Goal: Obtain resource: Download file/media

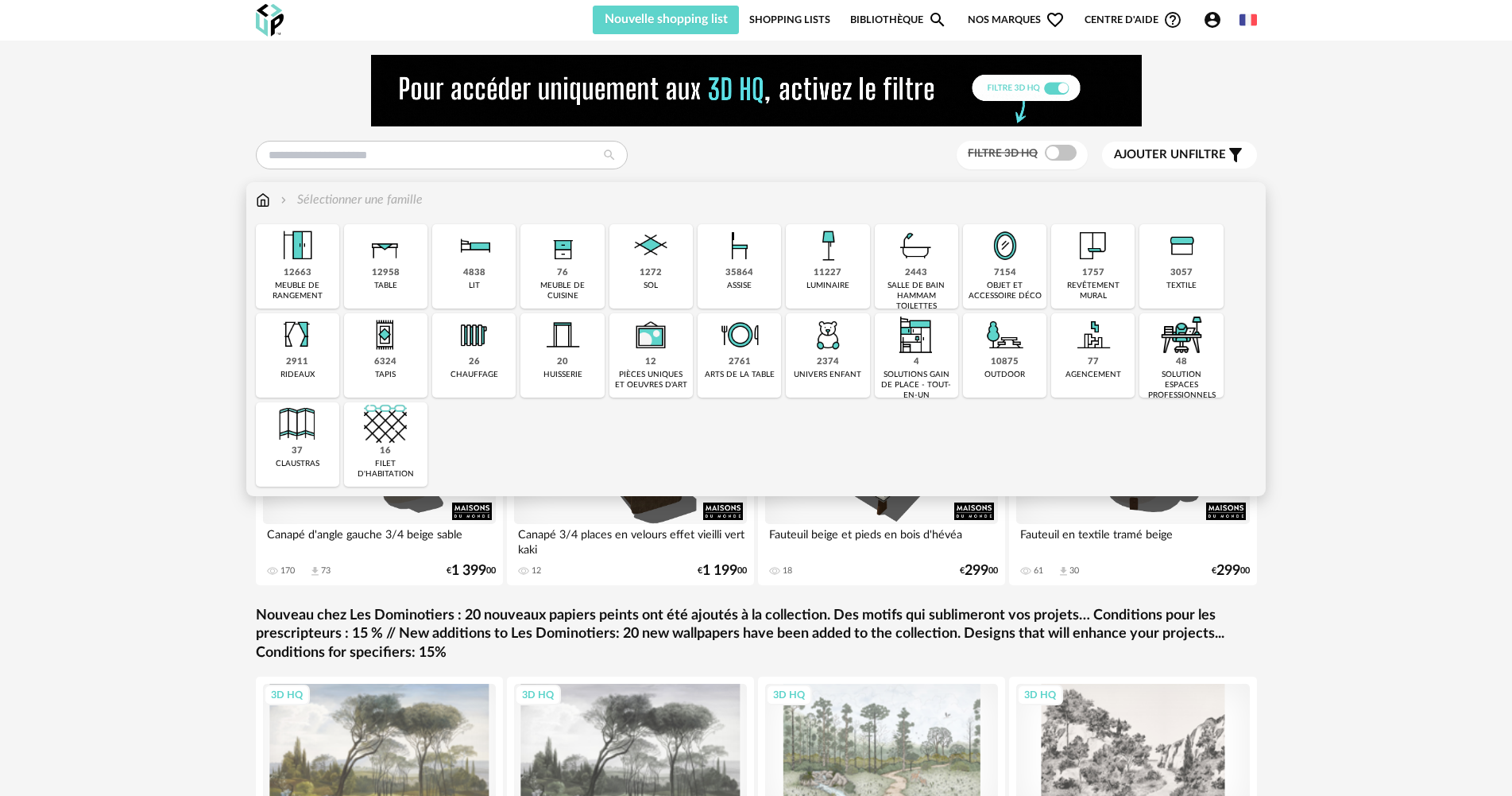
click at [824, 241] on img at bounding box center [828, 246] width 43 height 43
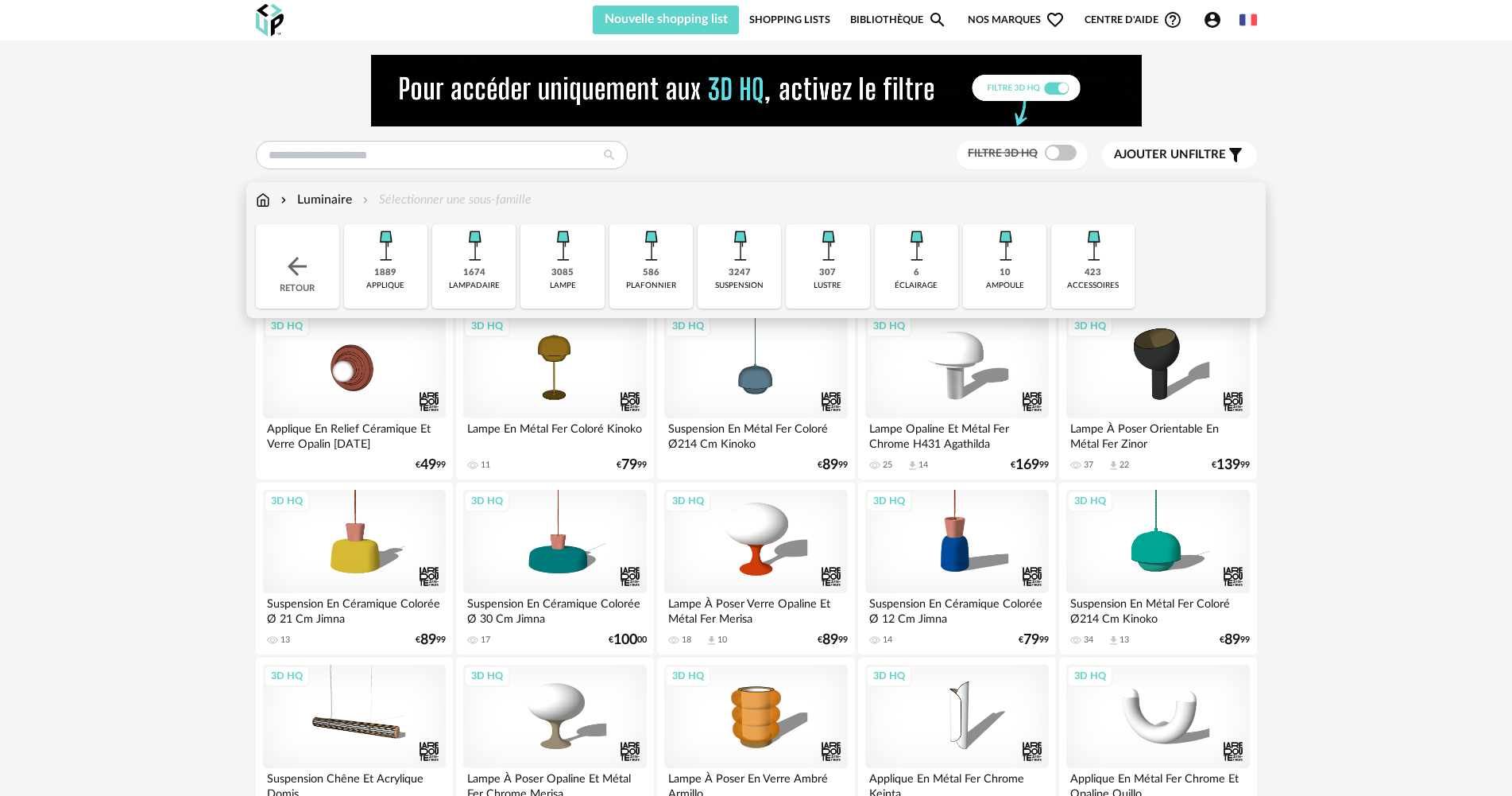
click at [503, 263] on div "1674 lampadaire" at bounding box center [474, 266] width 84 height 84
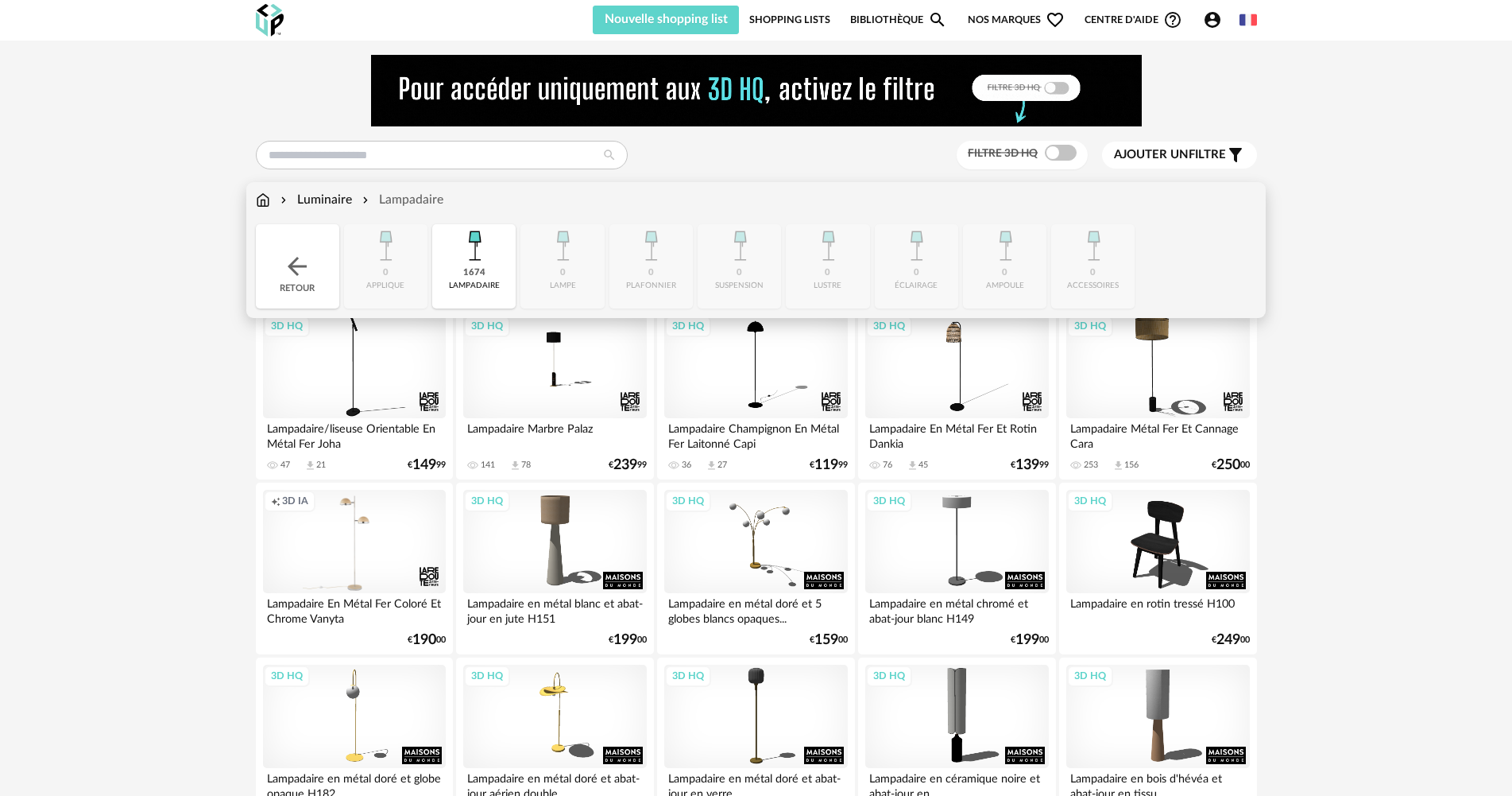
click at [503, 263] on div "1674 lampadaire" at bounding box center [474, 266] width 84 height 84
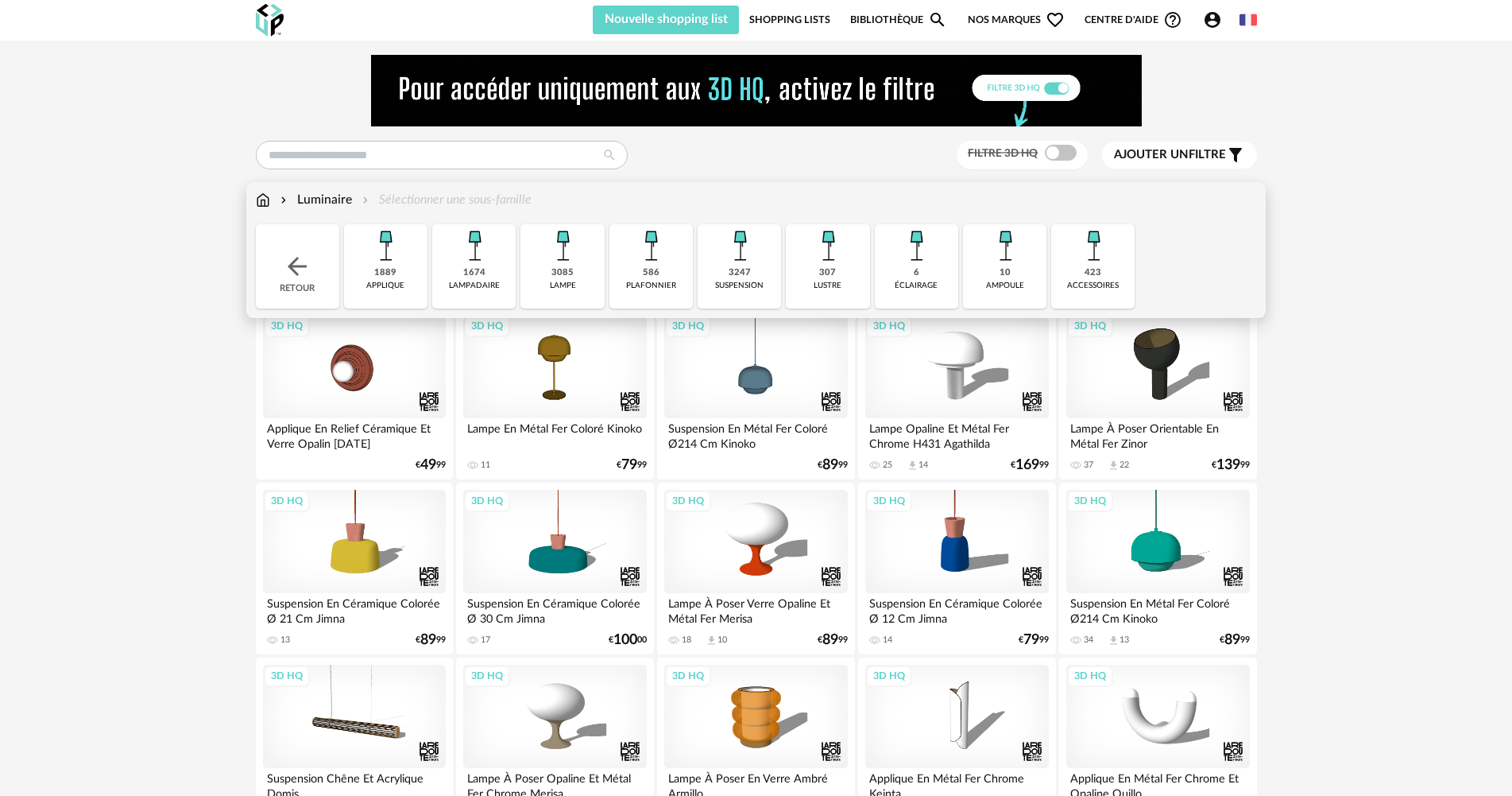
click at [747, 261] on img at bounding box center [740, 246] width 43 height 43
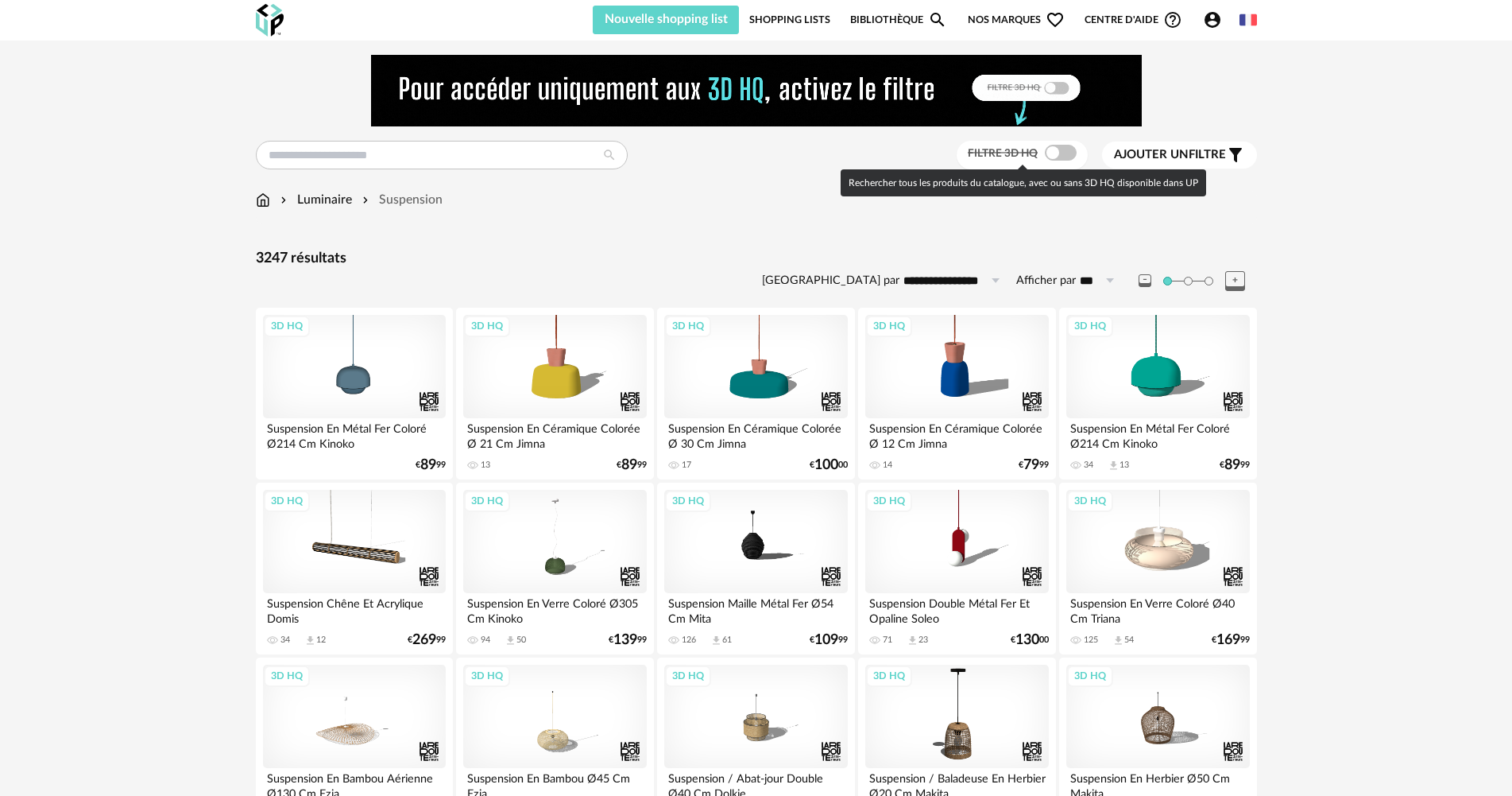
click at [1070, 154] on span at bounding box center [1061, 153] width 32 height 16
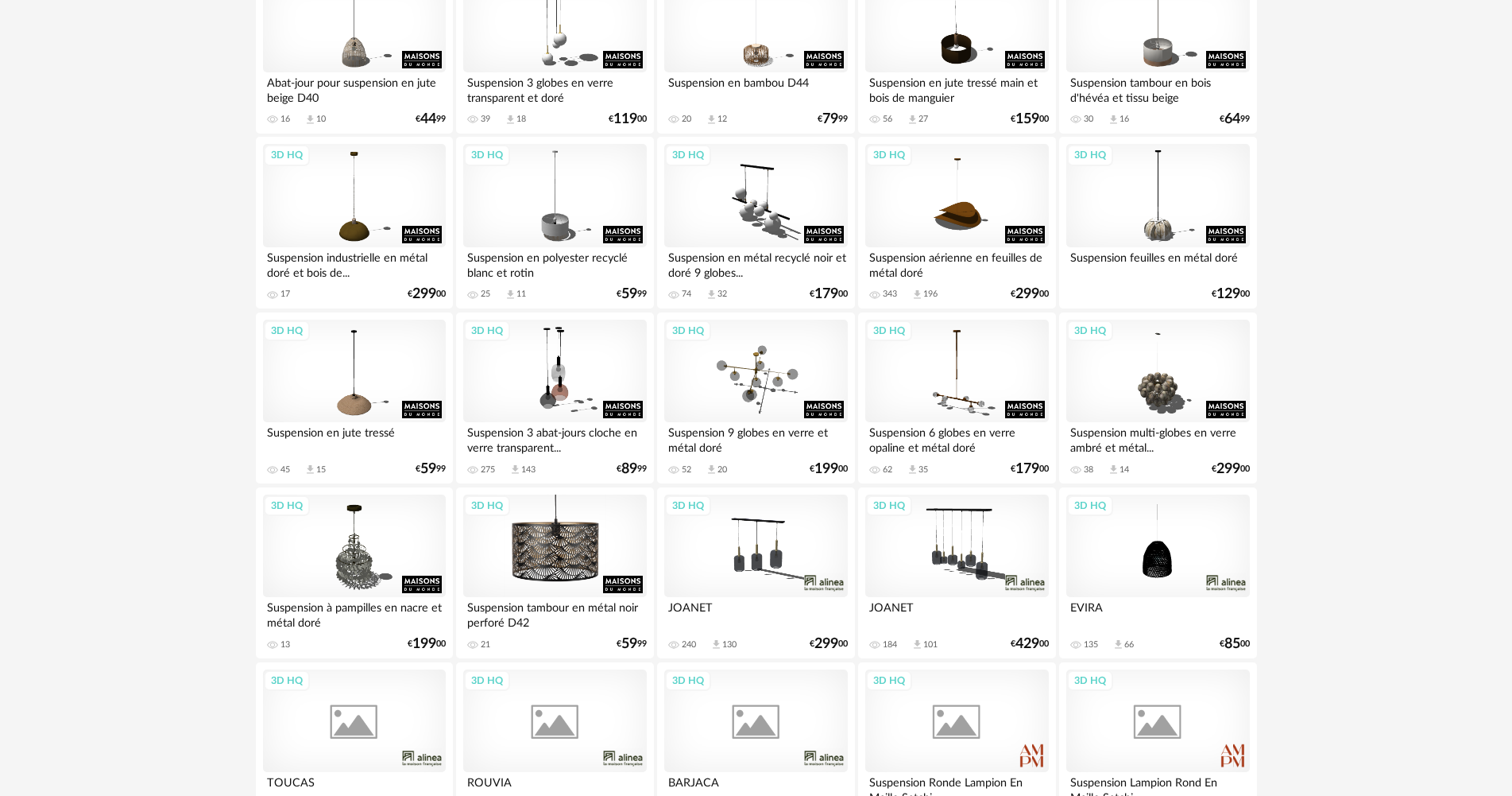
scroll to position [2306, 0]
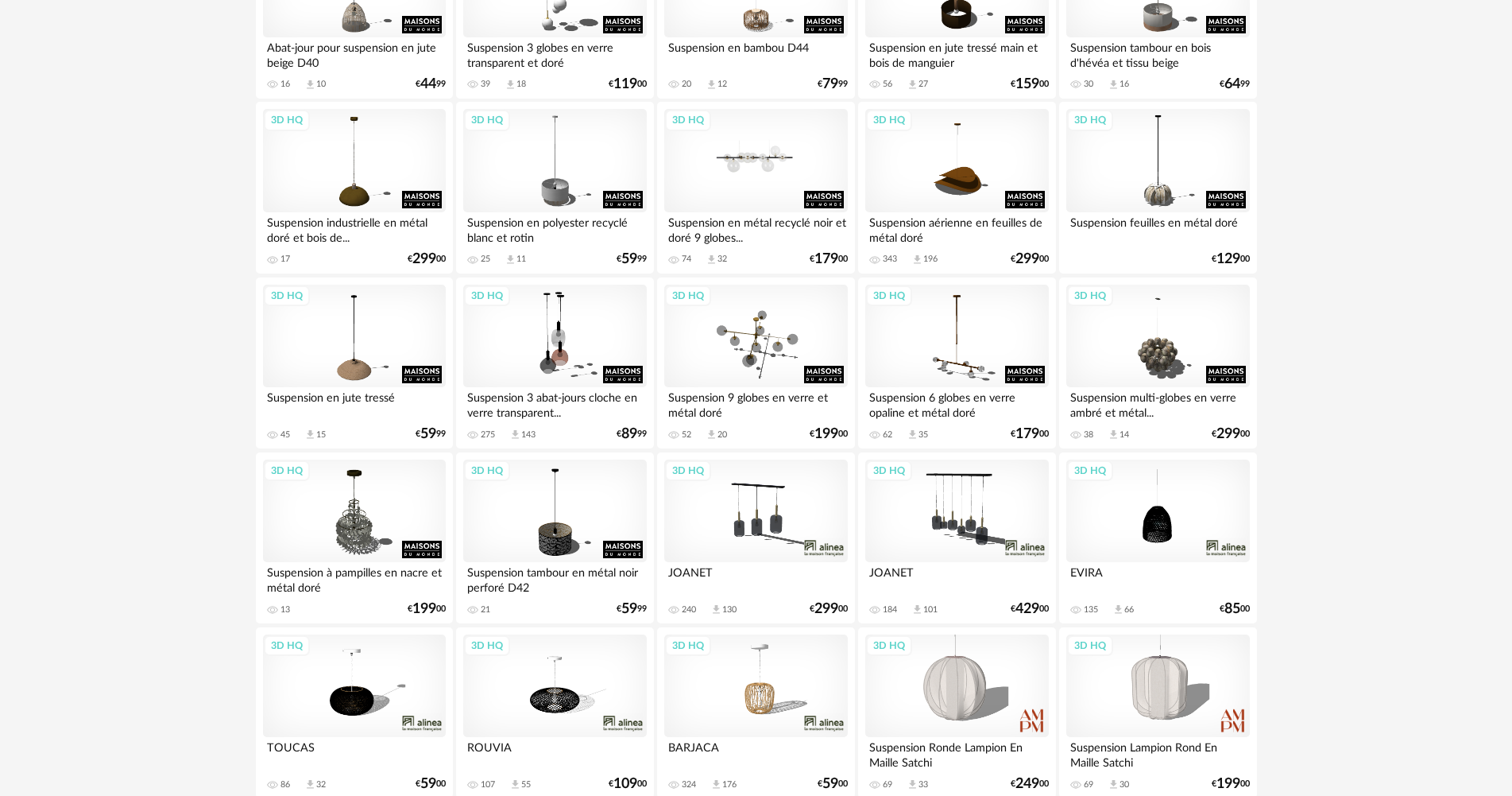
click at [780, 189] on div "3D HQ" at bounding box center [756, 161] width 183 height 104
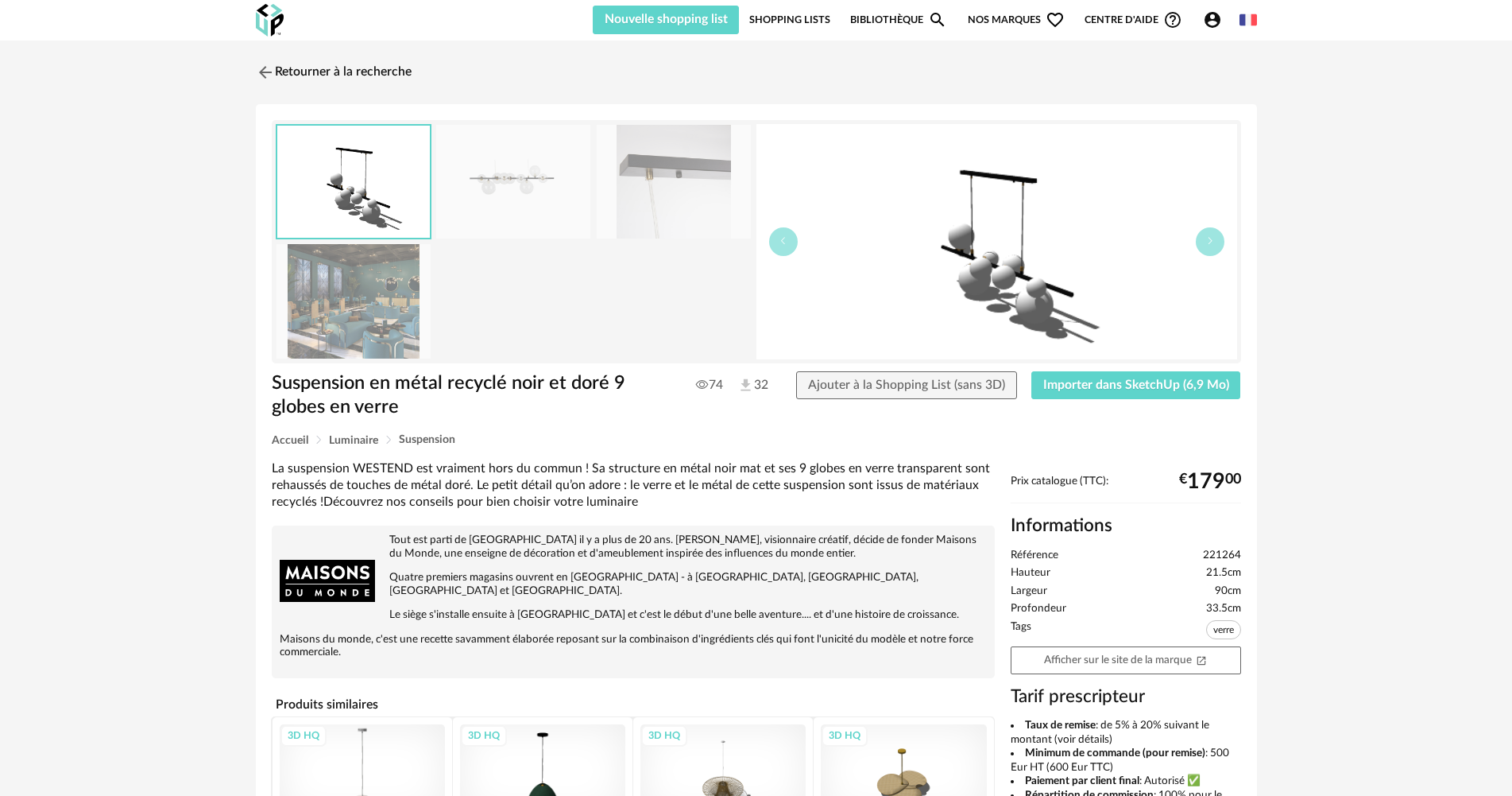
click at [657, 153] on img at bounding box center [674, 182] width 154 height 114
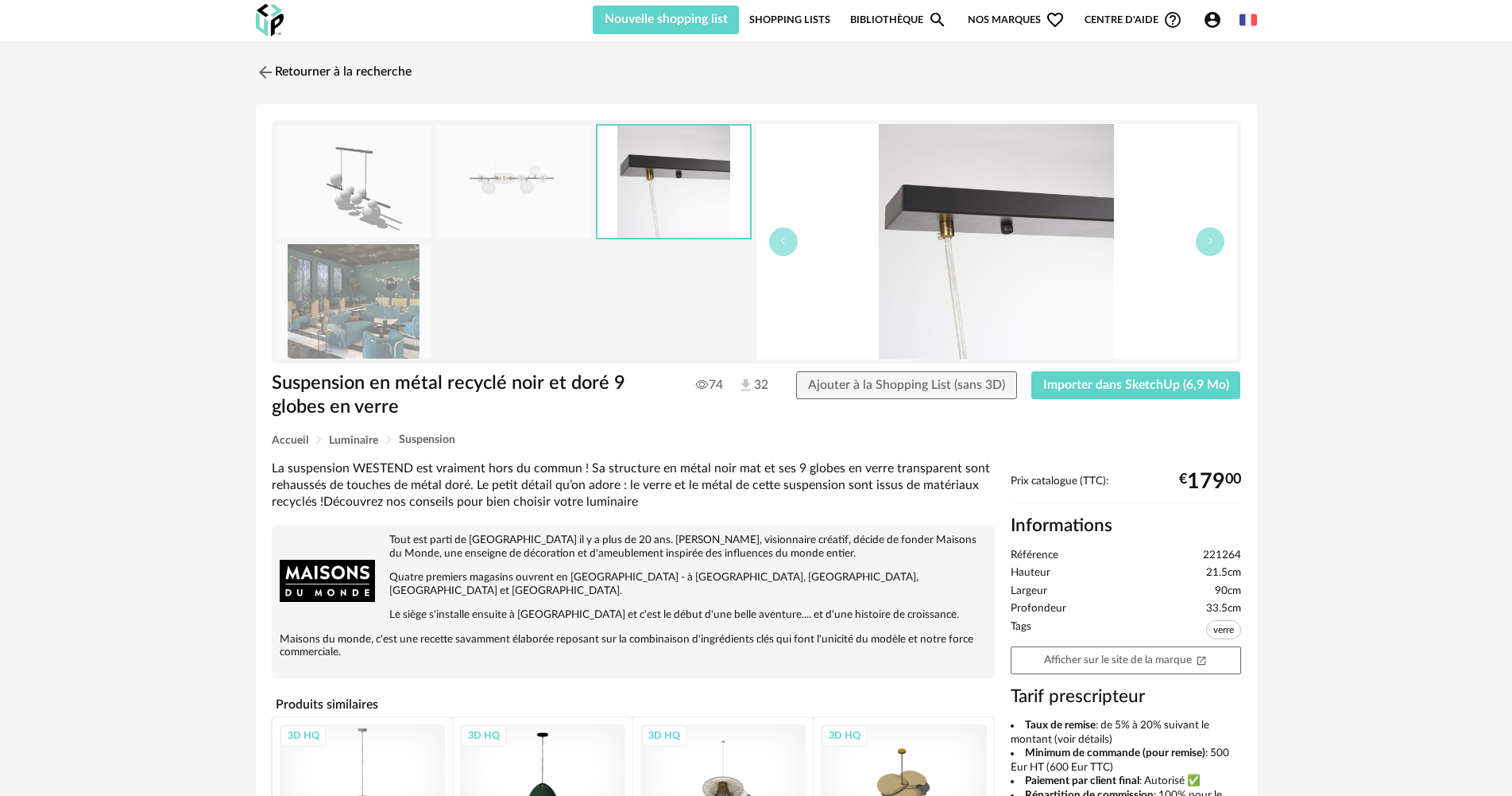
click at [514, 196] on img at bounding box center [513, 182] width 154 height 114
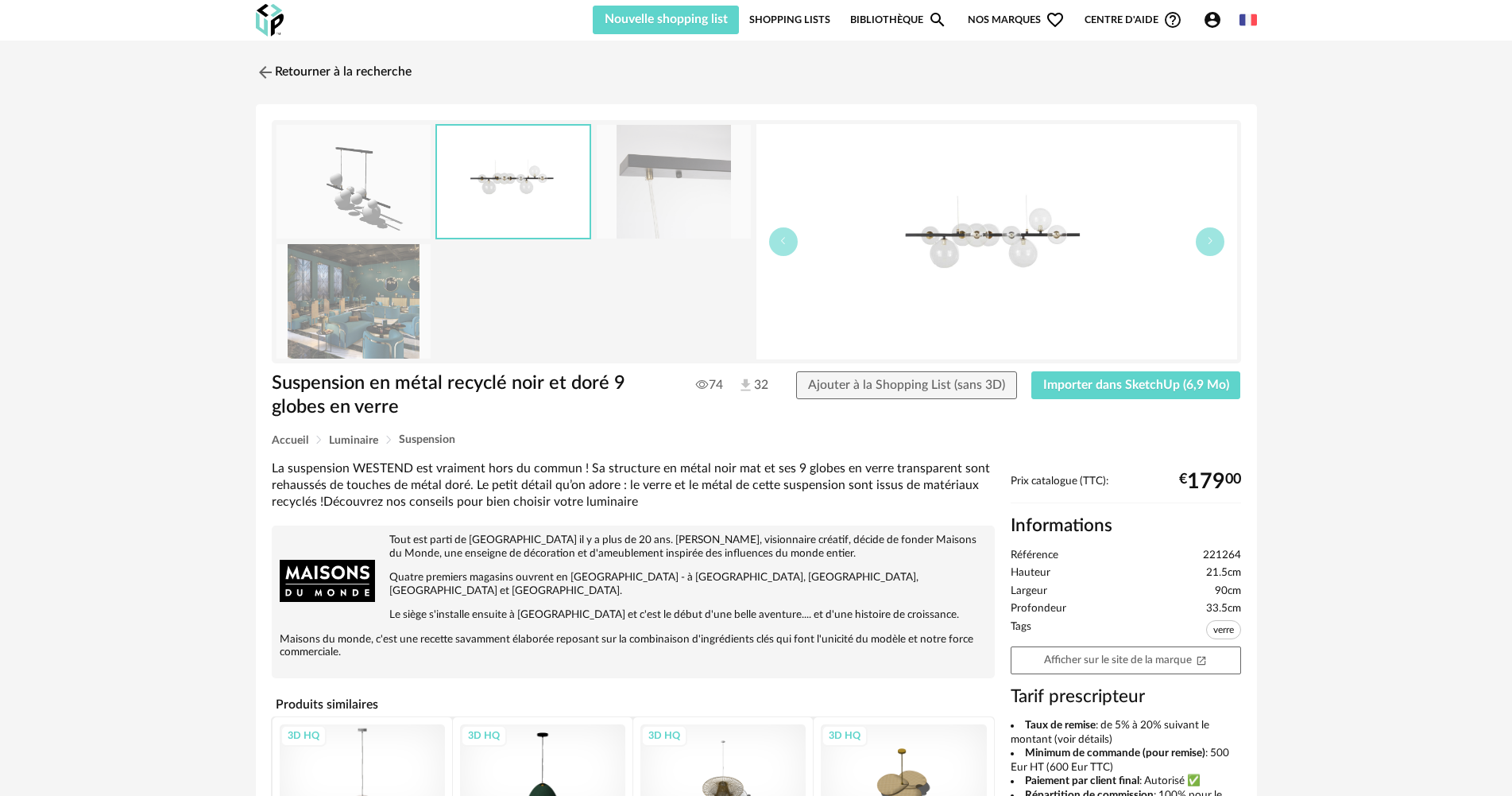
click at [372, 183] on img at bounding box center [354, 182] width 154 height 114
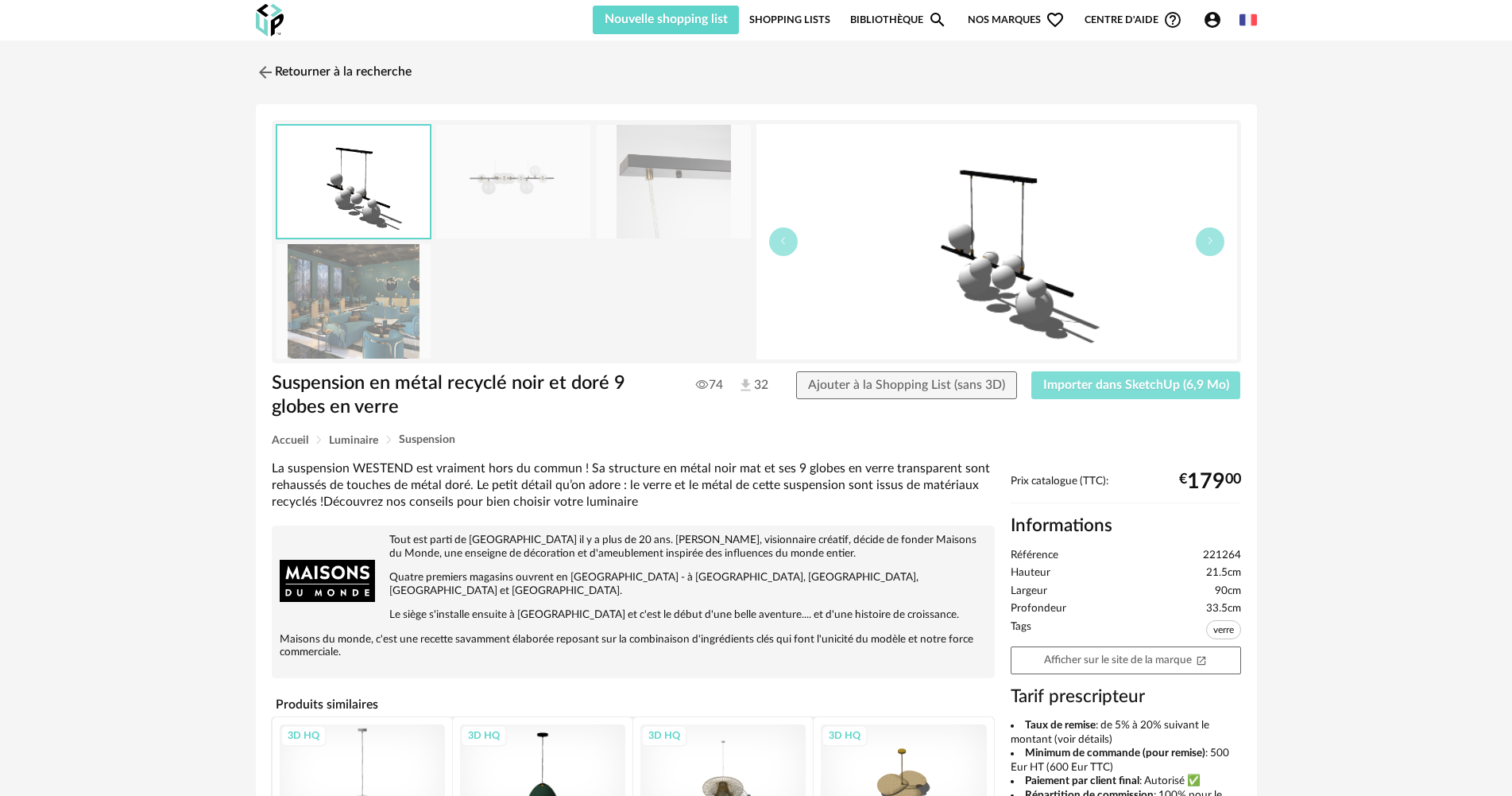
click at [1091, 382] on span "Importer dans SketchUp (6,9 Mo)" at bounding box center [1136, 385] width 186 height 13
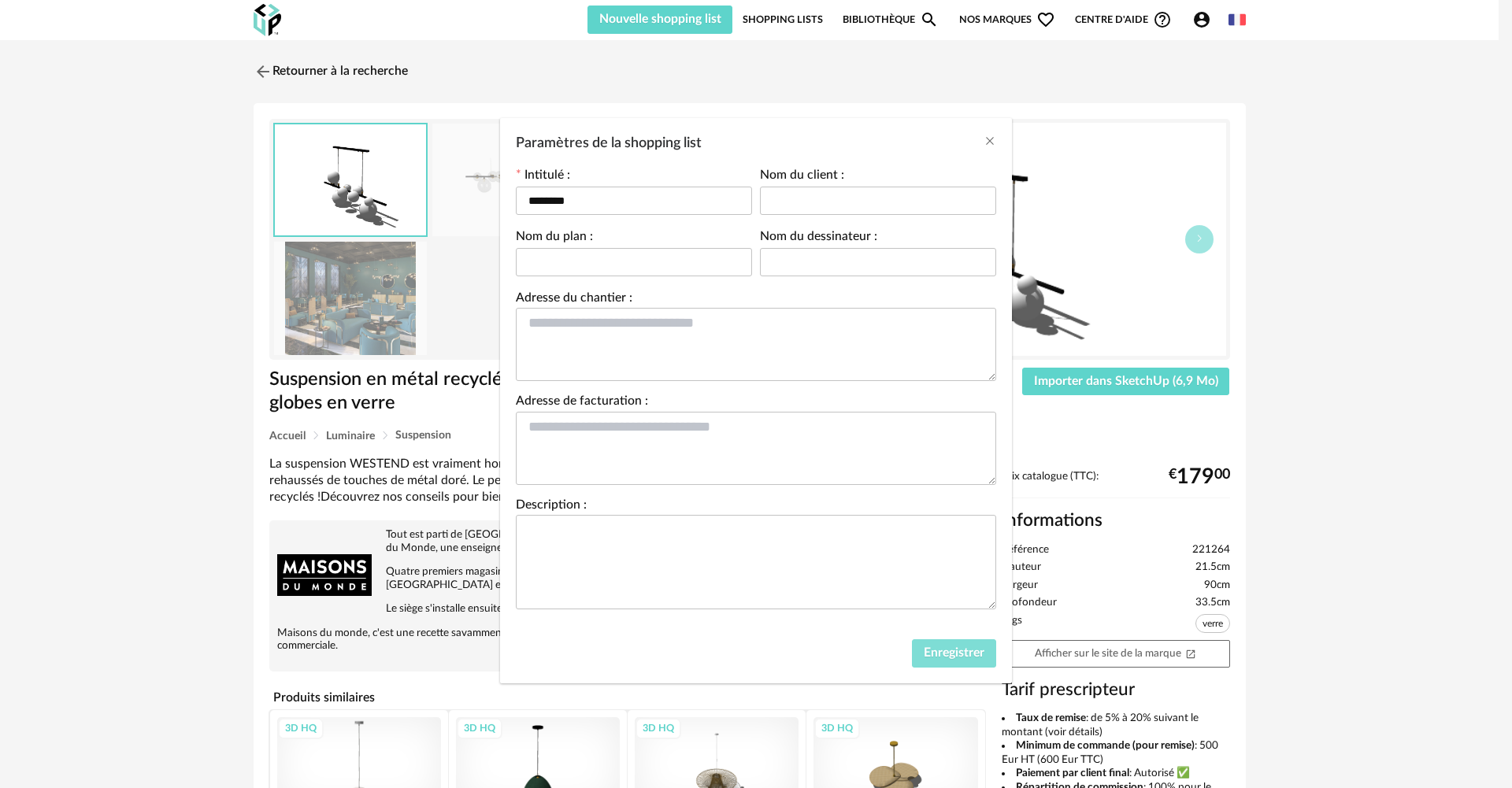
click at [936, 653] on span "Enregistrer" at bounding box center [953, 653] width 61 height 13
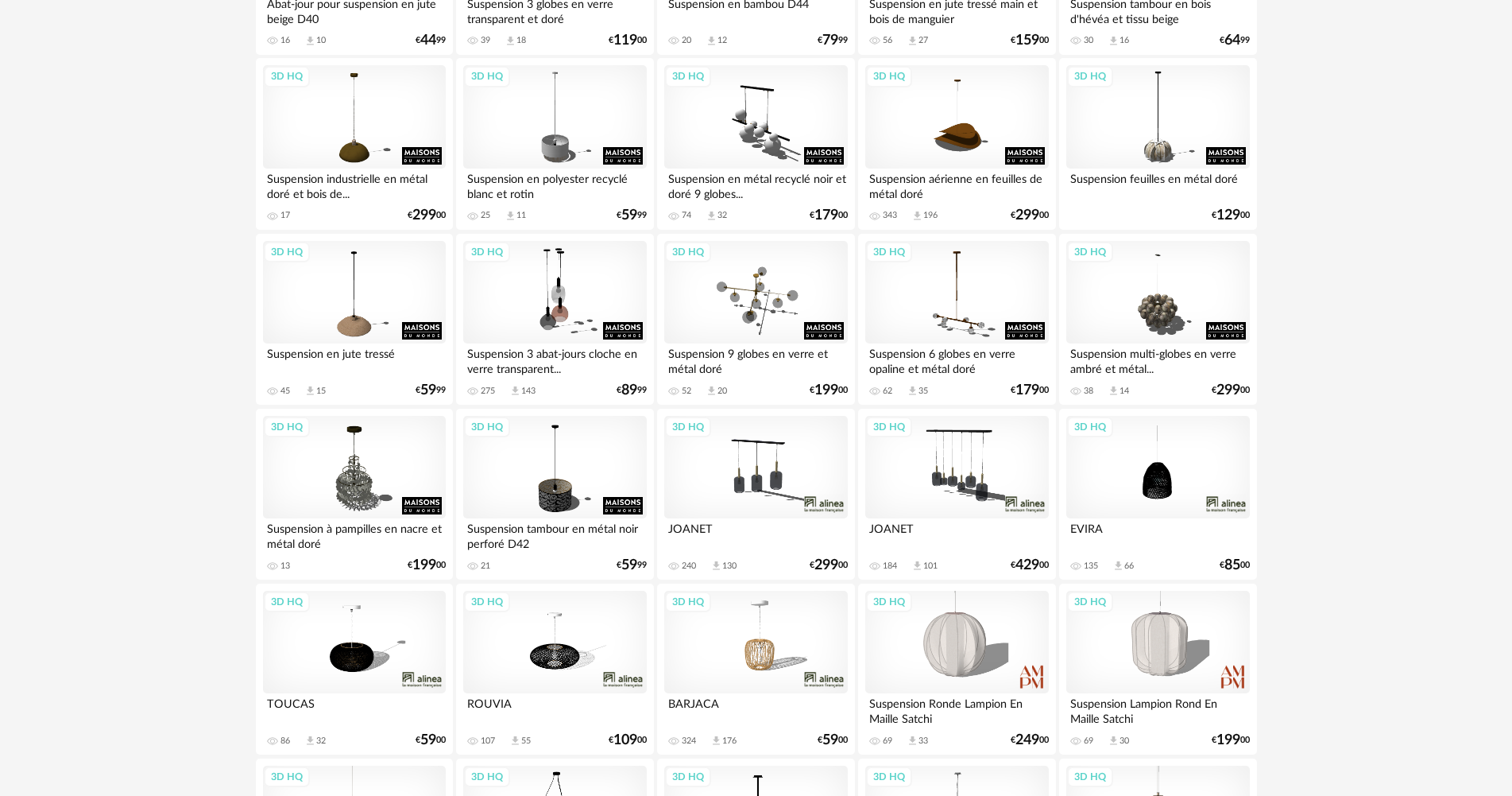
scroll to position [2429, 0]
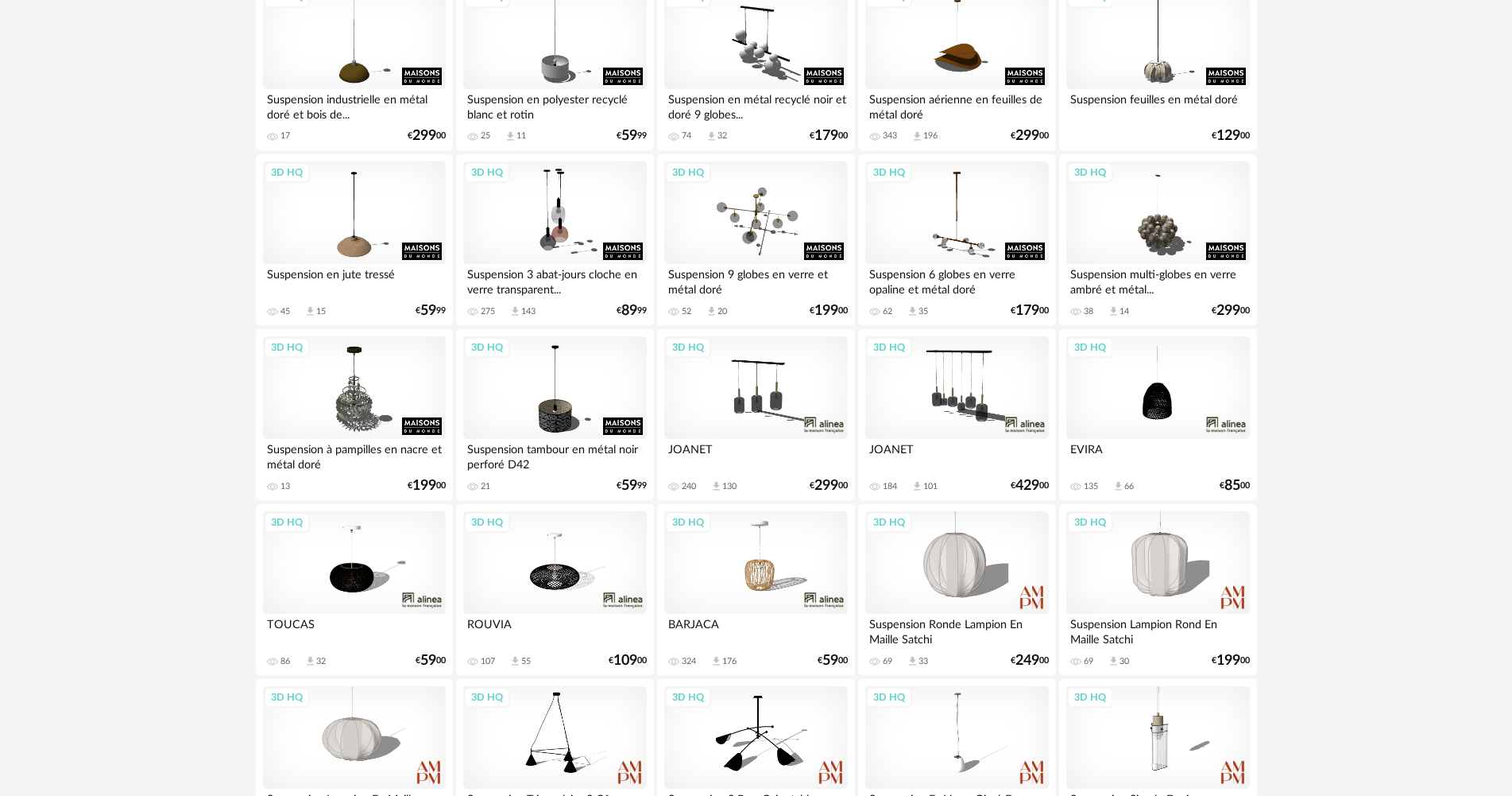
click at [960, 421] on div "3D HQ" at bounding box center [957, 388] width 183 height 104
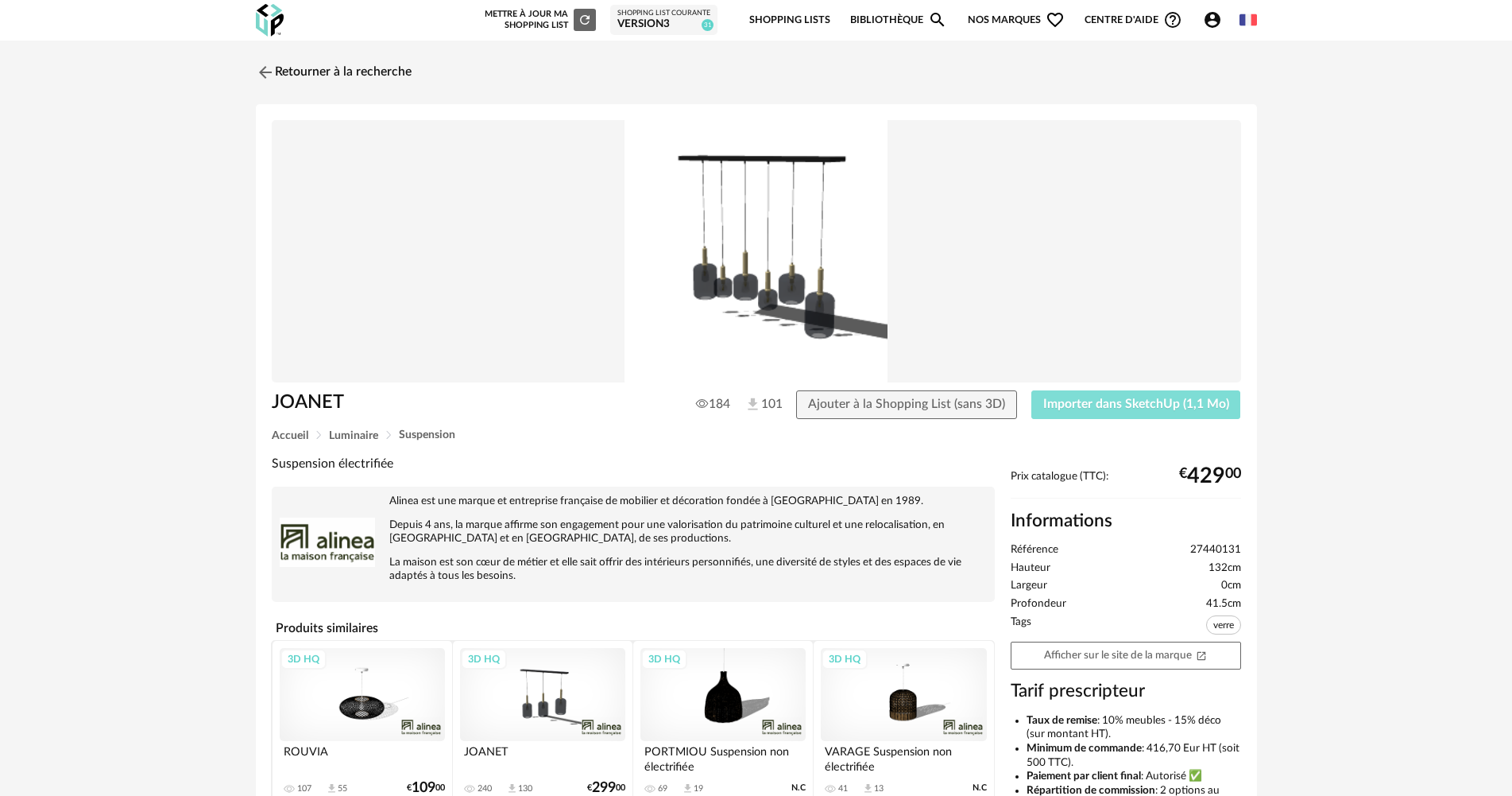
click at [1087, 391] on button "Importer dans SketchUp (1,1 Mo)" at bounding box center [1136, 404] width 210 height 28
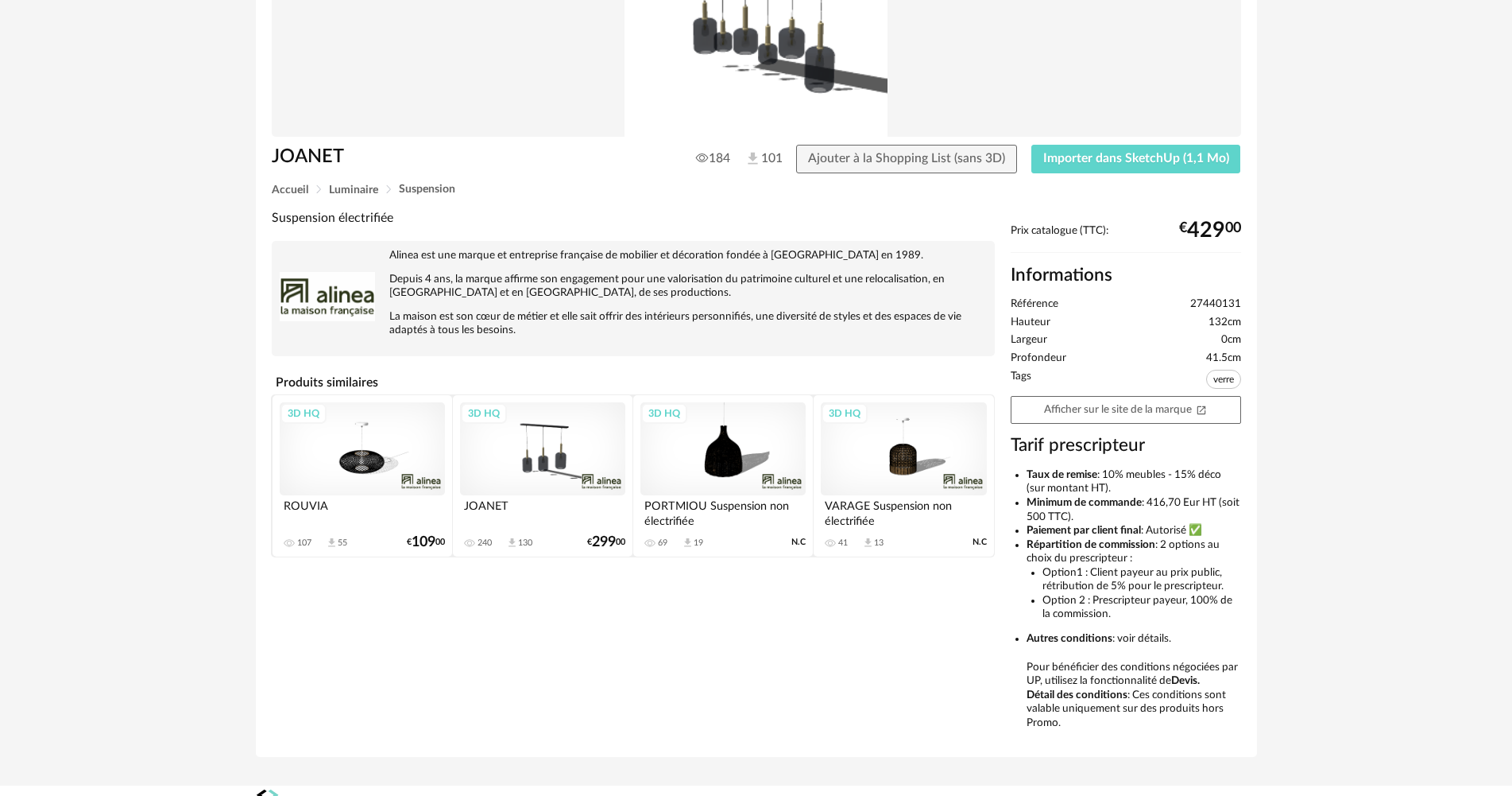
scroll to position [270, 0]
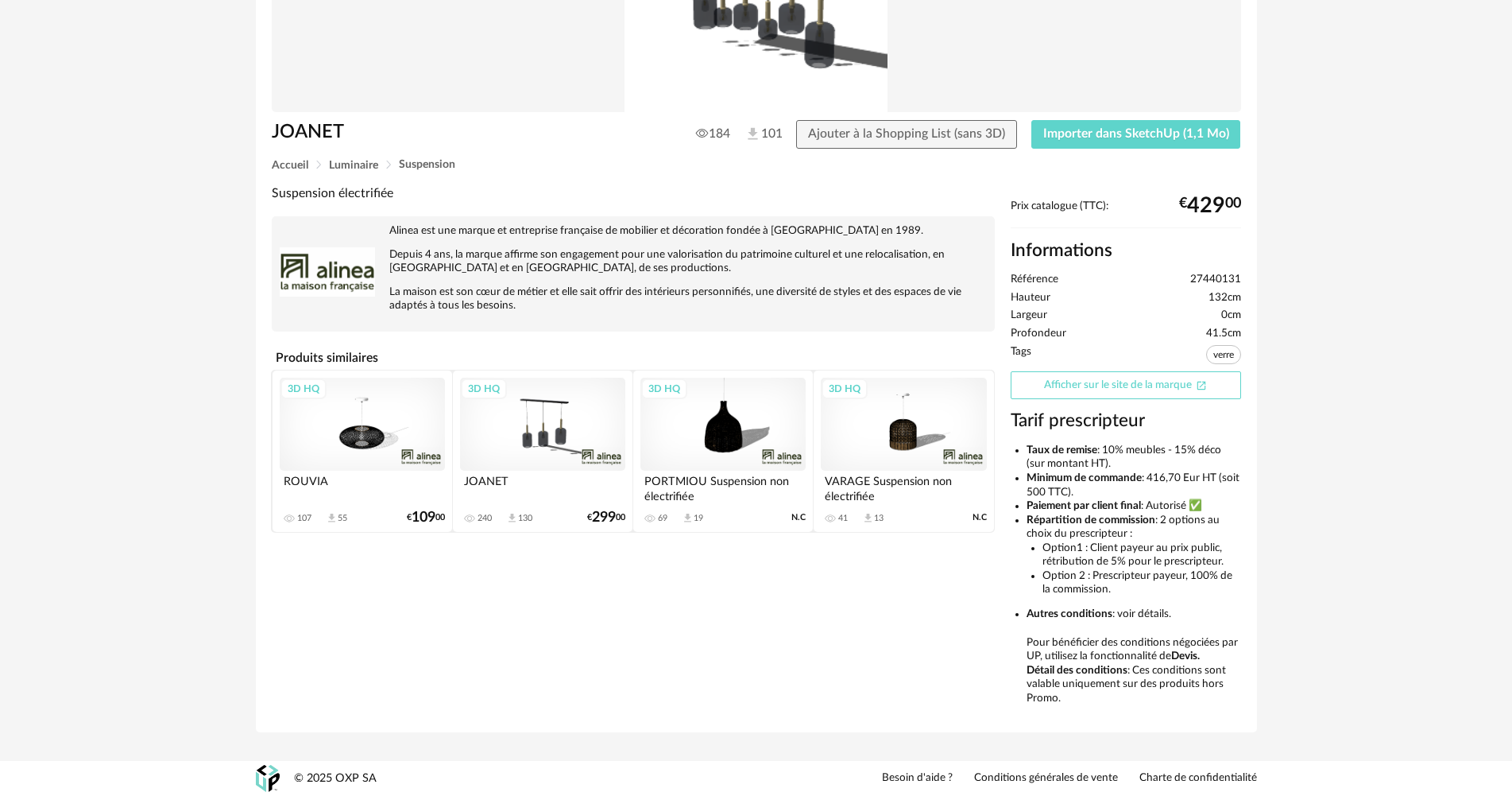
click at [1165, 390] on link "Afficher sur le site de la marque Open In New icon" at bounding box center [1126, 385] width 231 height 28
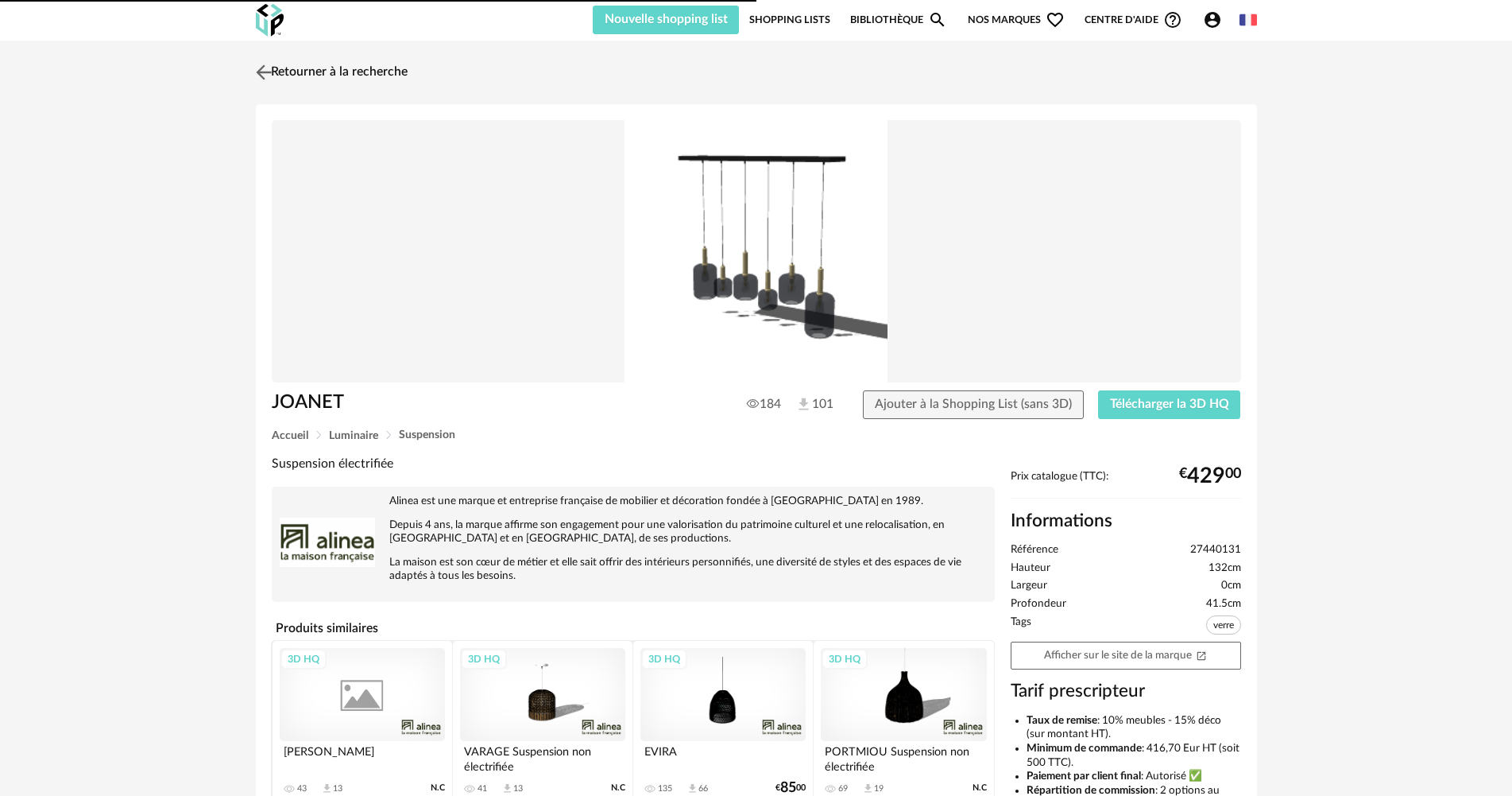
click at [348, 73] on link "Retourner à la recherche" at bounding box center [330, 72] width 155 height 35
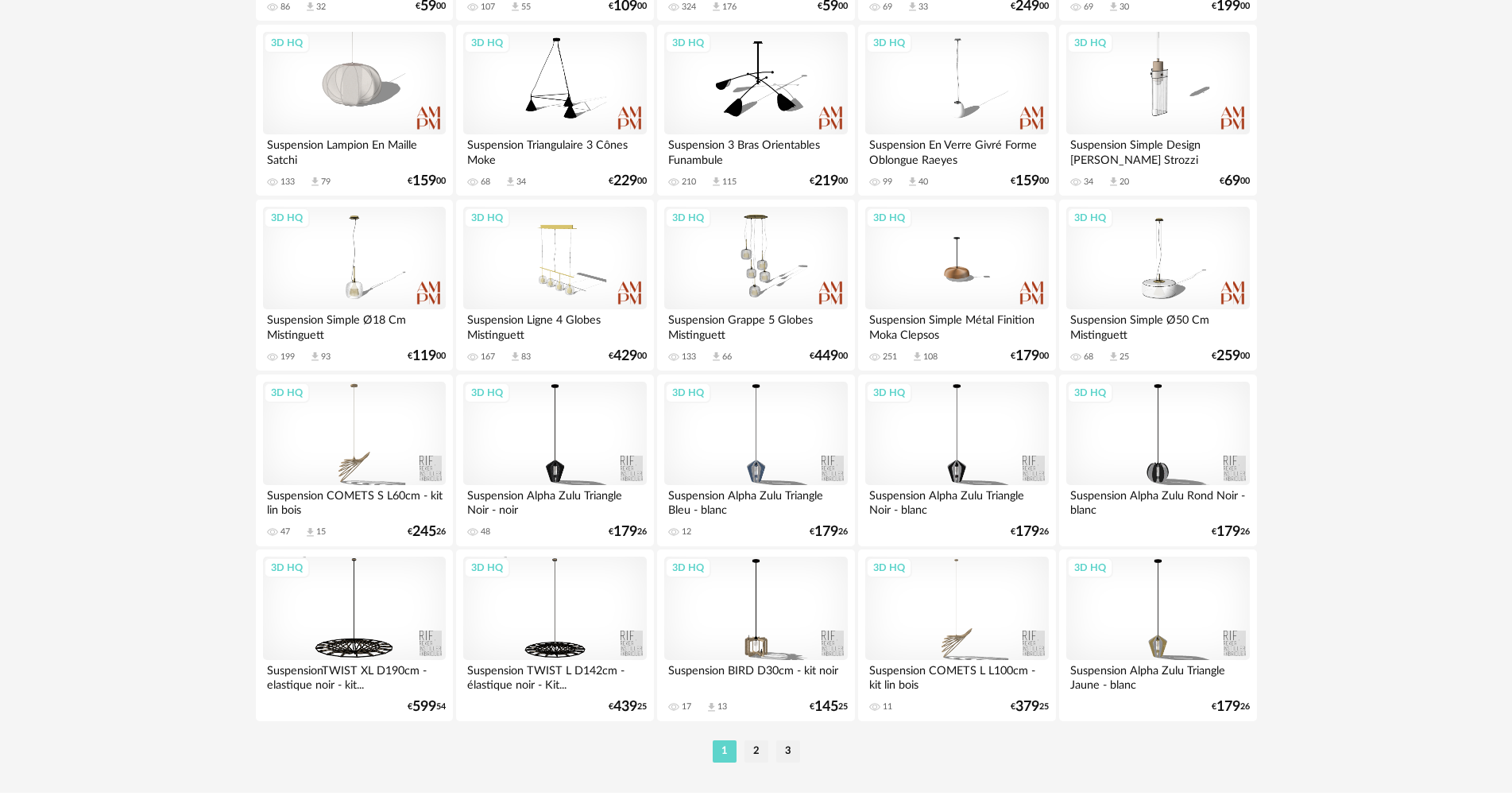
scroll to position [3116, 0]
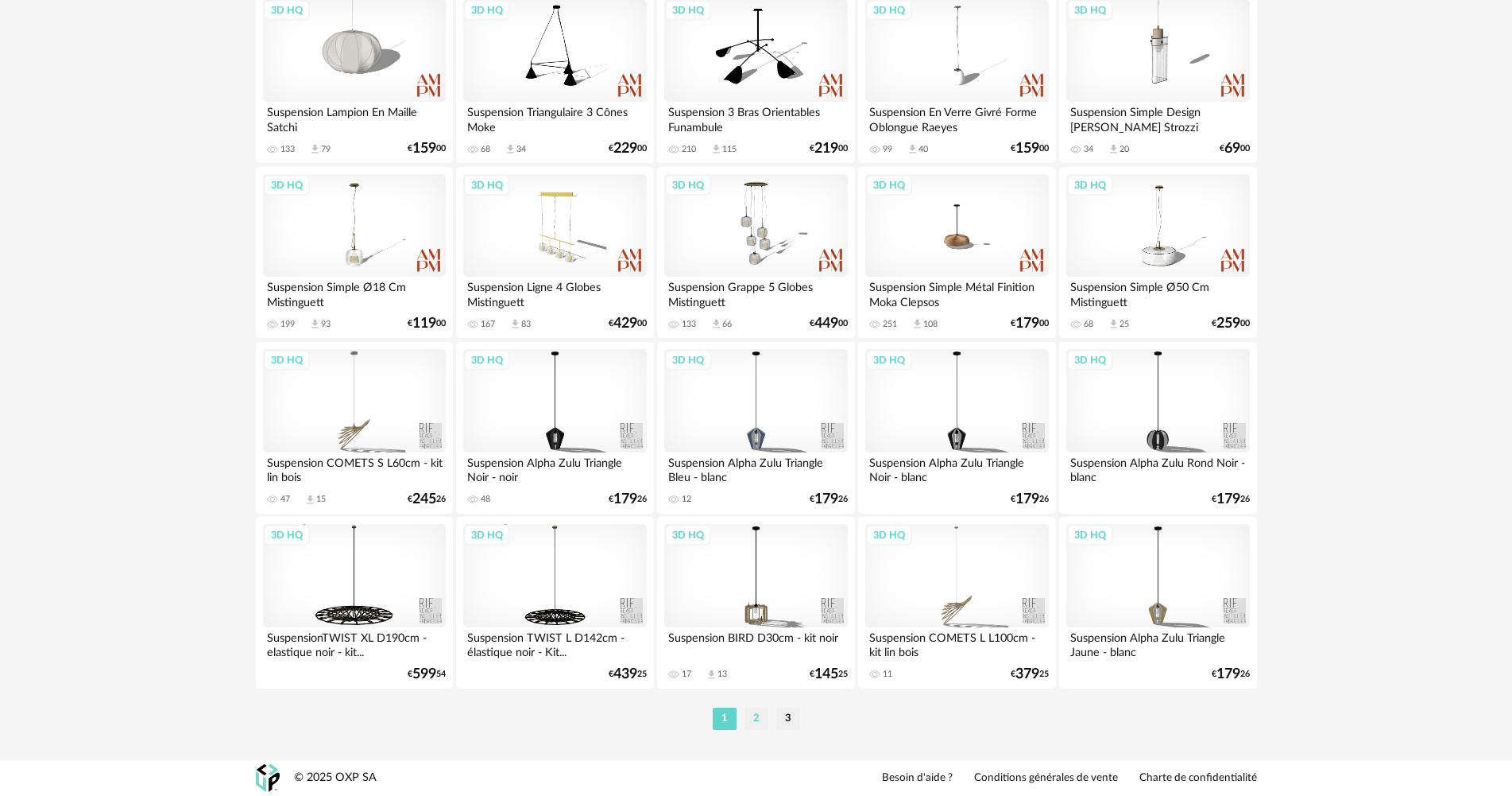
click at [762, 714] on li "2" at bounding box center [756, 719] width 24 height 23
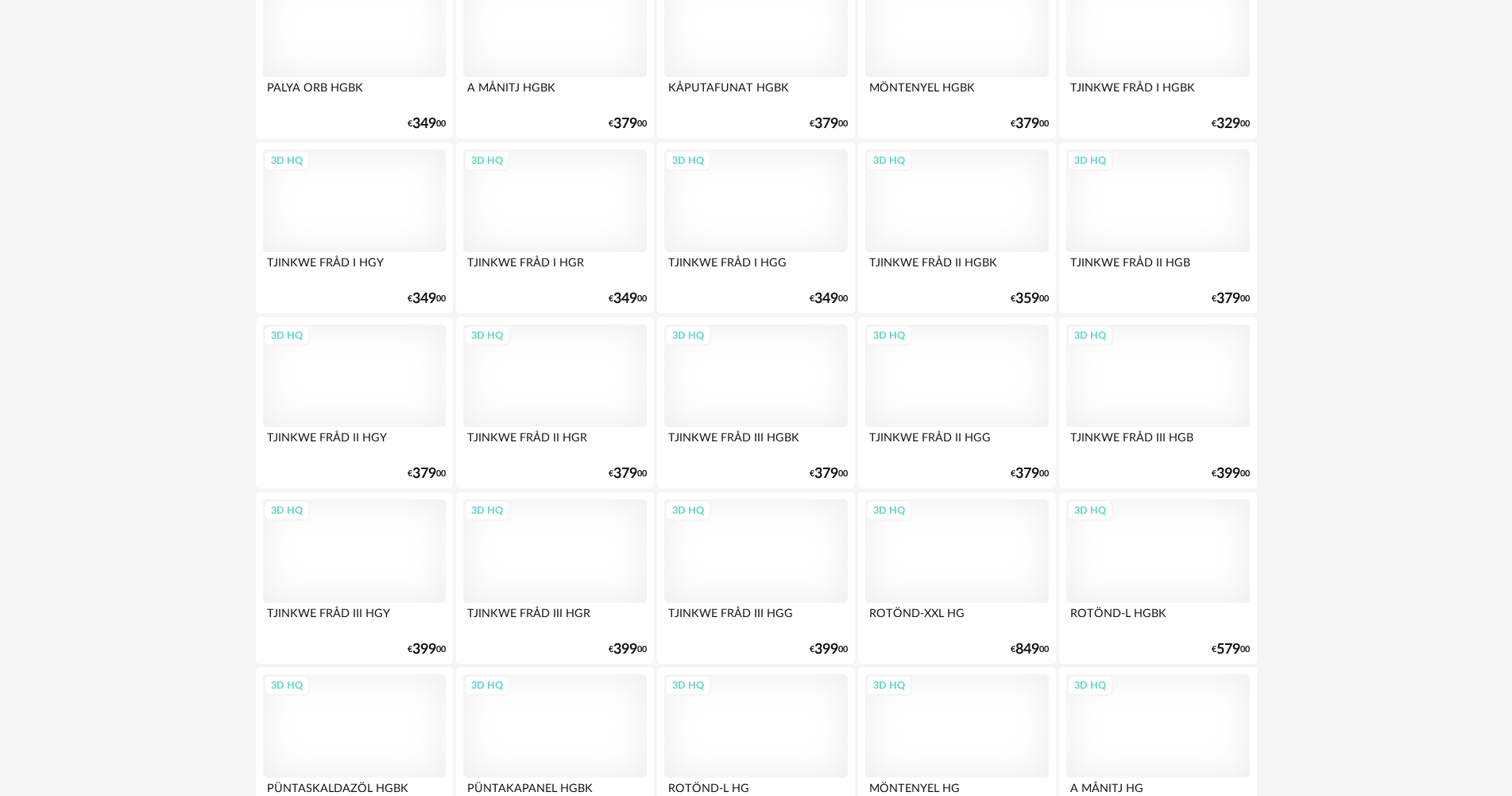
scroll to position [3116, 0]
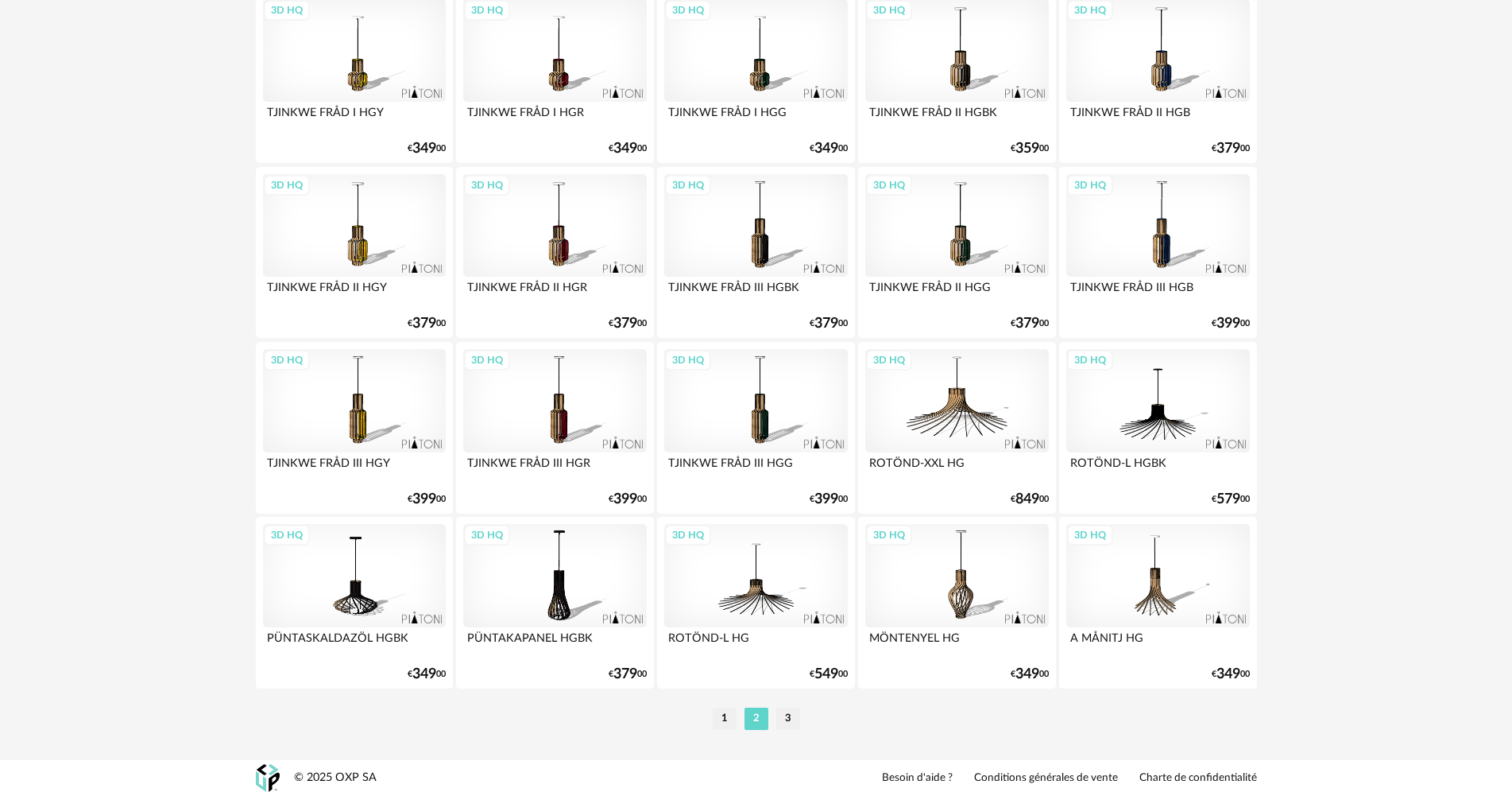
click at [740, 718] on ul "1 2 3" at bounding box center [756, 719] width 95 height 23
click at [726, 718] on li "1" at bounding box center [724, 719] width 24 height 23
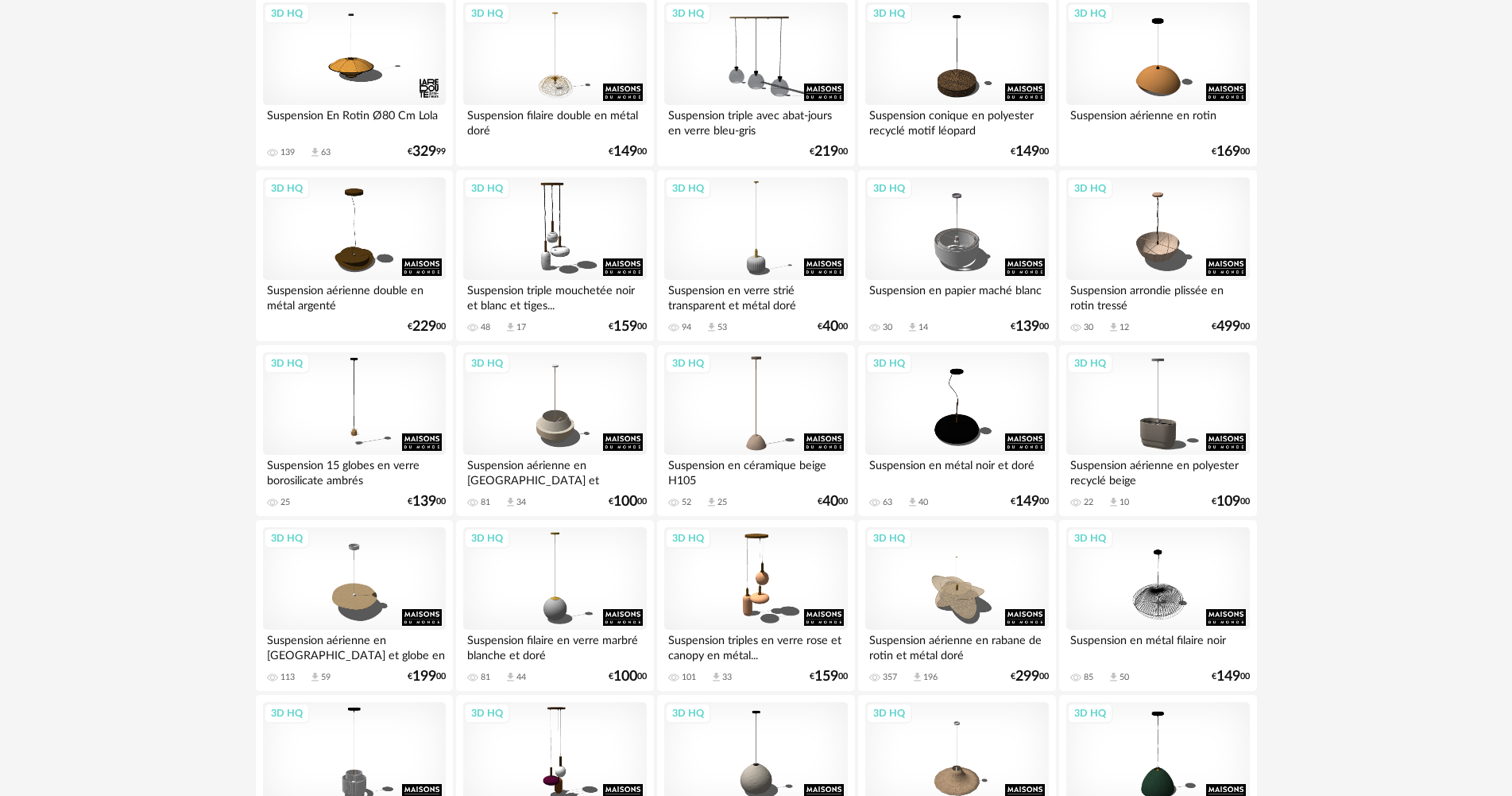
scroll to position [954, 0]
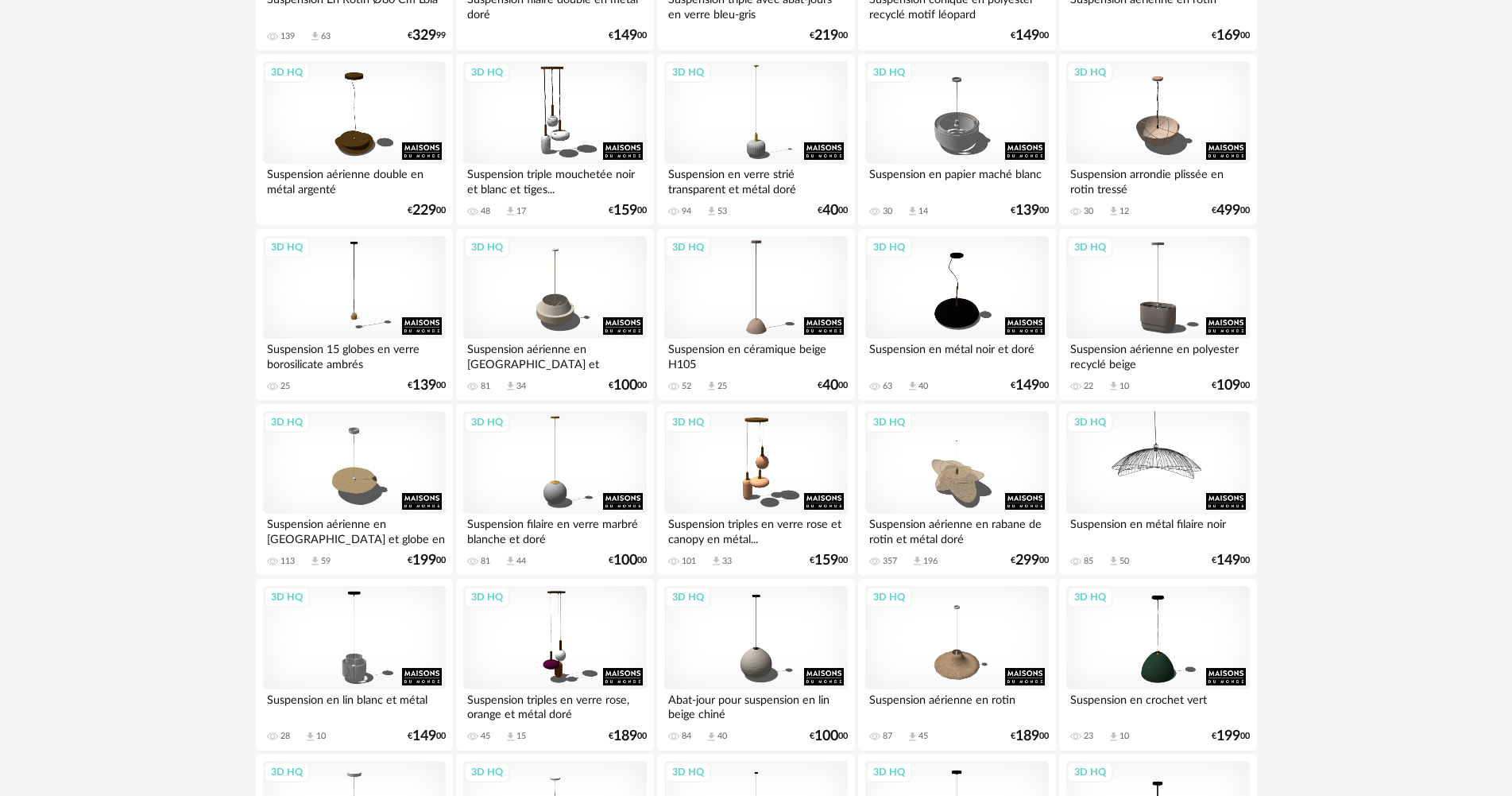
click at [1171, 483] on div "3D HQ" at bounding box center [1158, 463] width 183 height 104
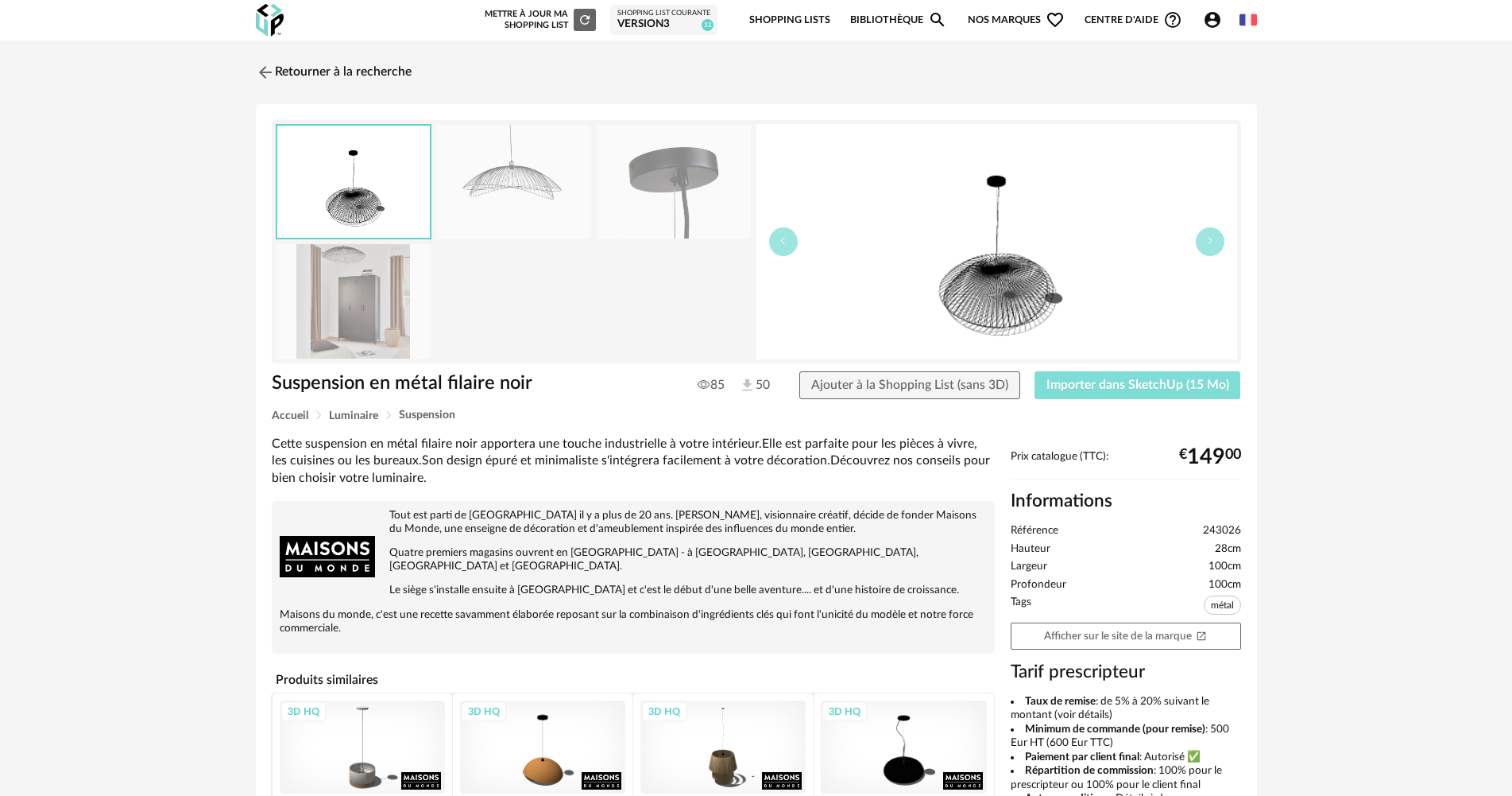
click at [1096, 380] on span "Importer dans SketchUp (15 Mo)" at bounding box center [1138, 385] width 183 height 13
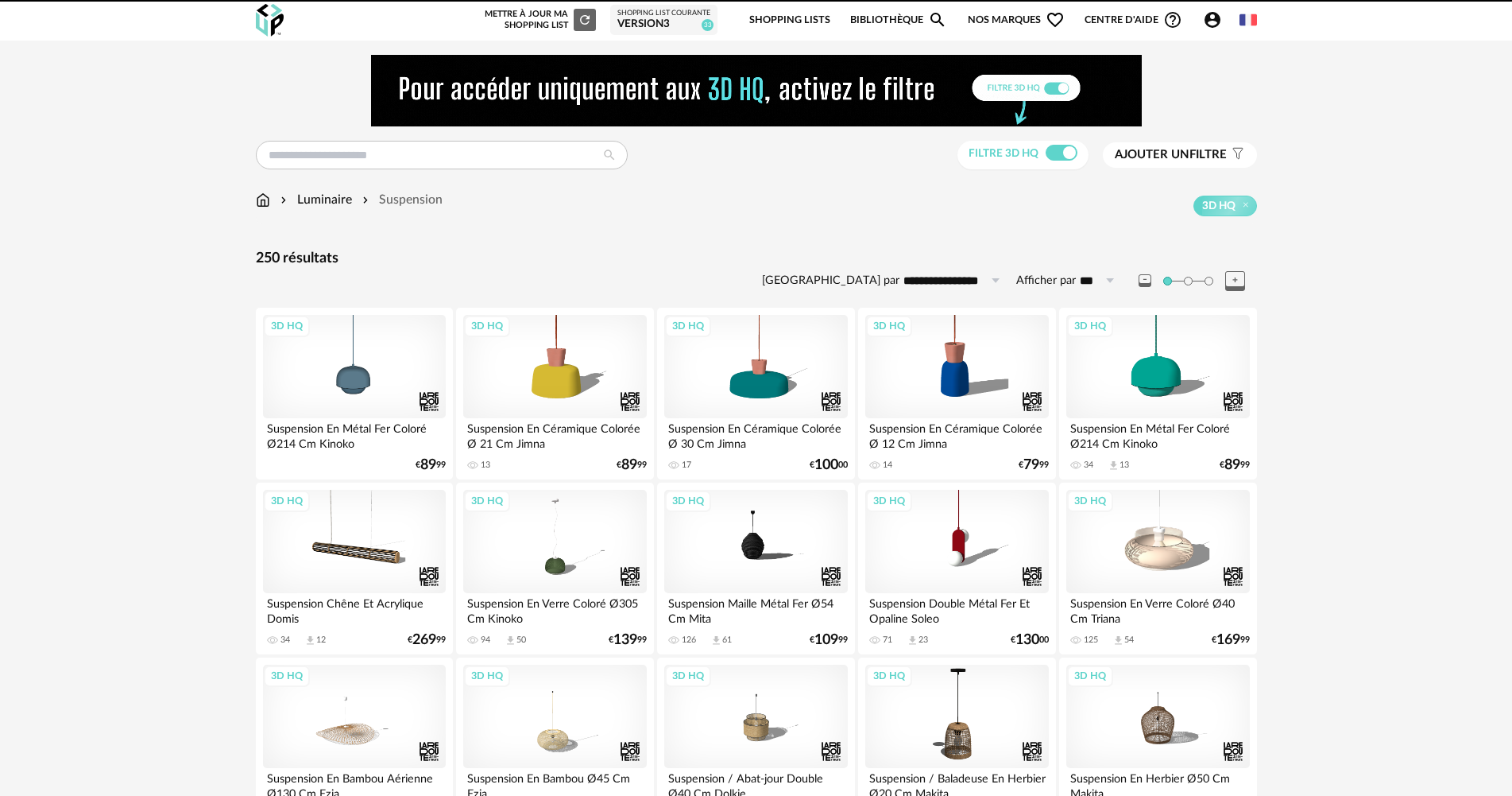
click at [258, 206] on img at bounding box center [263, 200] width 14 height 18
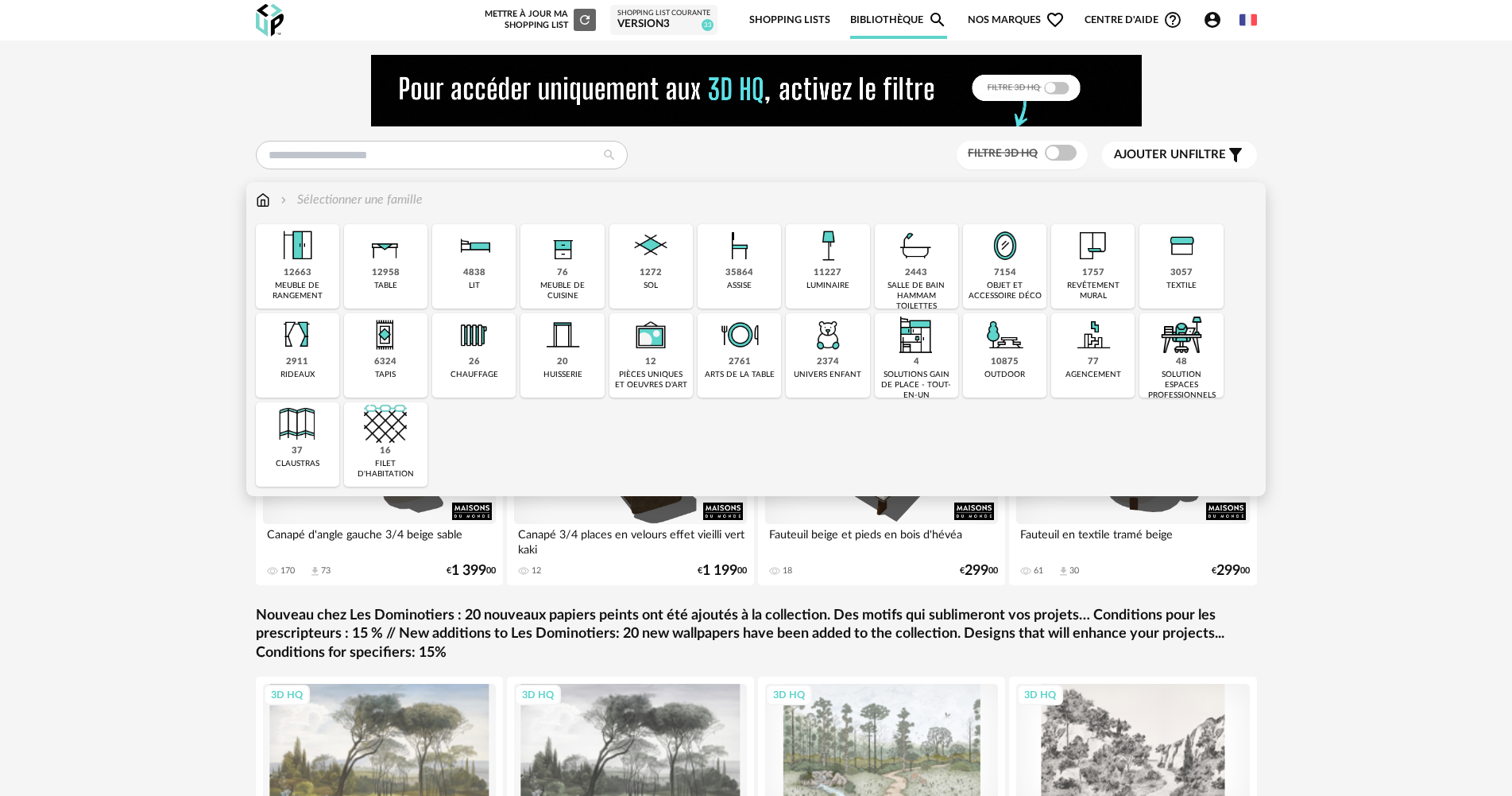
click at [259, 285] on div "12663 meuble de rangement" at bounding box center [298, 266] width 84 height 84
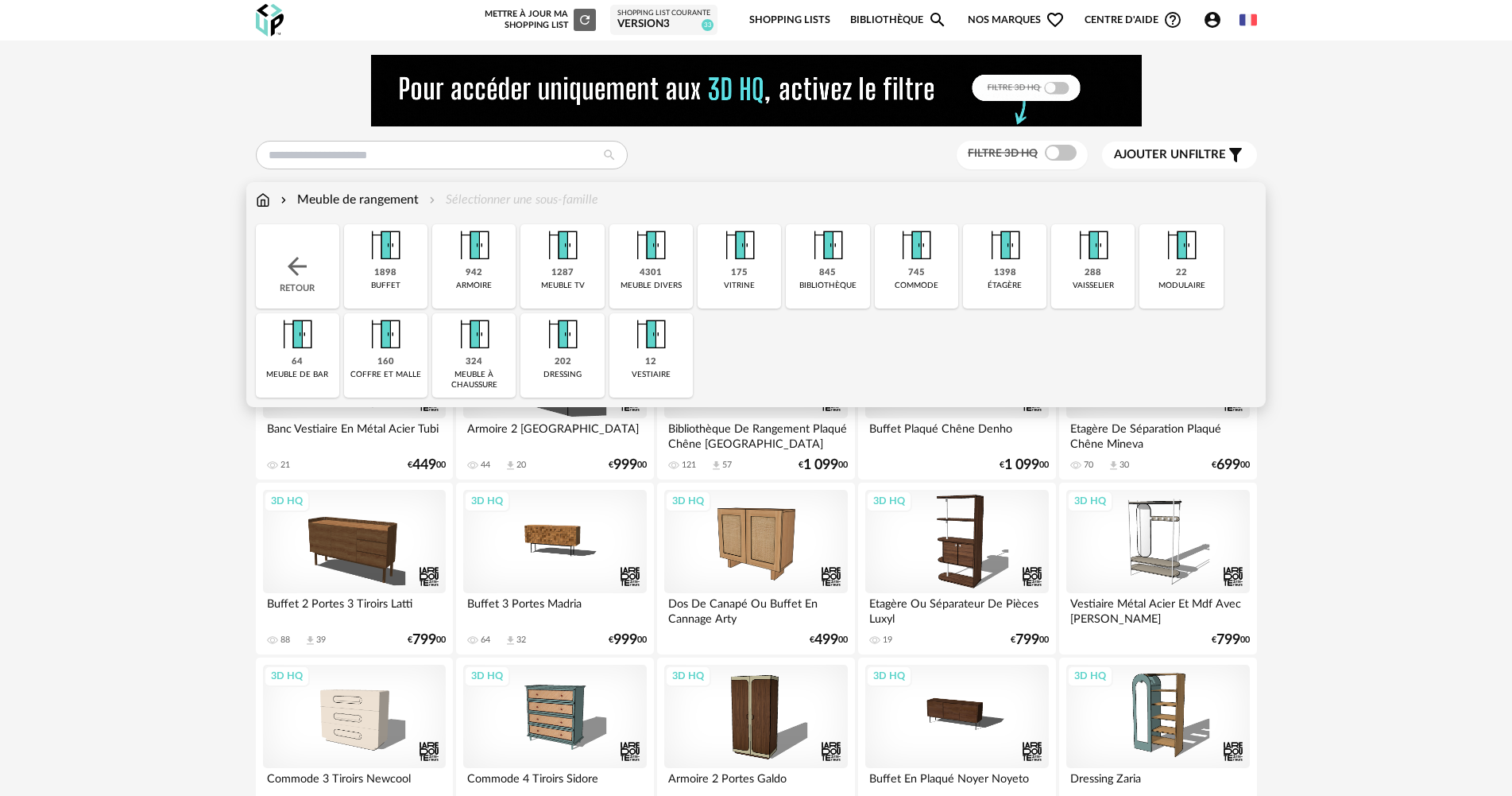
click at [369, 259] on img at bounding box center [386, 246] width 43 height 43
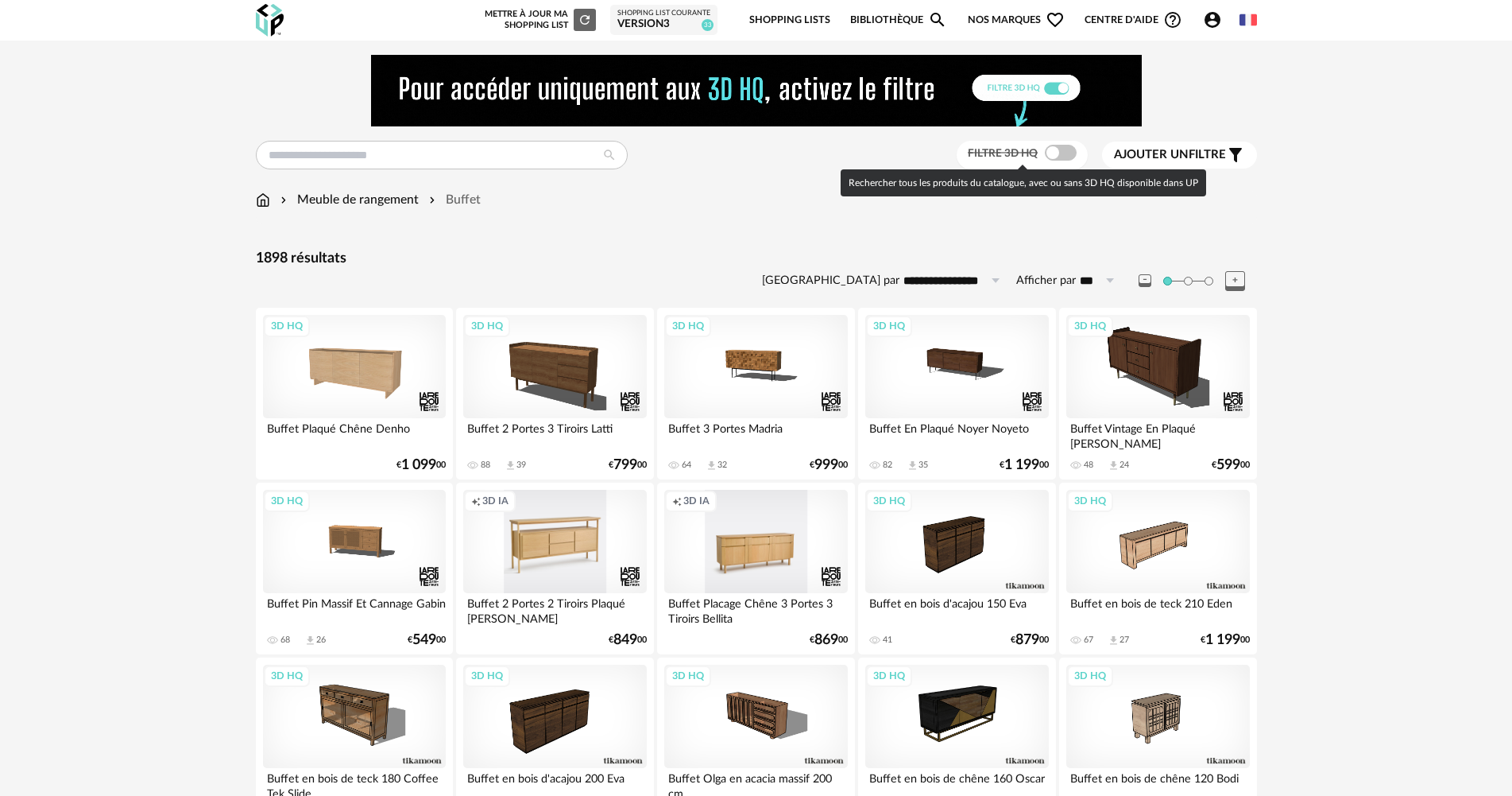
click at [1064, 150] on span at bounding box center [1061, 153] width 32 height 16
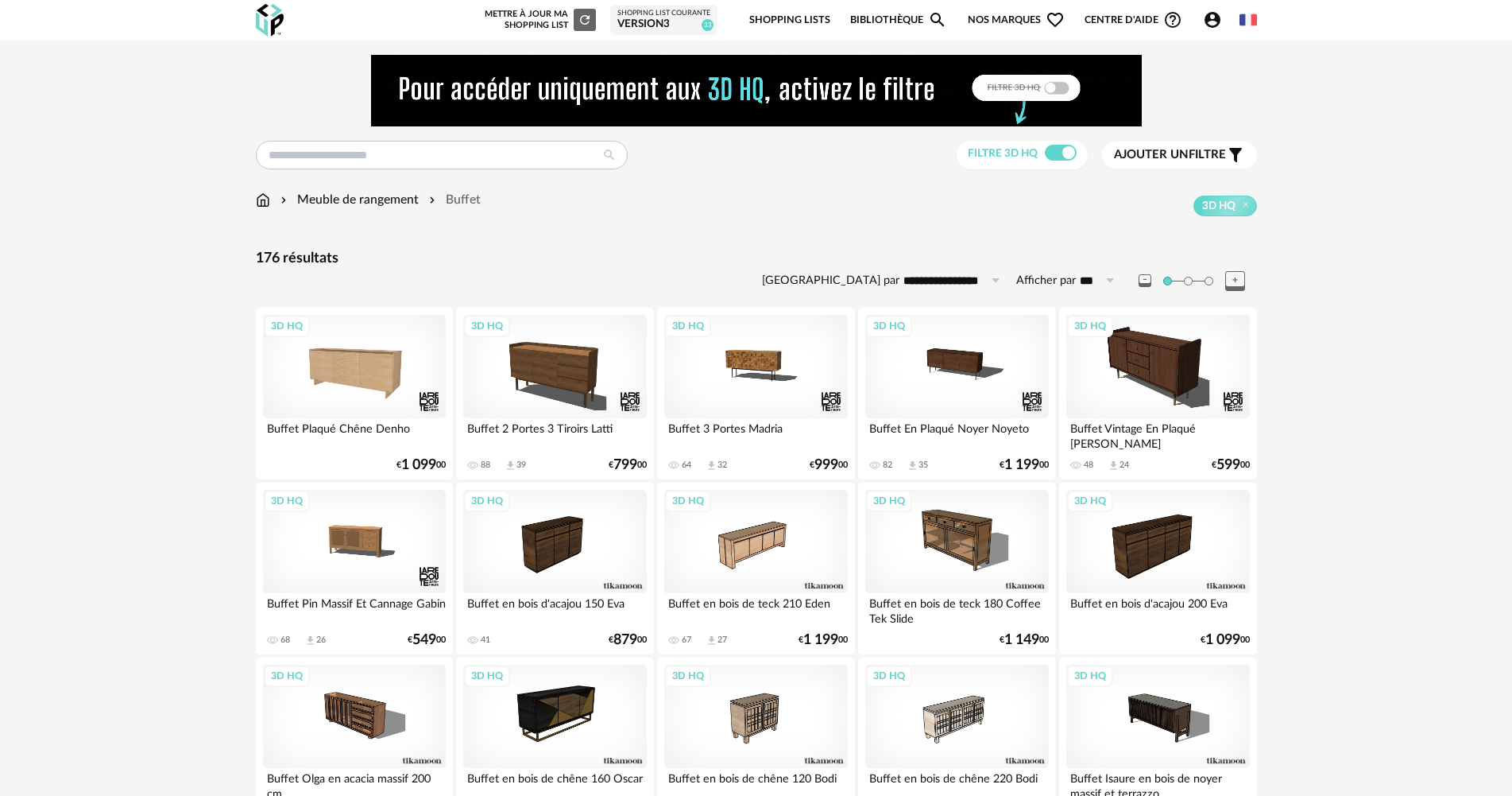
scroll to position [66, 0]
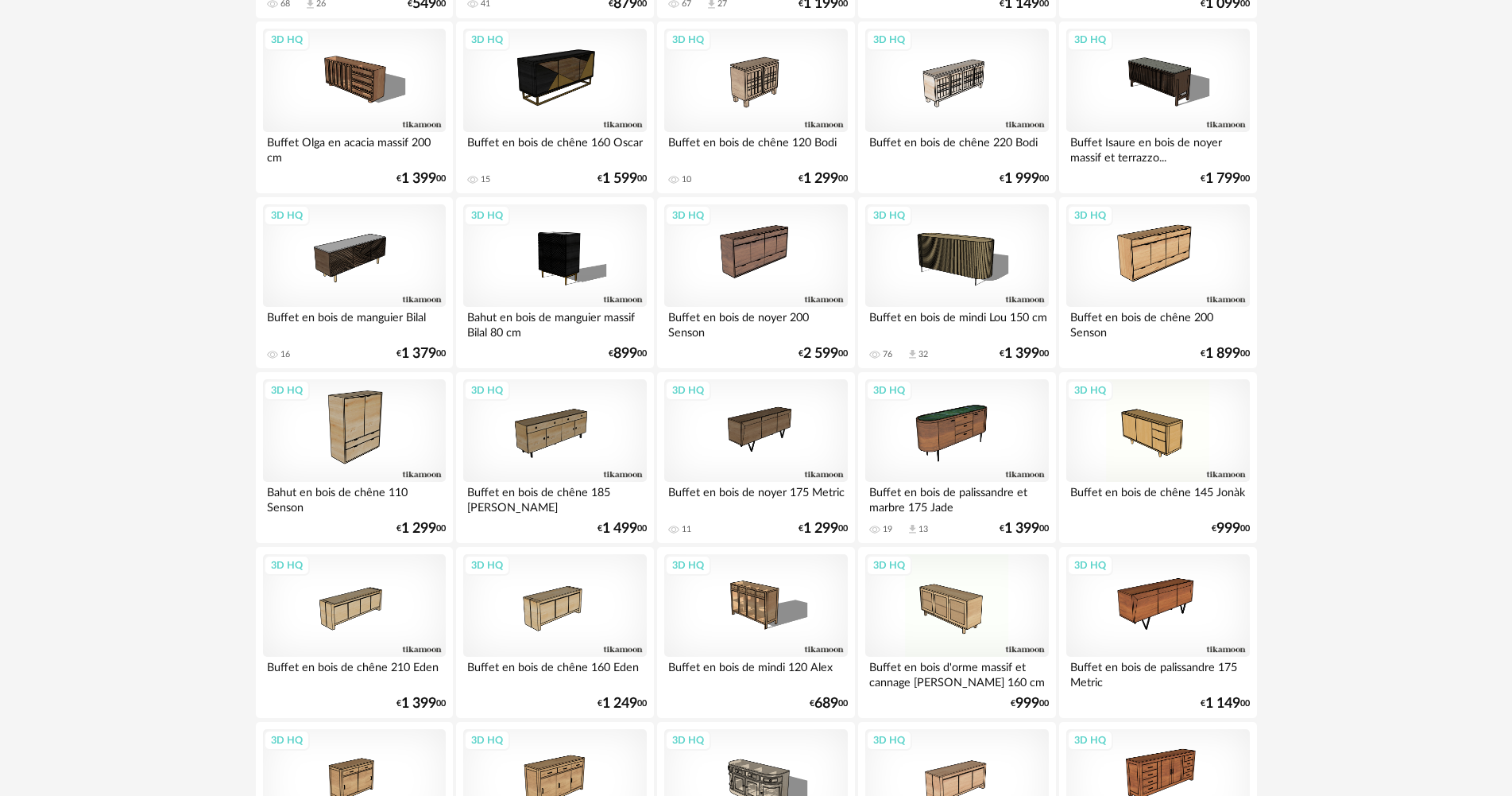
scroll to position [874, 0]
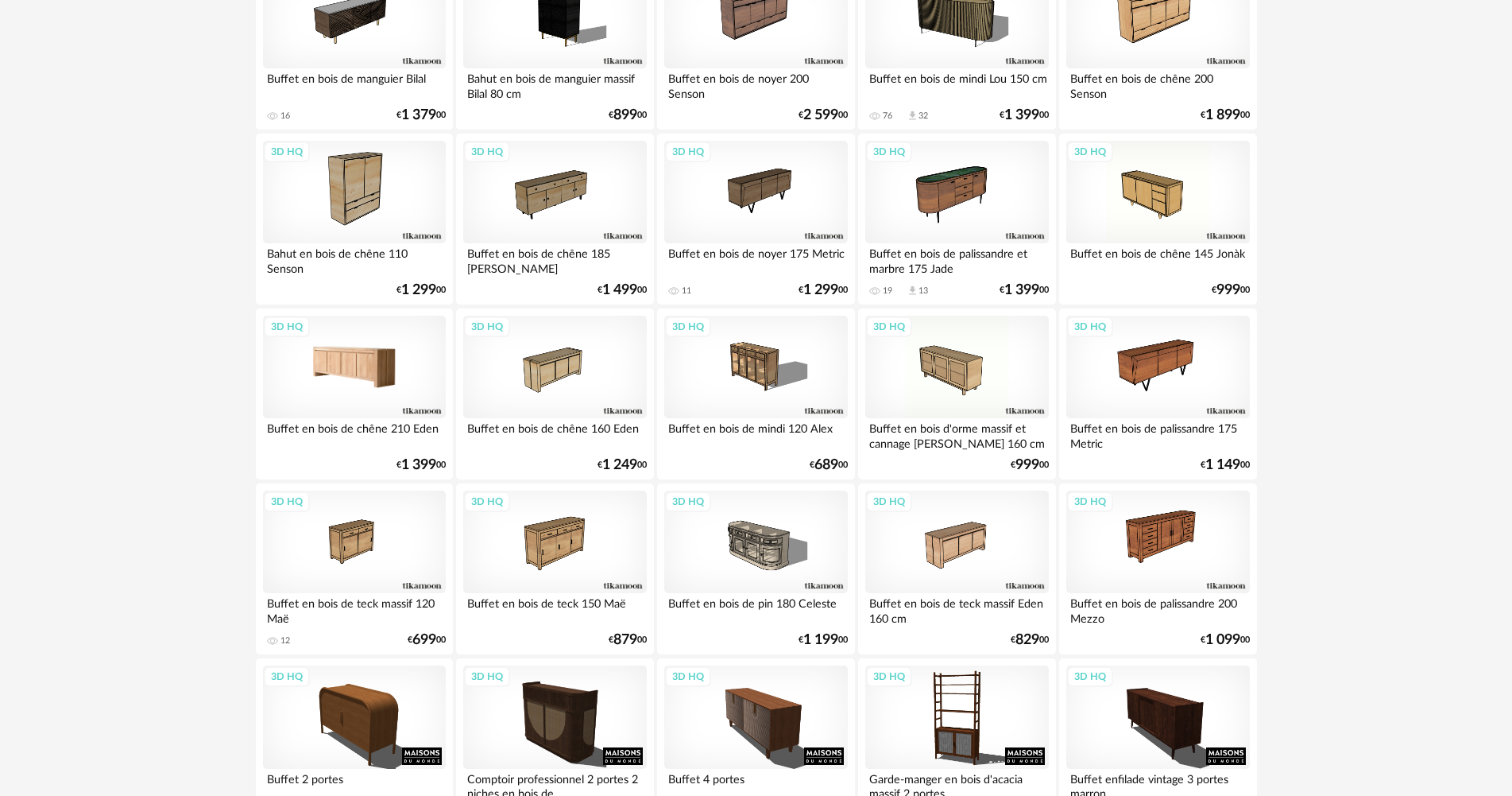
click at [376, 383] on div "3D HQ" at bounding box center [354, 367] width 183 height 104
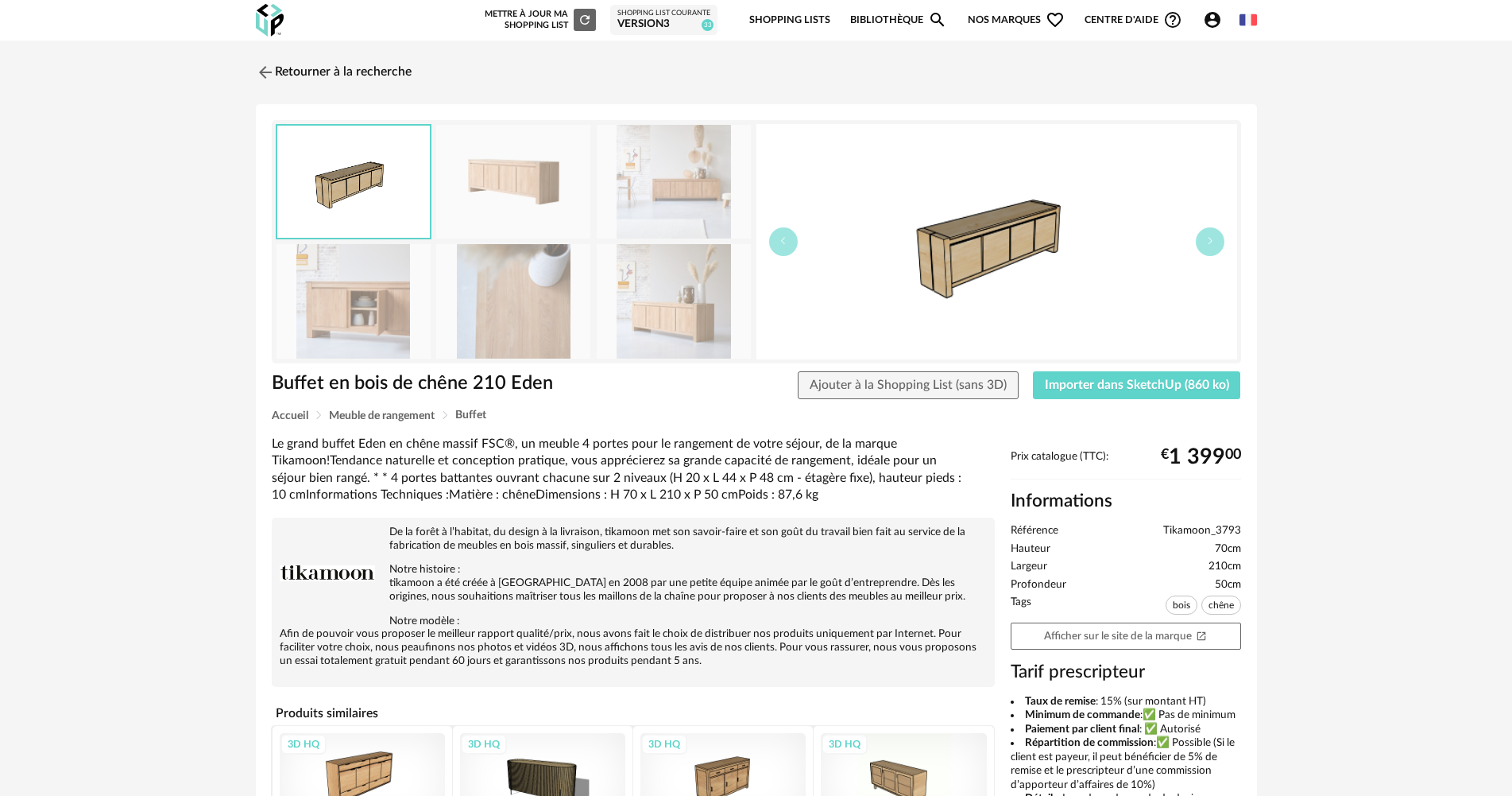
click at [502, 194] on img at bounding box center [513, 182] width 154 height 114
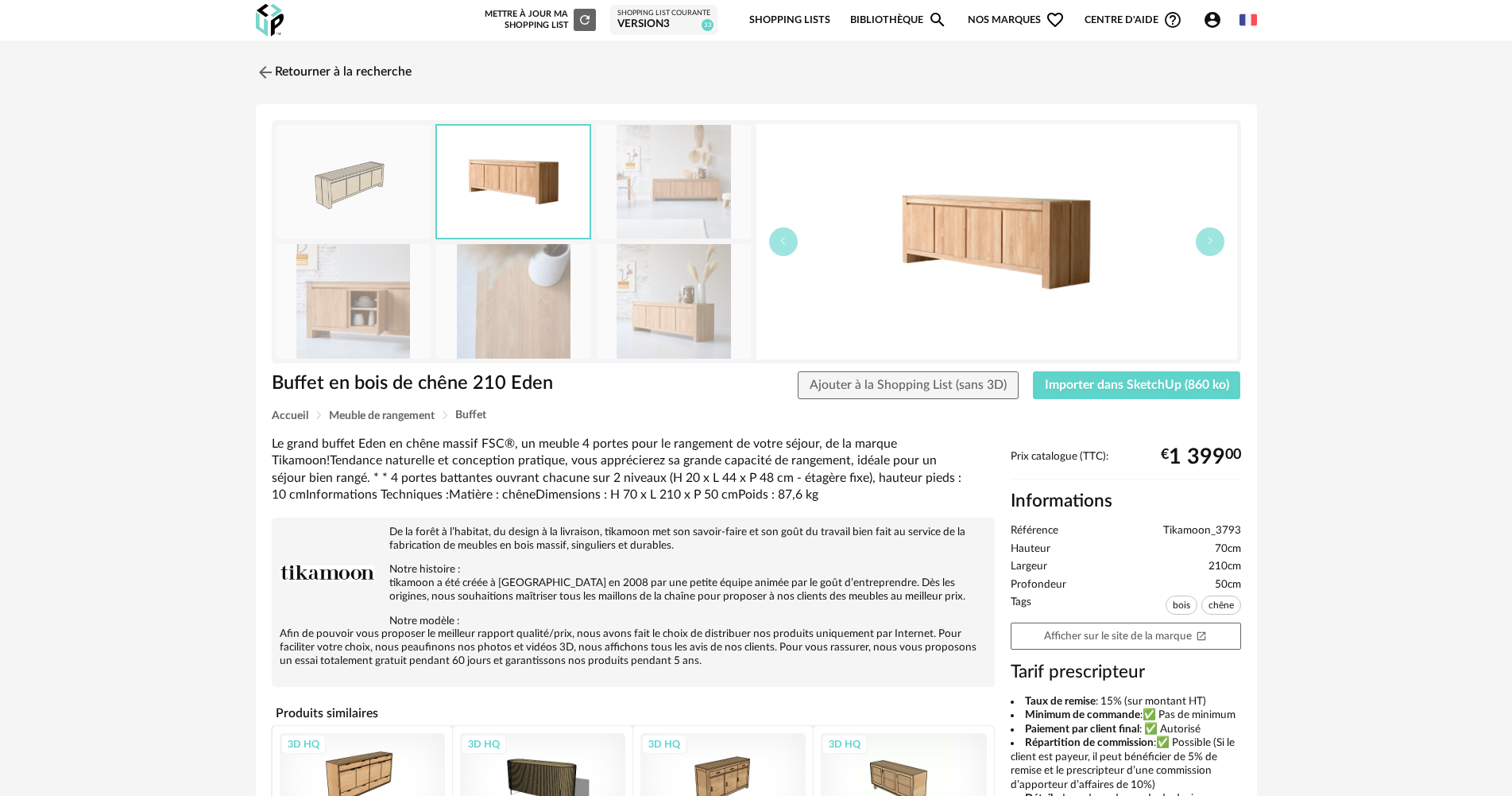
click at [419, 333] on img at bounding box center [354, 301] width 154 height 114
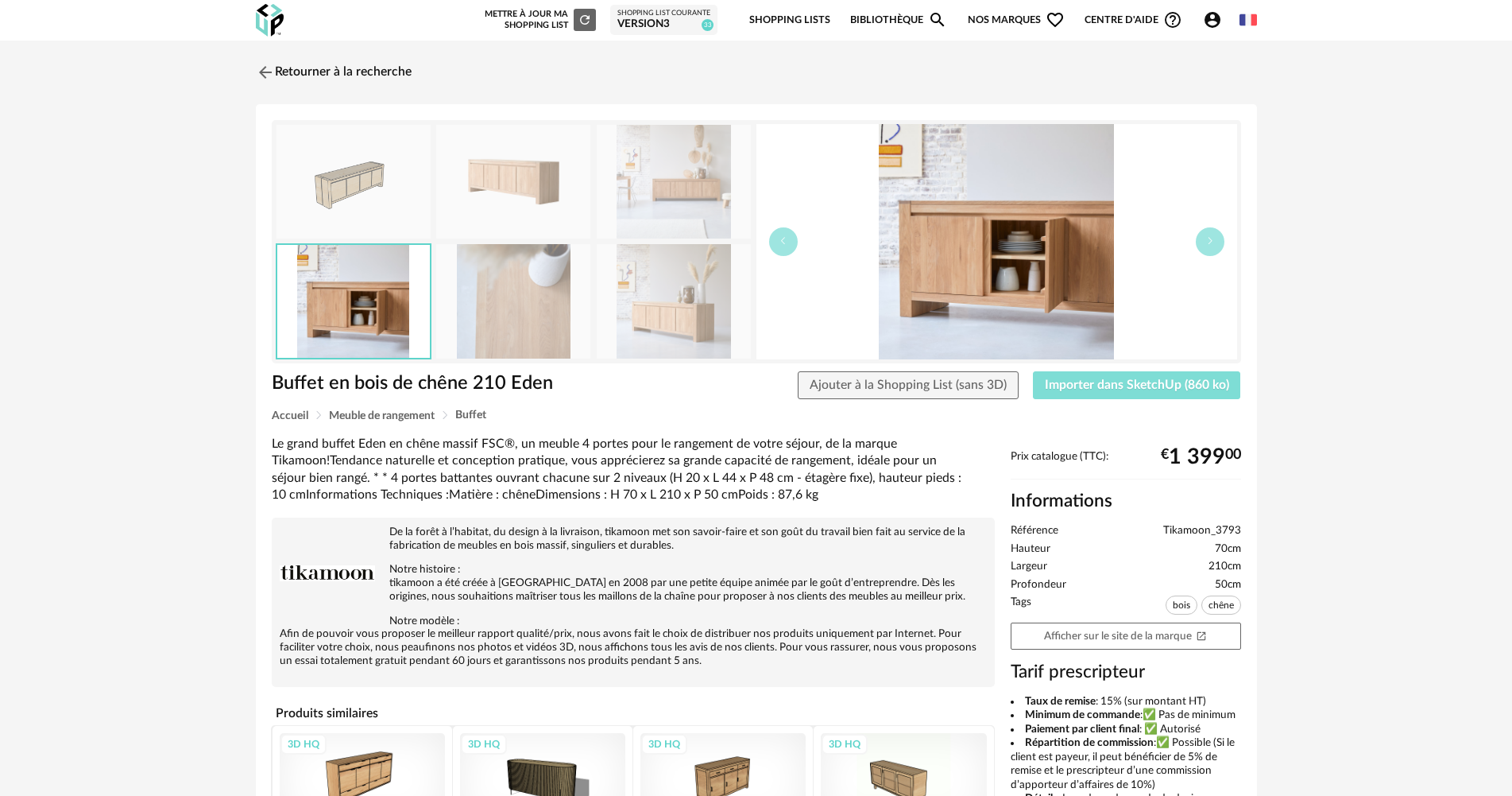
click at [1156, 391] on button "Importer dans SketchUp (860 ko)" at bounding box center [1136, 385] width 208 height 28
click at [1200, 647] on link "Afficher sur le site de la marque Open In New icon" at bounding box center [1126, 637] width 231 height 28
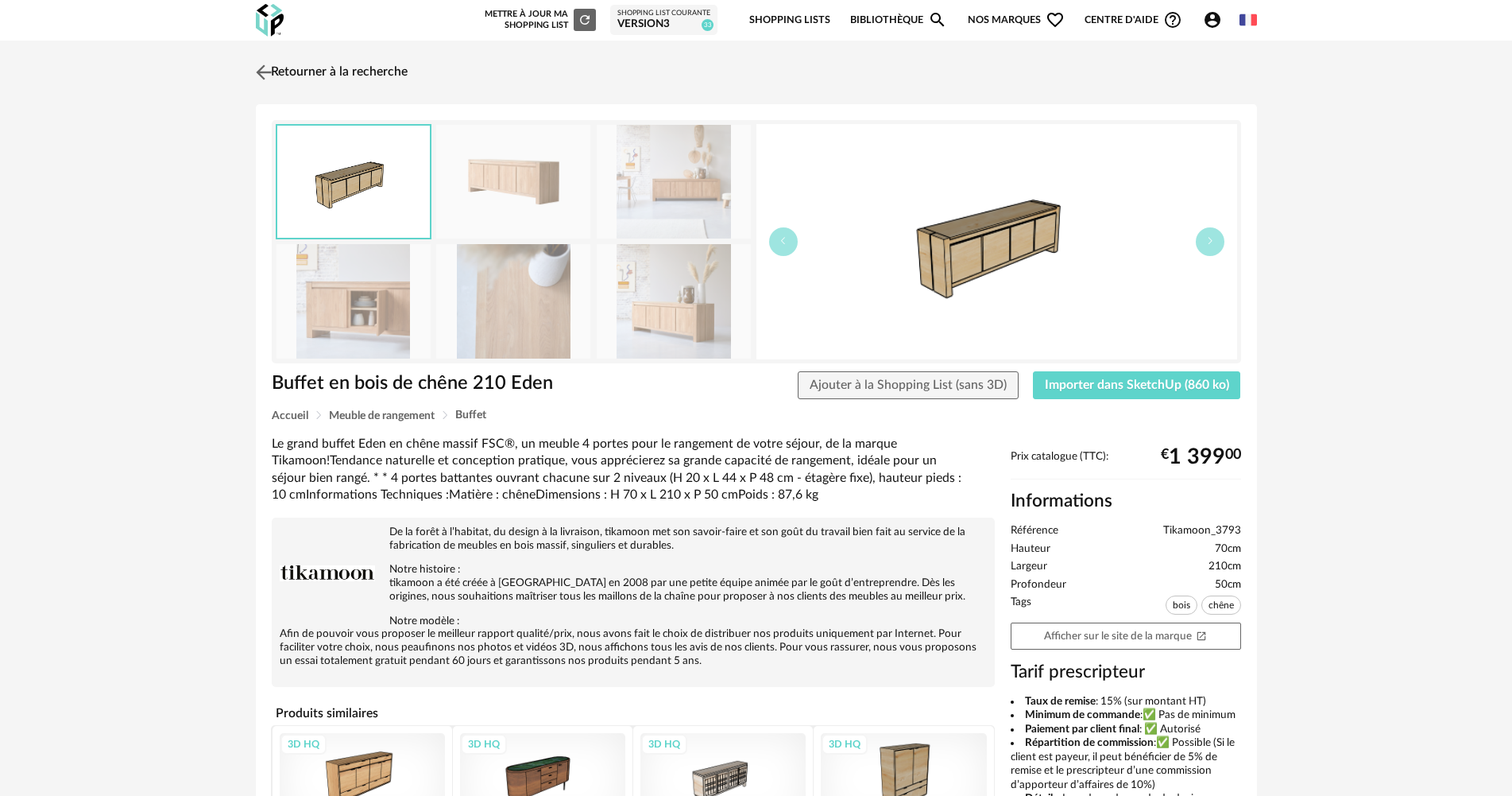
click at [324, 69] on link "Retourner à la recherche" at bounding box center [330, 72] width 155 height 35
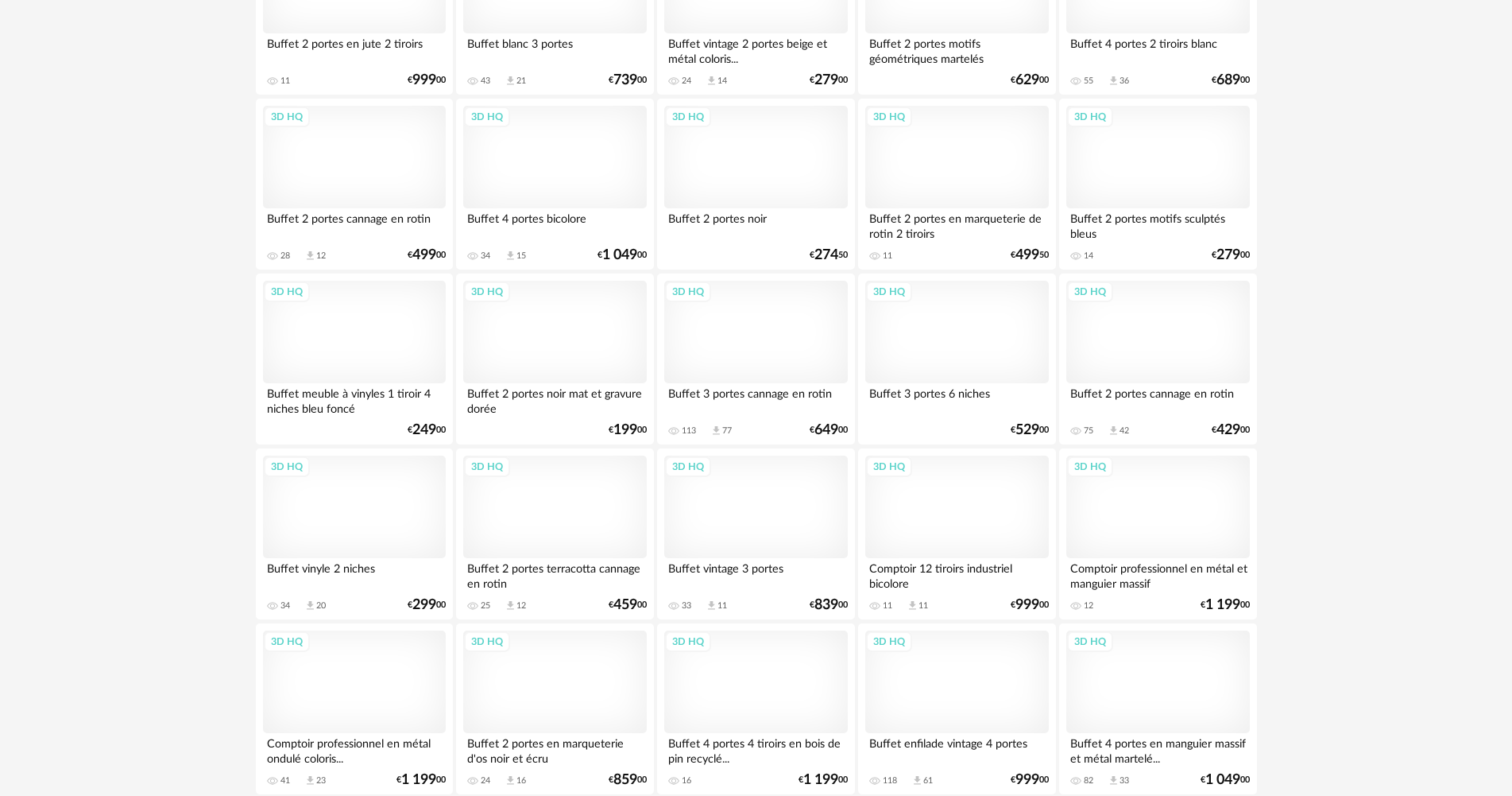
scroll to position [2689, 0]
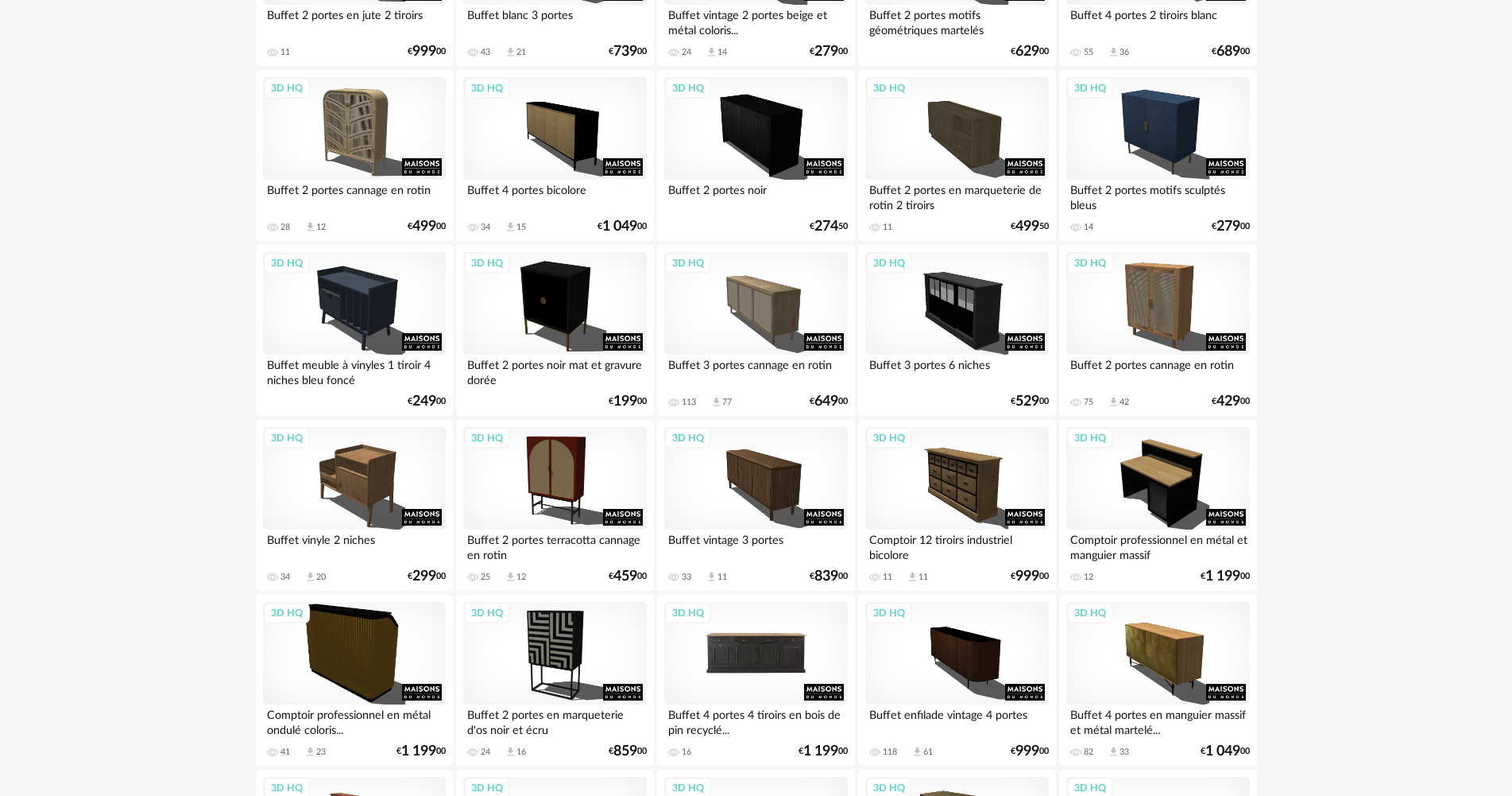
click at [753, 661] on div "3D HQ" at bounding box center [756, 654] width 183 height 104
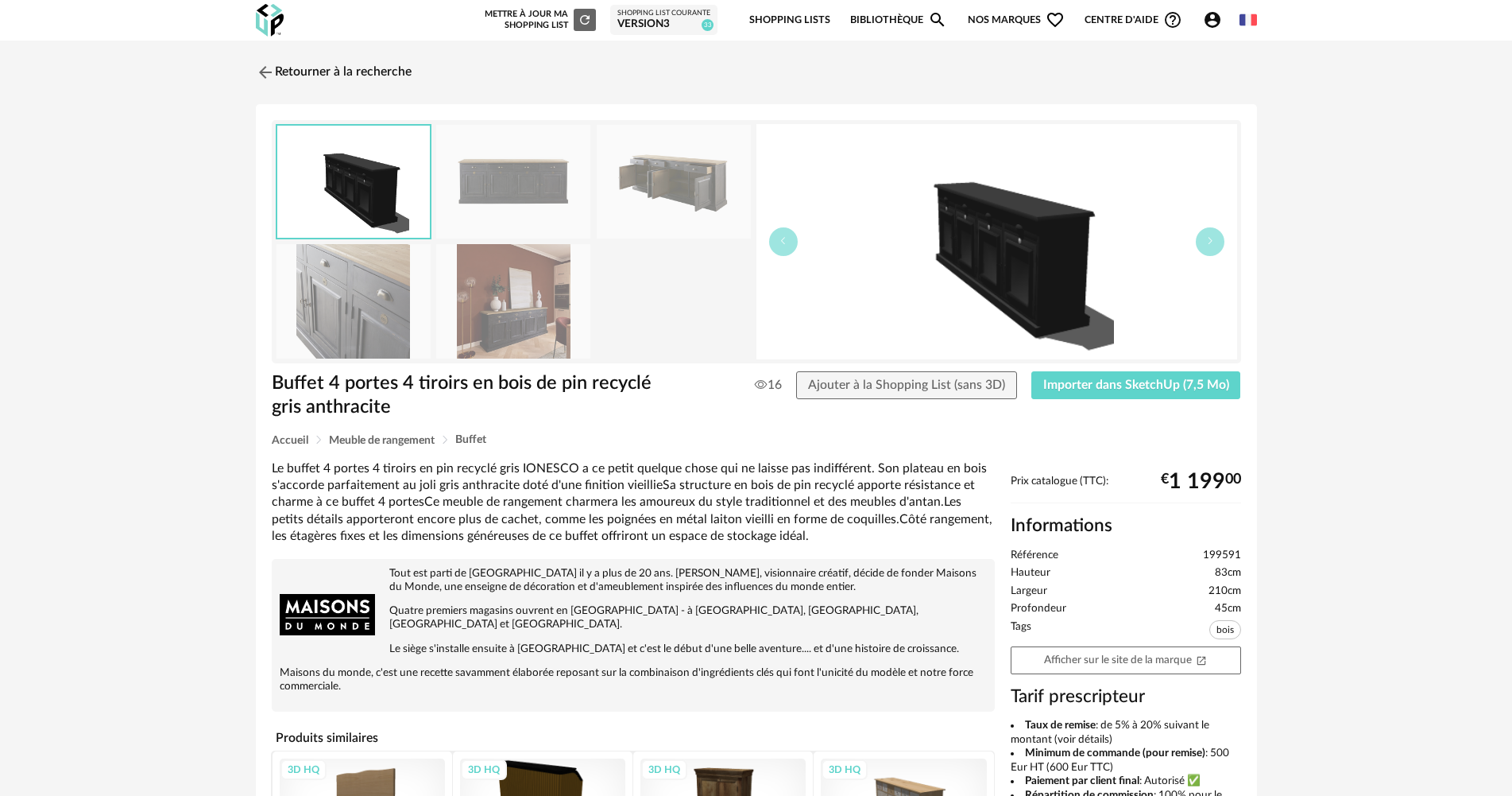
click at [540, 326] on img at bounding box center [513, 301] width 154 height 114
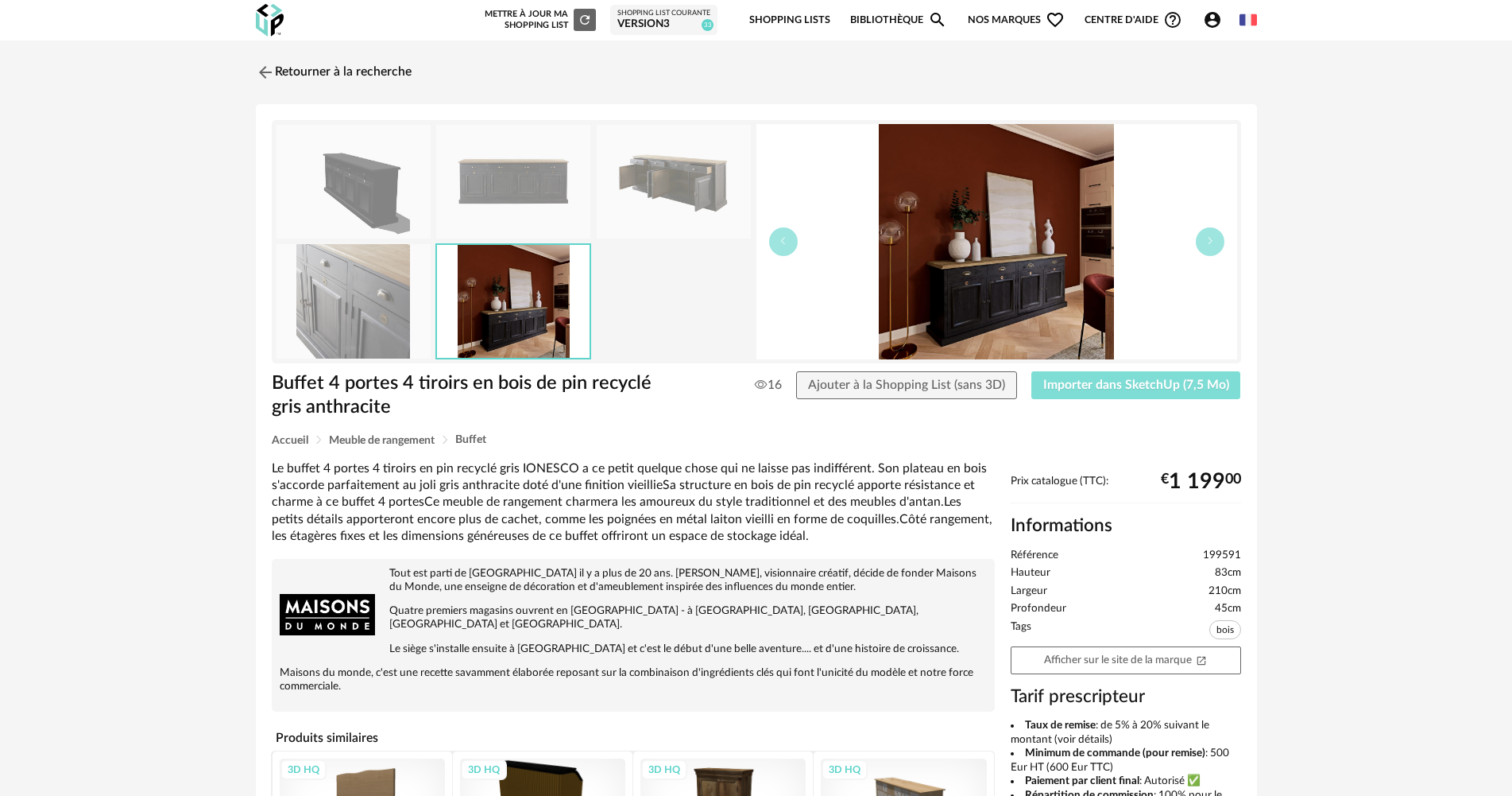
click at [1145, 382] on span "Importer dans SketchUp (7,5 Mo)" at bounding box center [1136, 385] width 186 height 13
click at [303, 73] on link "Retourner à la recherche" at bounding box center [330, 72] width 155 height 35
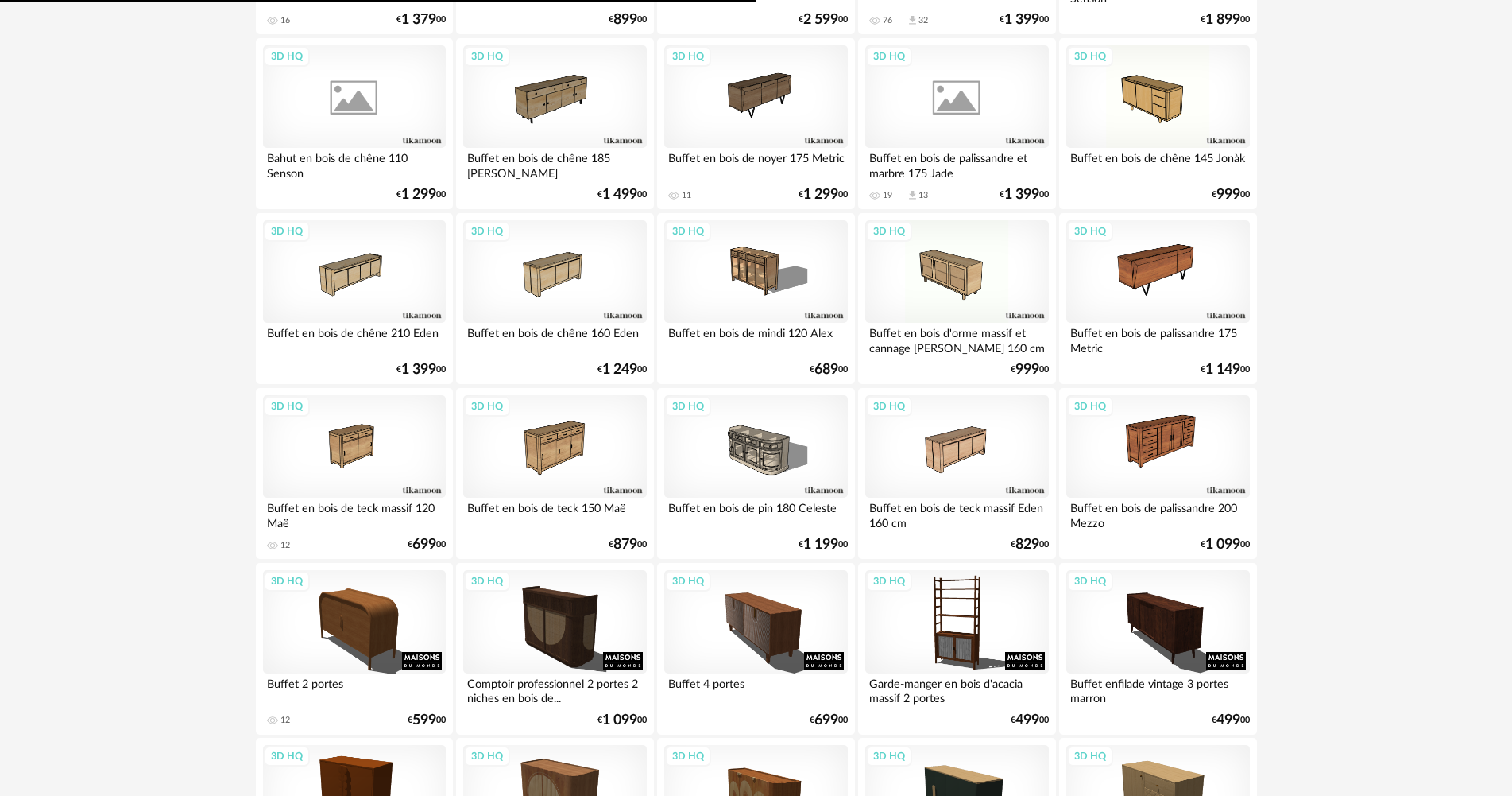
scroll to position [934, 0]
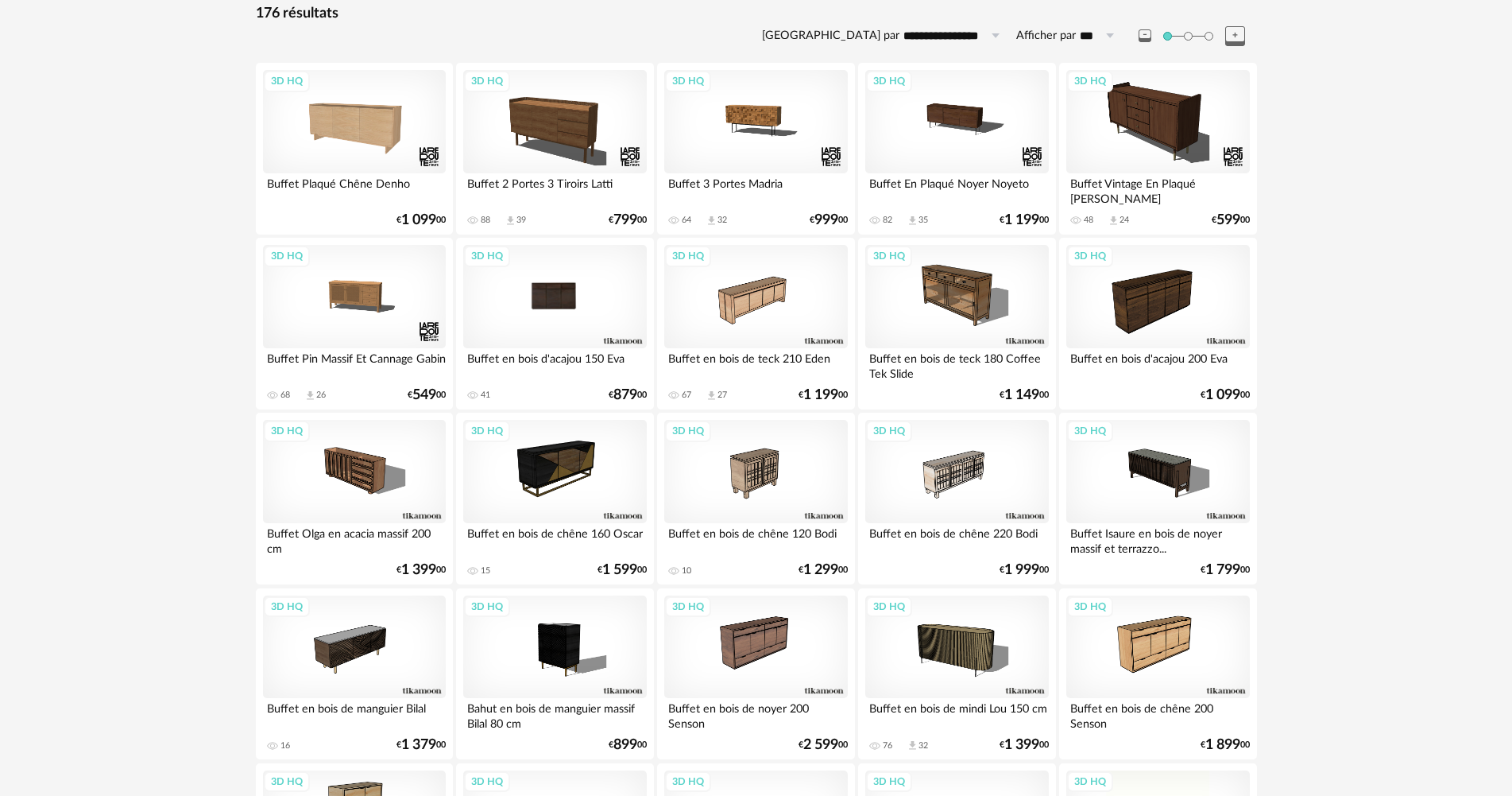
scroll to position [228, 0]
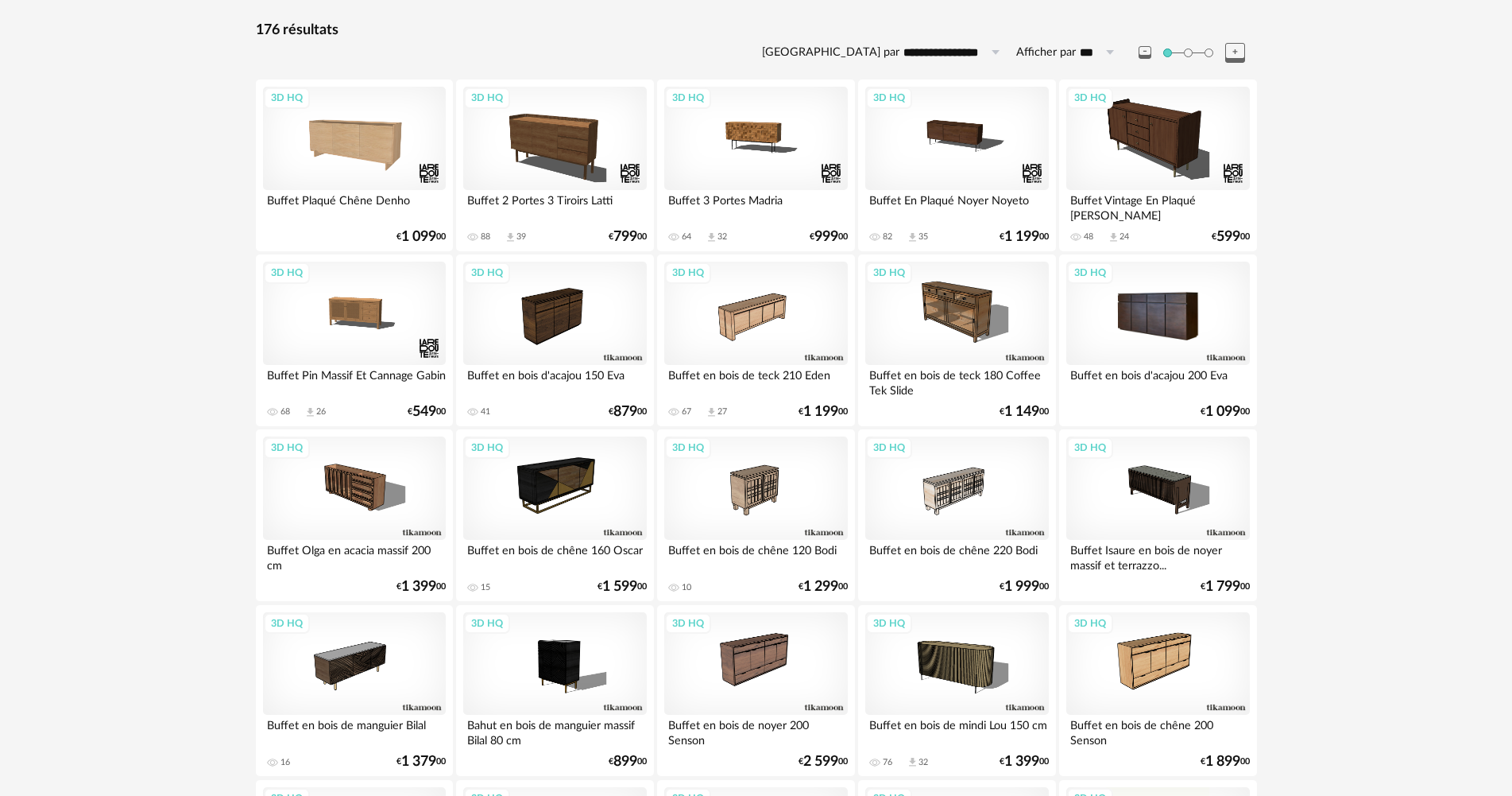
click at [1149, 348] on div "3D HQ" at bounding box center [1158, 314] width 183 height 104
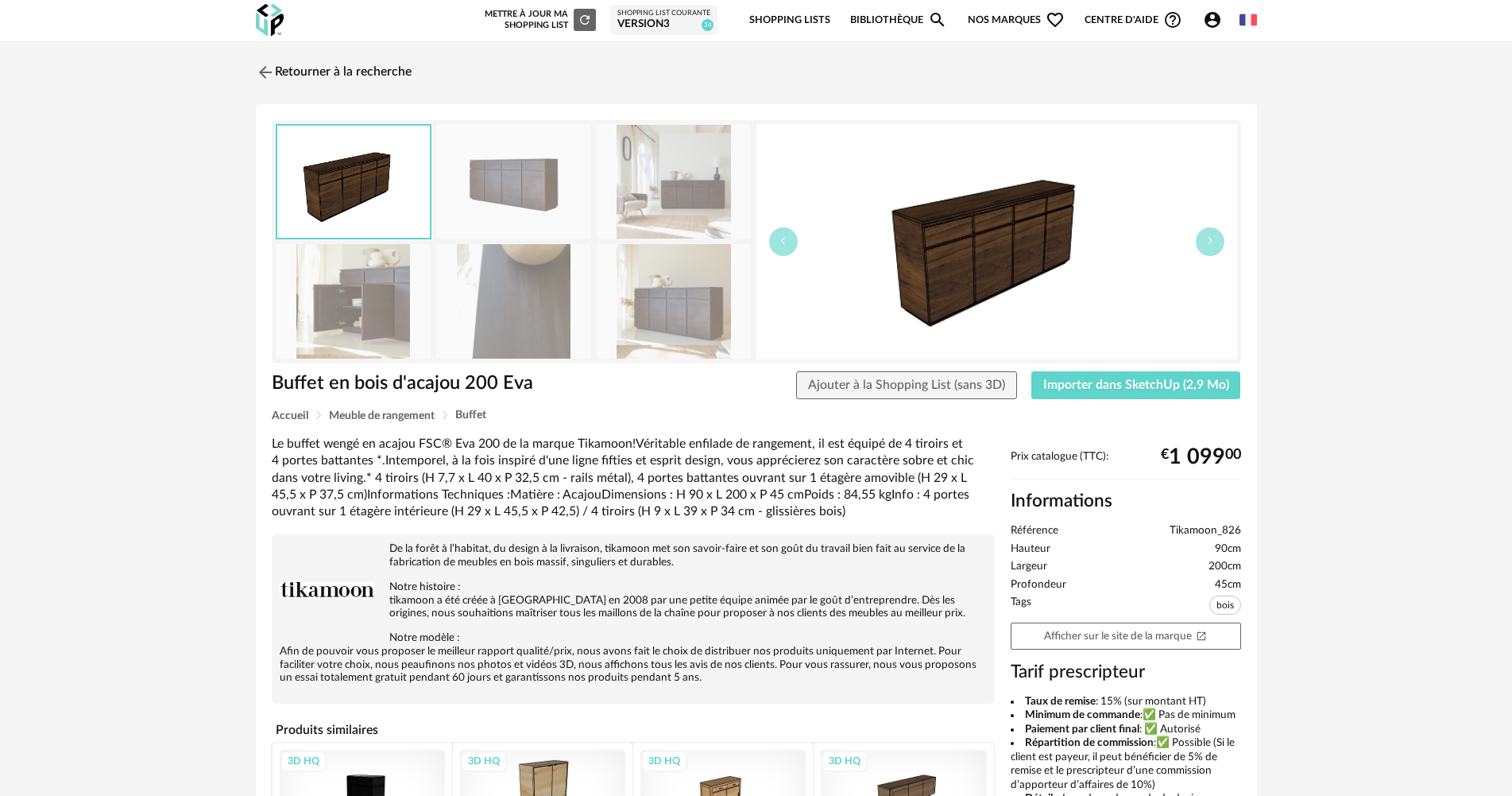
click at [472, 319] on img at bounding box center [513, 301] width 154 height 114
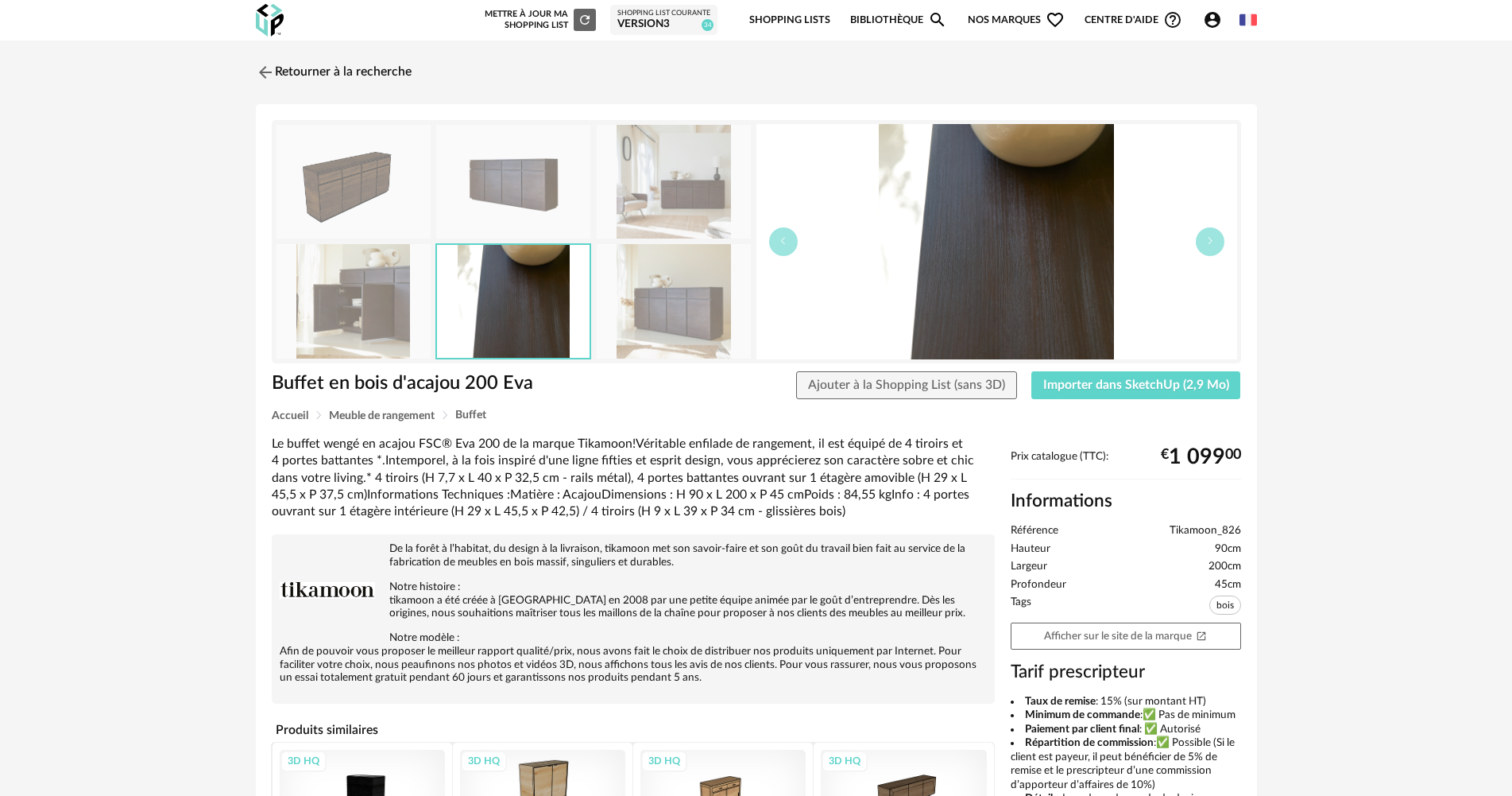
click at [617, 318] on img at bounding box center [674, 301] width 154 height 114
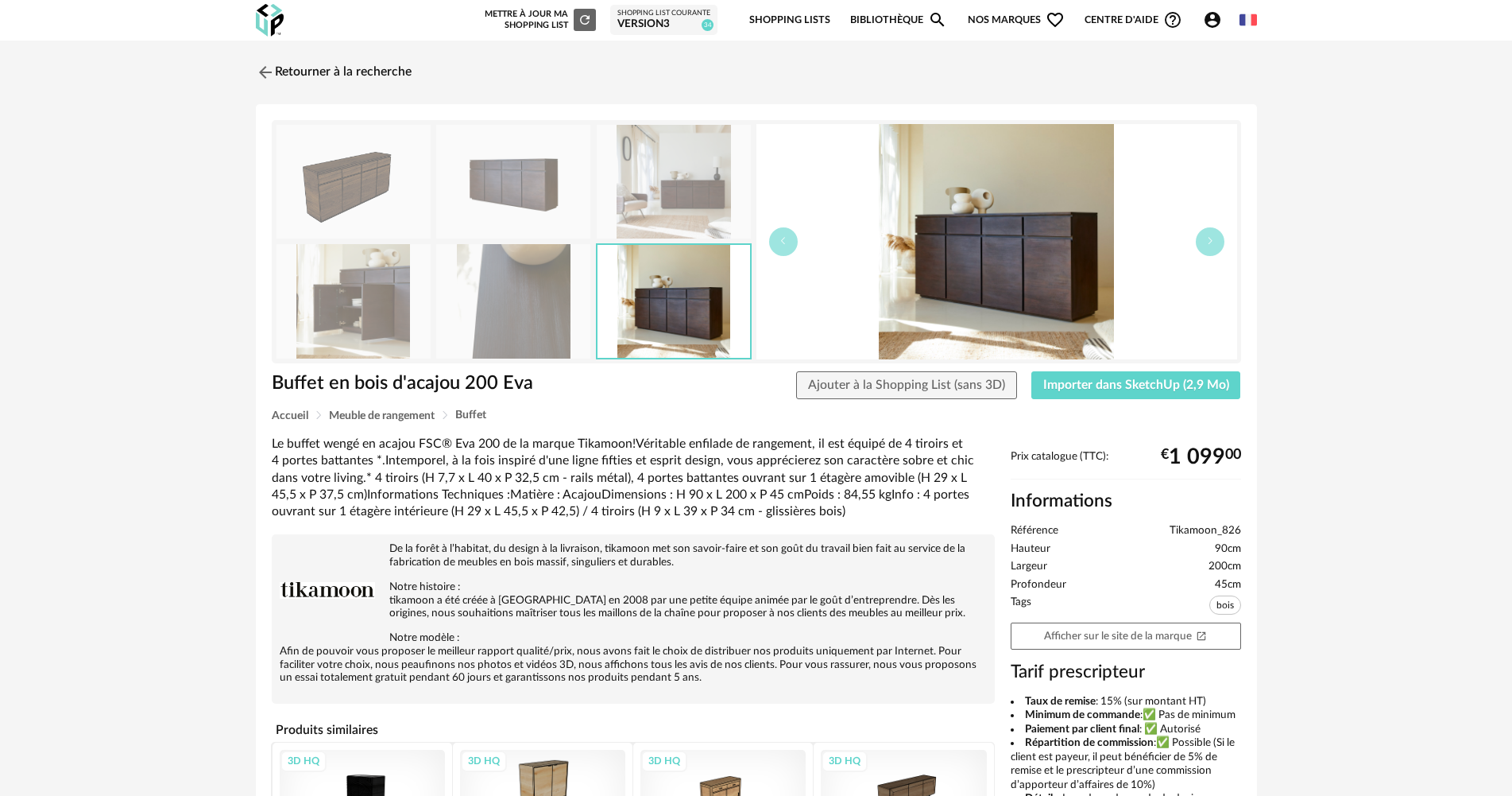
click at [638, 196] on img at bounding box center [674, 182] width 154 height 114
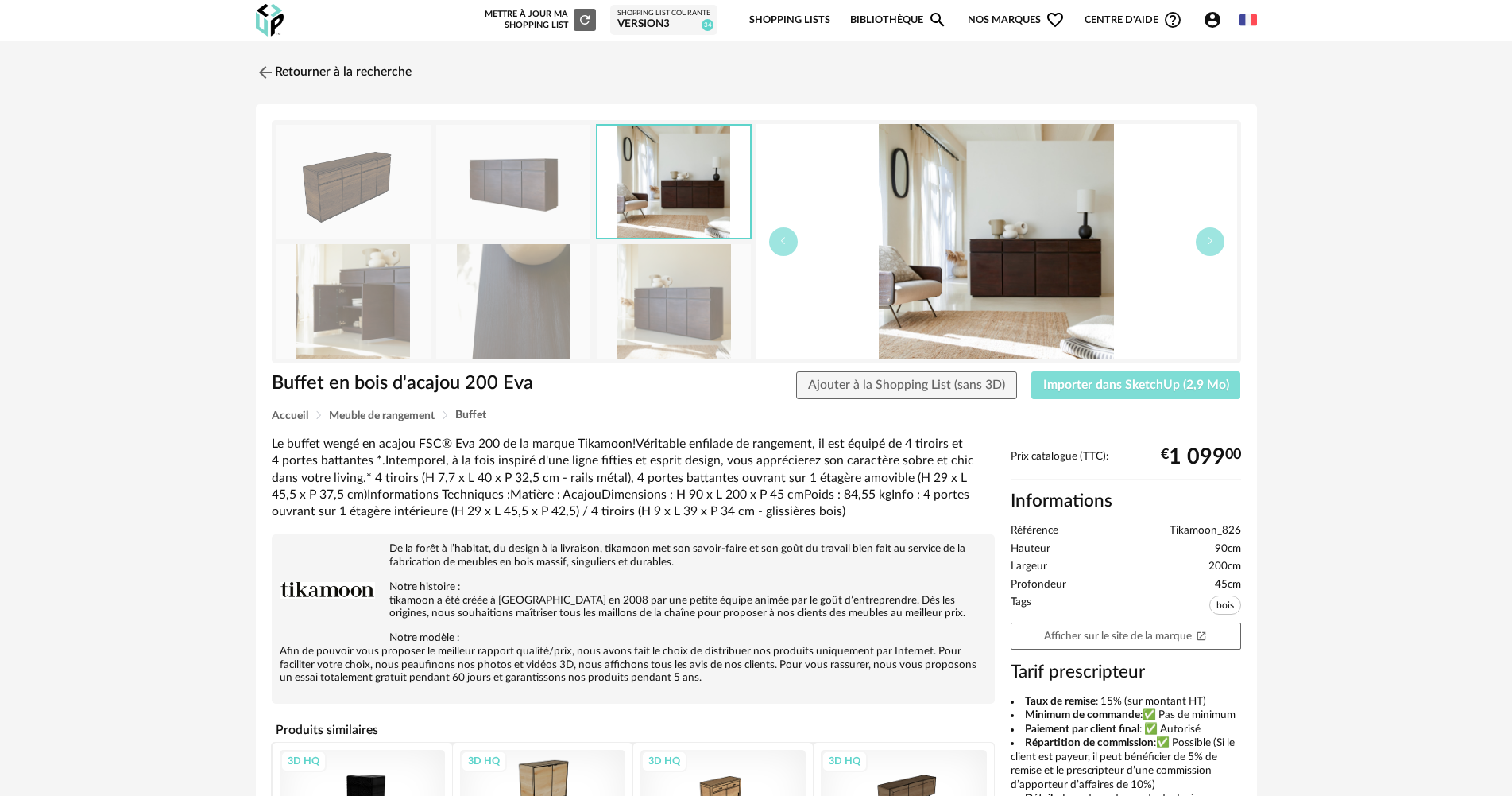
click at [1166, 396] on button "Importer dans SketchUp (2,9 Mo)" at bounding box center [1136, 385] width 210 height 28
click at [312, 68] on link "Retourner à la recherche" at bounding box center [330, 72] width 155 height 35
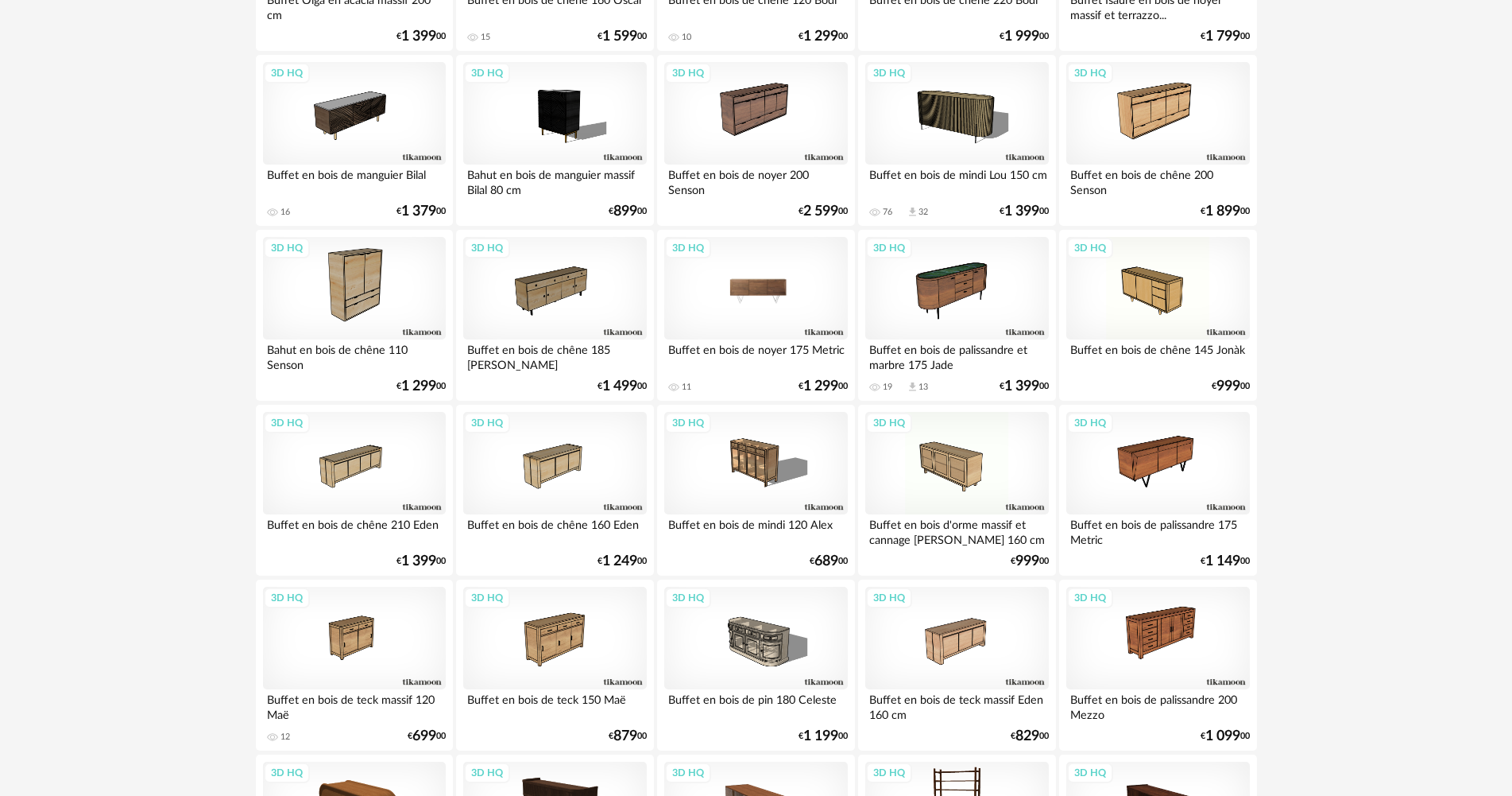
scroll to position [774, 0]
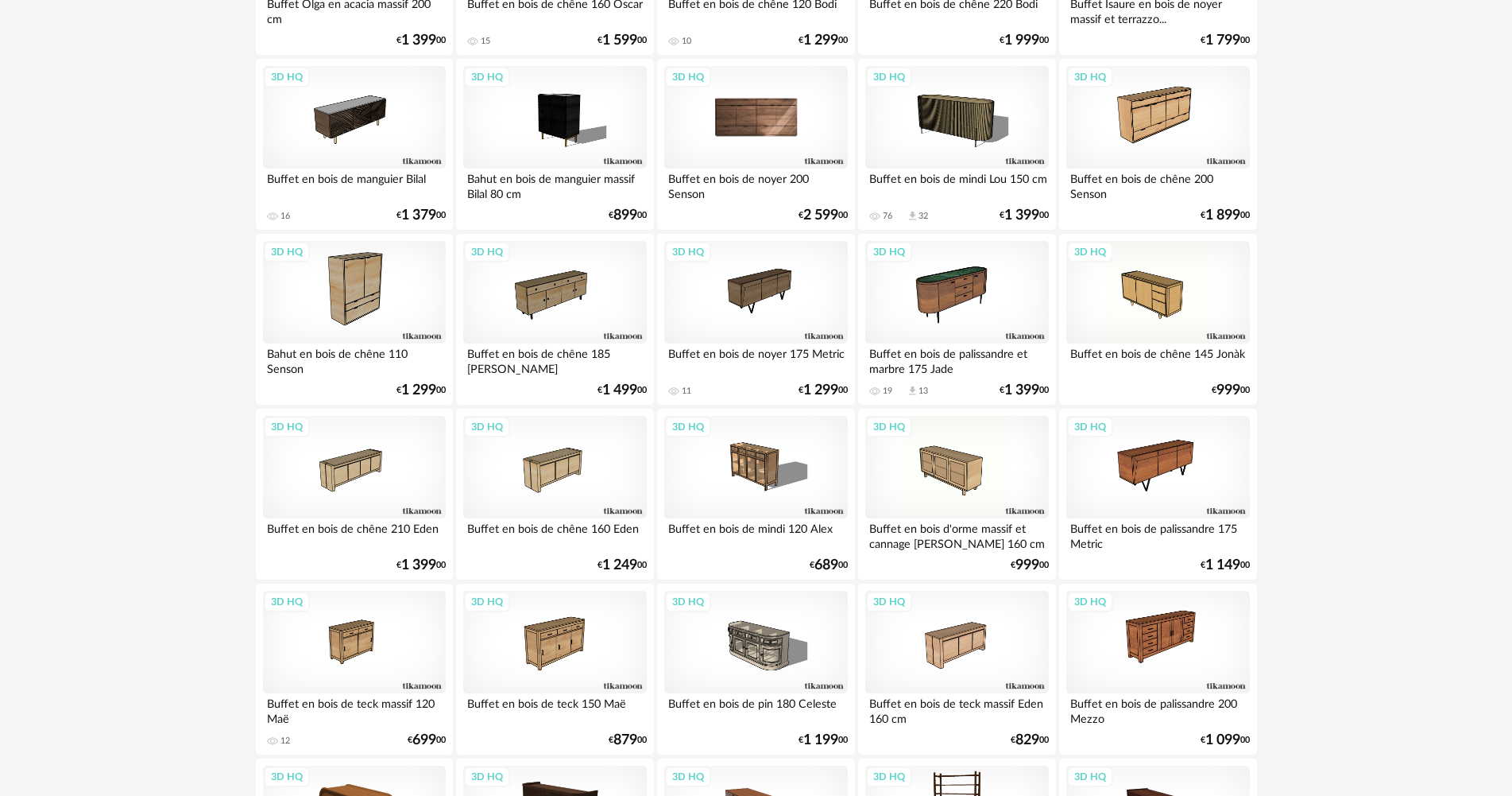
click at [763, 140] on div "3D HQ" at bounding box center [756, 118] width 183 height 104
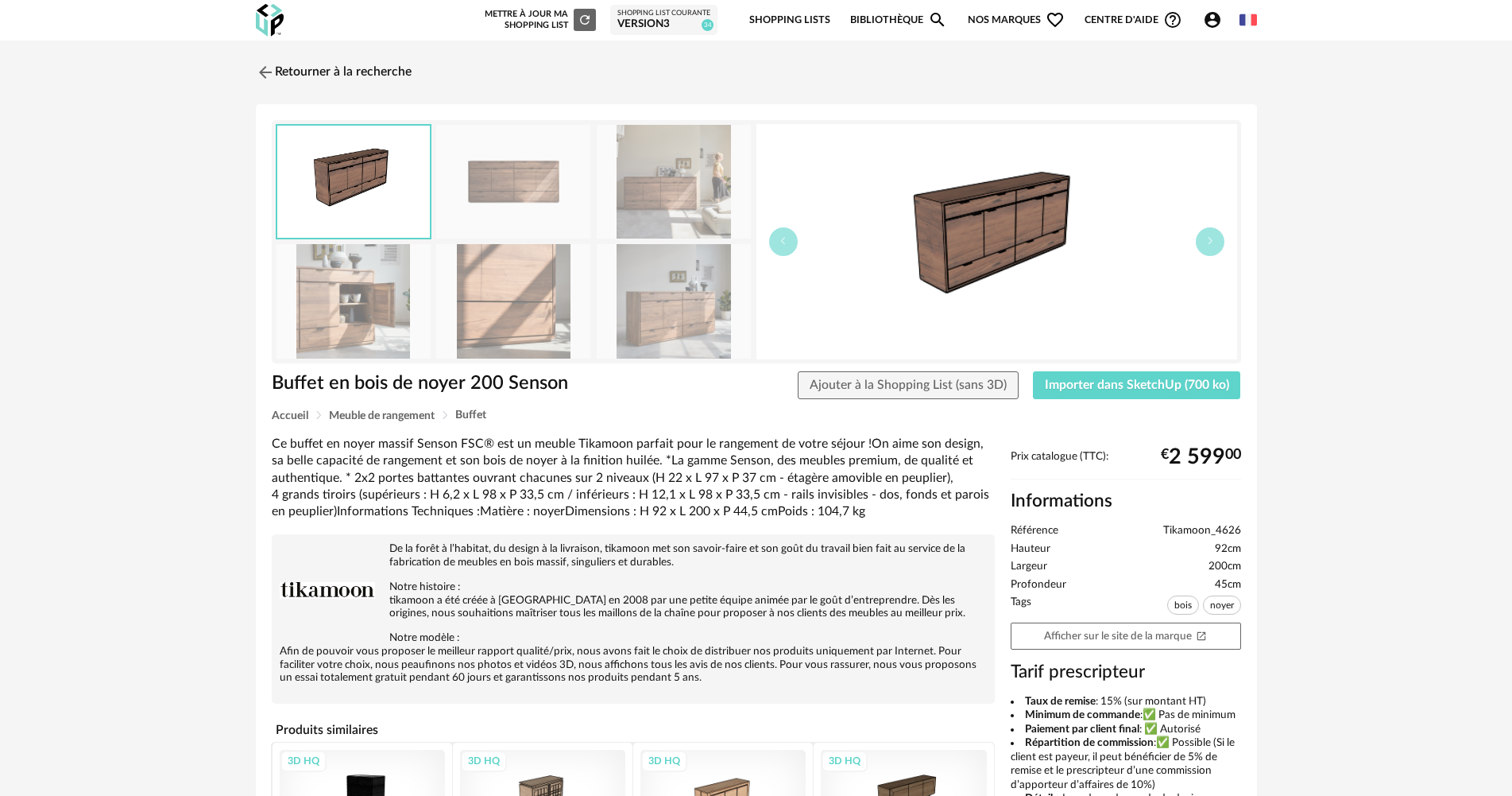
click at [620, 284] on img at bounding box center [674, 301] width 154 height 114
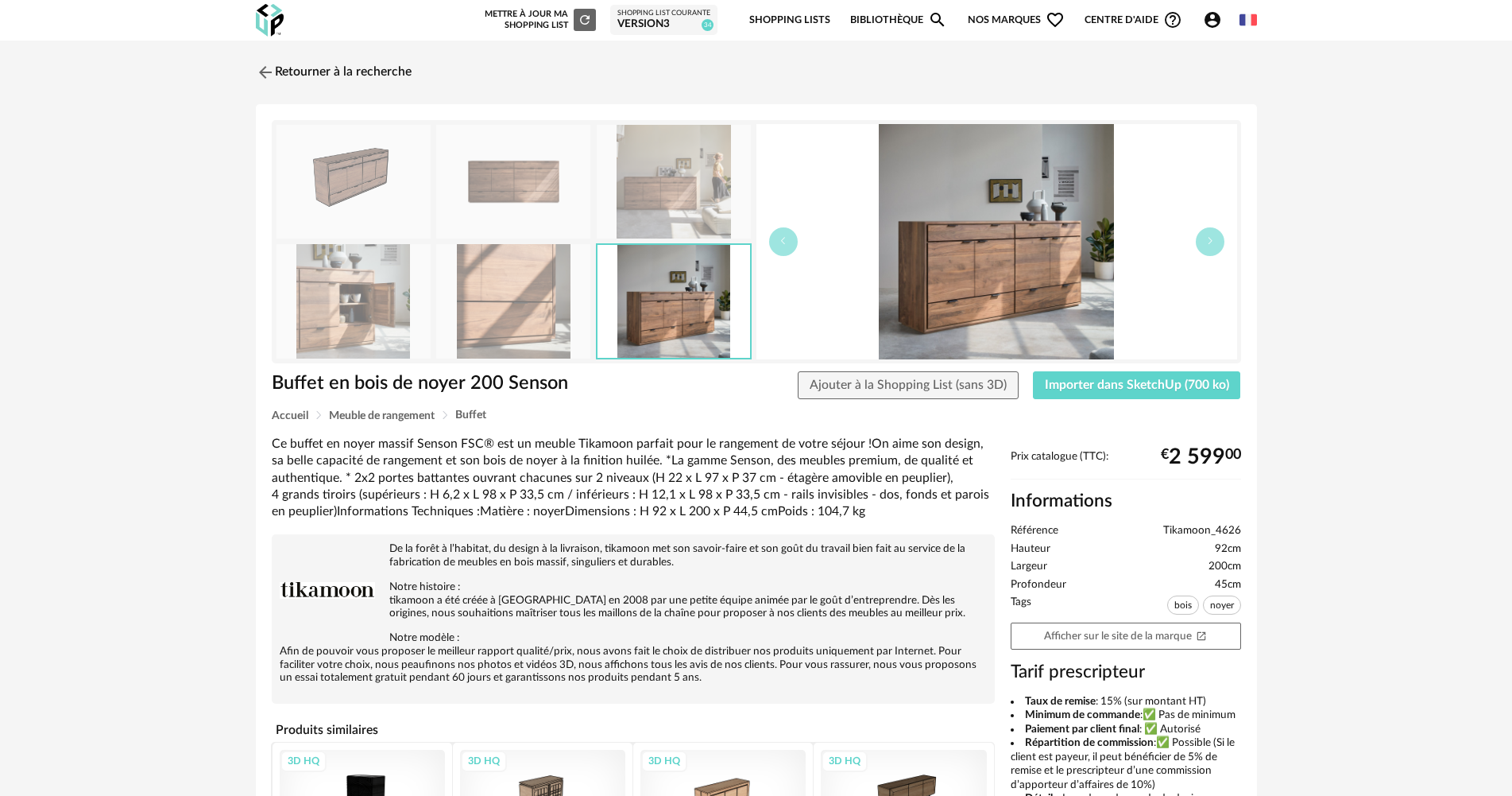
click at [502, 306] on img at bounding box center [513, 301] width 154 height 114
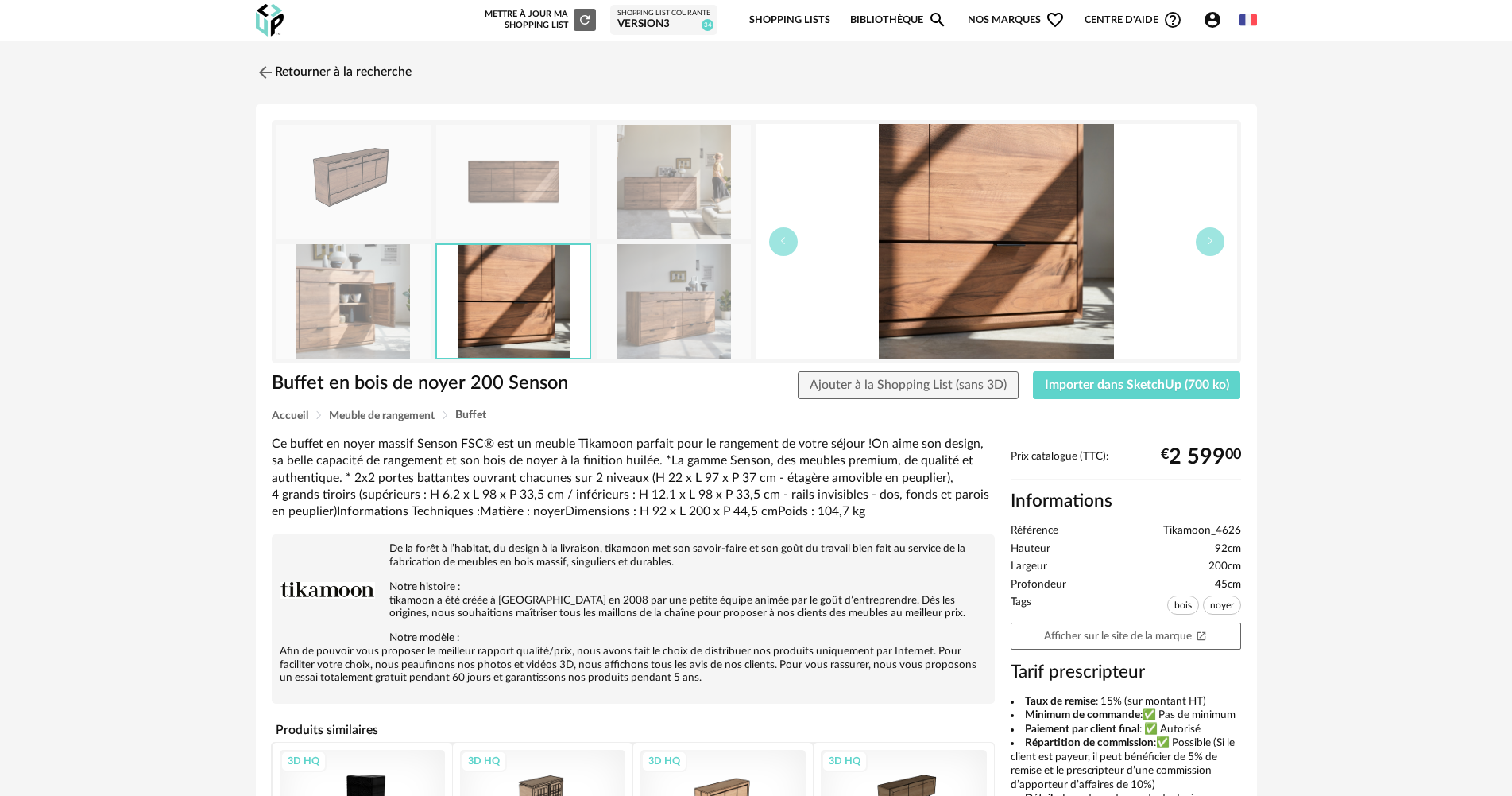
click at [313, 306] on img at bounding box center [354, 301] width 154 height 114
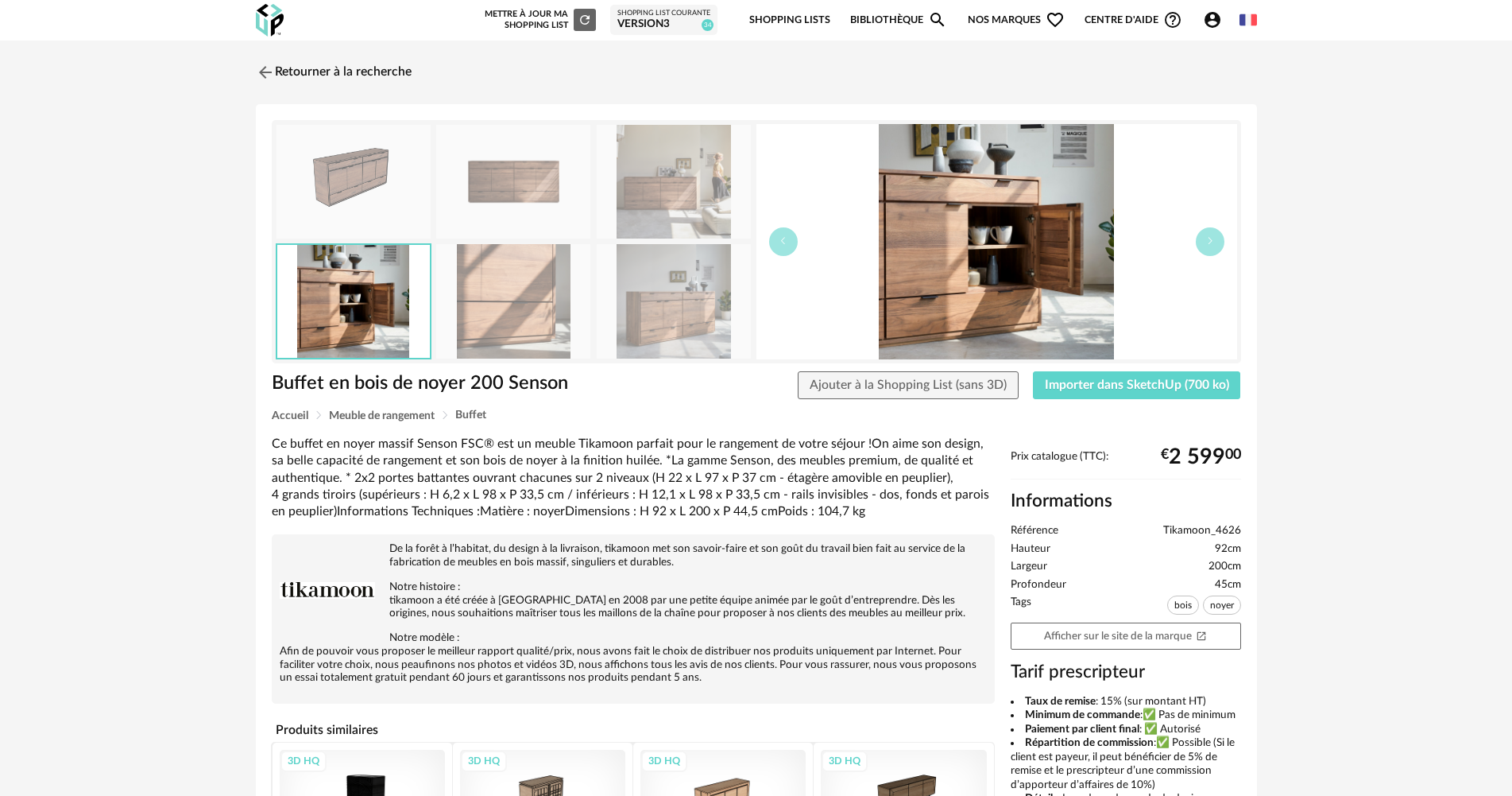
click at [551, 201] on img at bounding box center [513, 182] width 154 height 114
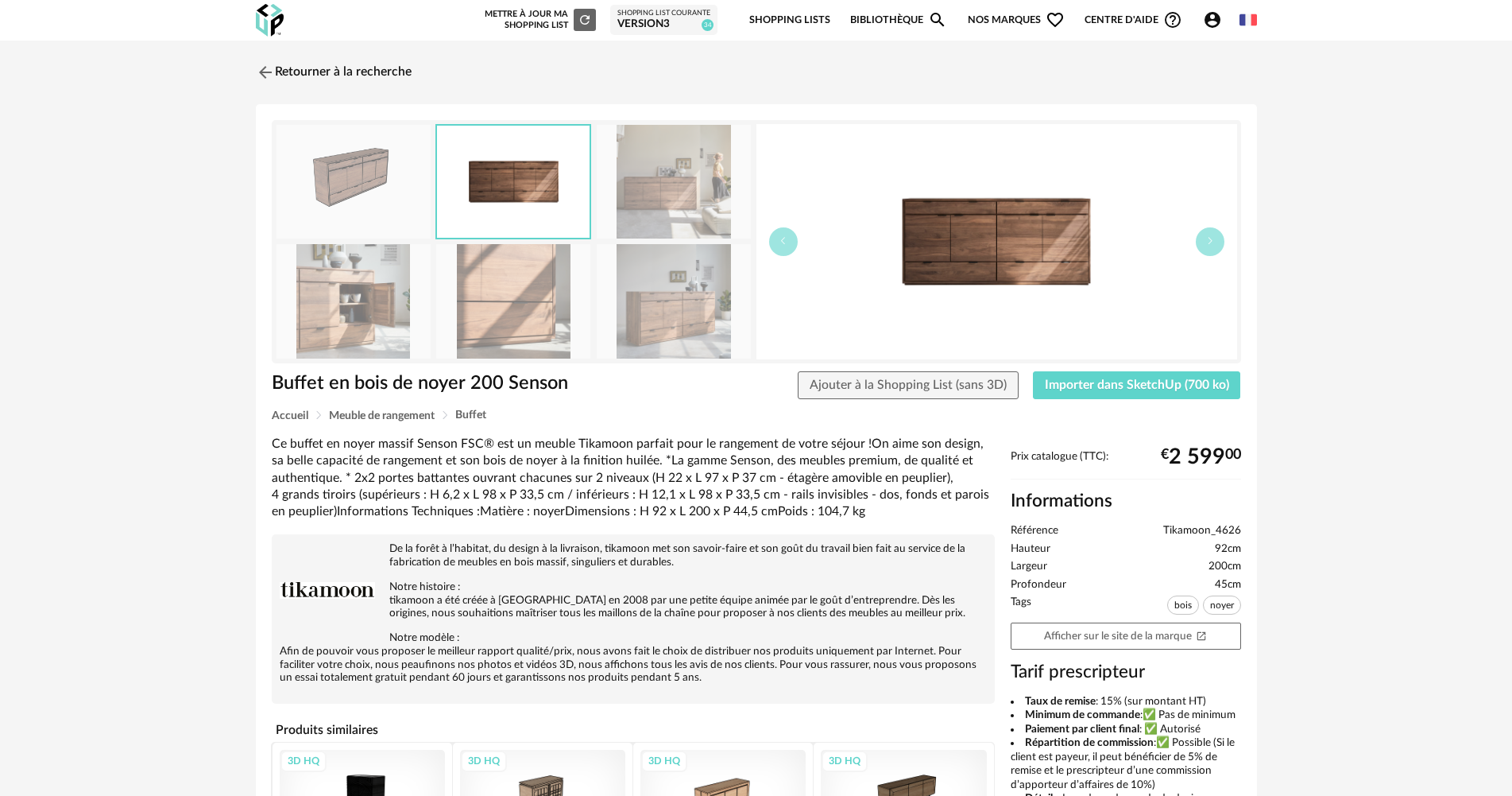
click at [615, 201] on img at bounding box center [674, 182] width 154 height 114
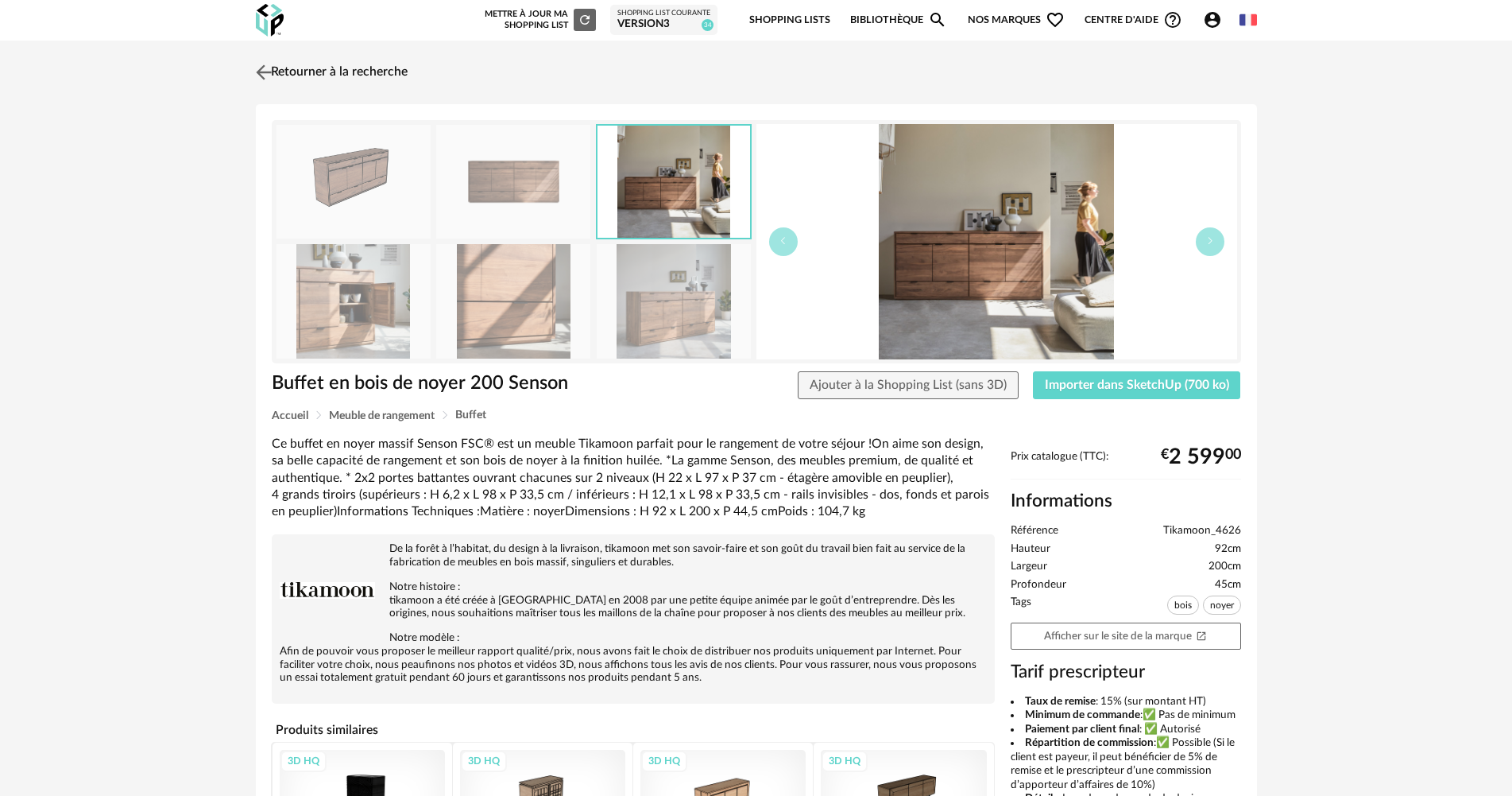
click at [336, 58] on link "Retourner à la recherche" at bounding box center [330, 72] width 155 height 35
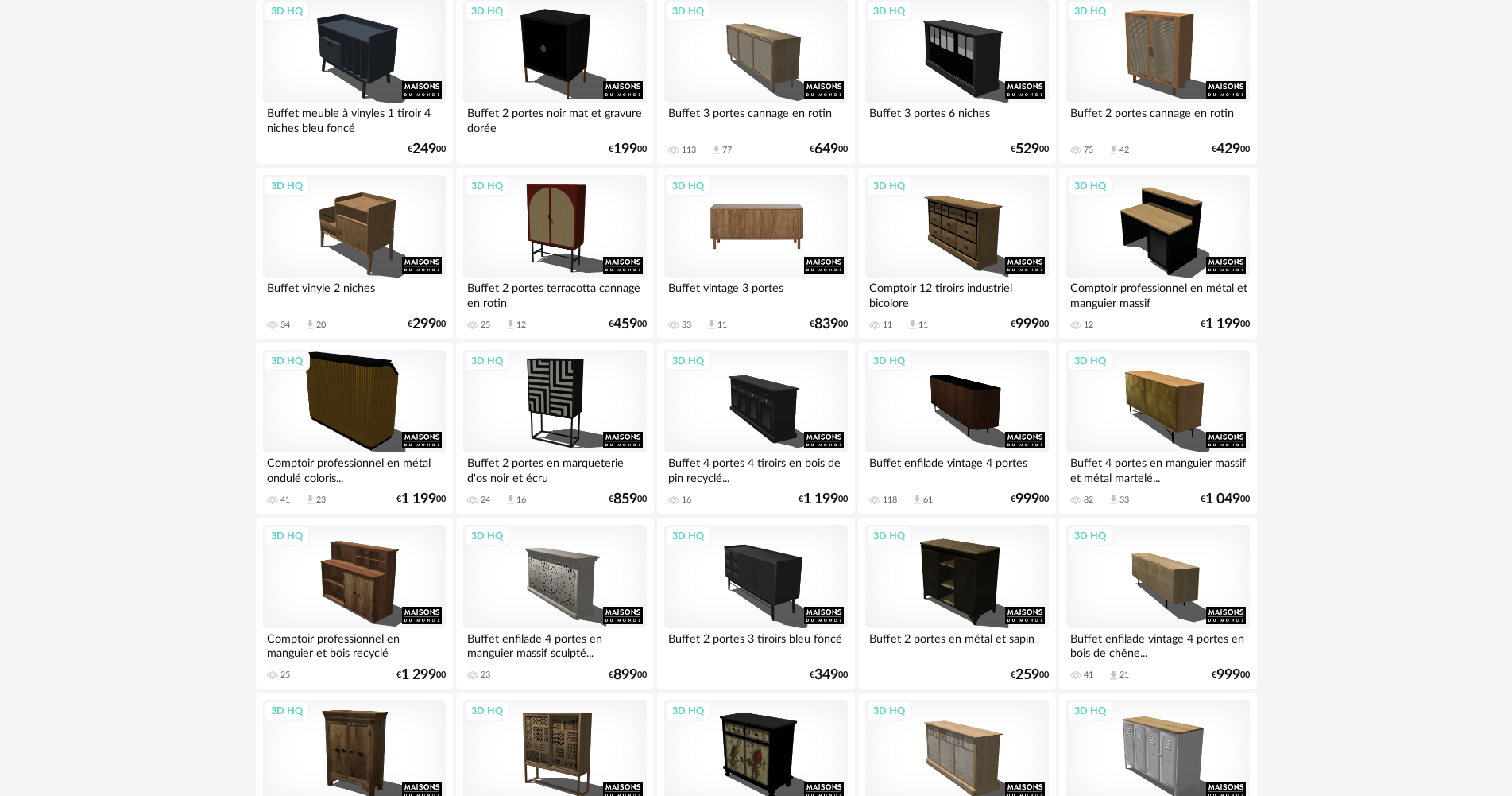
scroll to position [3116, 0]
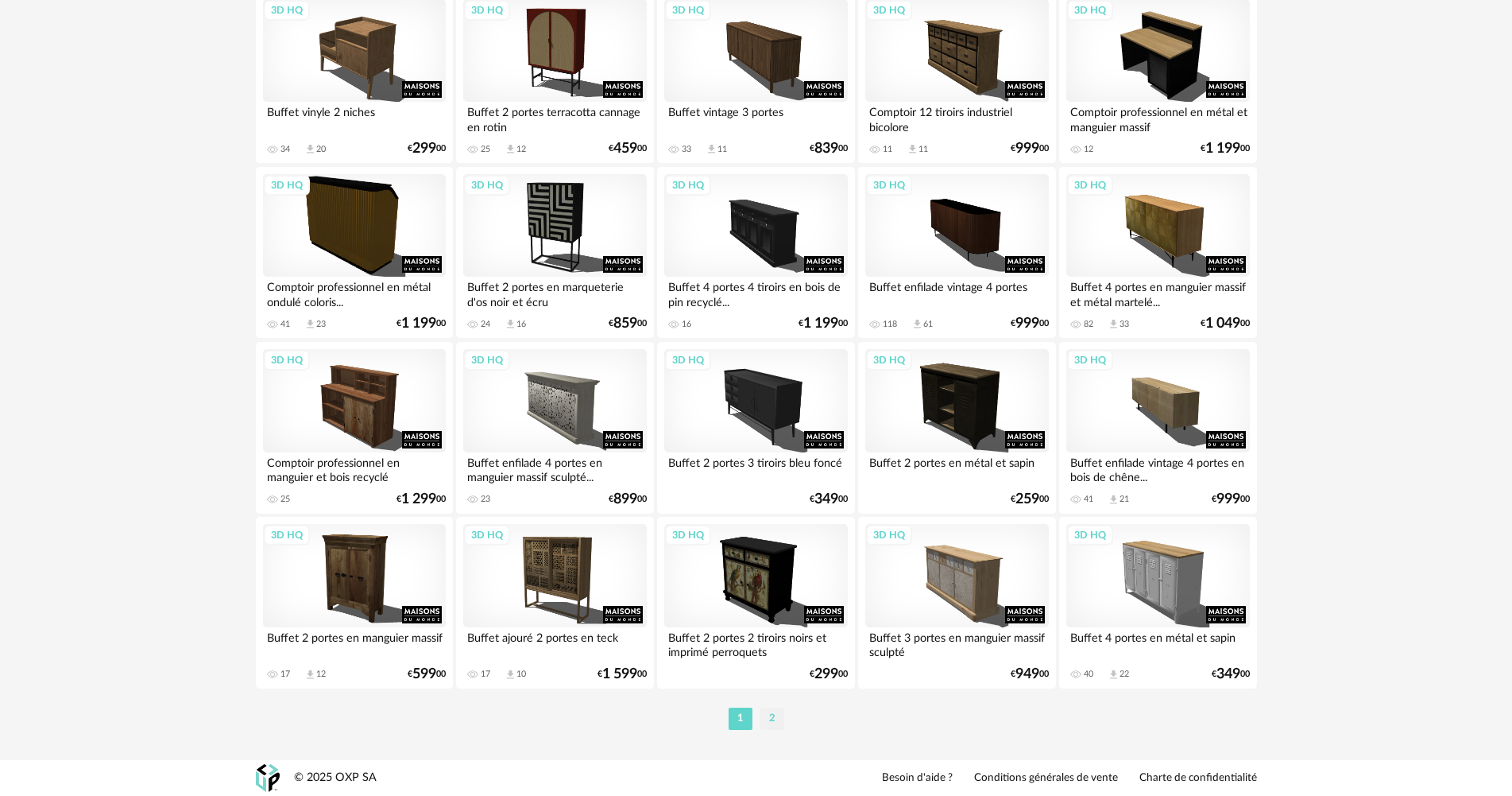
click at [765, 718] on li "2" at bounding box center [772, 719] width 24 height 23
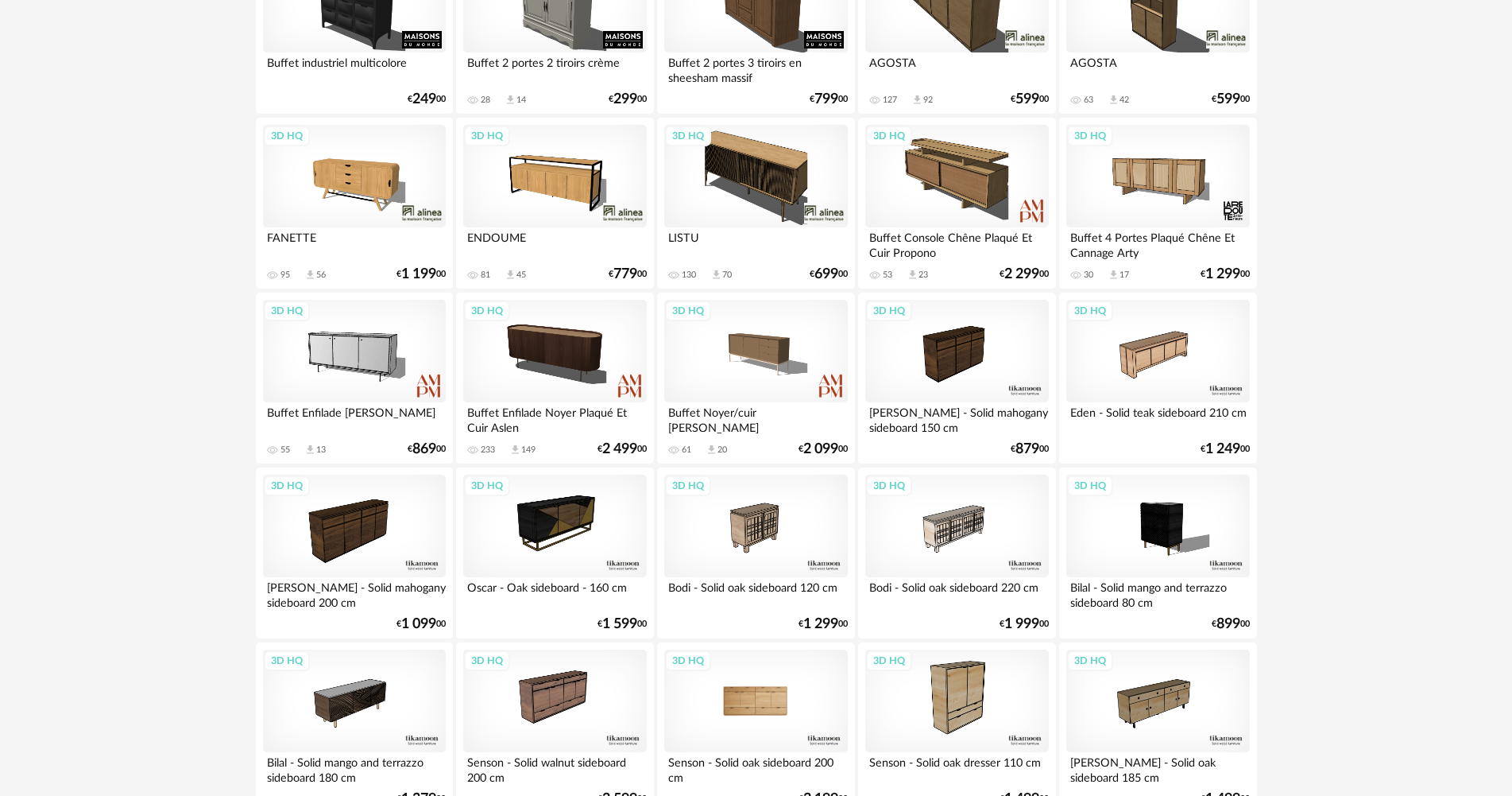
scroll to position [954, 0]
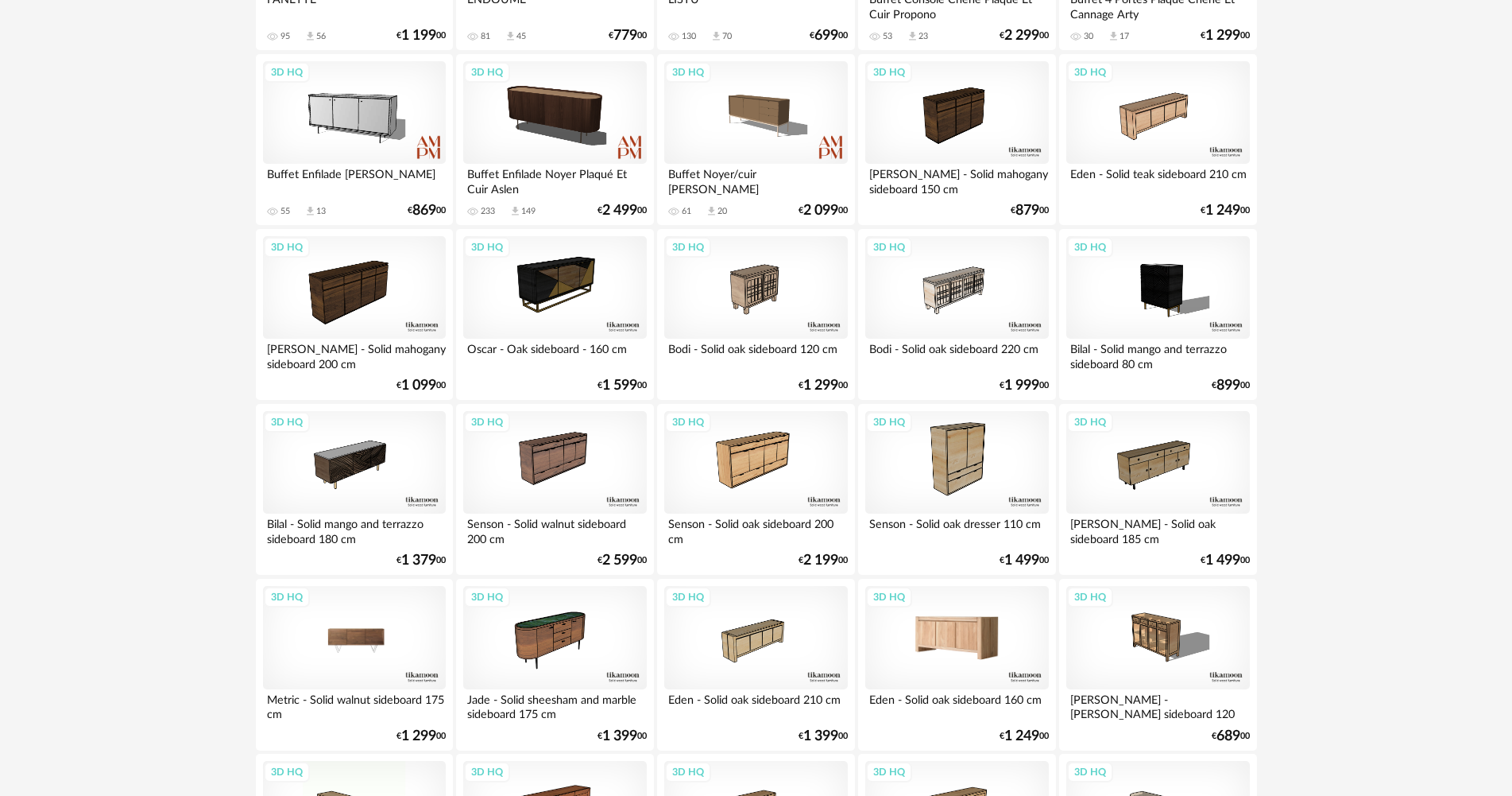
click at [407, 646] on div "3D HQ" at bounding box center [354, 638] width 183 height 104
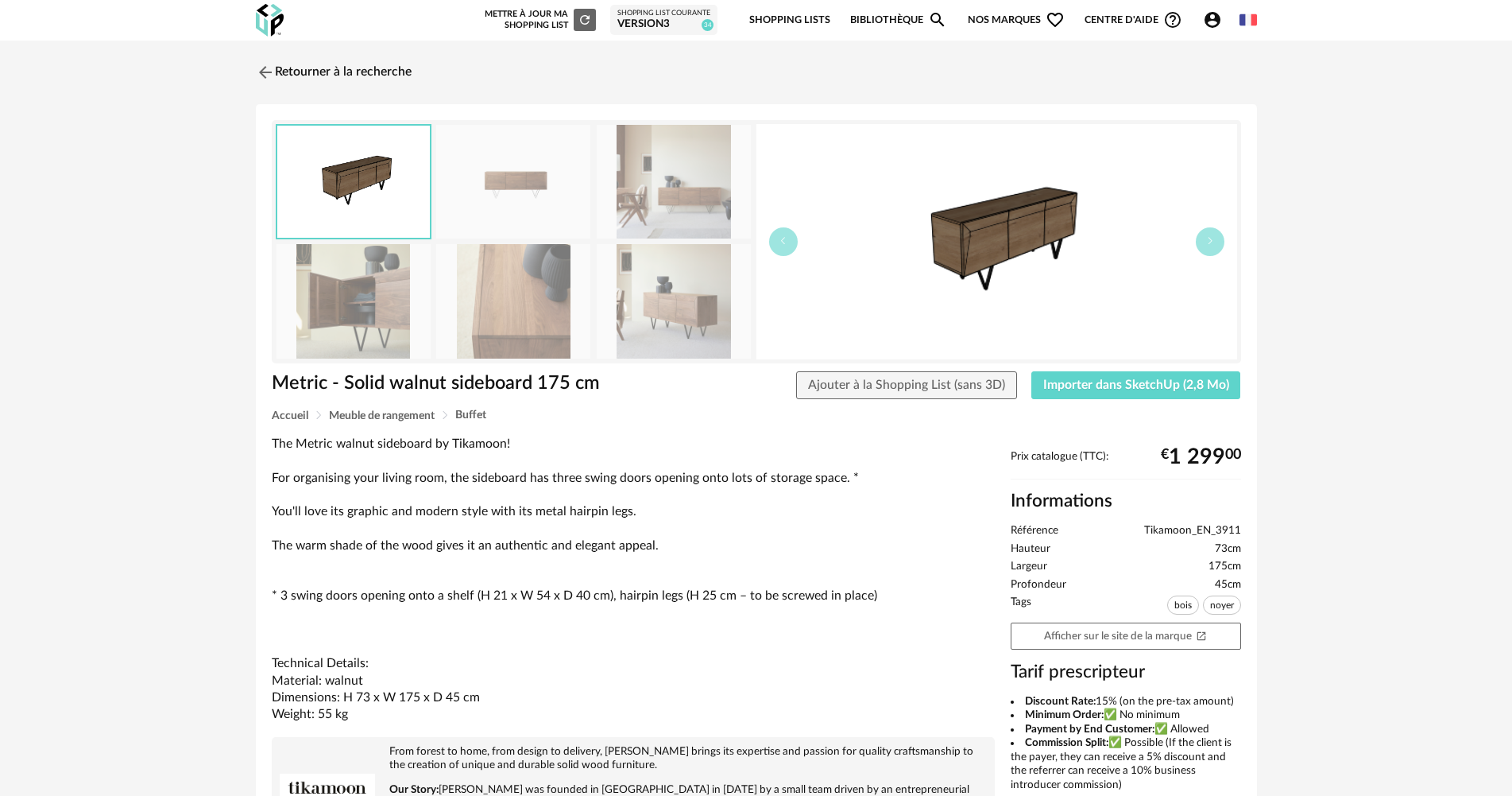
click at [555, 309] on img at bounding box center [513, 301] width 154 height 114
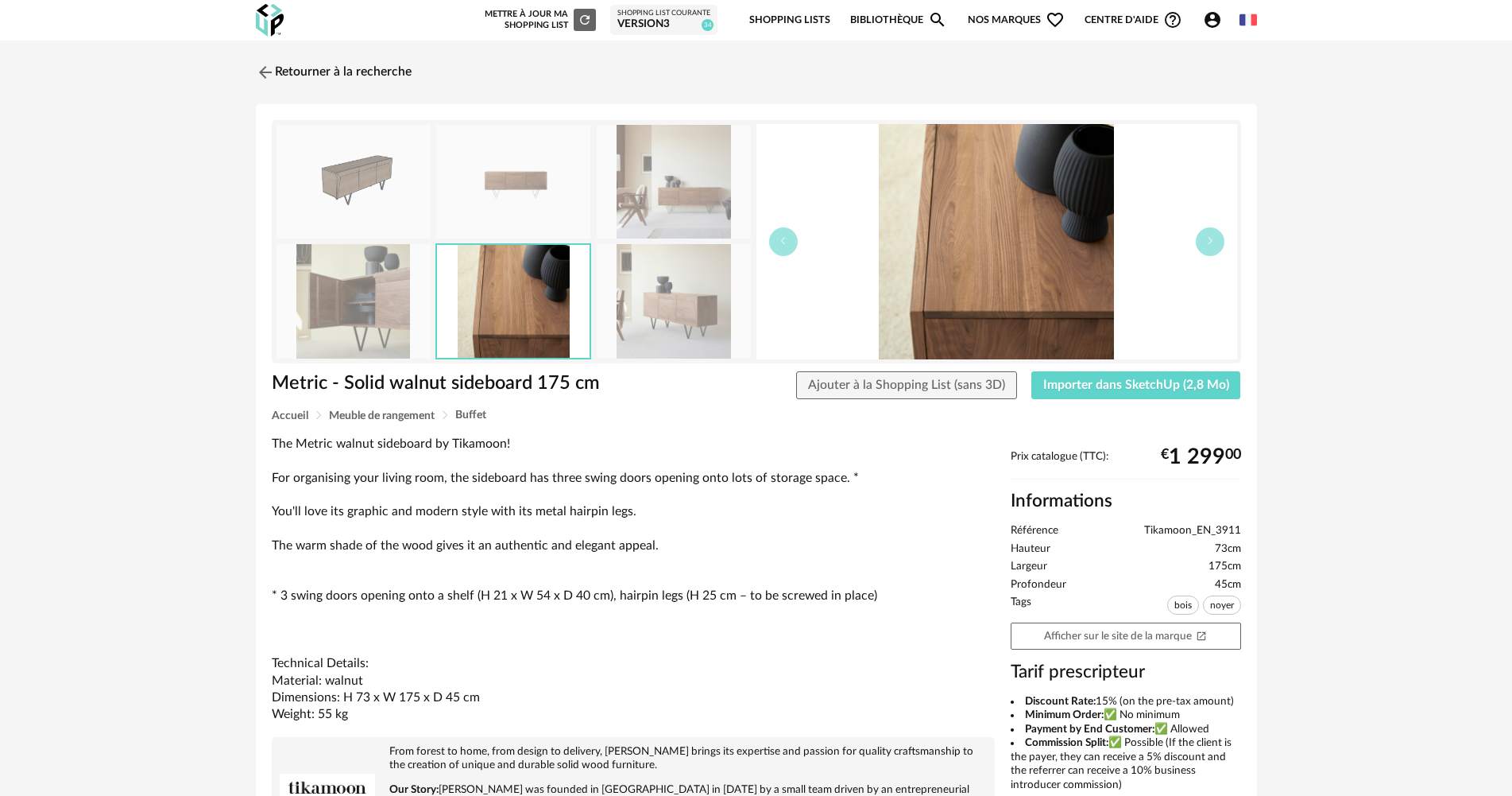
click at [314, 308] on img at bounding box center [354, 301] width 154 height 114
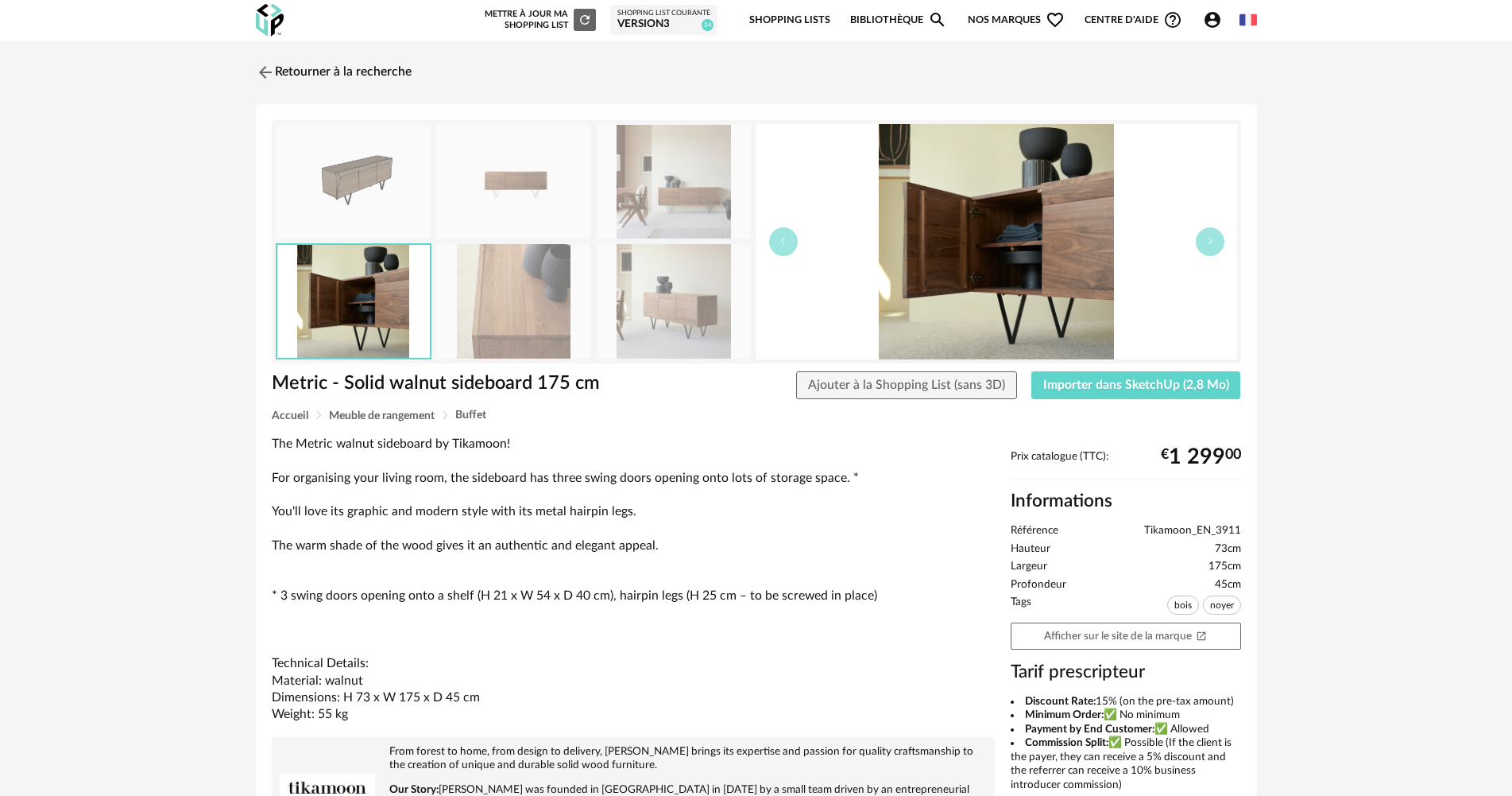
click at [638, 314] on img at bounding box center [674, 301] width 154 height 114
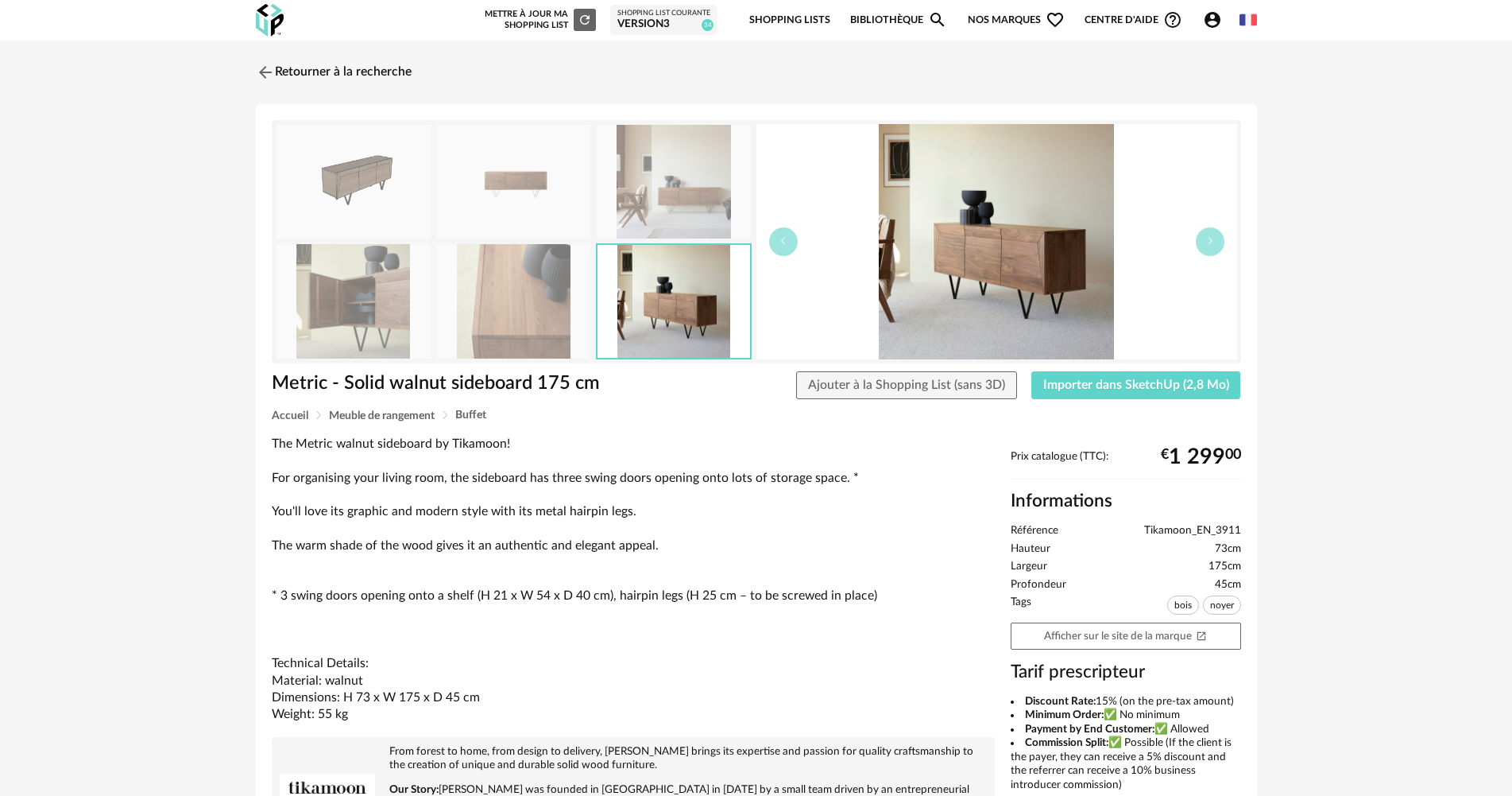
click at [698, 160] on img at bounding box center [674, 182] width 154 height 114
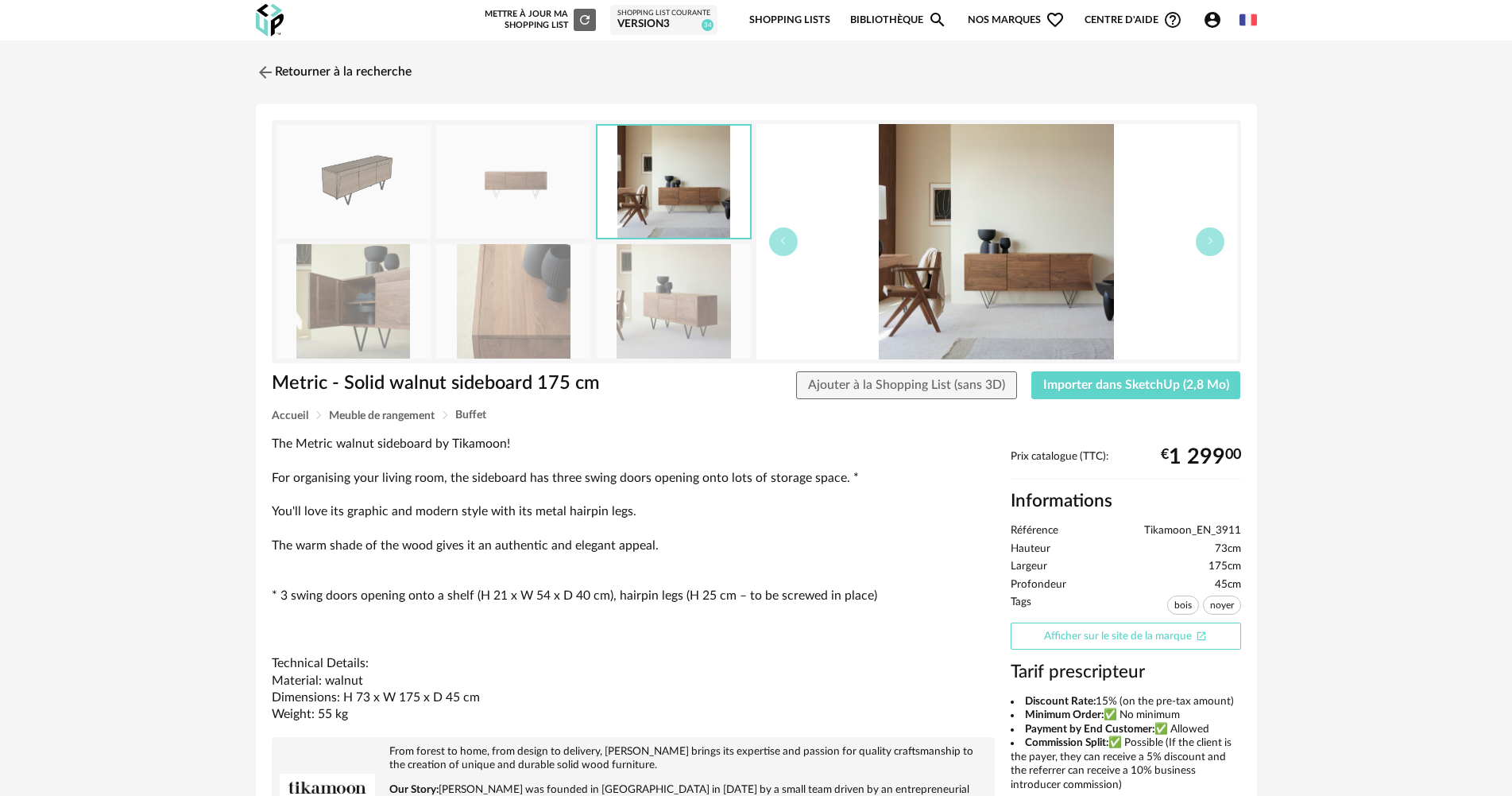
click at [1171, 634] on link "Afficher sur le site de la marque Open In New icon" at bounding box center [1126, 637] width 231 height 28
click at [344, 72] on link "Retourner à la recherche" at bounding box center [330, 72] width 155 height 35
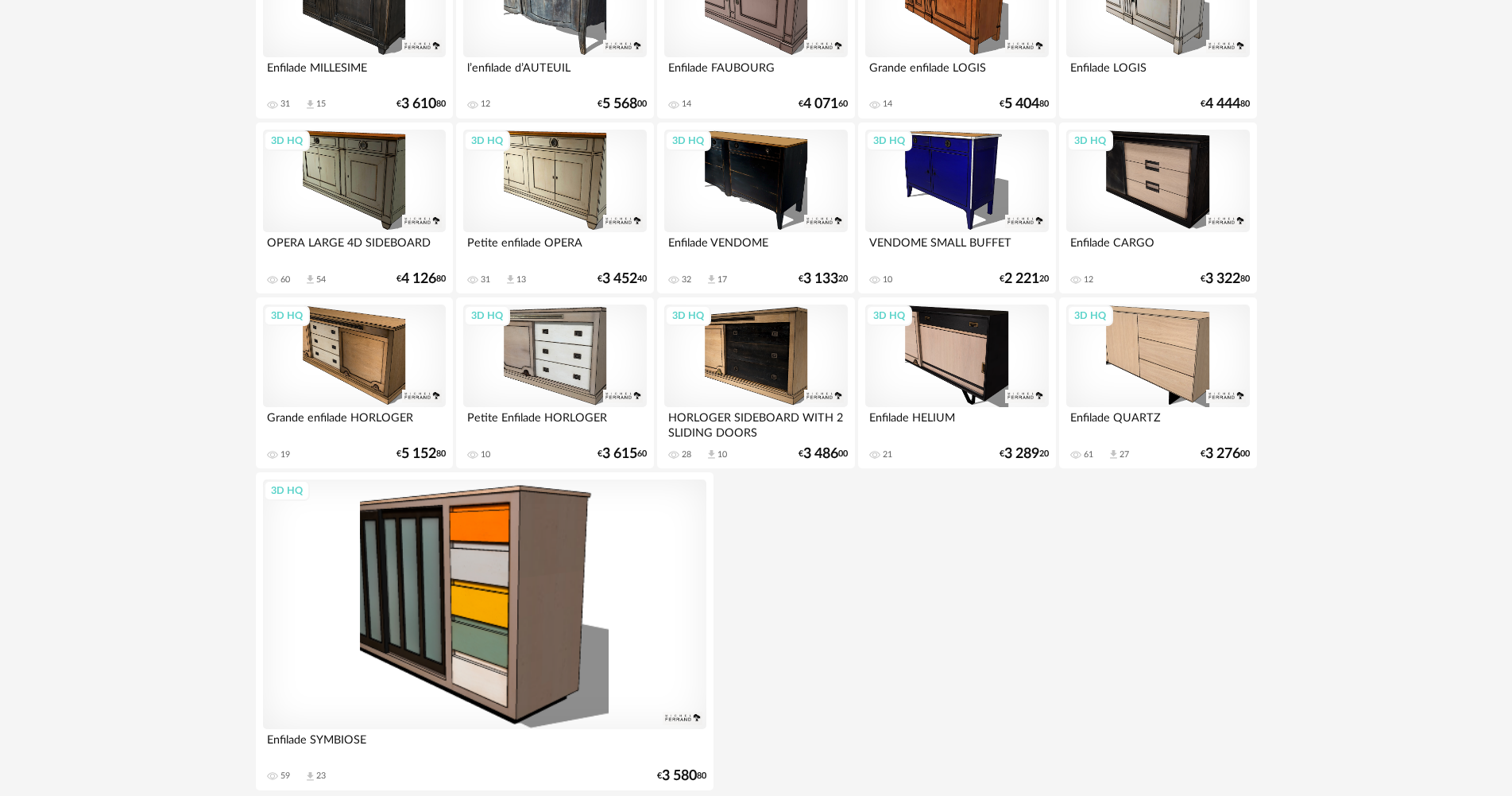
scroll to position [2562, 0]
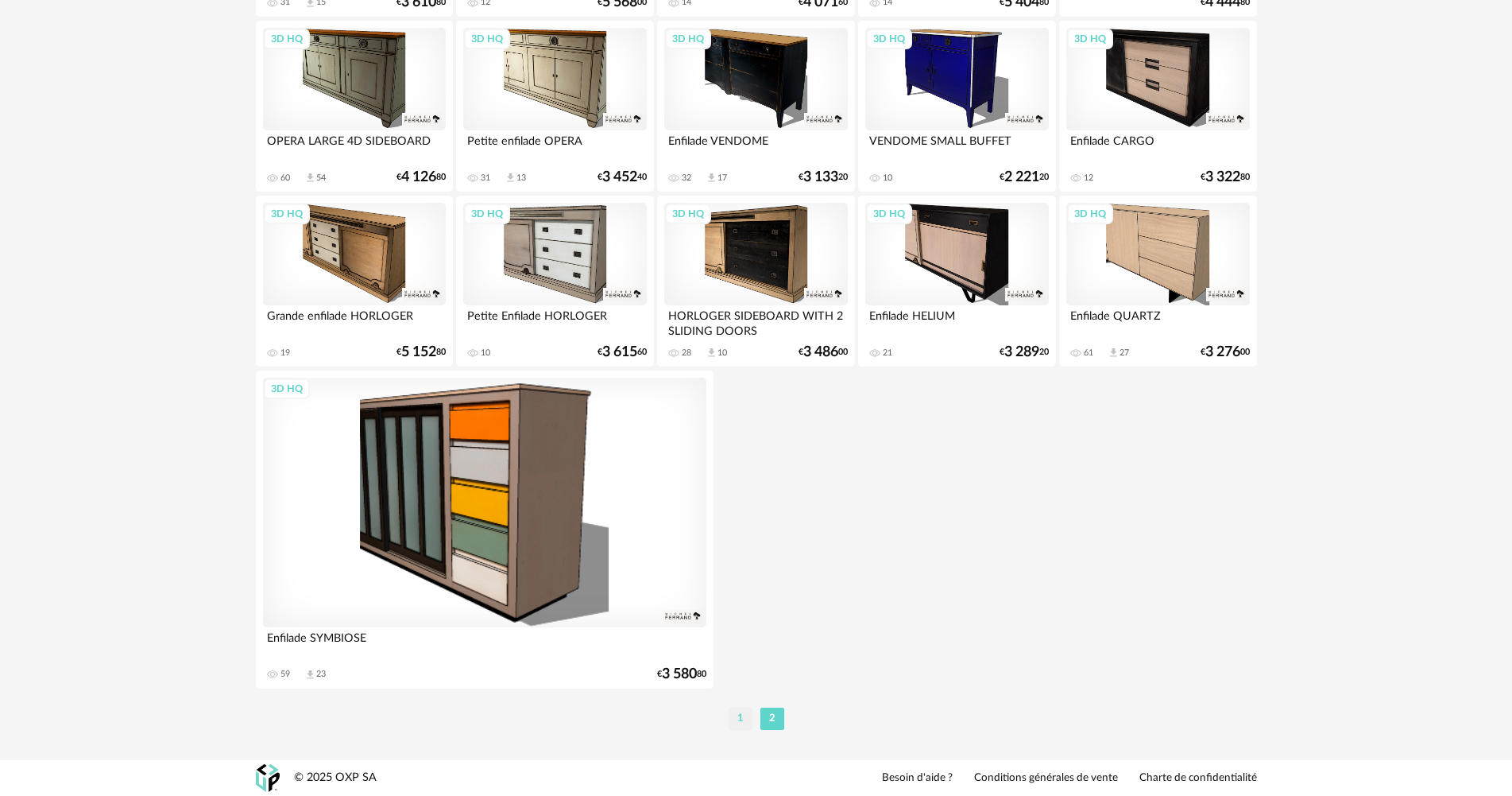
click at [745, 719] on li "1" at bounding box center [740, 719] width 24 height 23
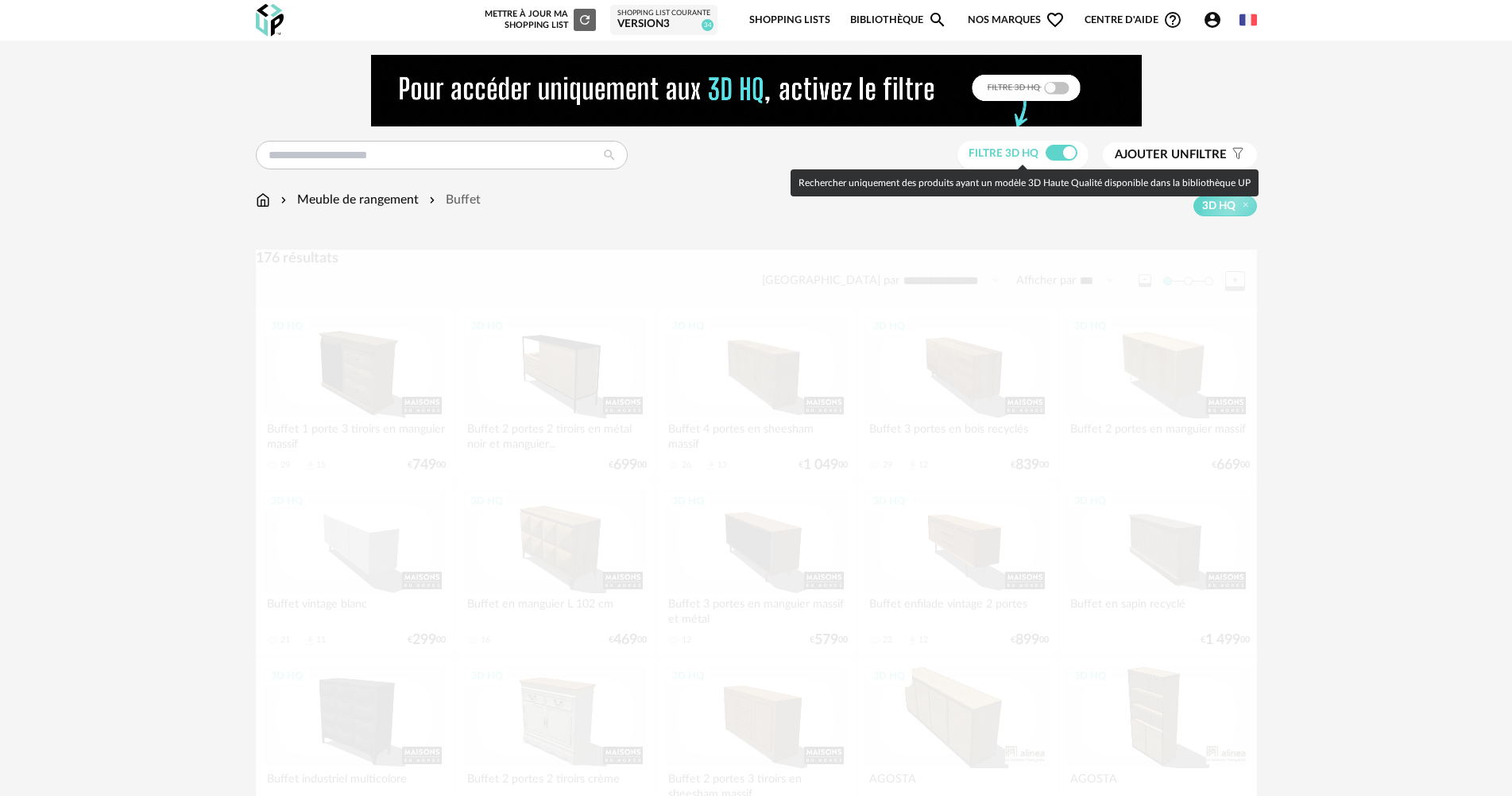
click at [1071, 154] on span at bounding box center [1062, 153] width 32 height 16
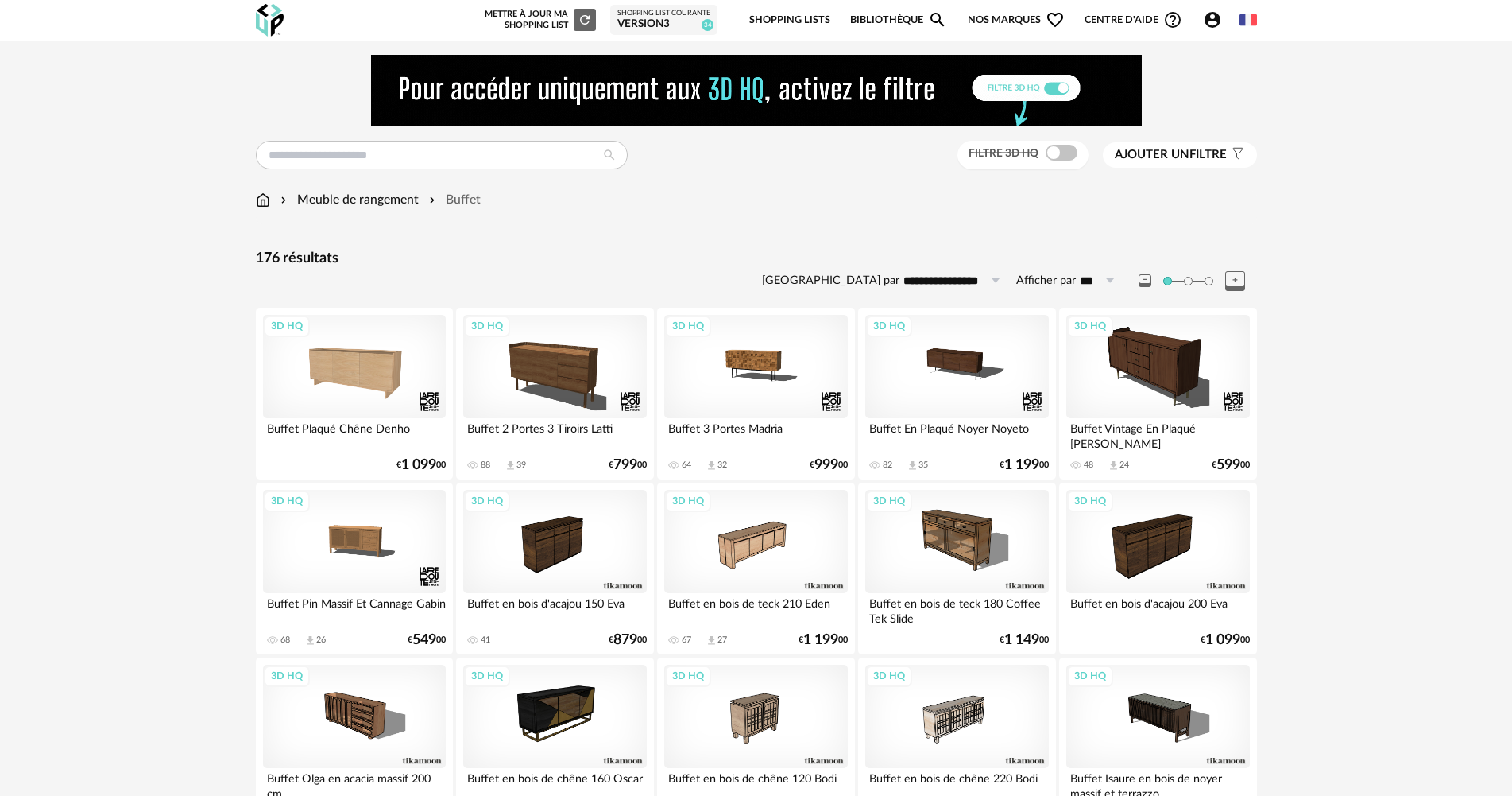
click at [1196, 154] on span "Ajouter un filtre" at bounding box center [1170, 154] width 112 height 16
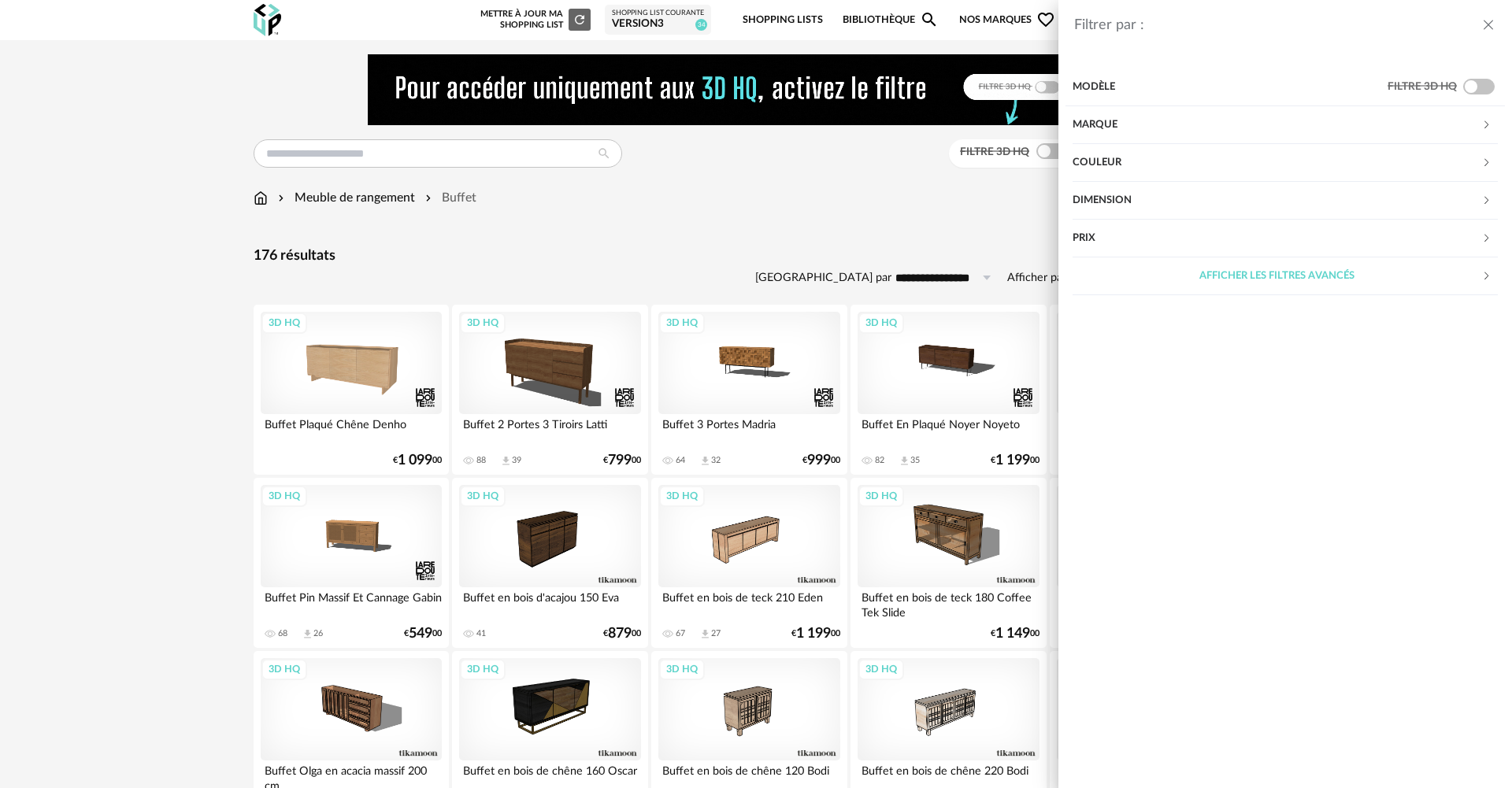
click at [1144, 170] on div "Couleur" at bounding box center [1277, 162] width 409 height 38
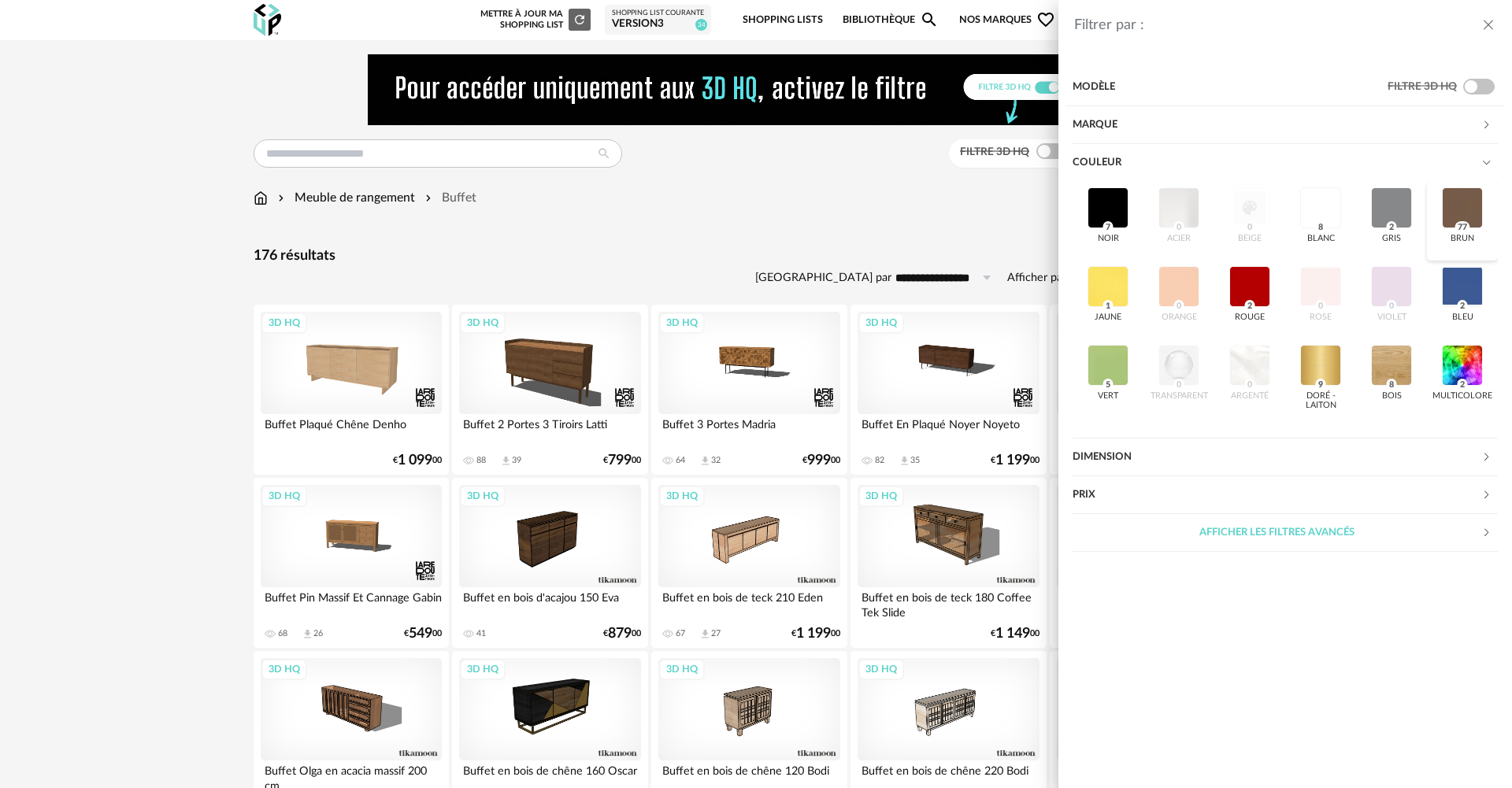
click at [1468, 205] on div at bounding box center [1462, 208] width 41 height 41
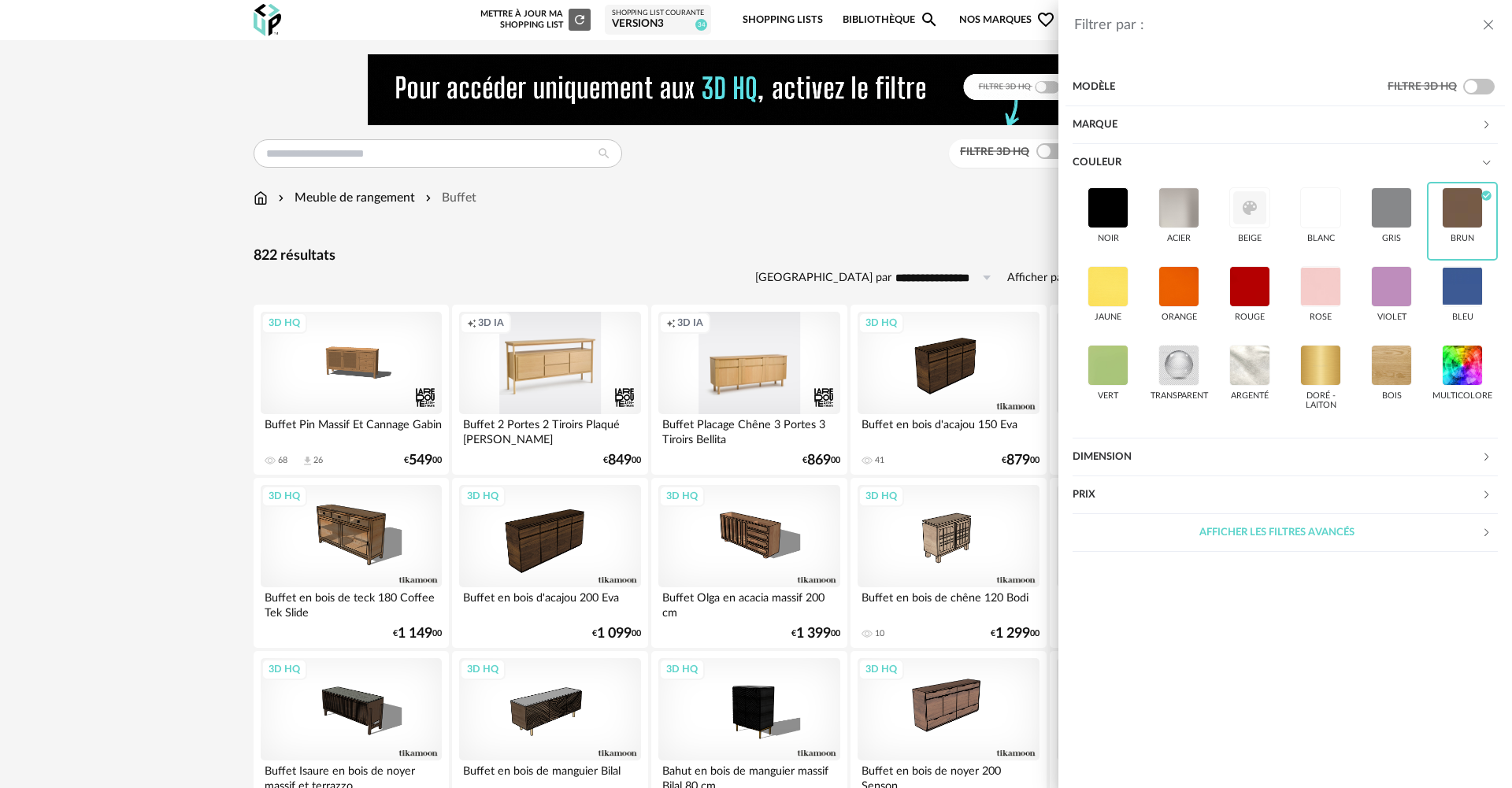
click at [893, 215] on div "Filtrer par : Modèle Filtre 3D HQ Marque &tradition 0 101 Copenhagen 0 366 Conc…" at bounding box center [756, 394] width 1512 height 788
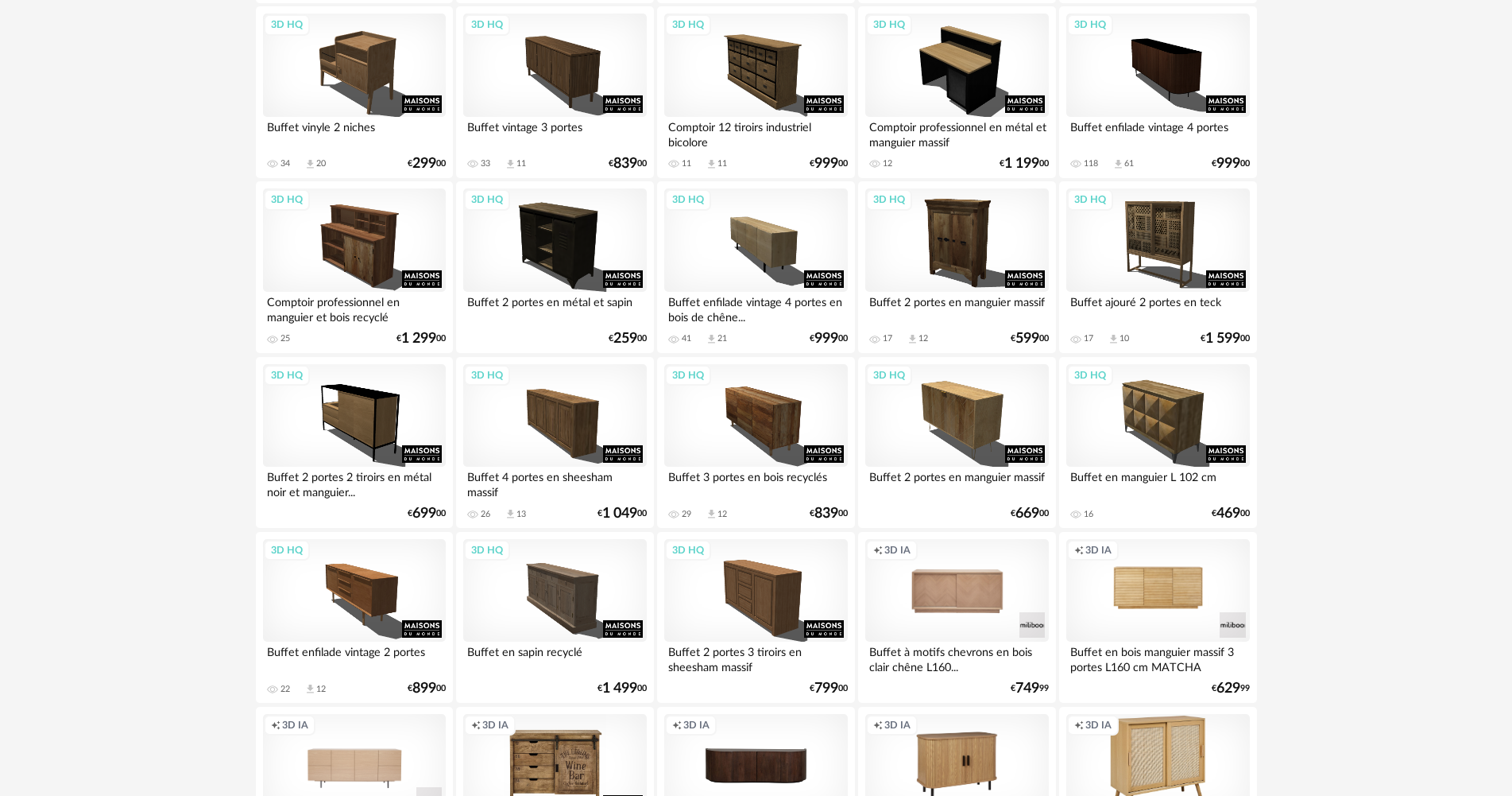
scroll to position [2465, 0]
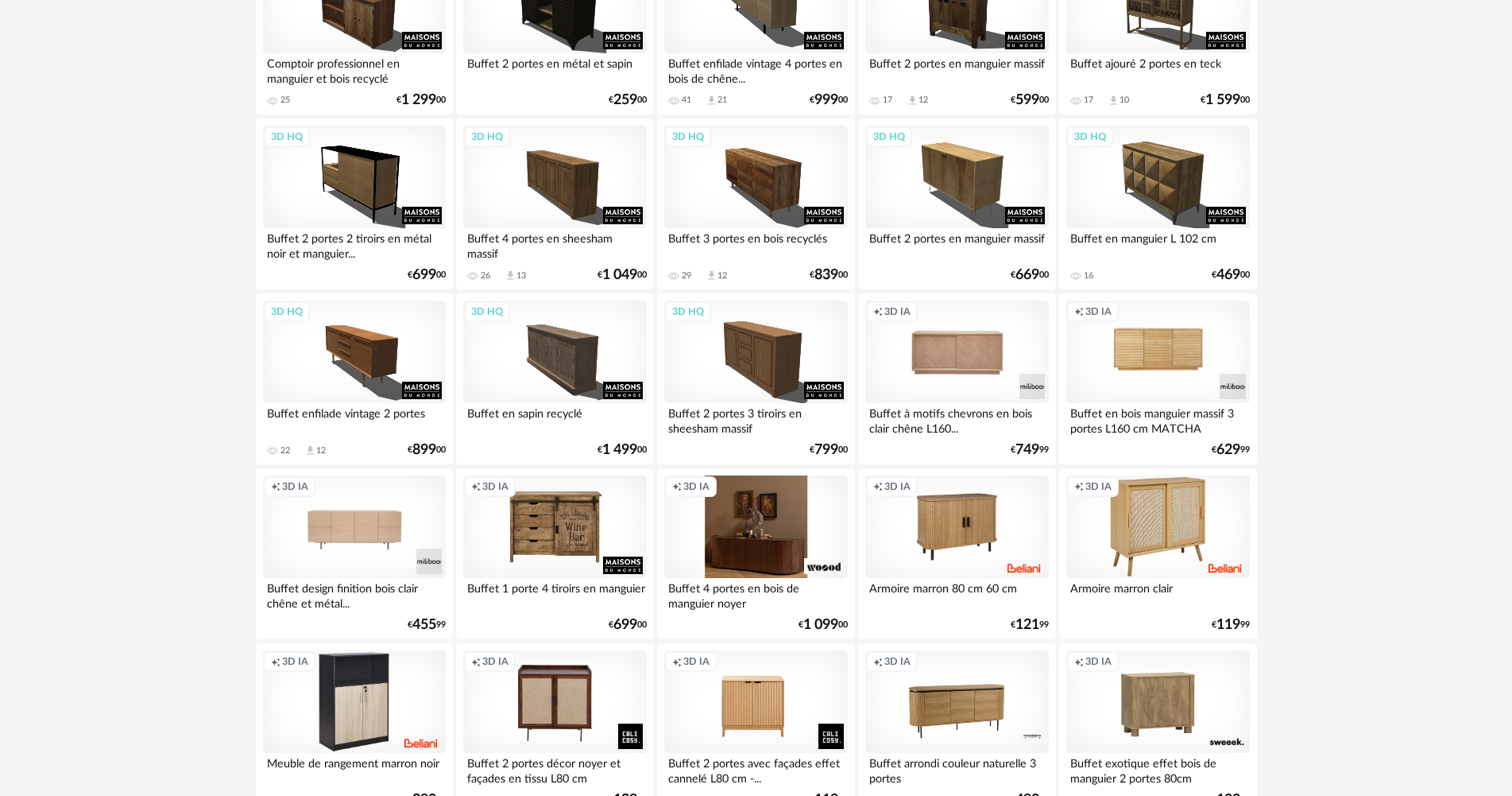
click at [780, 498] on div "Creation icon 3D IA" at bounding box center [756, 528] width 183 height 104
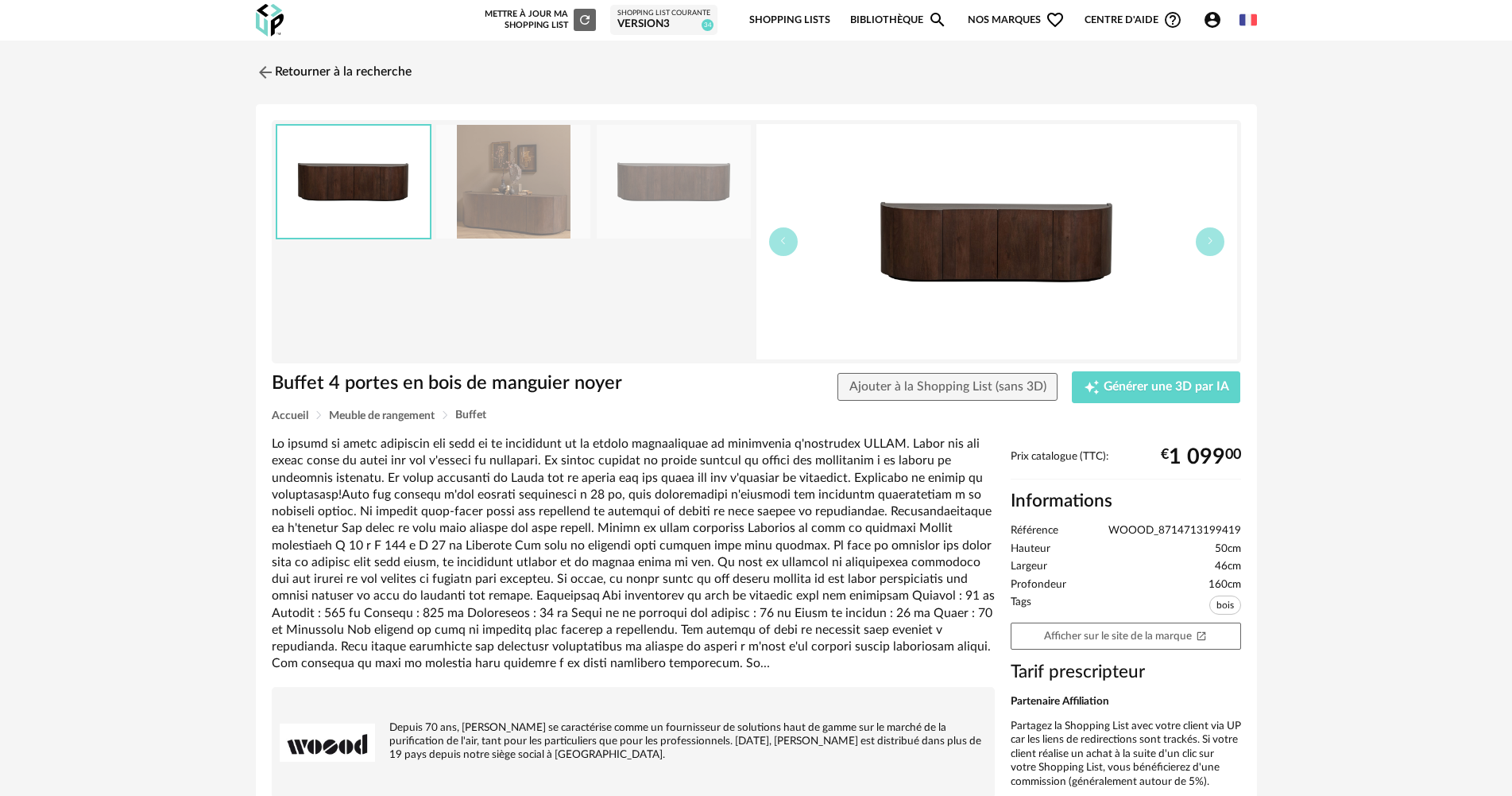
click at [497, 183] on img at bounding box center [513, 182] width 154 height 114
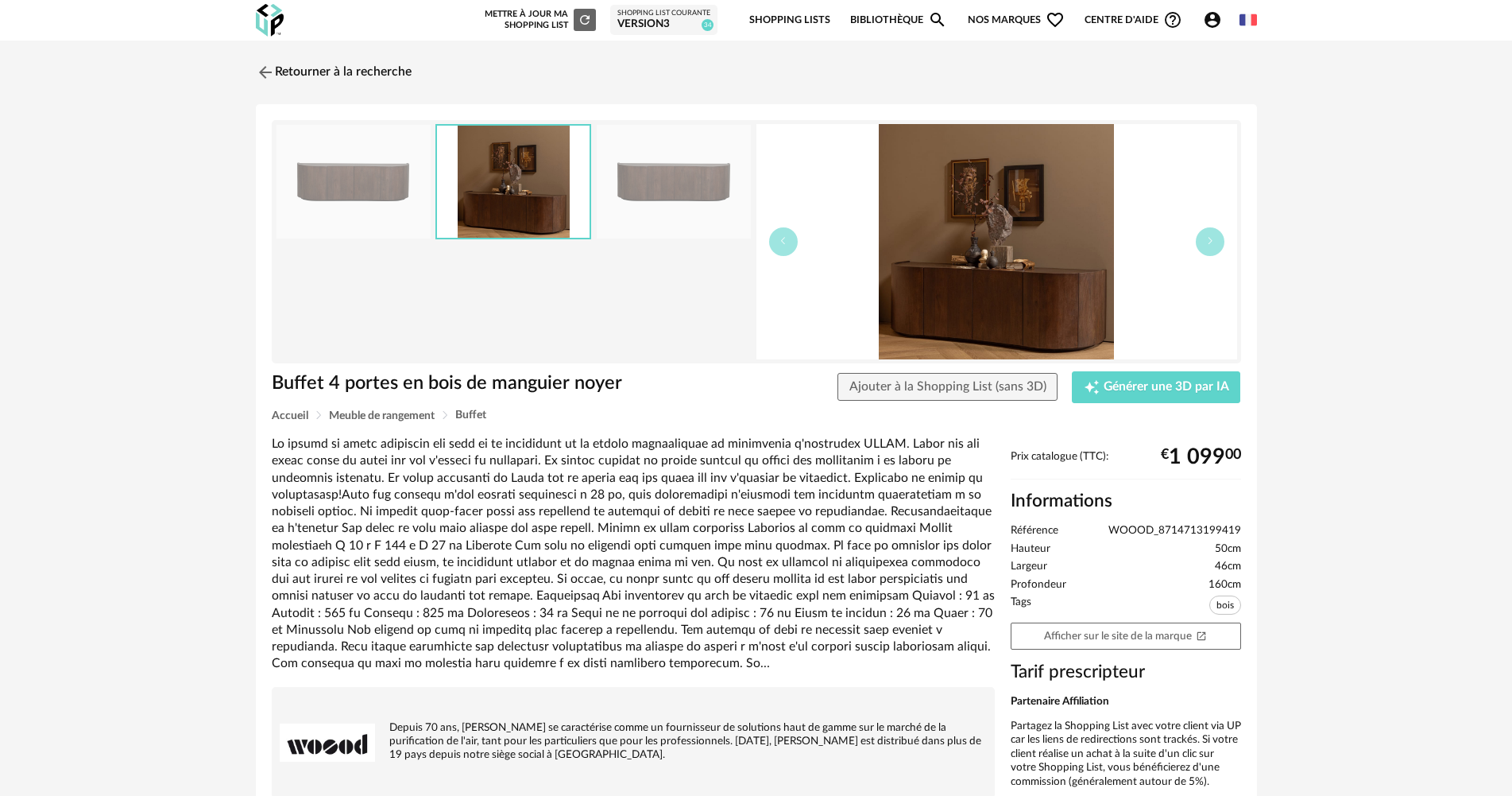
click at [699, 202] on img at bounding box center [674, 182] width 154 height 114
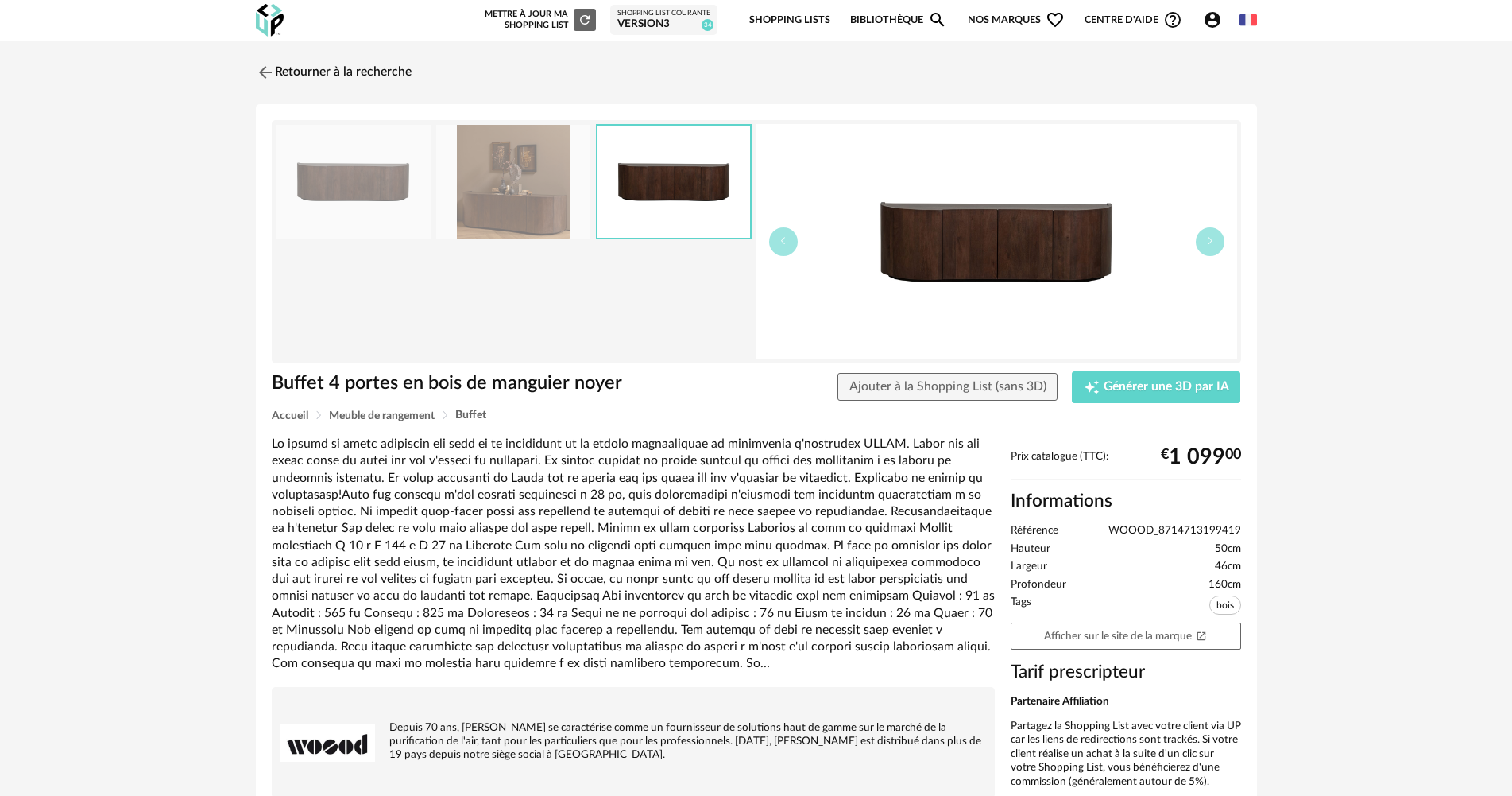
click at [1073, 611] on li "Tags bois" at bounding box center [1126, 607] width 231 height 23
click at [1074, 631] on link "Afficher sur le site de la marque Open In New icon" at bounding box center [1126, 637] width 231 height 28
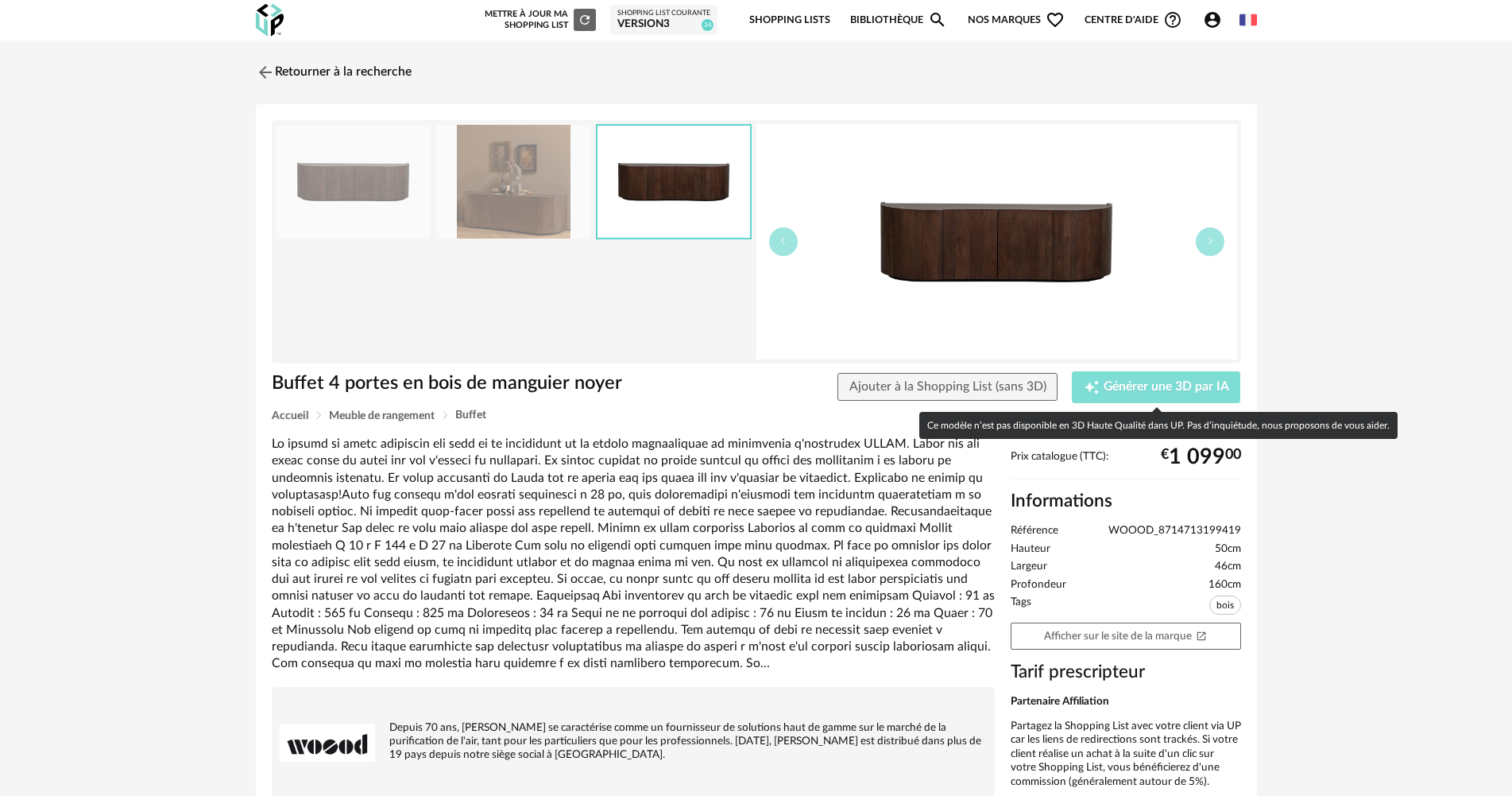
click at [1135, 386] on span "Générer une 3D par IA" at bounding box center [1166, 387] width 125 height 13
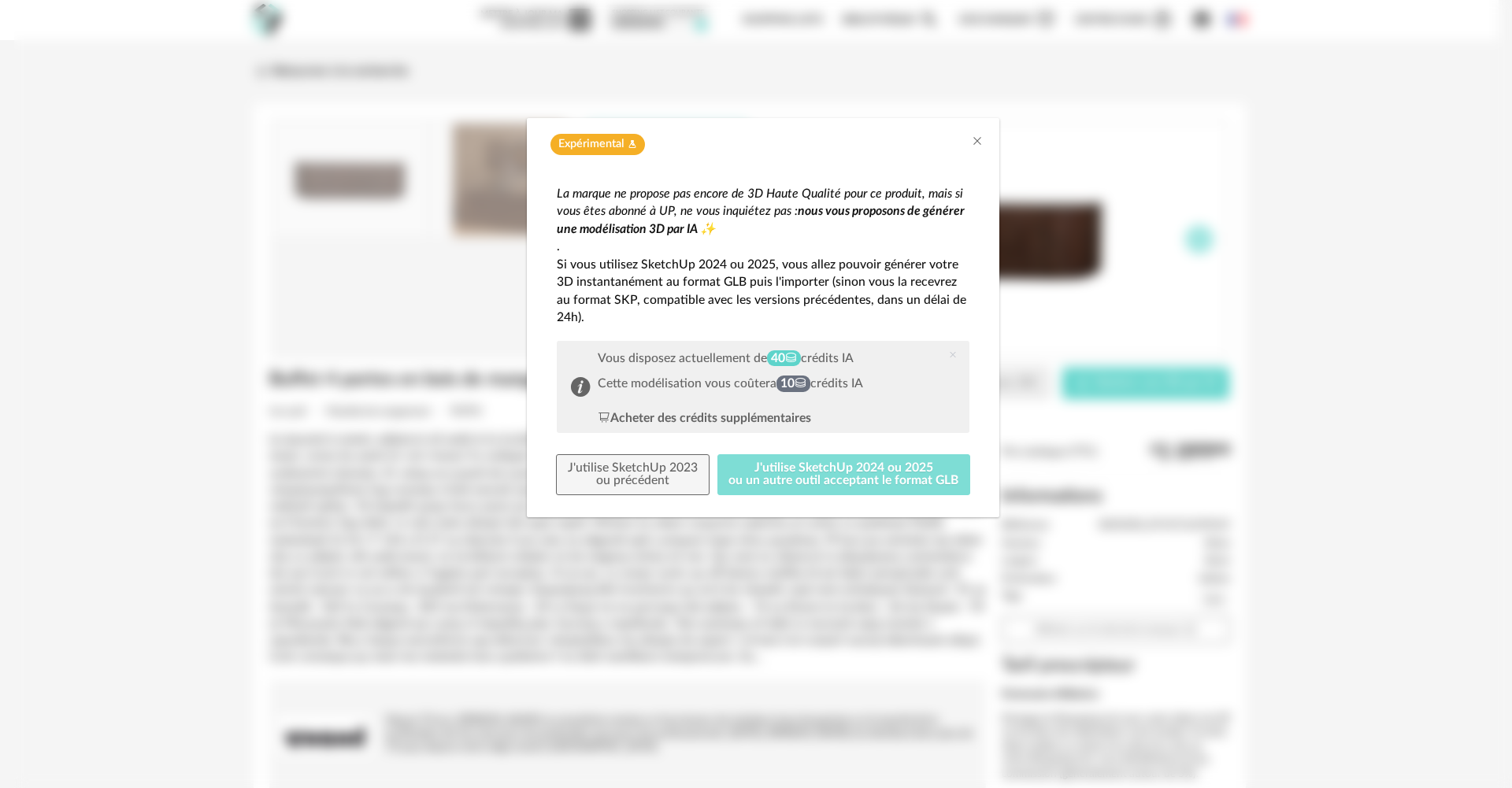
click at [830, 477] on button "J'utilise SketchUp 2024 ou 2025 ou un autre outil acceptant le format GLB" at bounding box center [844, 475] width 254 height 41
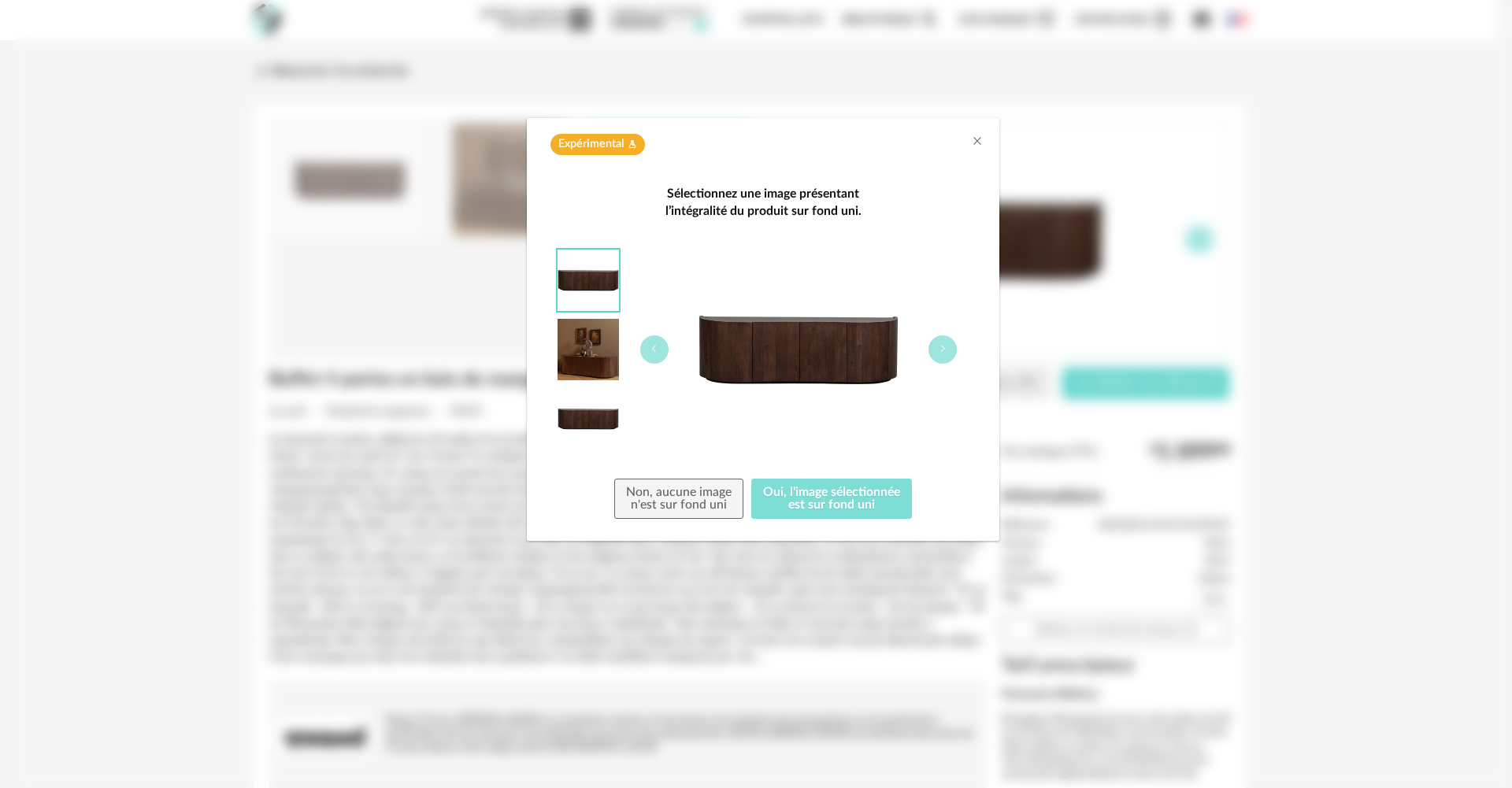
click at [779, 493] on button "Oui, l'image sélectionnée est sur fond uni" at bounding box center [831, 499] width 160 height 41
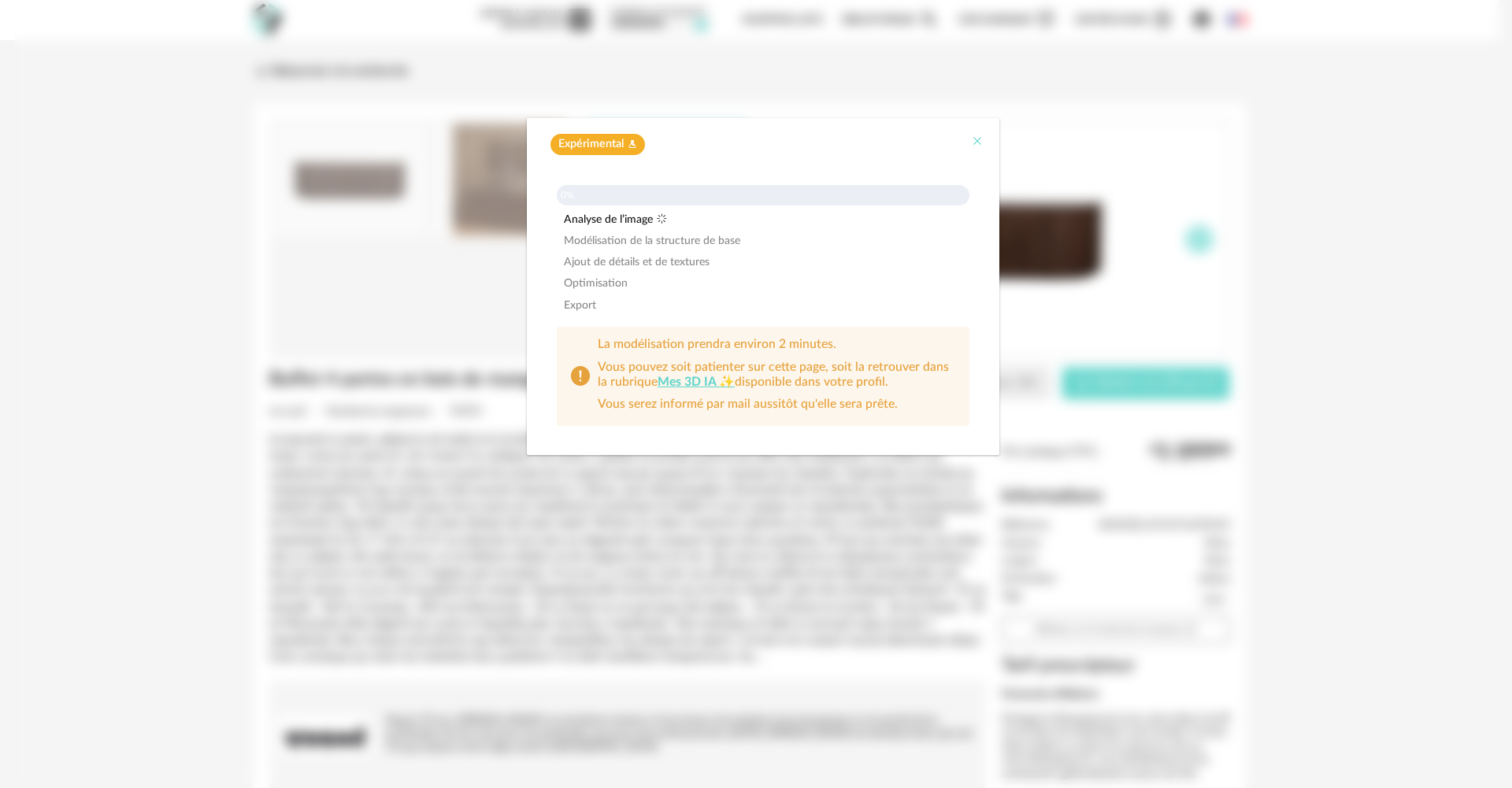
click at [973, 141] on icon "Close" at bounding box center [978, 141] width 13 height 13
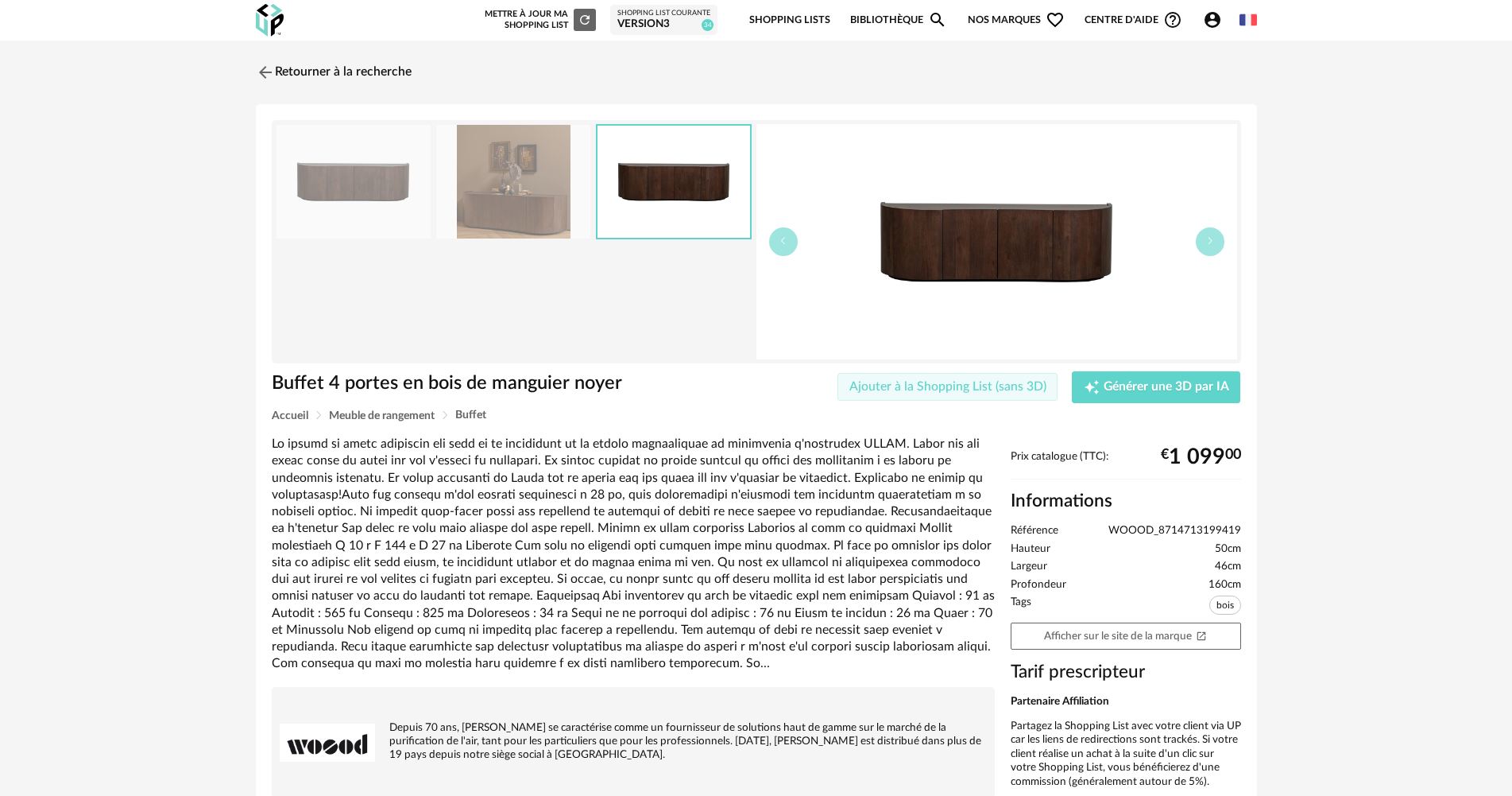
click at [987, 383] on span "Ajouter à la Shopping List (sans 3D)" at bounding box center [947, 386] width 197 height 13
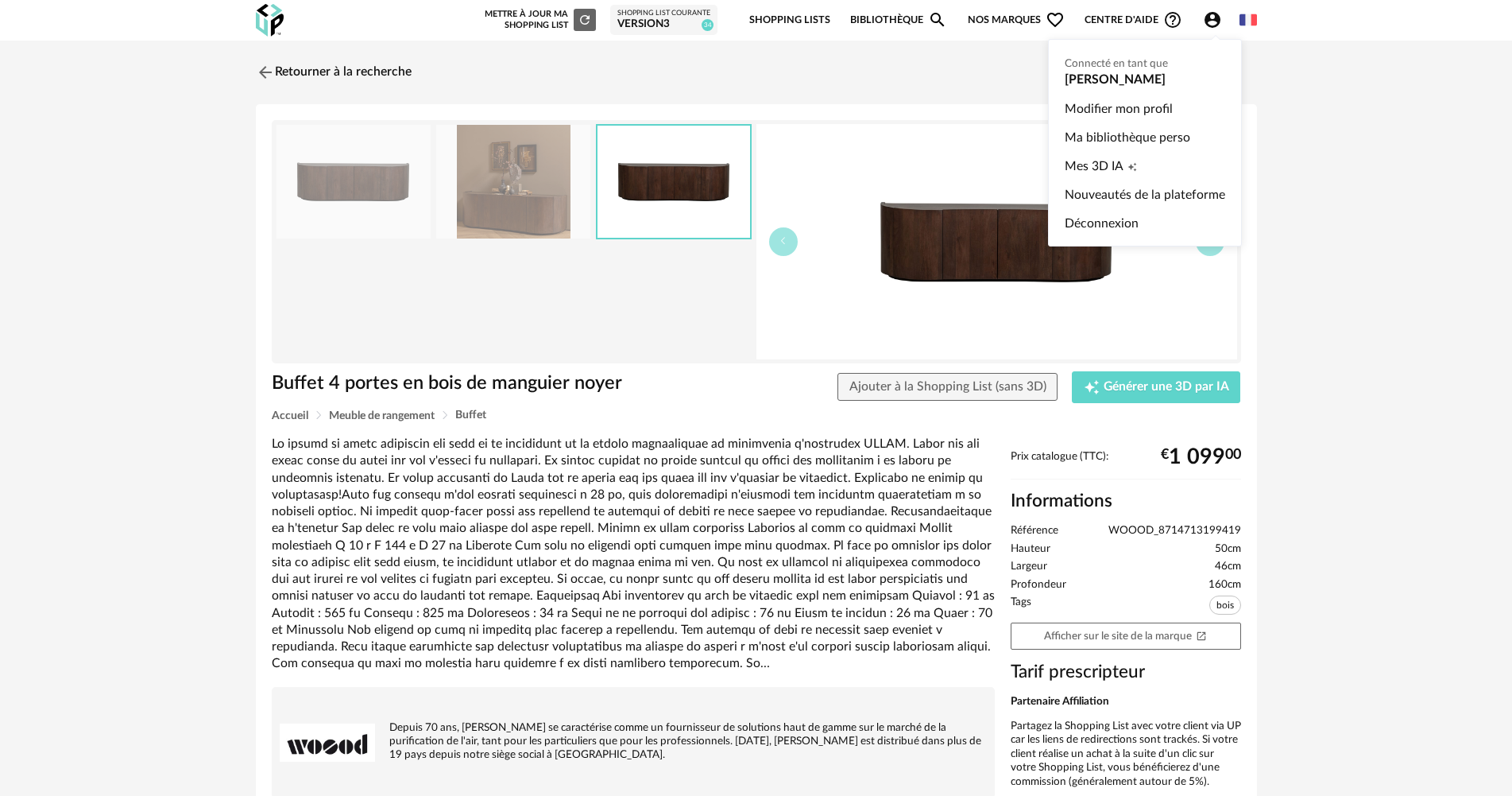
click at [1203, 21] on icon "Account Circle icon" at bounding box center [1213, 20] width 19 height 19
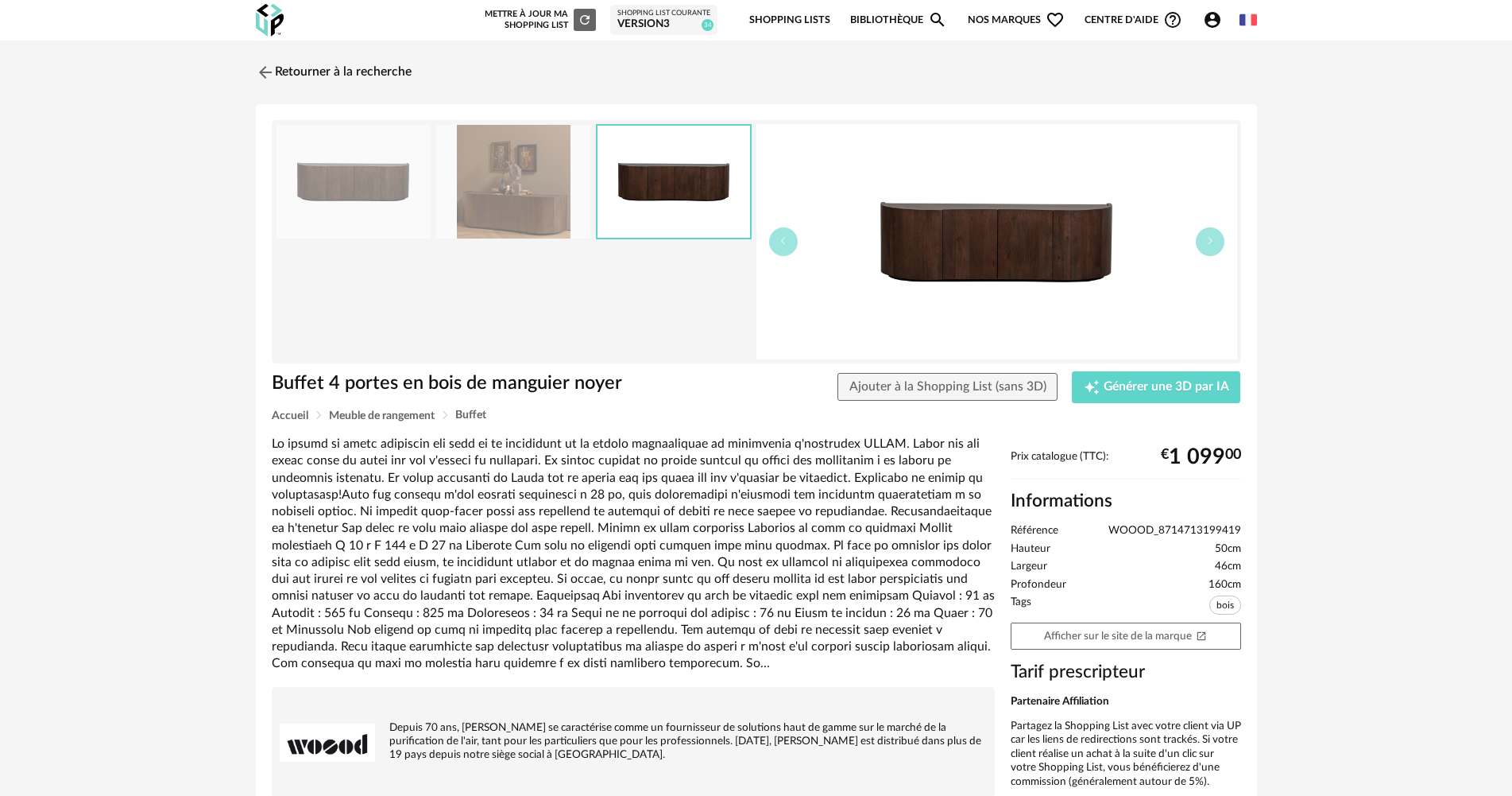
click at [949, 408] on div "Buffet 4 portes en bois de manguier noyer Ajouter à la Shopping List (sans 3D) …" at bounding box center [756, 390] width 986 height 39
click at [957, 391] on span "Ajouter à la Shopping List (sans 3D)" at bounding box center [947, 386] width 197 height 13
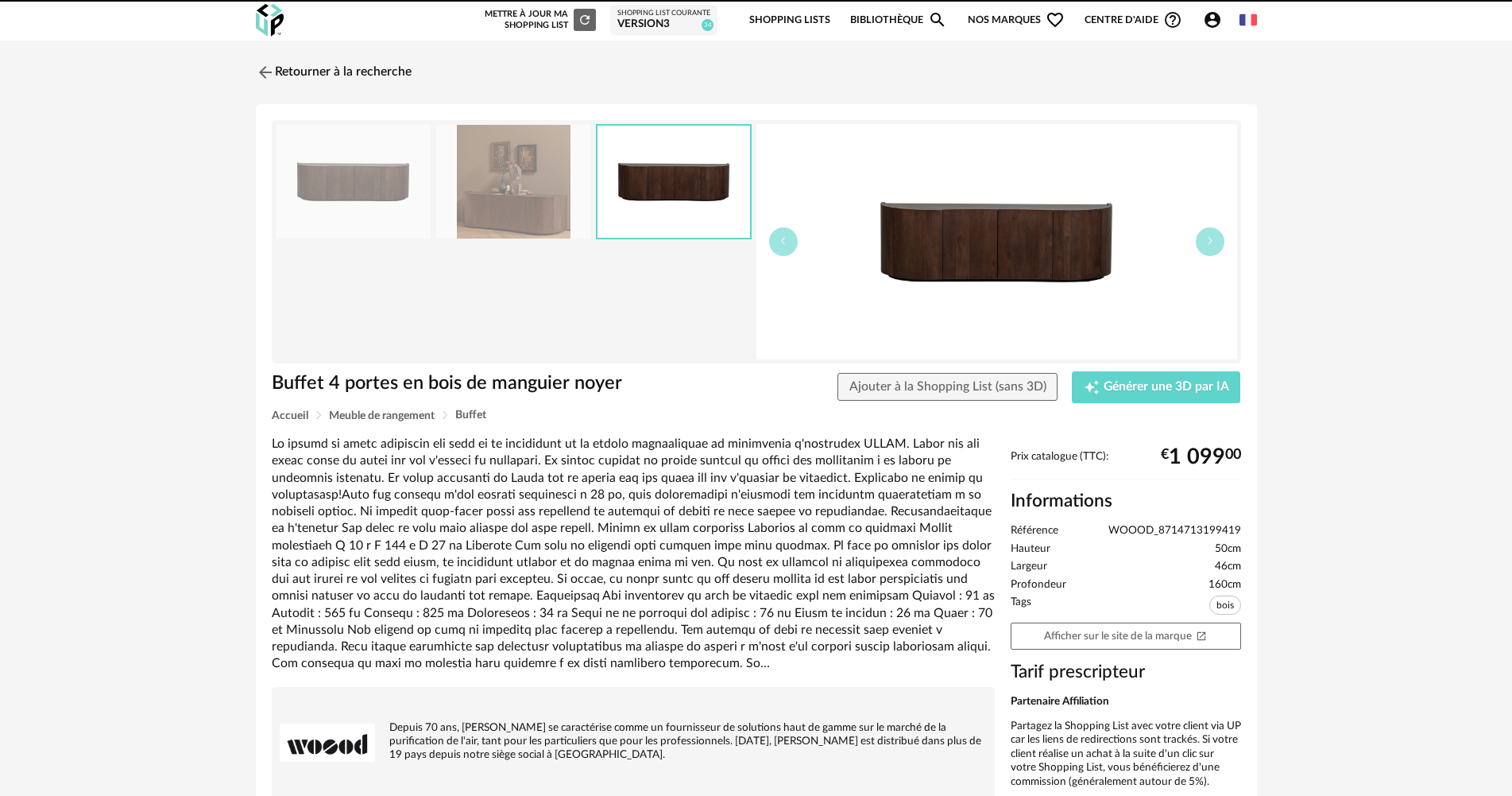
click at [658, 18] on div "VERSION3" at bounding box center [664, 24] width 93 height 14
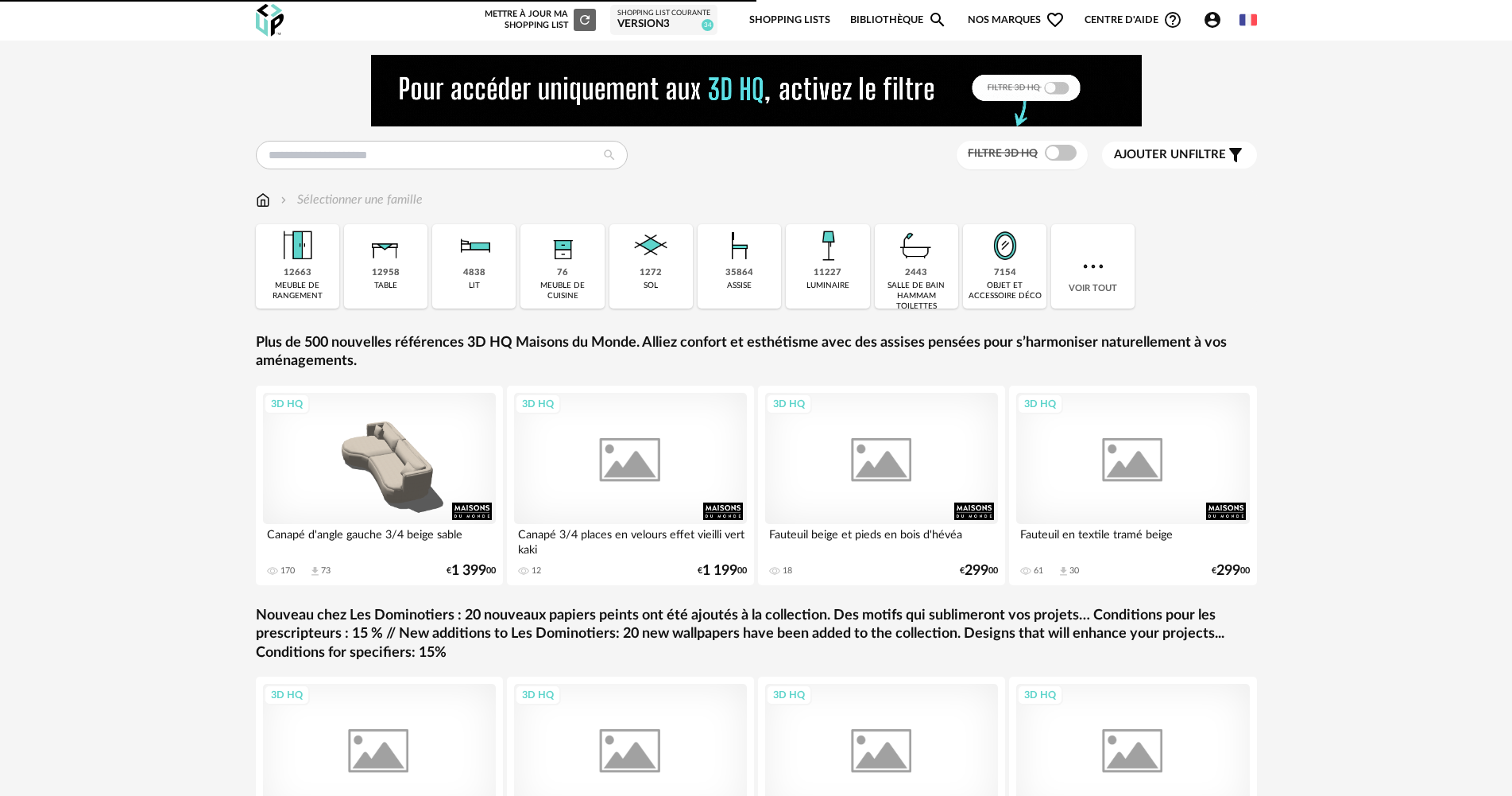
click at [1216, 26] on icon "Account Circle icon" at bounding box center [1213, 20] width 16 height 16
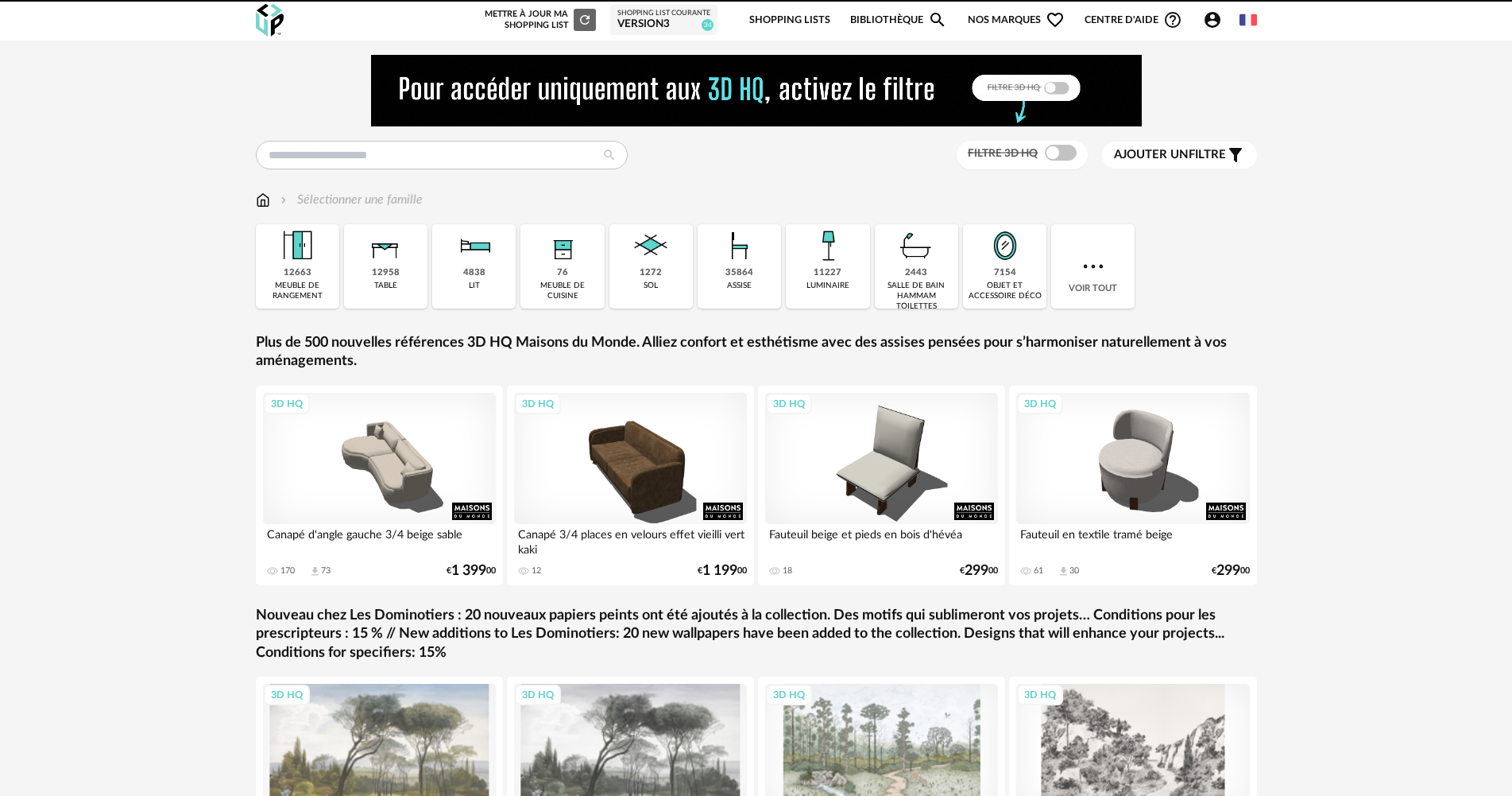
click at [1206, 24] on icon "Account Circle icon" at bounding box center [1213, 20] width 16 height 16
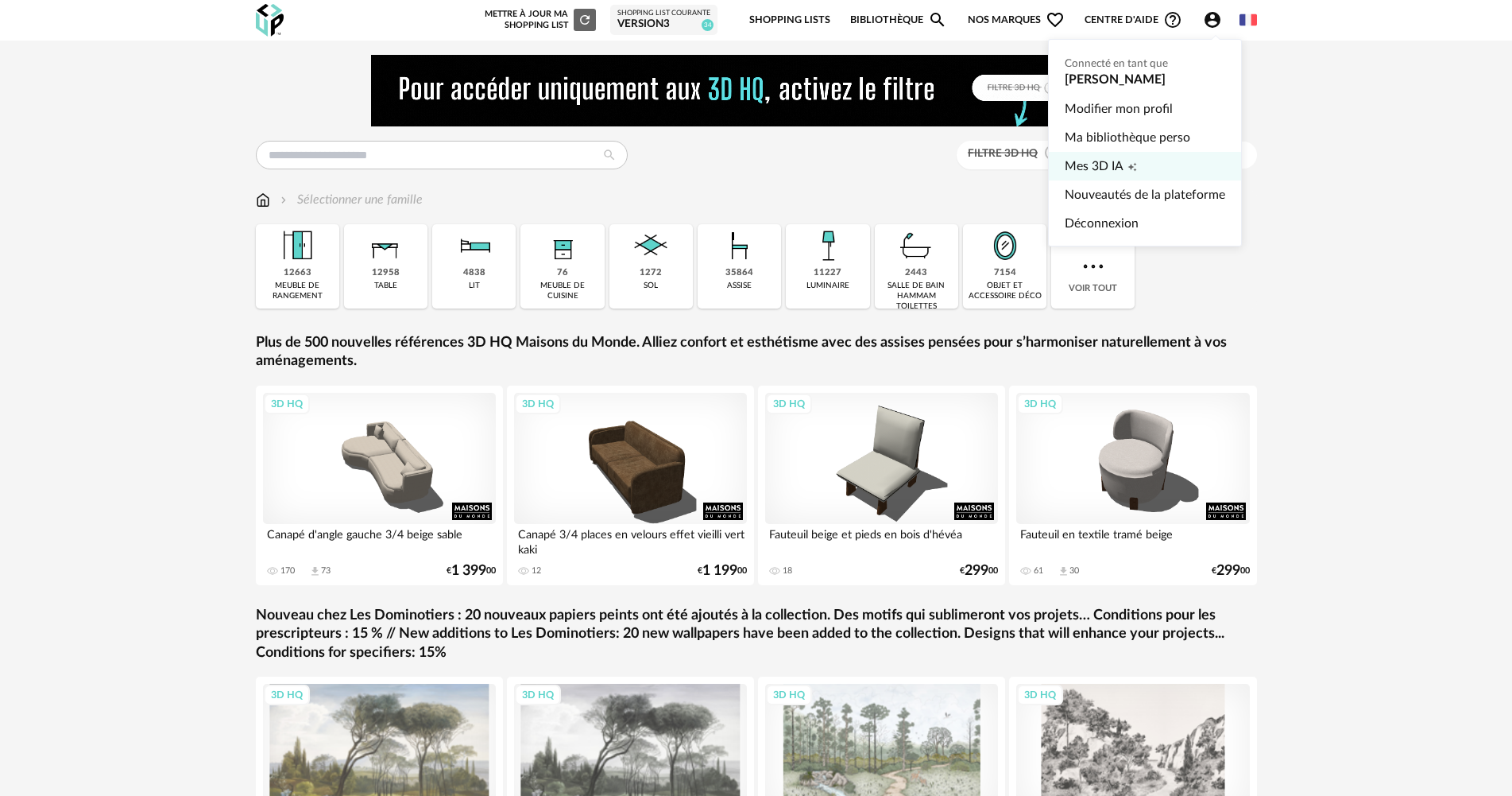
click at [1169, 155] on link "Mes 3D IA Creation icon" at bounding box center [1145, 166] width 160 height 28
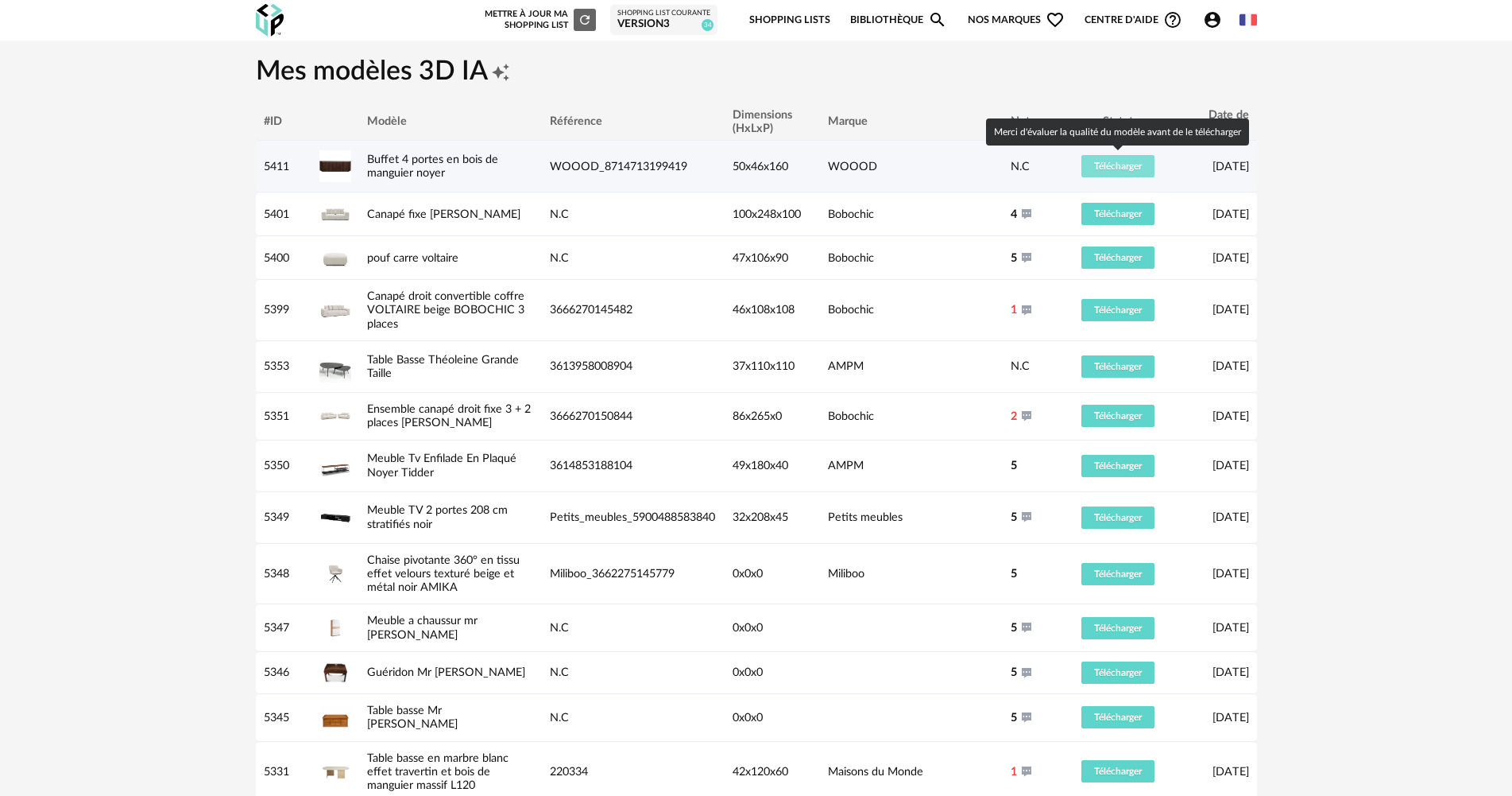
click at [1126, 161] on span "Télécharger" at bounding box center [1118, 166] width 48 height 9
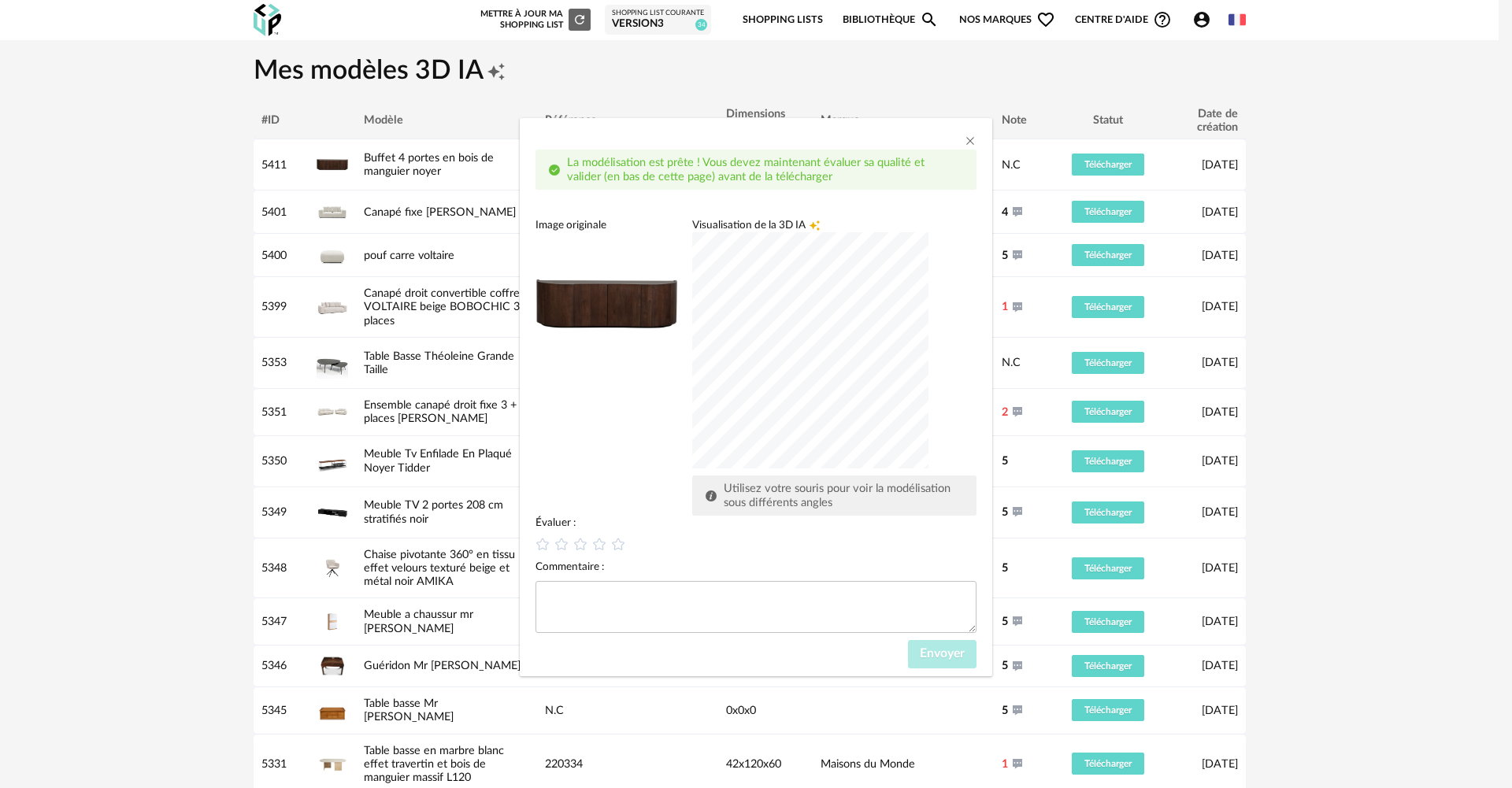
click at [800, 366] on div "dialog" at bounding box center [810, 350] width 236 height 236
click at [619, 537] on icon "dialog" at bounding box center [618, 545] width 17 height 17
click at [618, 601] on textarea "dialog" at bounding box center [756, 607] width 441 height 52
type textarea "**********"
click at [920, 648] on span "Envoyer" at bounding box center [942, 654] width 45 height 13
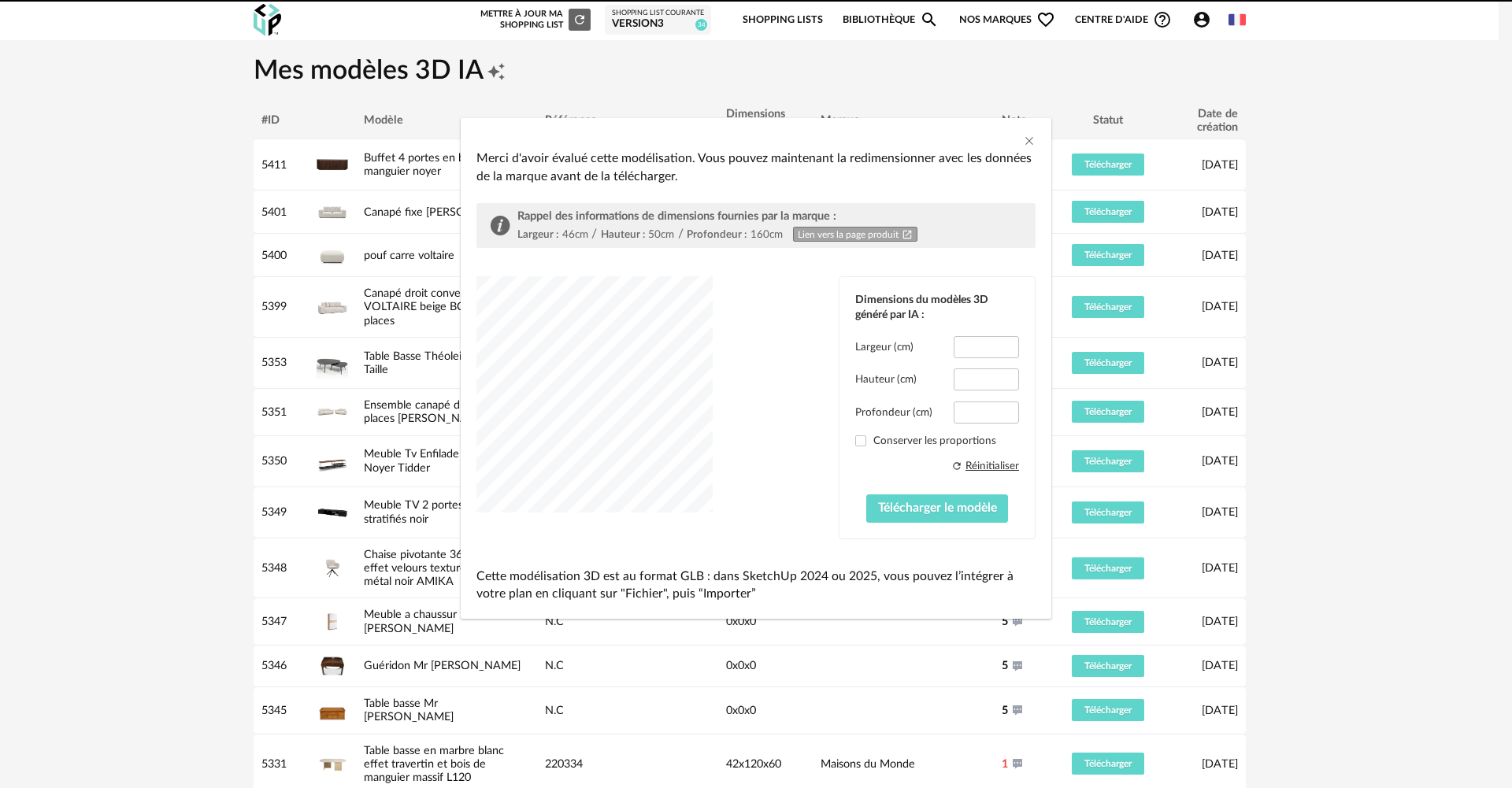
type input "*****"
type input "****"
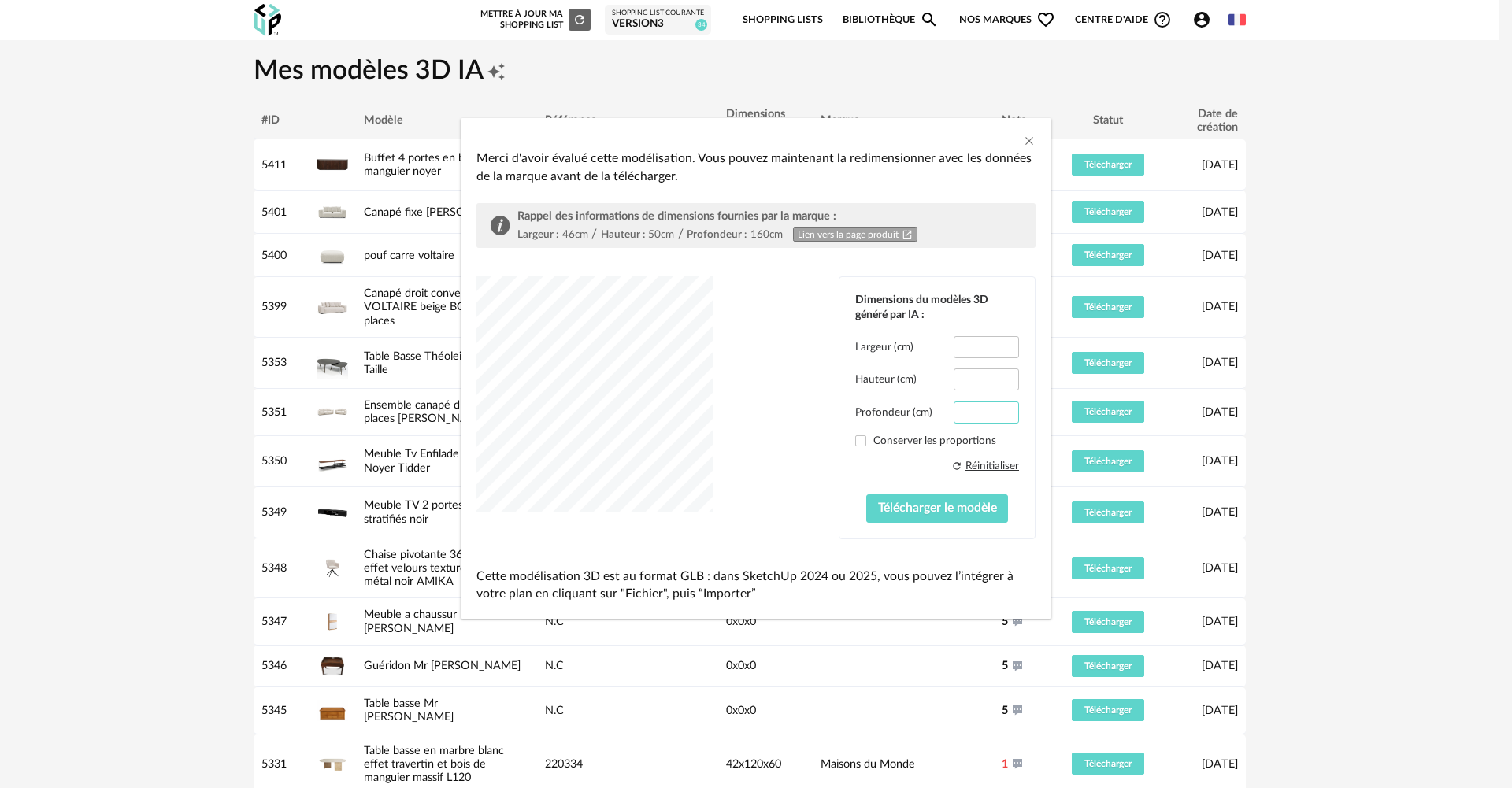
drag, startPoint x: 987, startPoint y: 416, endPoint x: 923, endPoint y: 416, distance: 64.0
click at [923, 416] on div "Profondeur (cm) ****" at bounding box center [937, 412] width 164 height 22
type input "**"
drag, startPoint x: 970, startPoint y: 346, endPoint x: 1007, endPoint y: 346, distance: 37.0
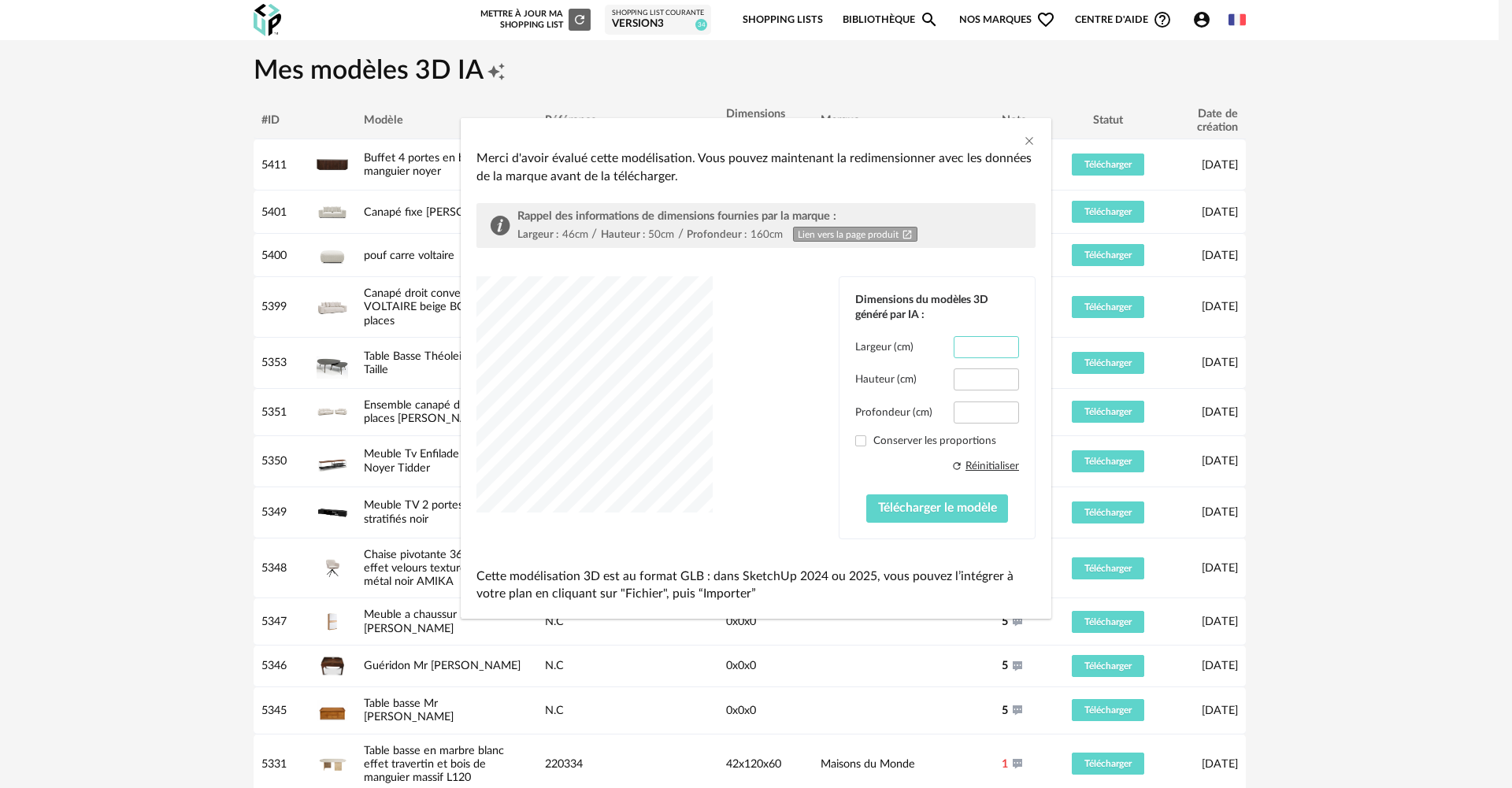
click at [1007, 346] on input "*****" at bounding box center [986, 347] width 65 height 22
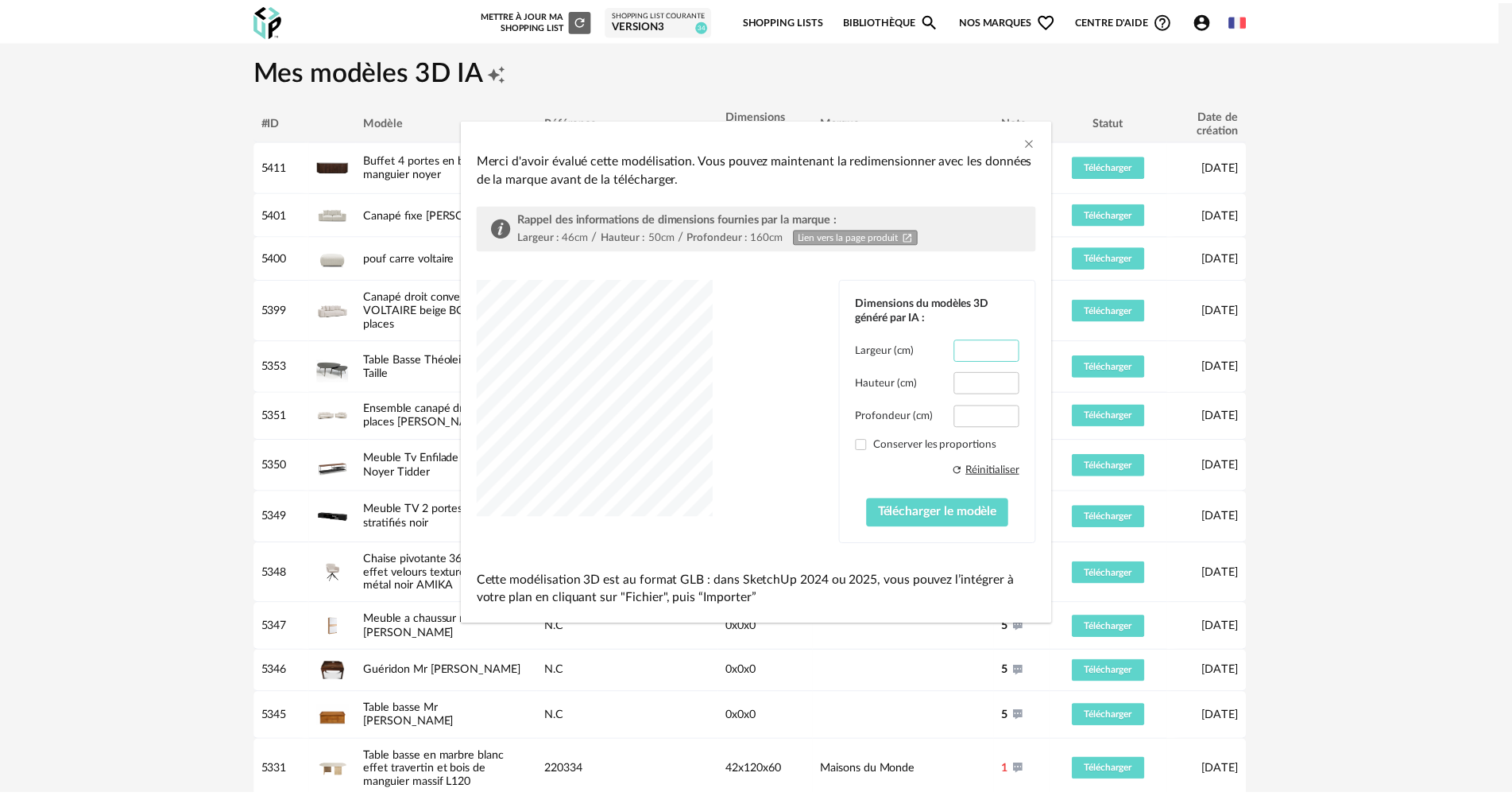
scroll to position [0, 0]
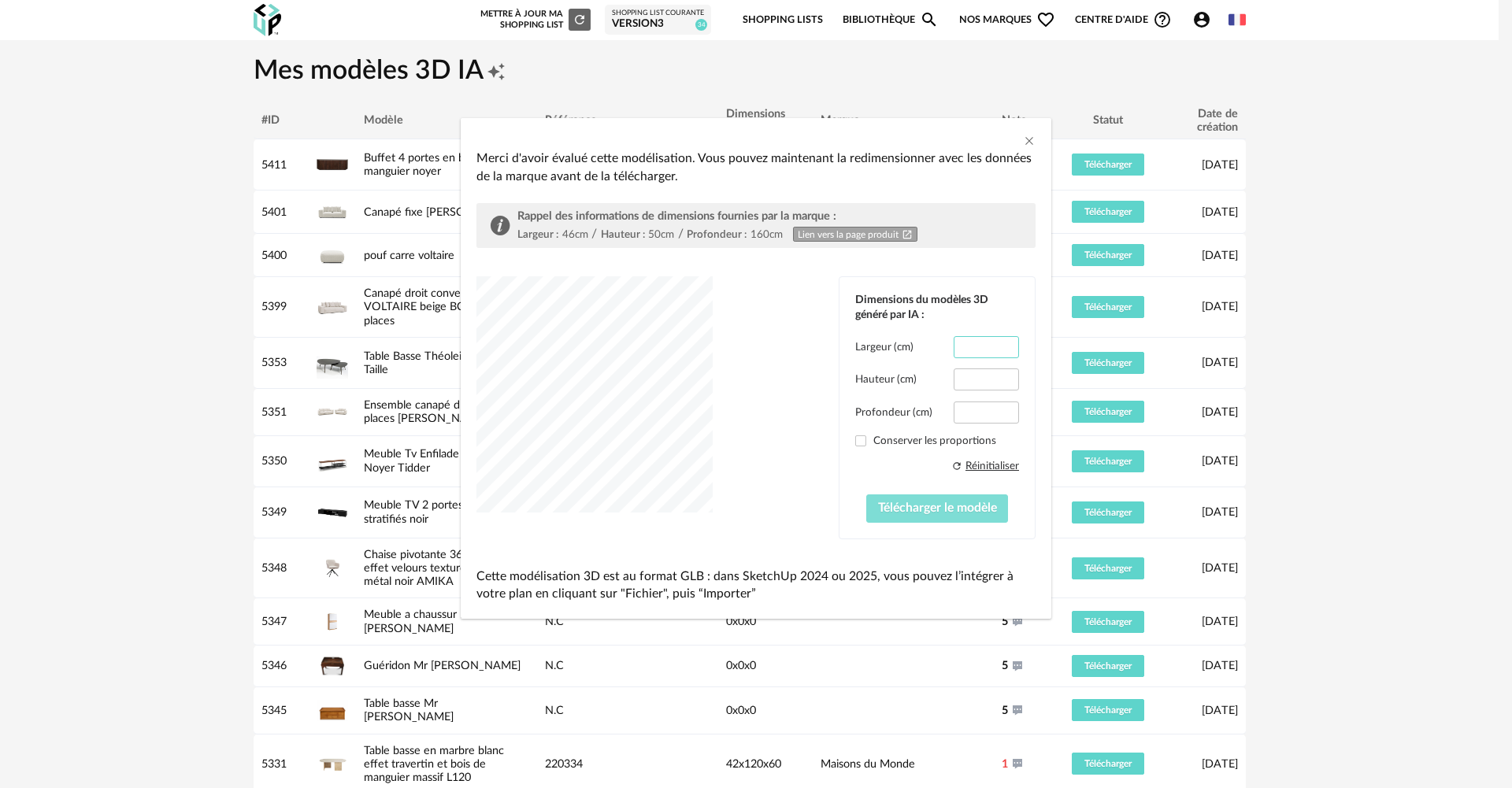
type input "***"
click at [930, 506] on span "Télécharger le modèle" at bounding box center [936, 508] width 118 height 13
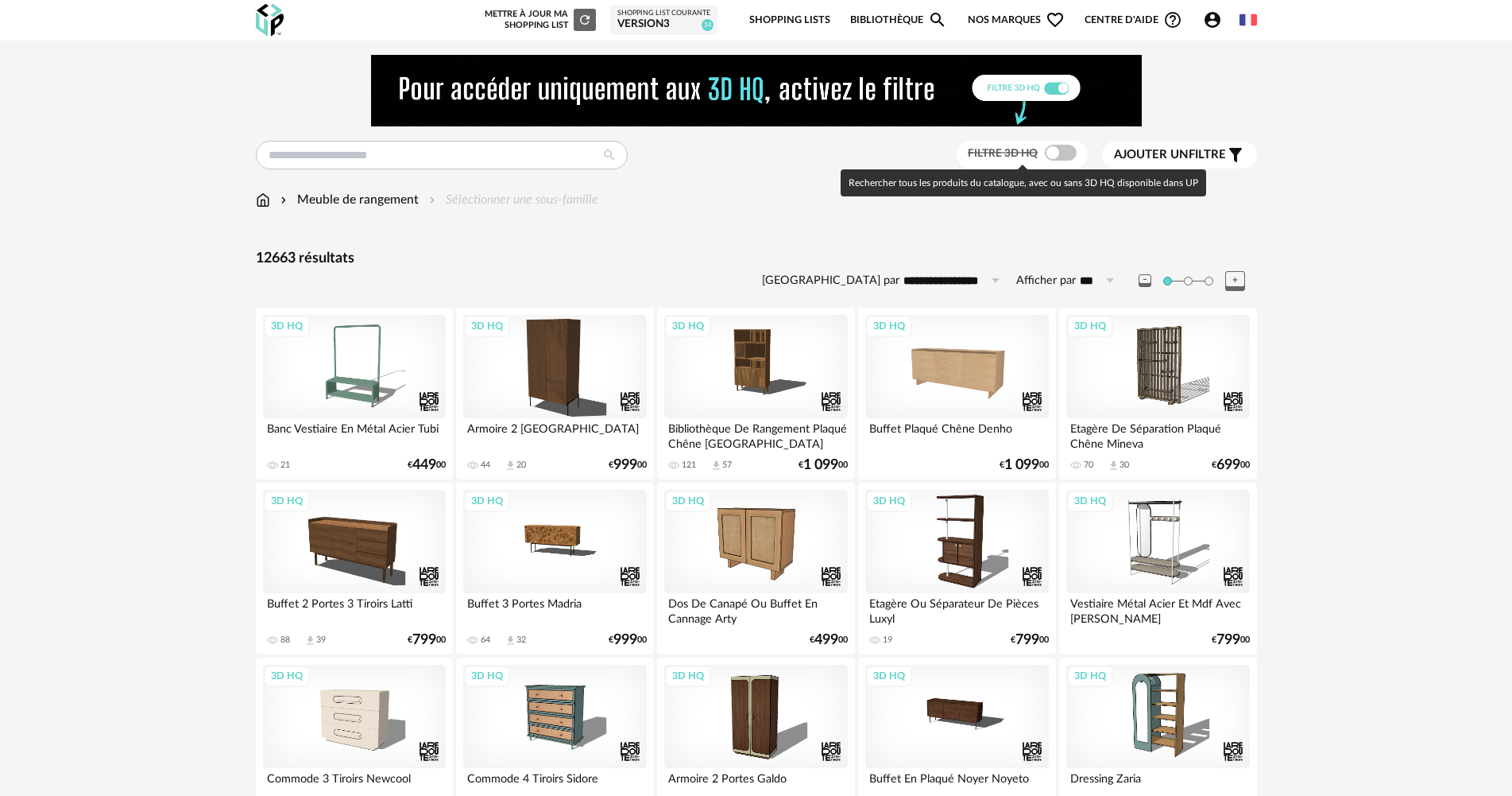
click at [1062, 151] on span at bounding box center [1061, 153] width 32 height 16
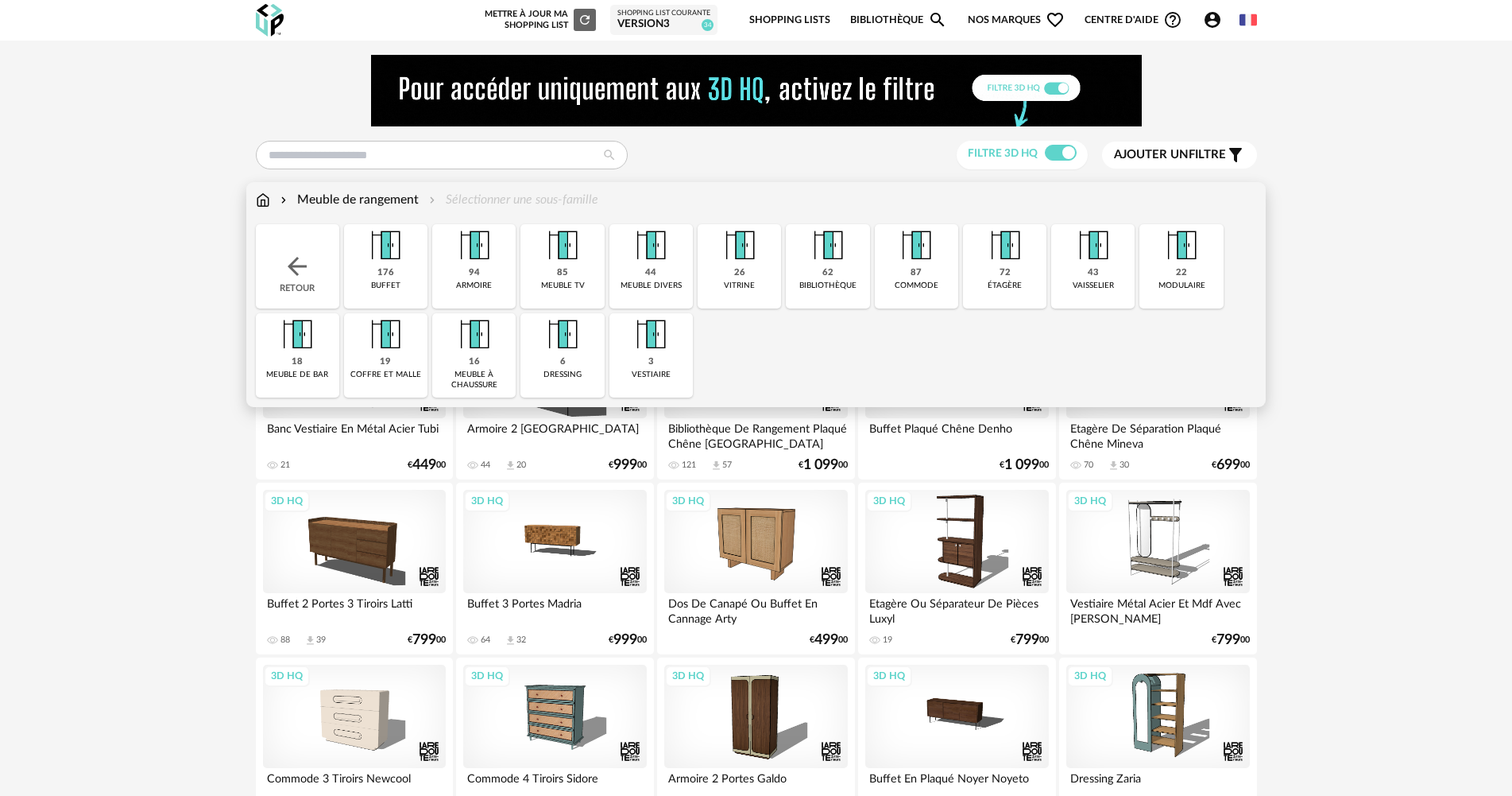
click at [735, 273] on div "26" at bounding box center [740, 273] width 11 height 12
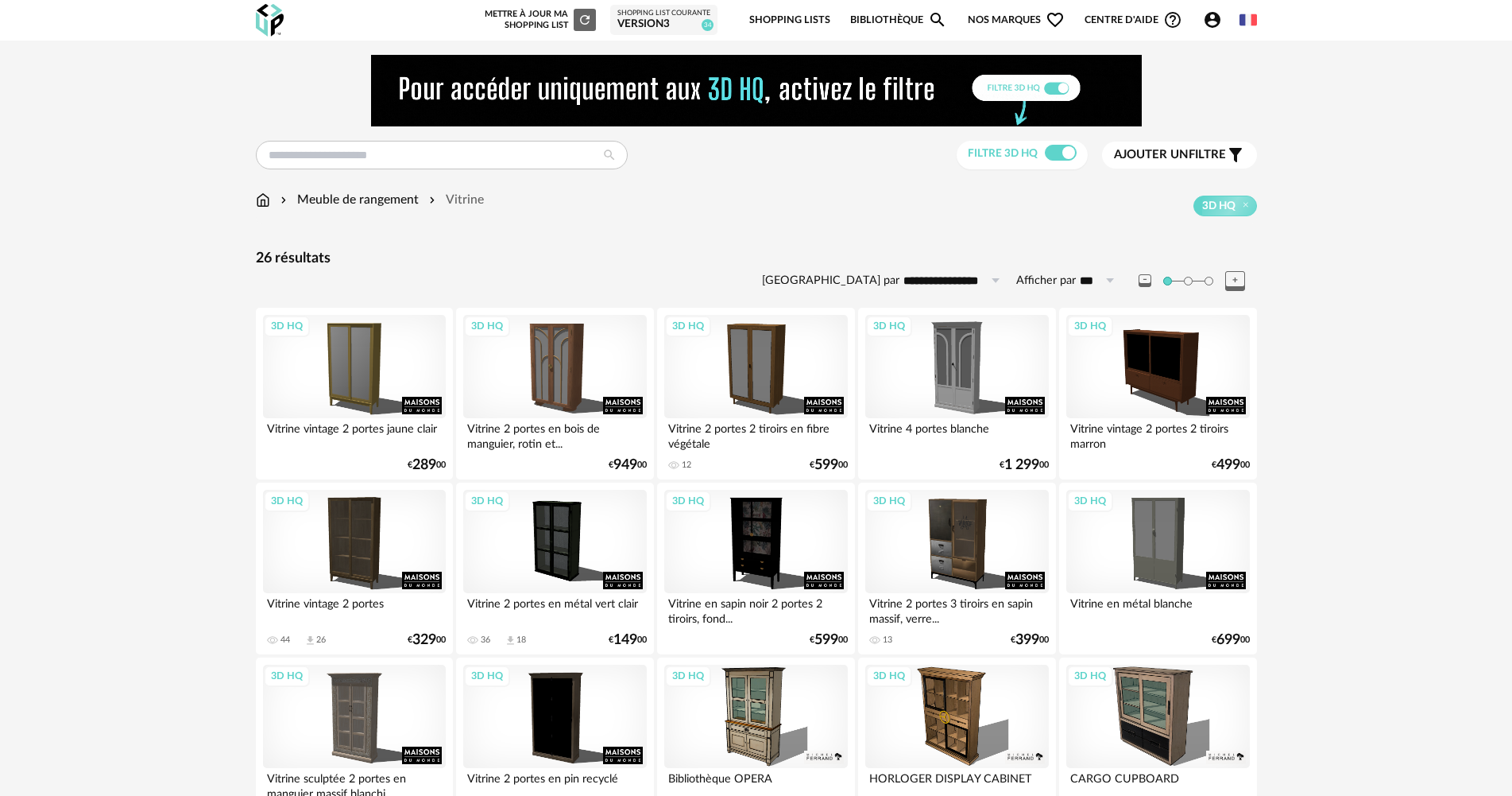
click at [322, 202] on div "Meuble de rangement" at bounding box center [348, 200] width 141 height 18
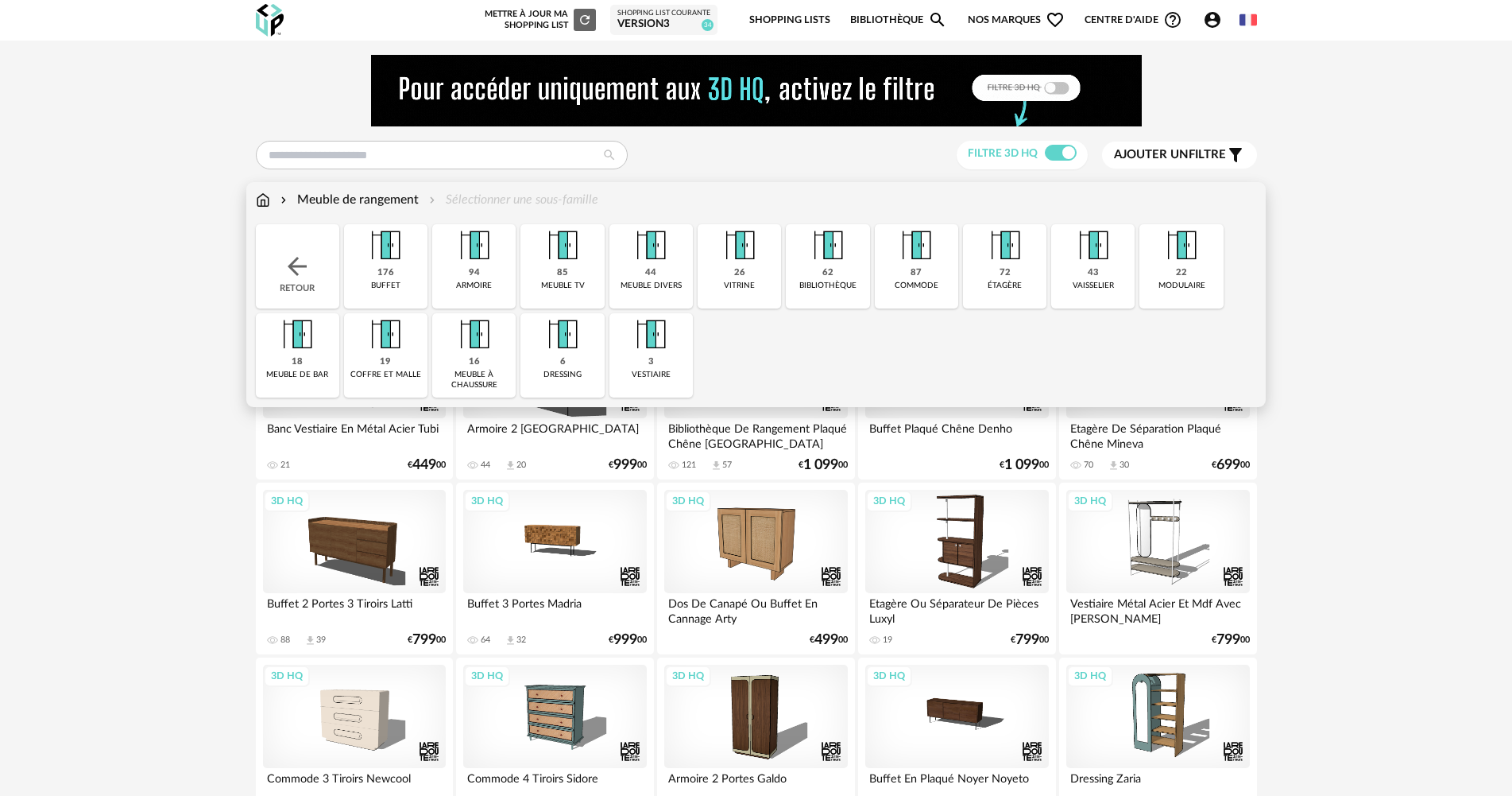
click at [392, 257] on img at bounding box center [386, 246] width 43 height 43
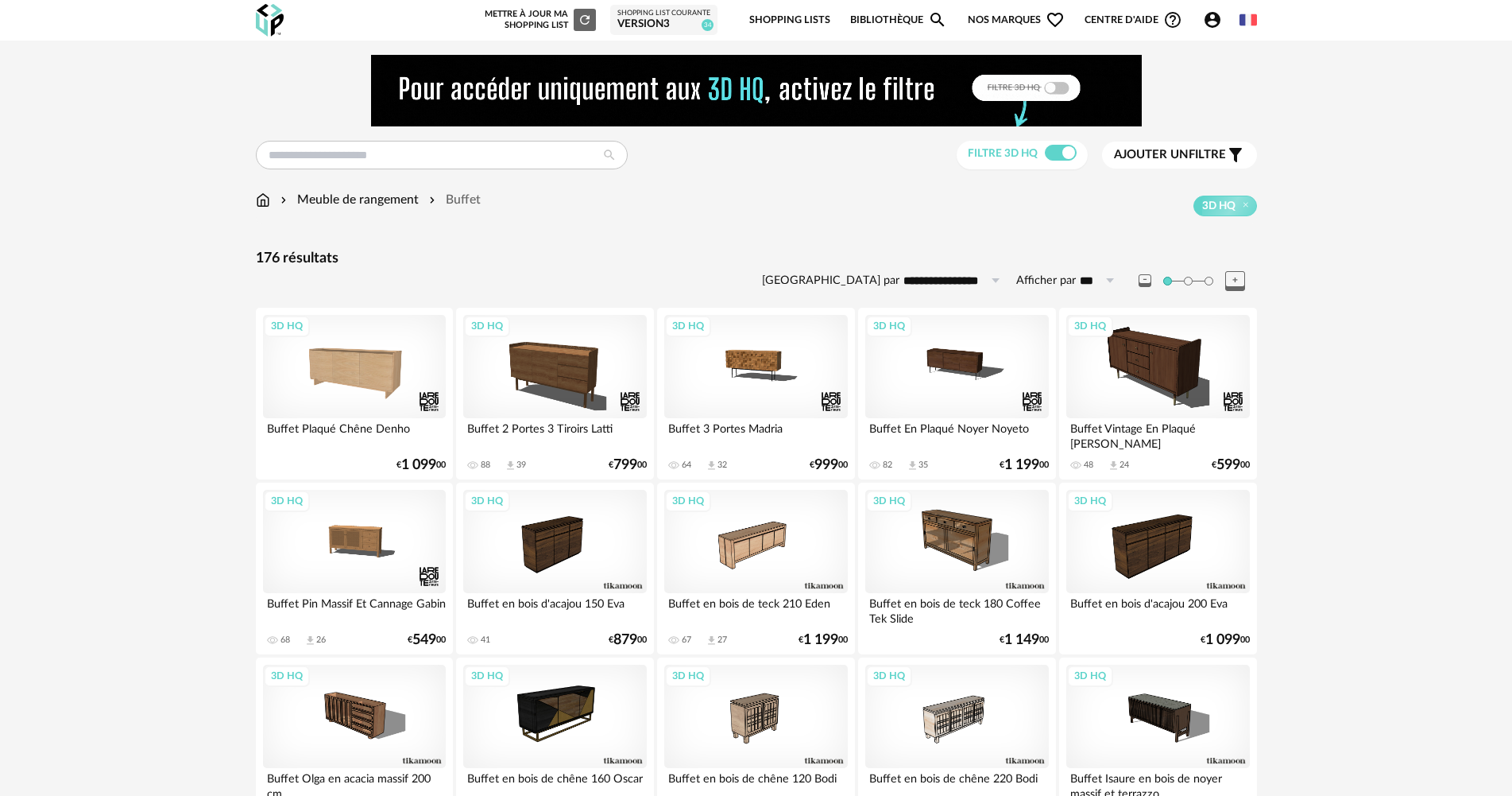
click at [1210, 160] on span "Ajouter un filtre" at bounding box center [1169, 154] width 112 height 16
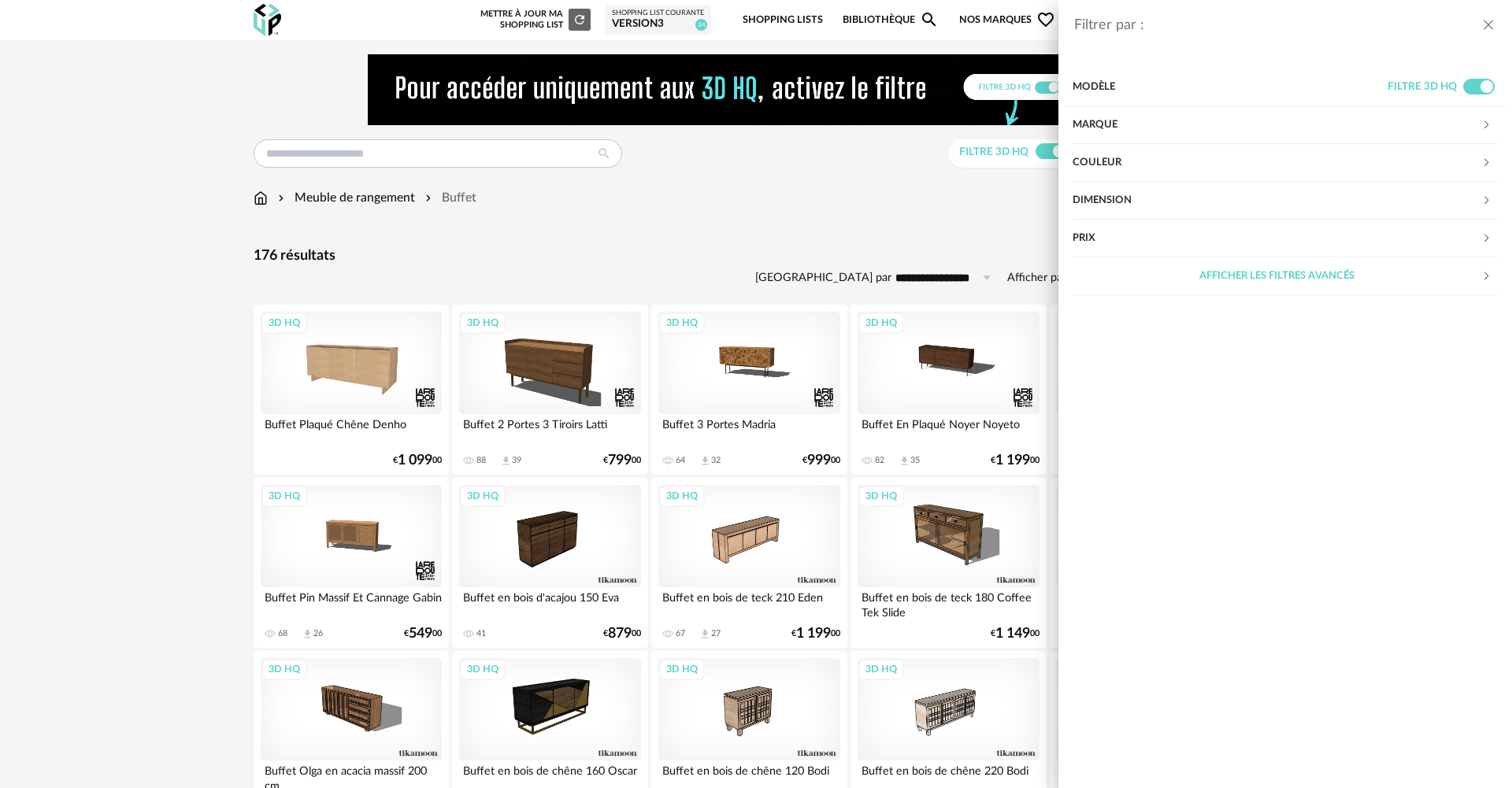
click at [1481, 162] on icon at bounding box center [1486, 162] width 10 height 10
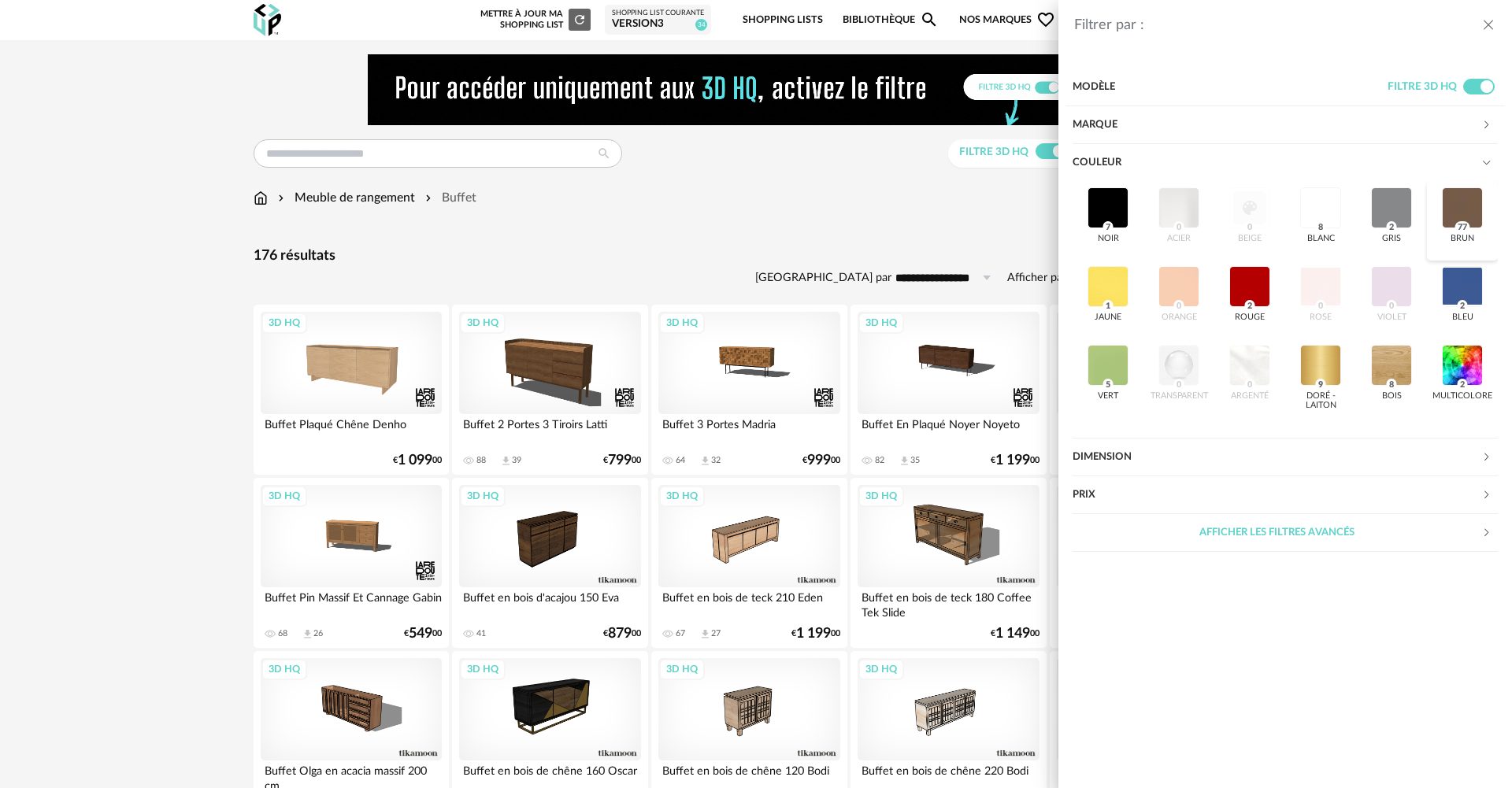
click at [1463, 204] on div at bounding box center [1462, 208] width 41 height 41
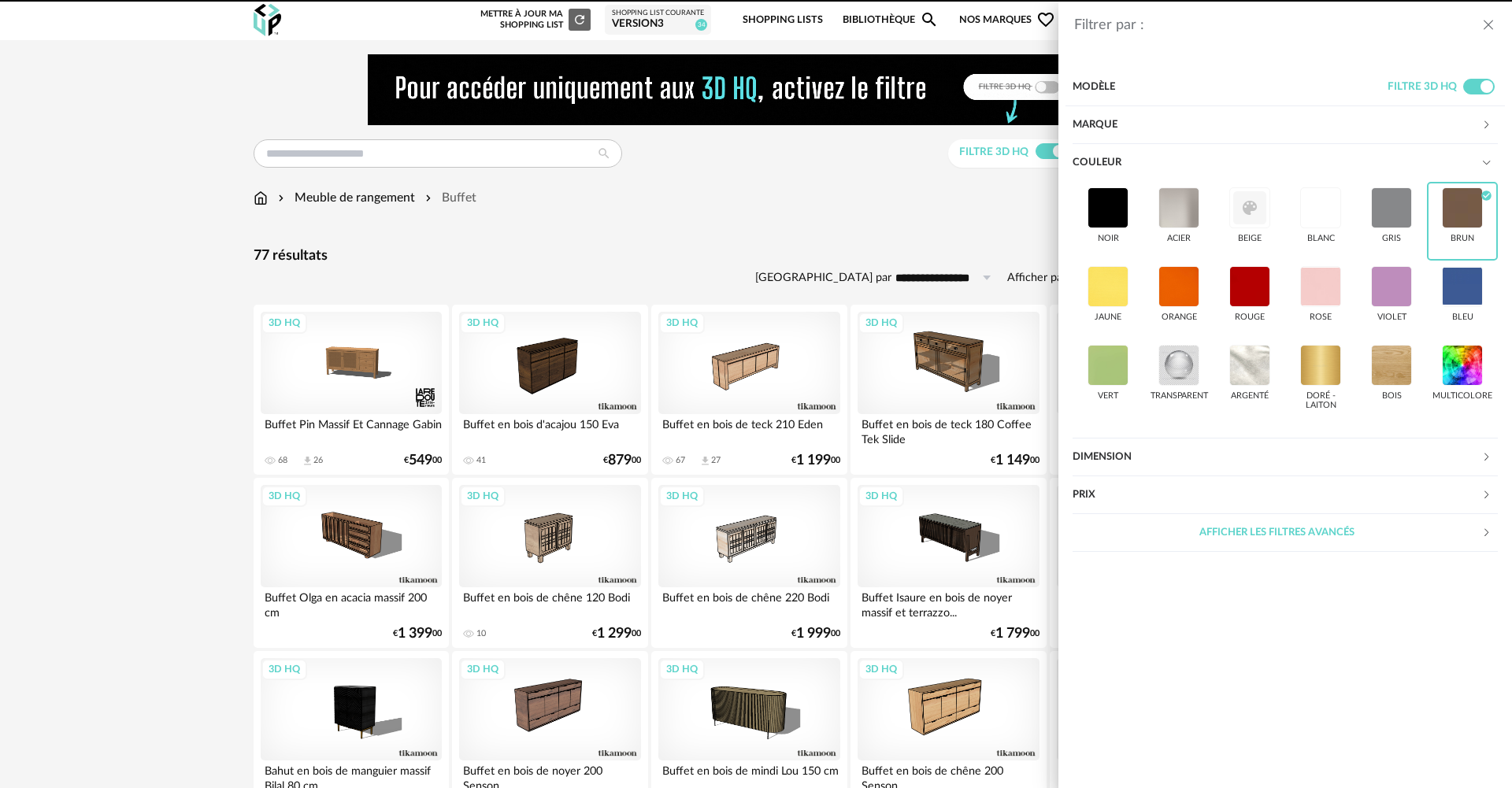
click at [830, 210] on div "Filtrer par : Modèle Filtre 3D HQ Marque &tradition 0 101 Copenhagen 0 366 Conc…" at bounding box center [756, 394] width 1512 height 788
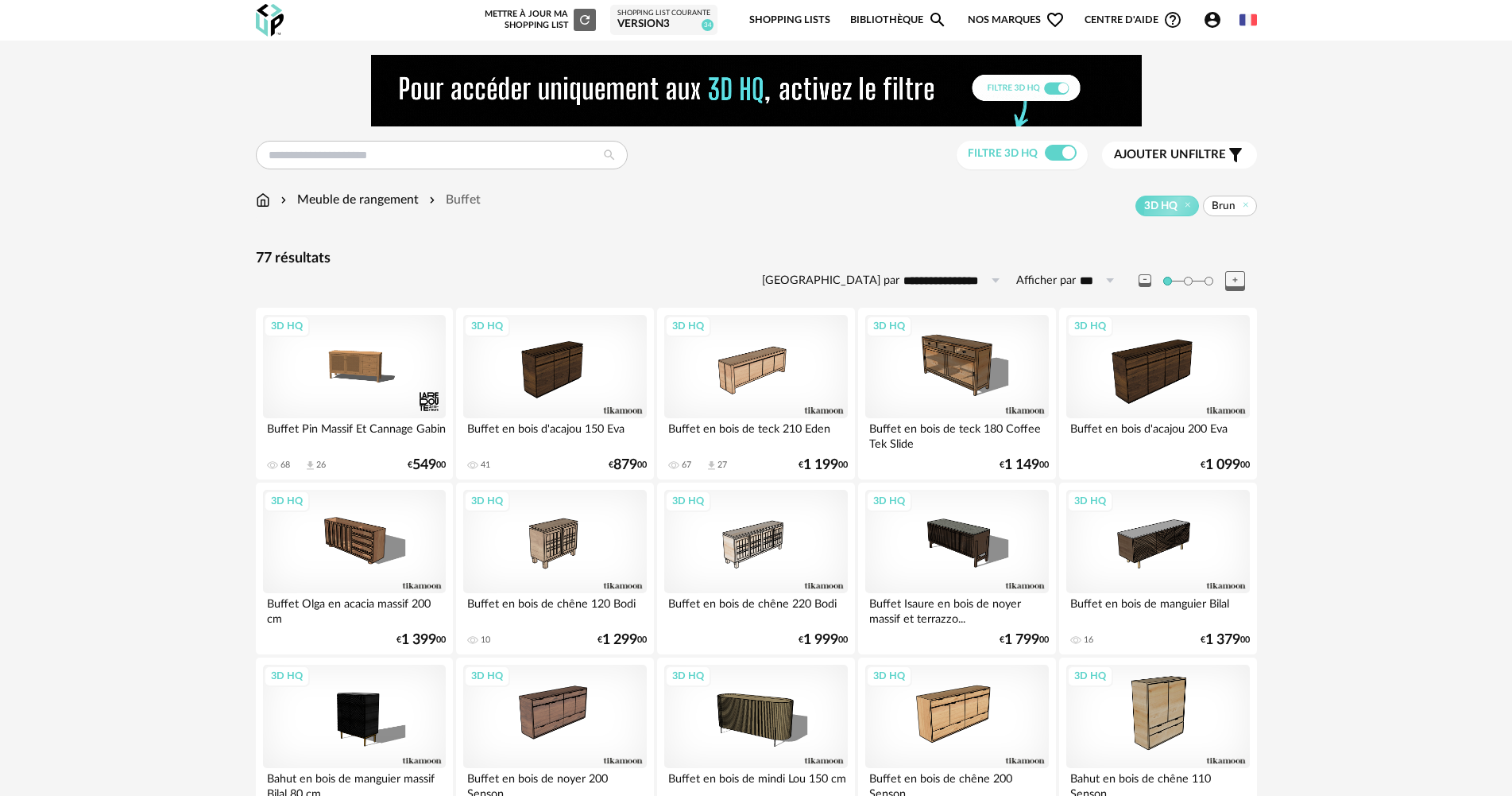
click at [1053, 151] on span at bounding box center [1061, 153] width 32 height 16
click at [1060, 151] on span at bounding box center [1061, 153] width 32 height 16
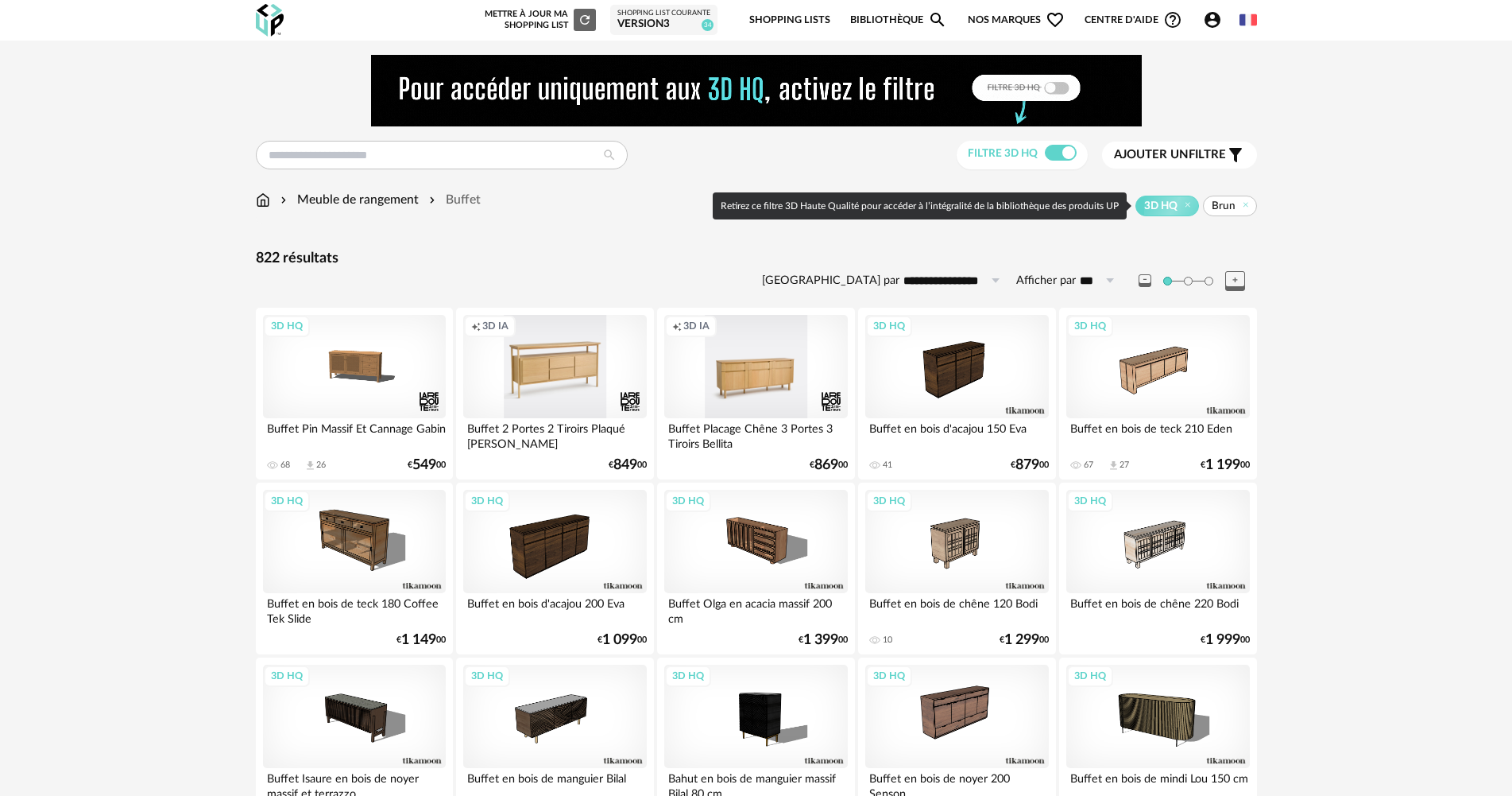
click at [1195, 207] on span "3D HQ" at bounding box center [1167, 206] width 64 height 21
click at [1190, 206] on icon at bounding box center [1188, 204] width 10 height 10
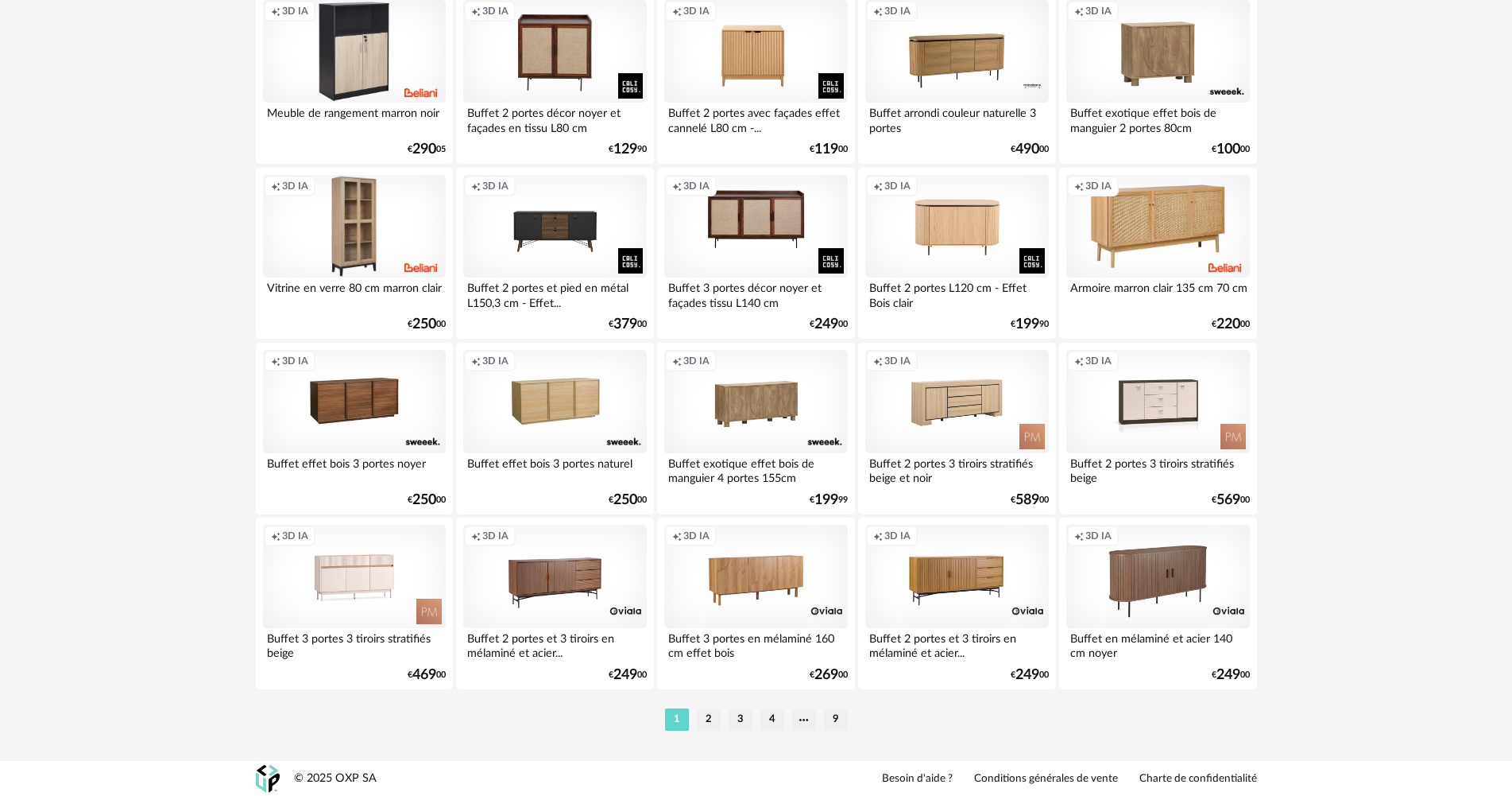
scroll to position [3116, 0]
click at [712, 715] on li "2" at bounding box center [708, 719] width 24 height 23
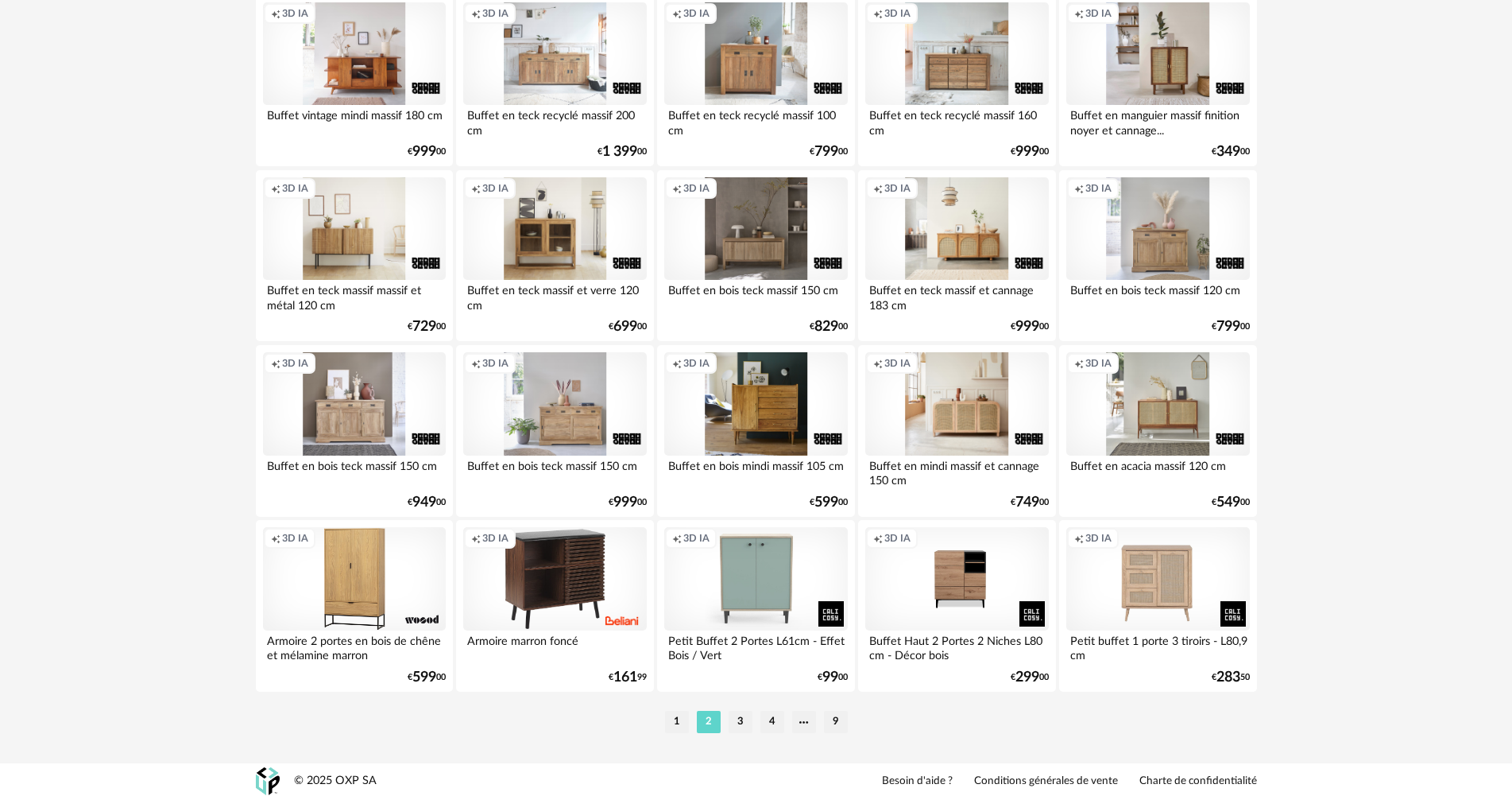
scroll to position [3116, 0]
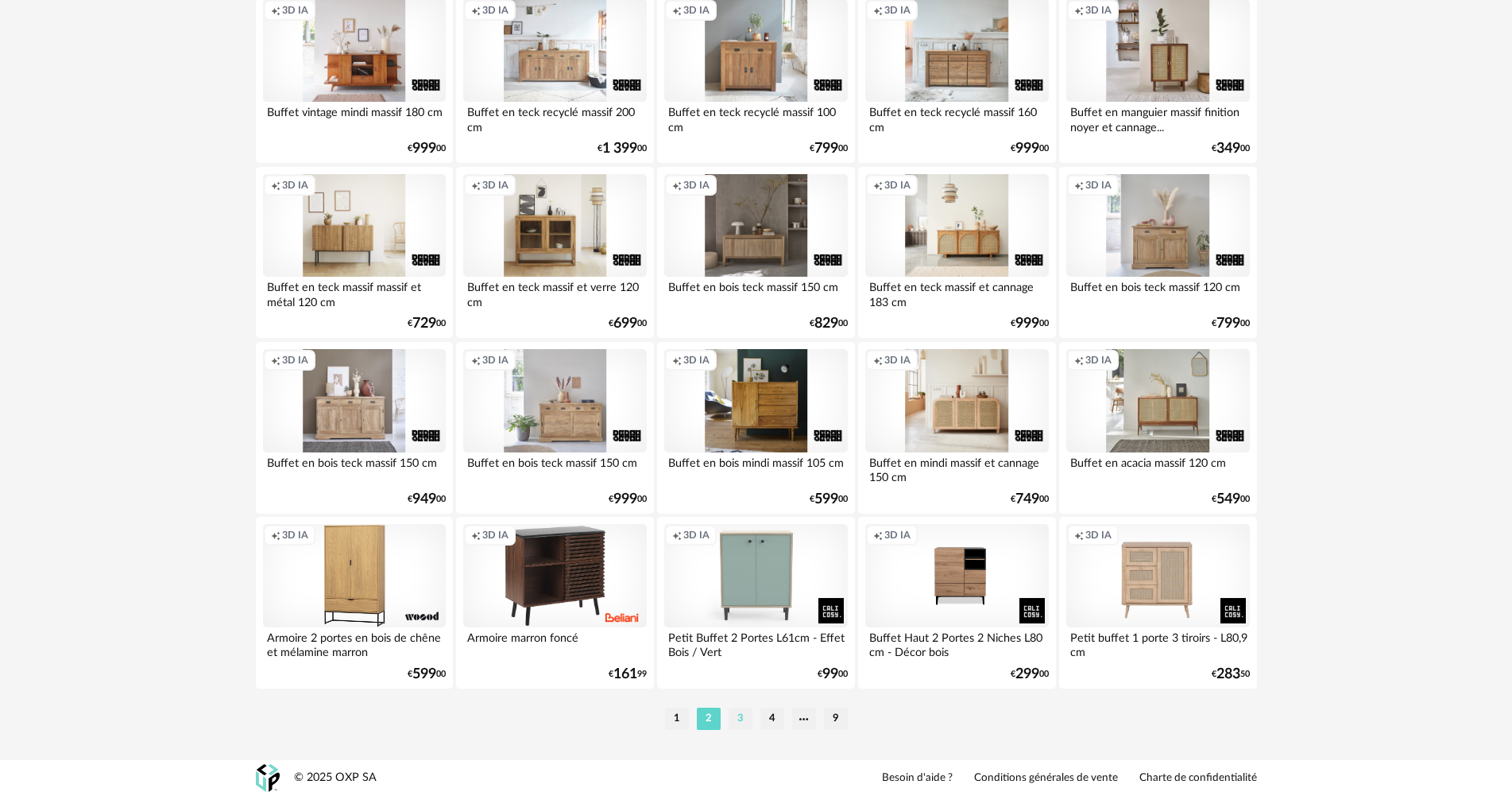
click at [737, 716] on li "3" at bounding box center [740, 719] width 24 height 23
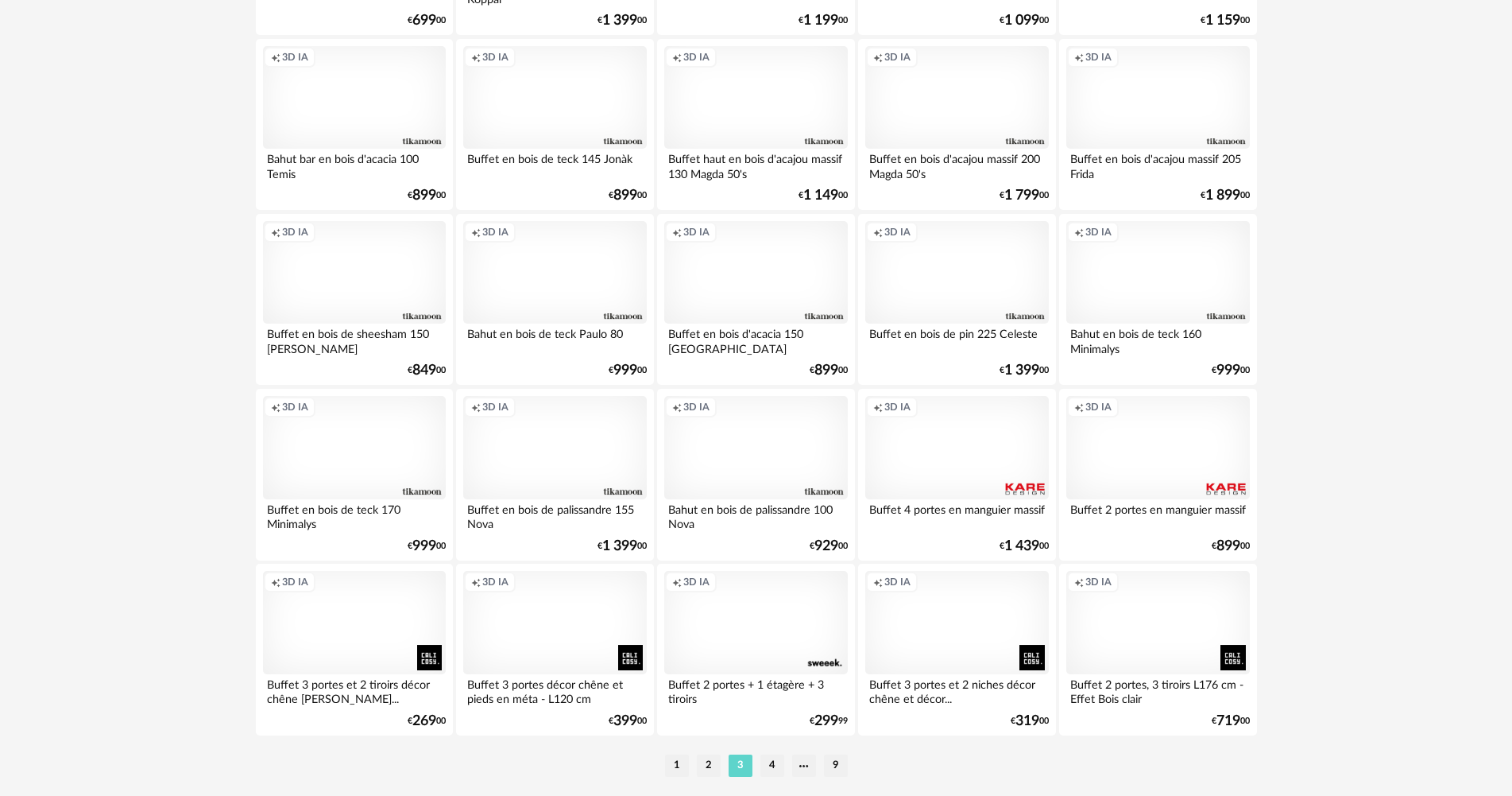
scroll to position [3116, 0]
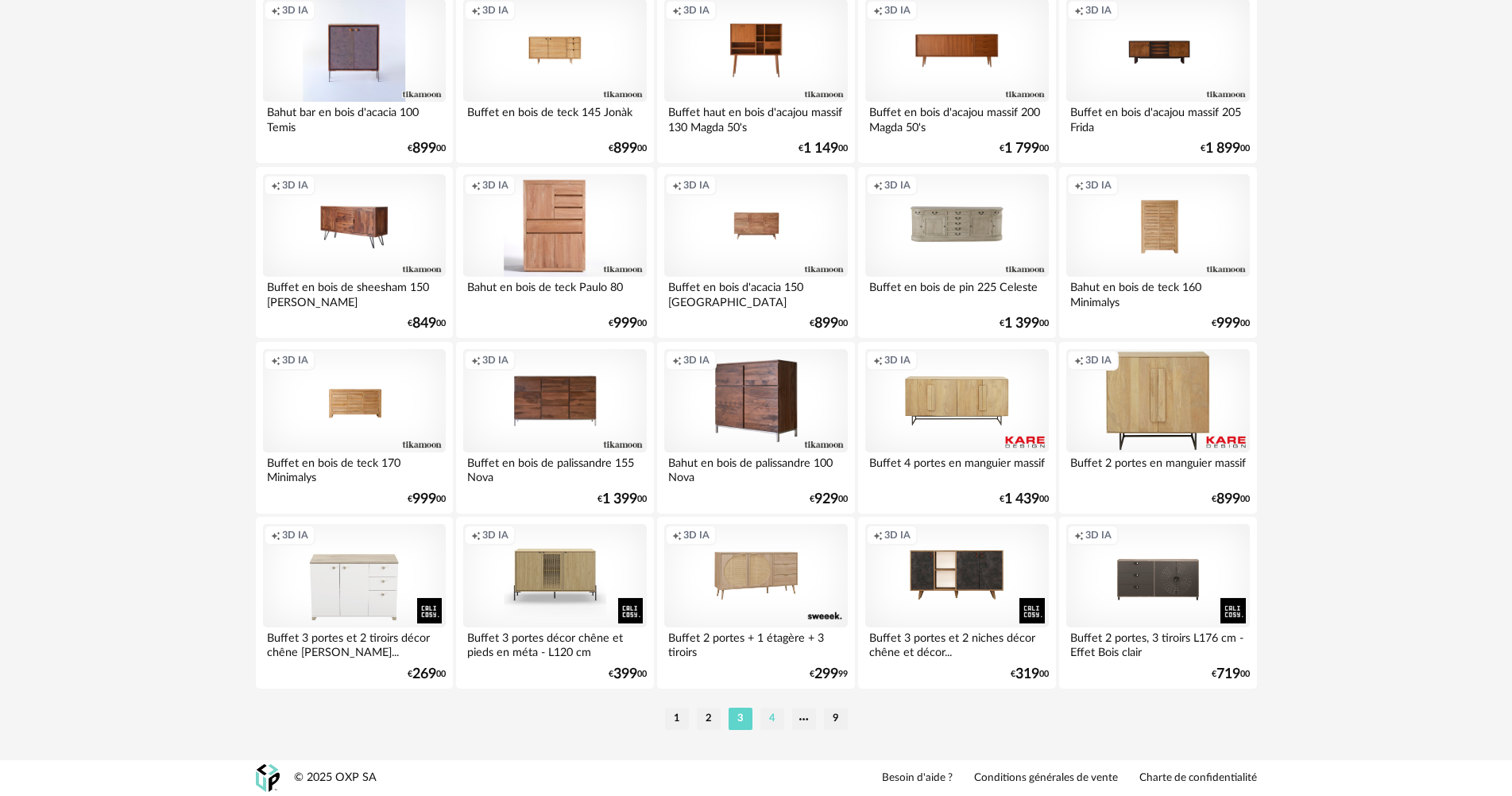
click at [767, 715] on li "4" at bounding box center [772, 719] width 24 height 23
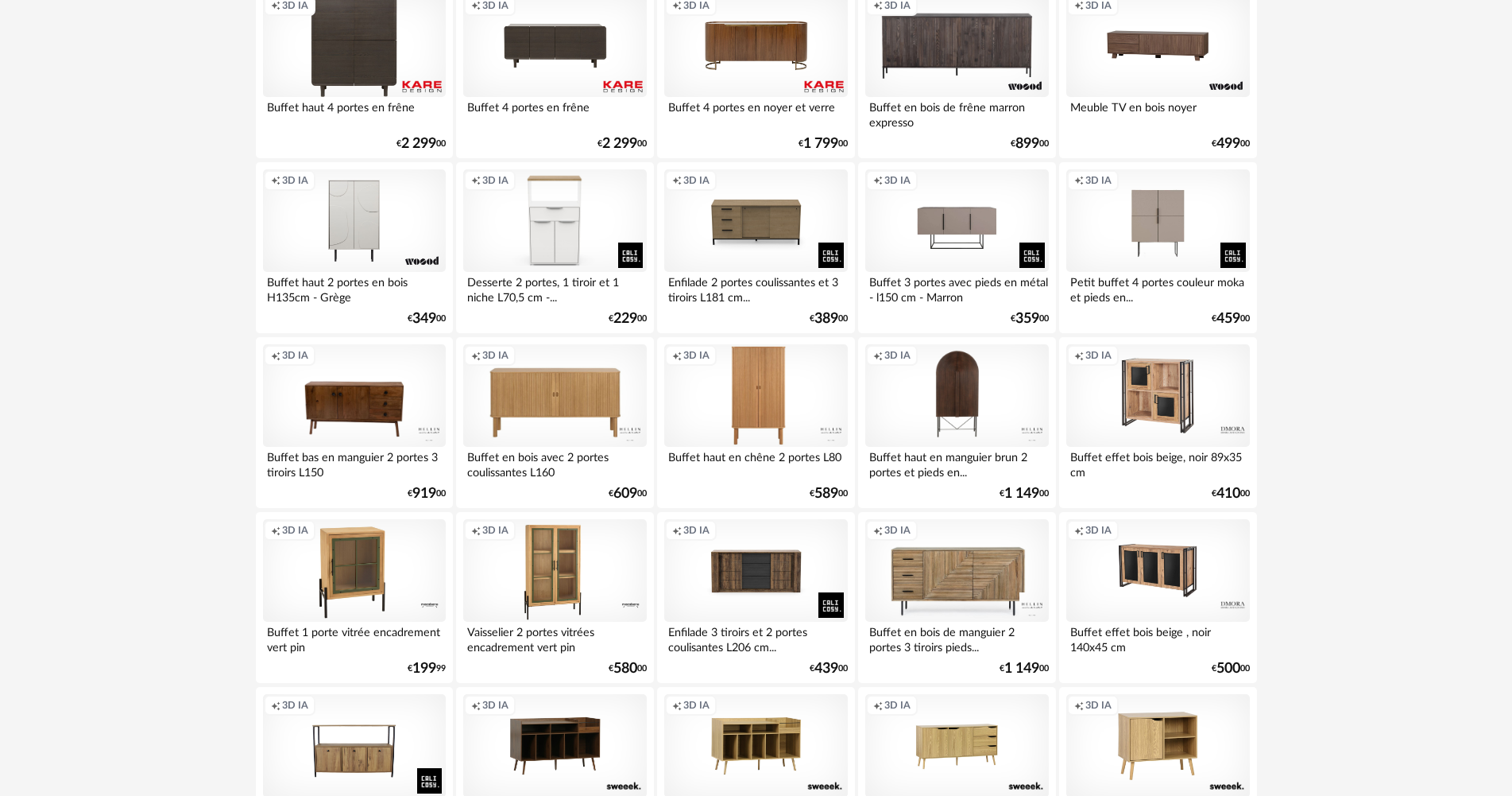
scroll to position [3101, 0]
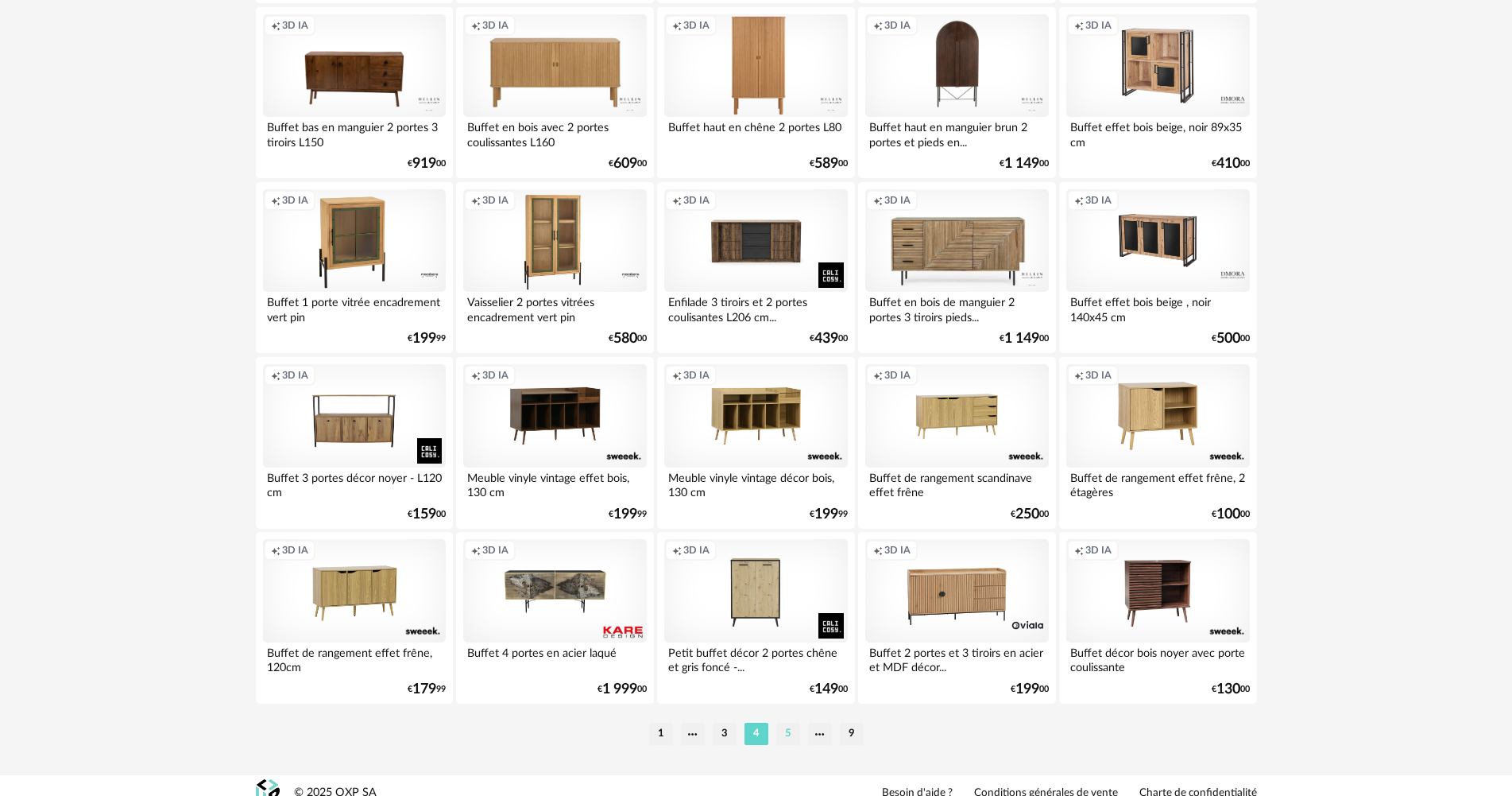
click at [791, 741] on li "5" at bounding box center [788, 734] width 24 height 23
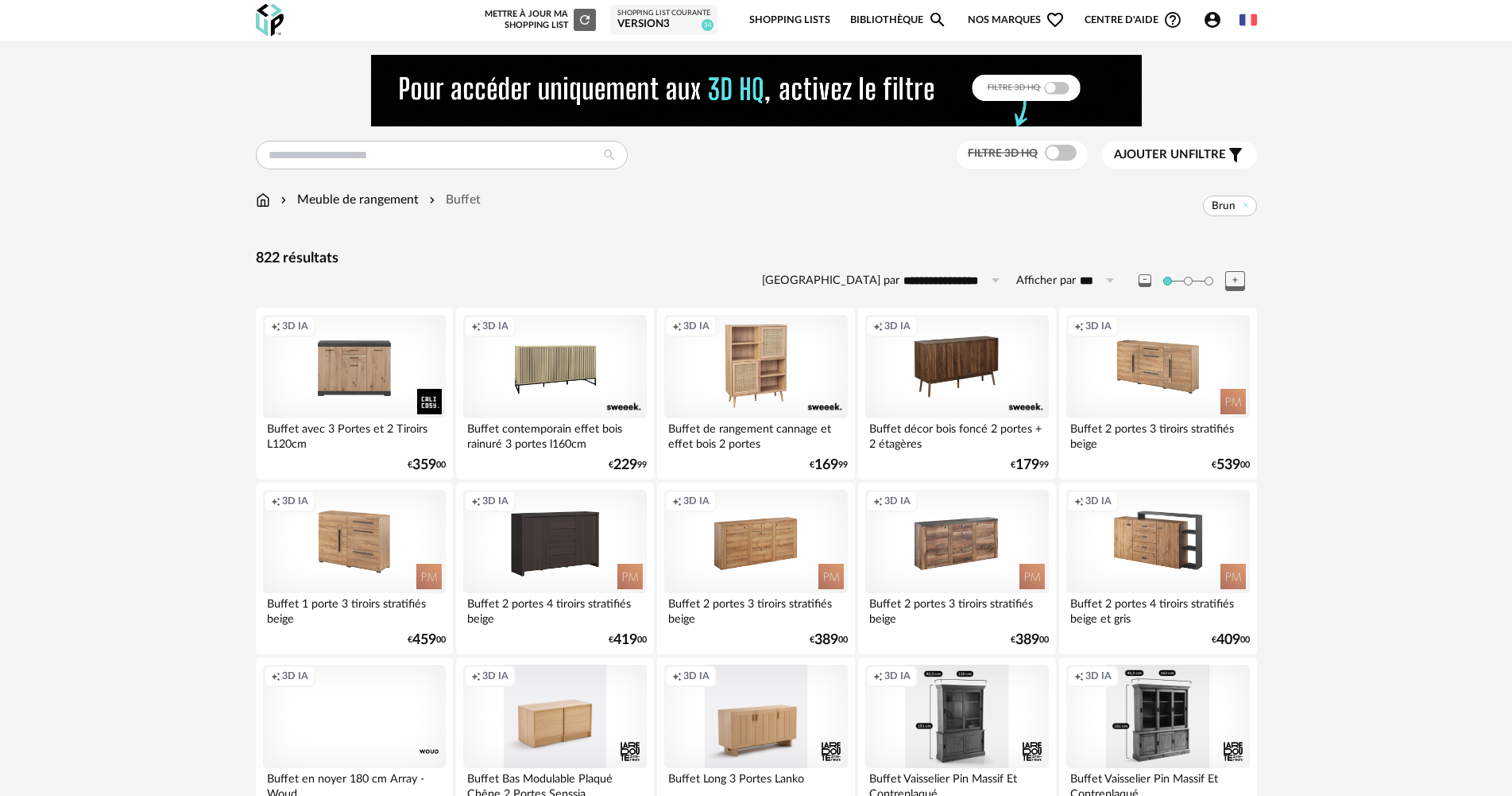
click at [1180, 159] on span "Ajouter un" at bounding box center [1150, 154] width 74 height 12
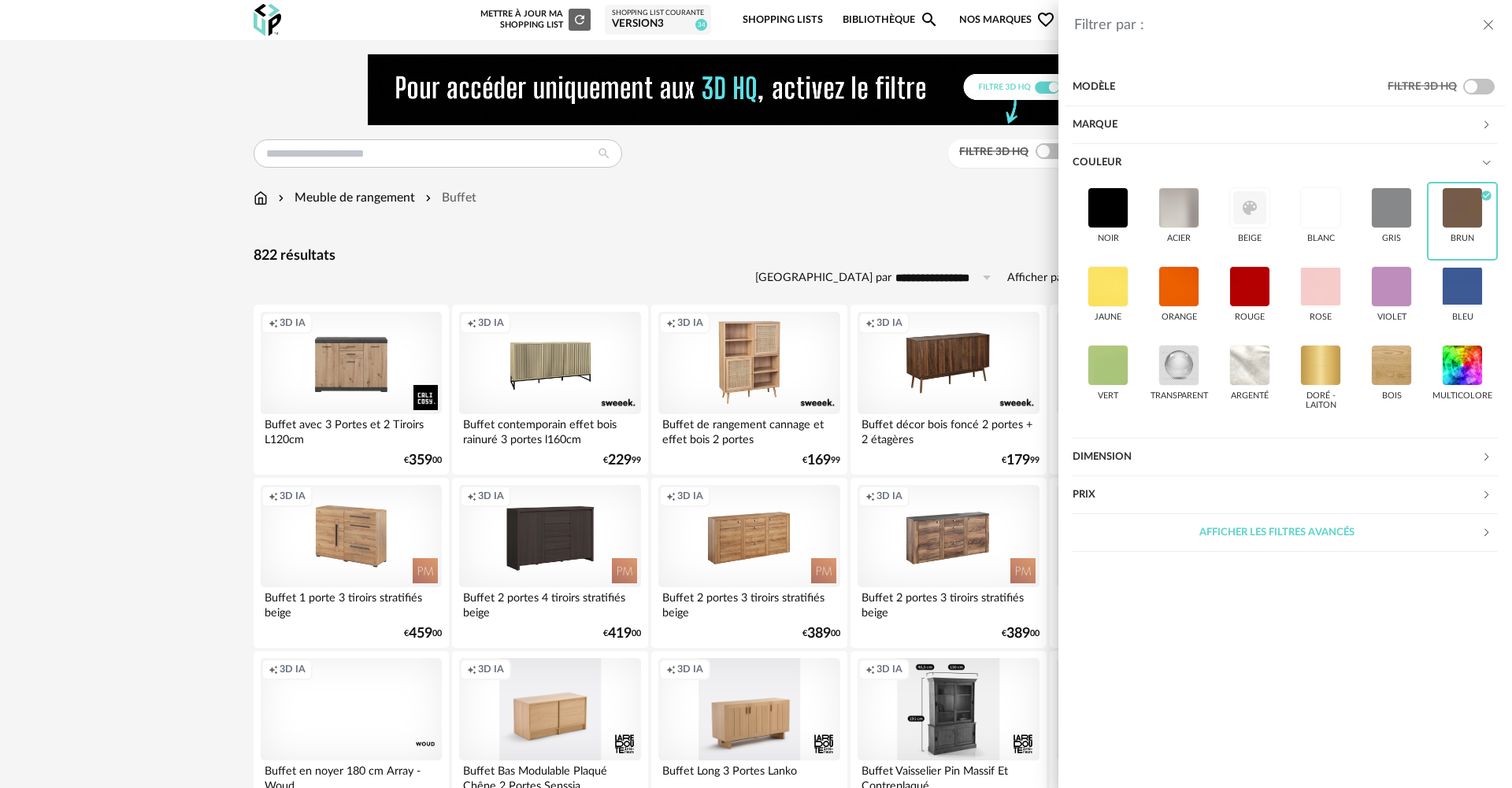
click at [1187, 133] on div "Marque" at bounding box center [1277, 125] width 409 height 38
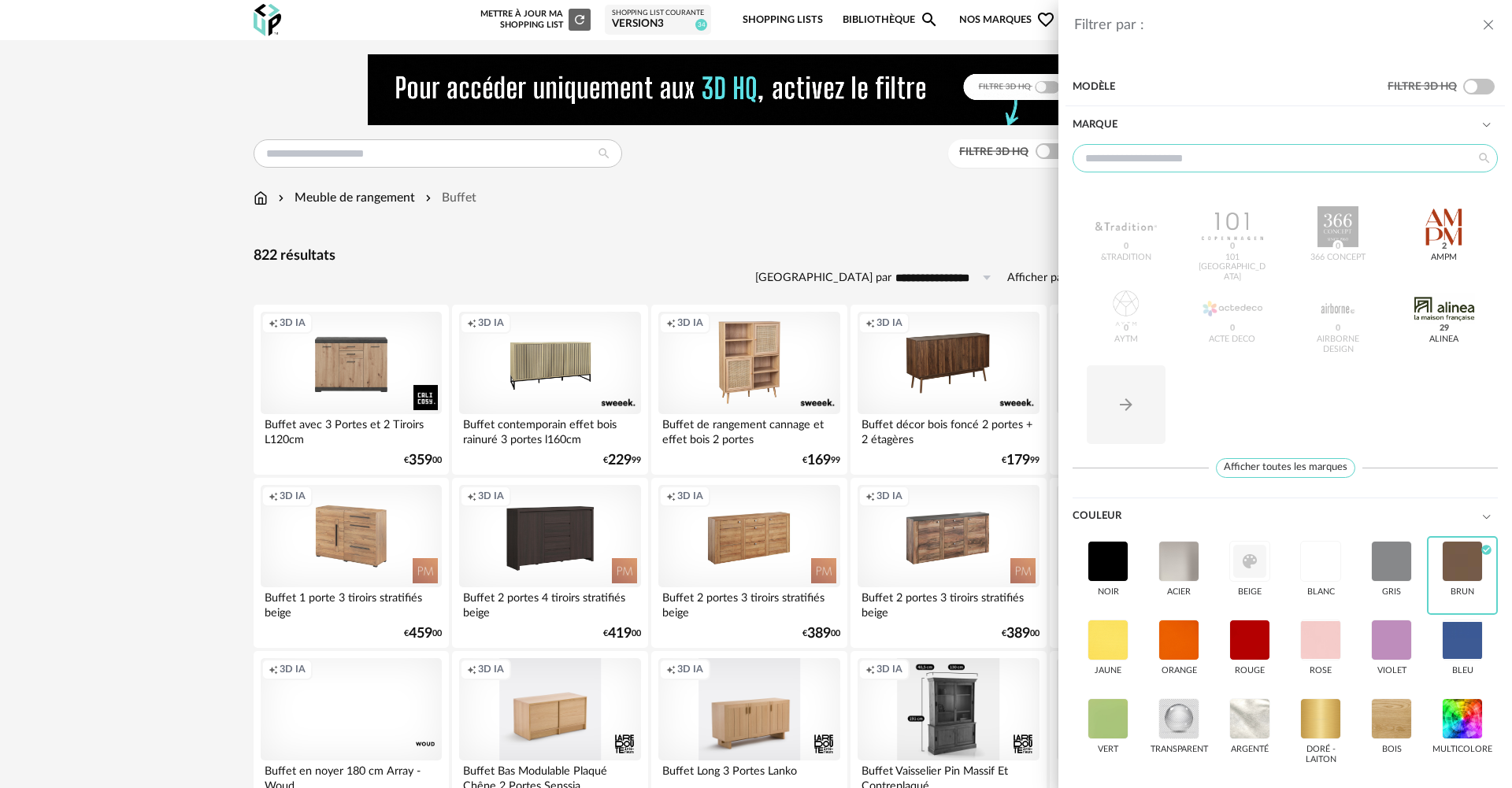
click at [1186, 146] on input "text" at bounding box center [1285, 158] width 425 height 28
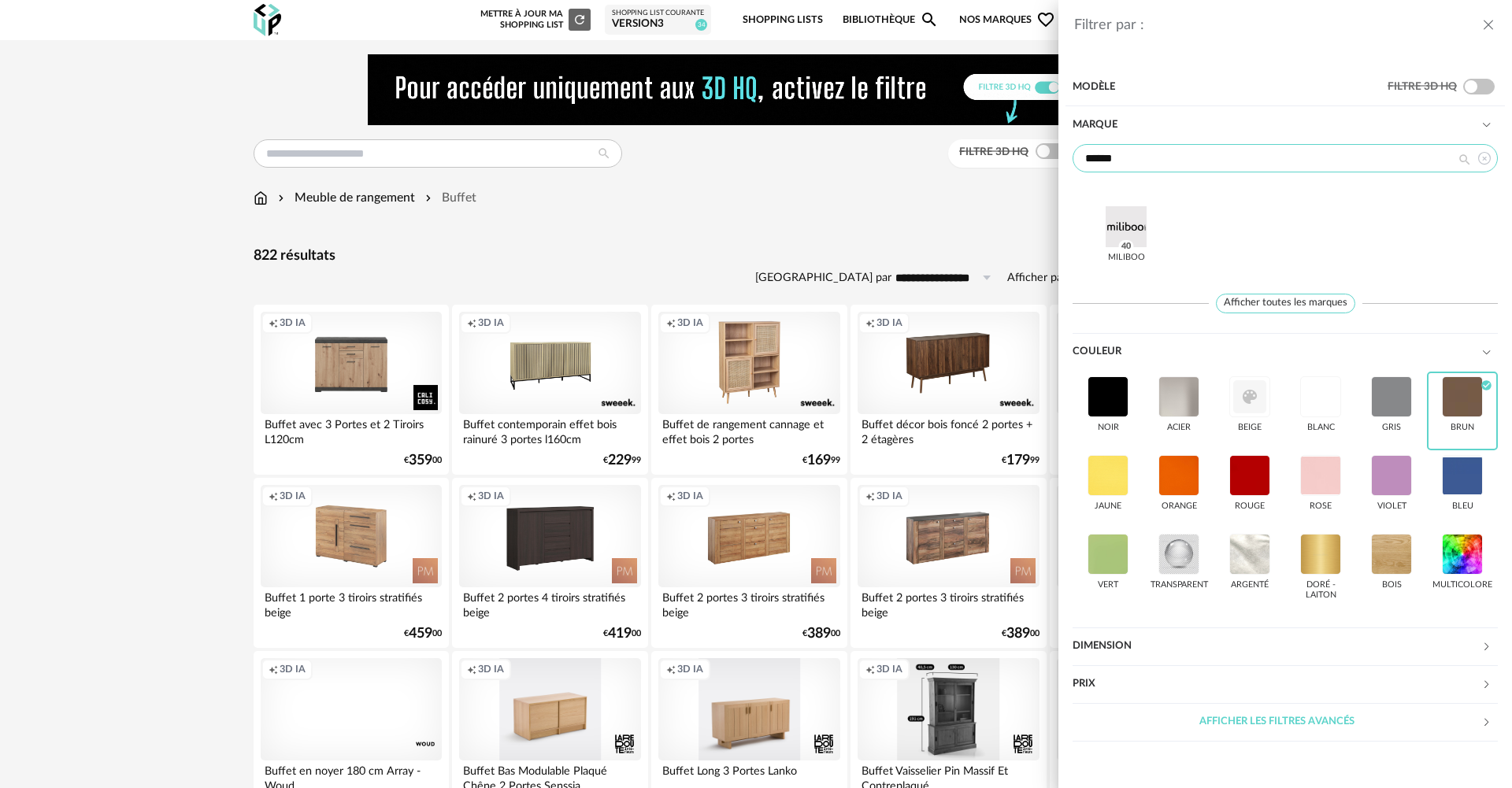
type input "******"
click at [1091, 217] on div "Miliboo 40" at bounding box center [1126, 240] width 78 height 78
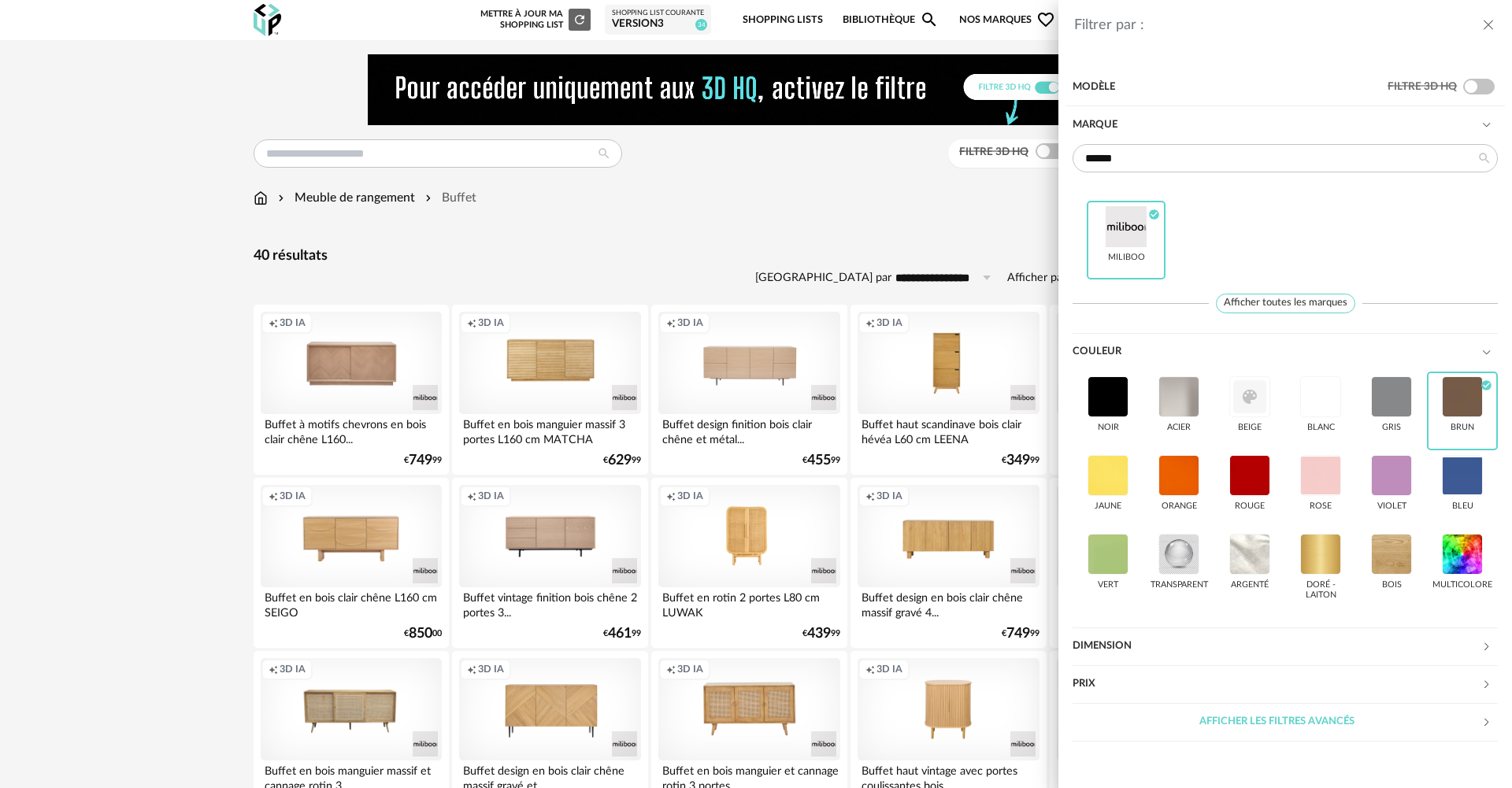
click at [68, 329] on div "Filtrer par : Modèle Filtre 3D HQ Marque ****** Miliboo Check Circle icon Affic…" at bounding box center [756, 394] width 1512 height 788
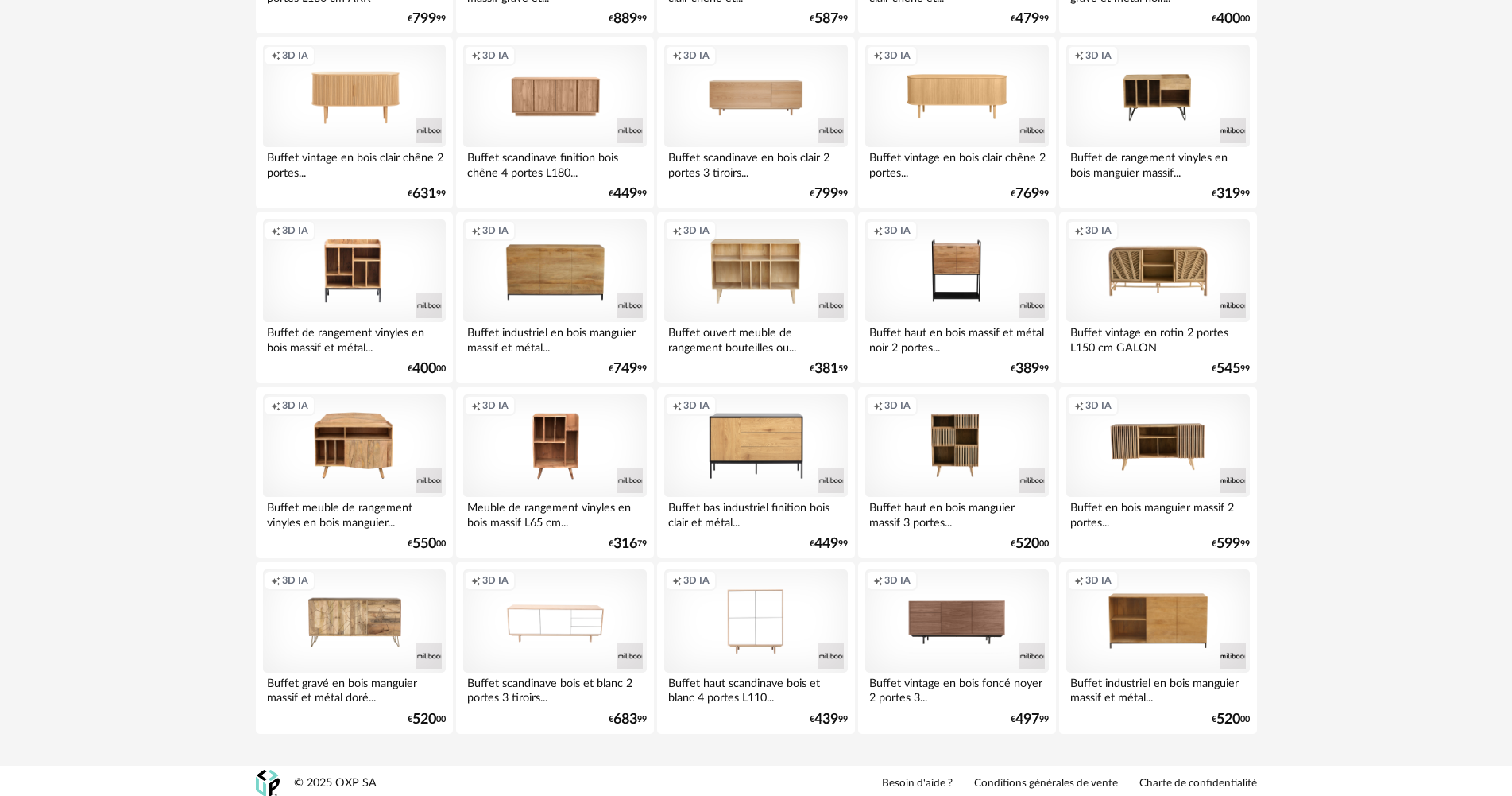
scroll to position [976, 0]
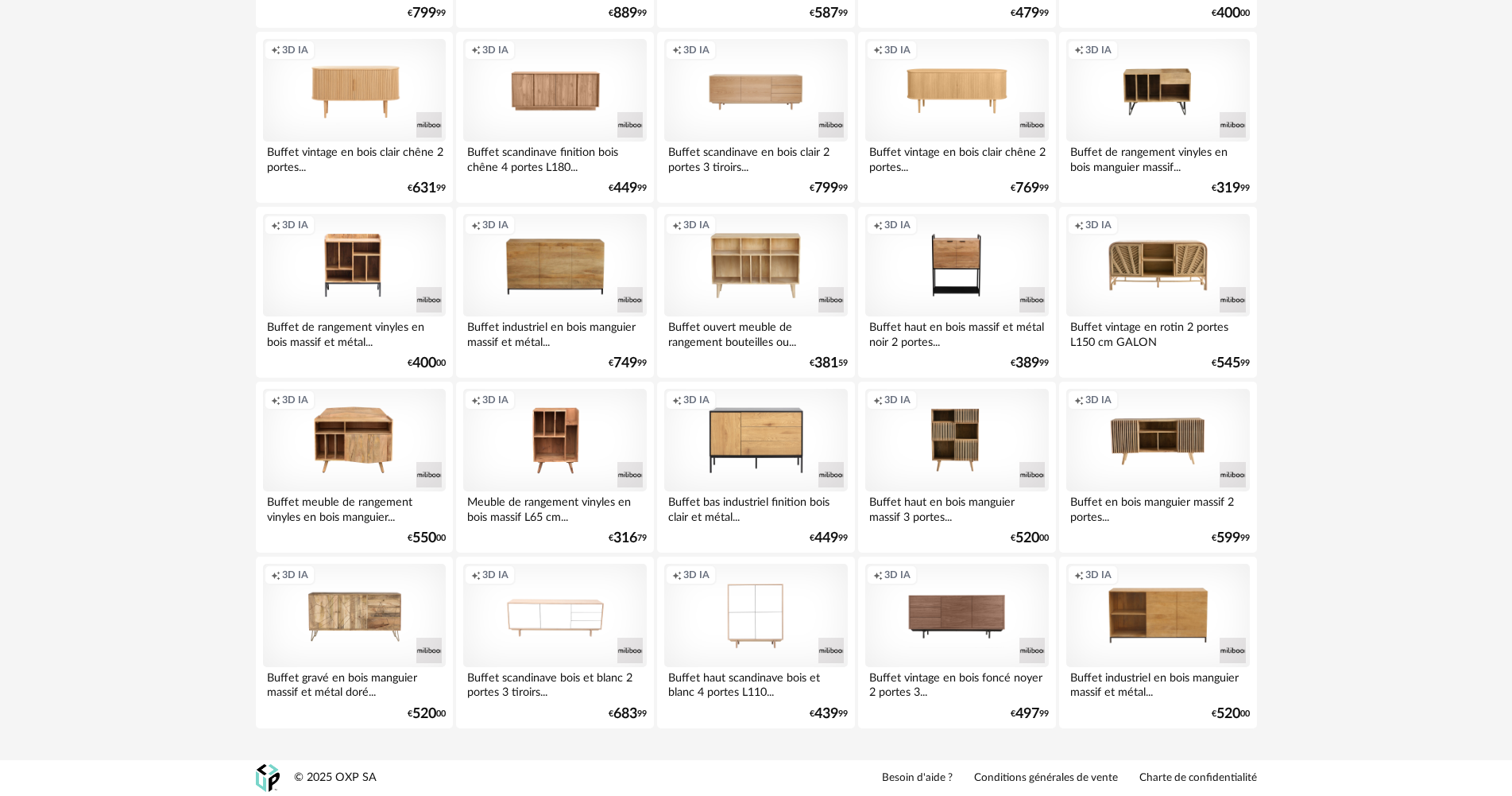
click at [568, 178] on div "Creation icon 3D IA Buffet scandinave finition bois chêne 4 portes L180... 0 Do…" at bounding box center [554, 118] width 197 height 171
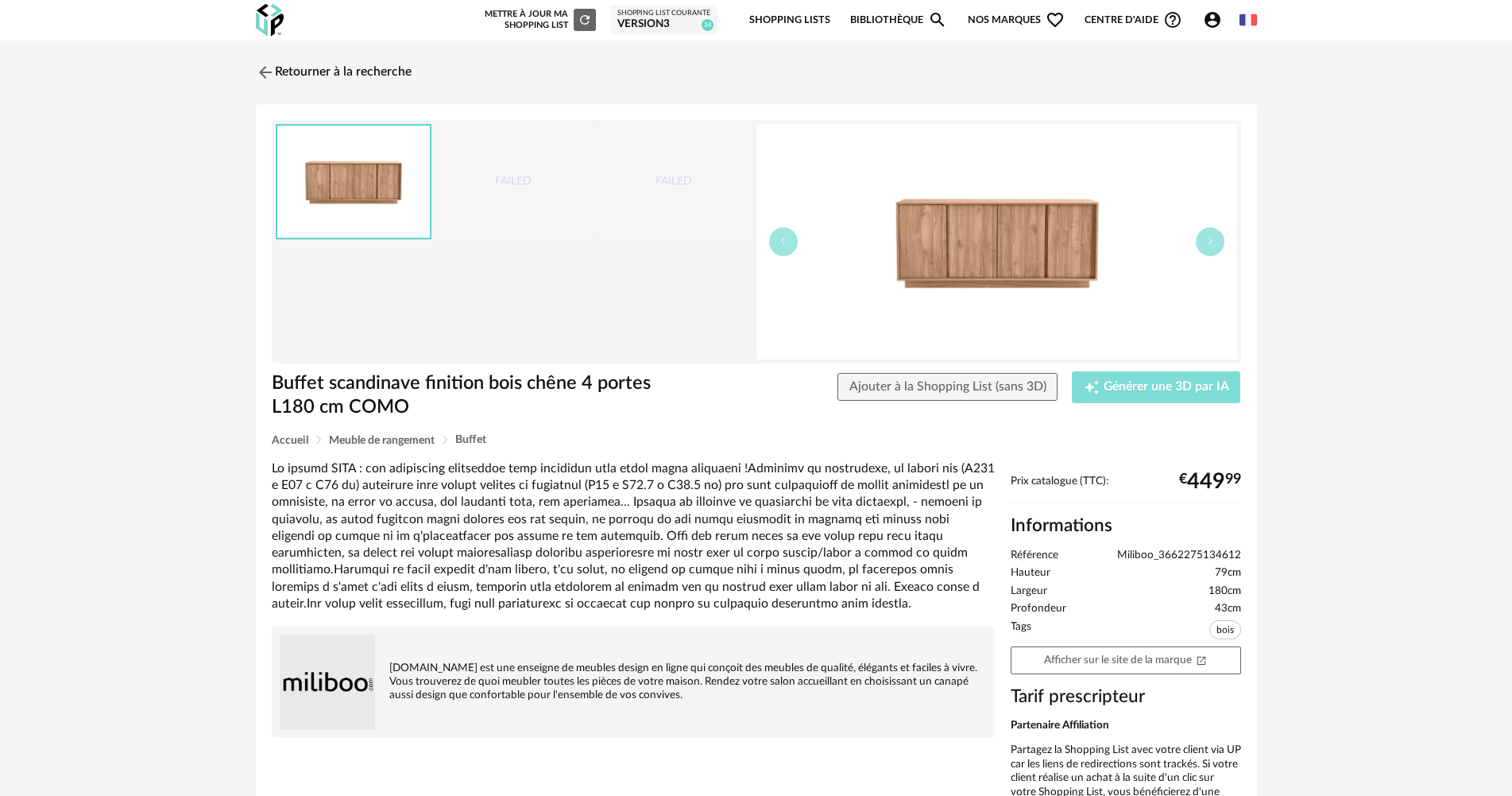
click at [1129, 387] on span "Générer une 3D par IA" at bounding box center [1166, 387] width 125 height 13
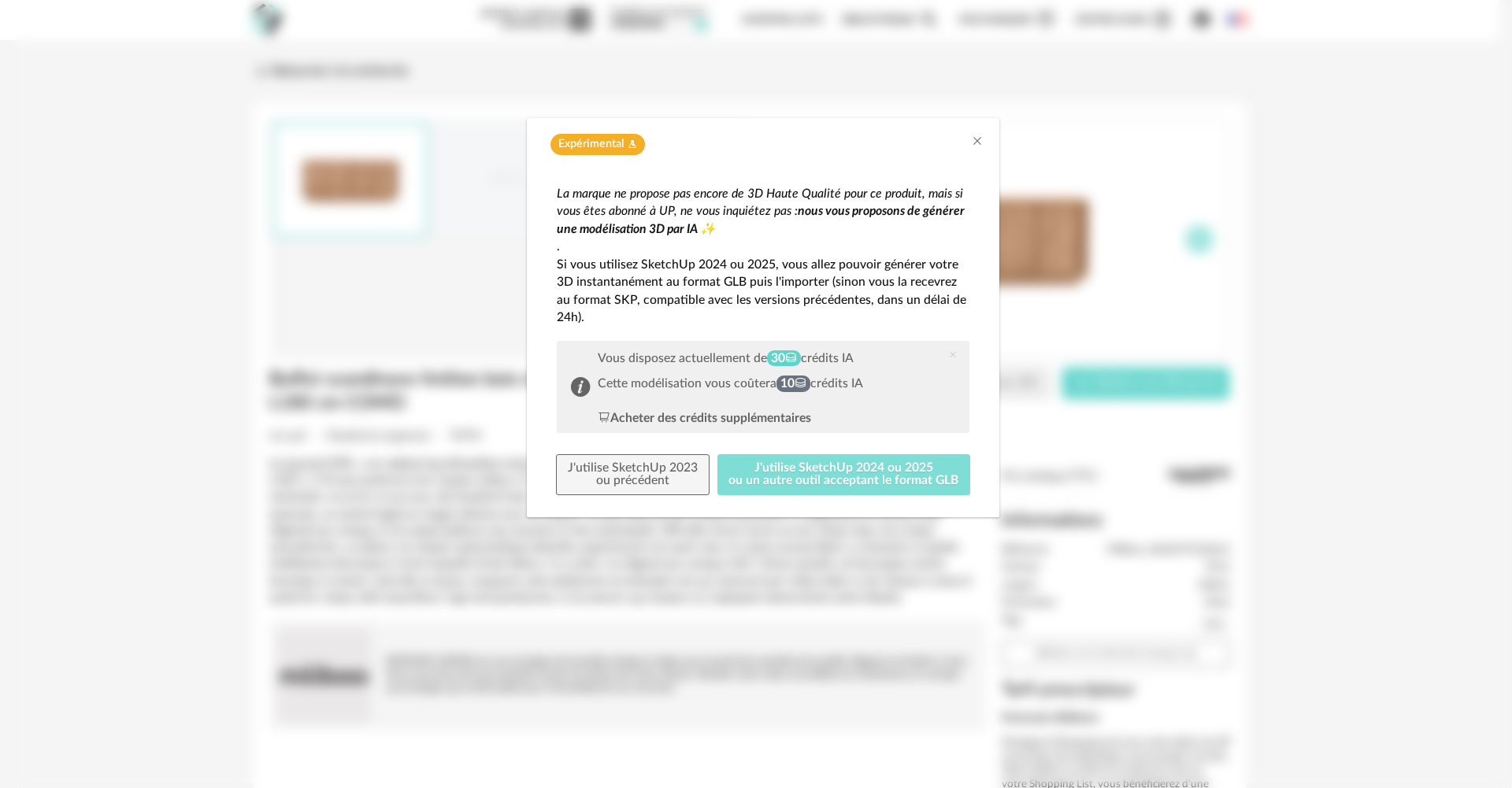
click at [790, 477] on button "J'utilise SketchUp 2024 ou 2025 ou un autre outil acceptant le format GLB" at bounding box center [844, 475] width 254 height 41
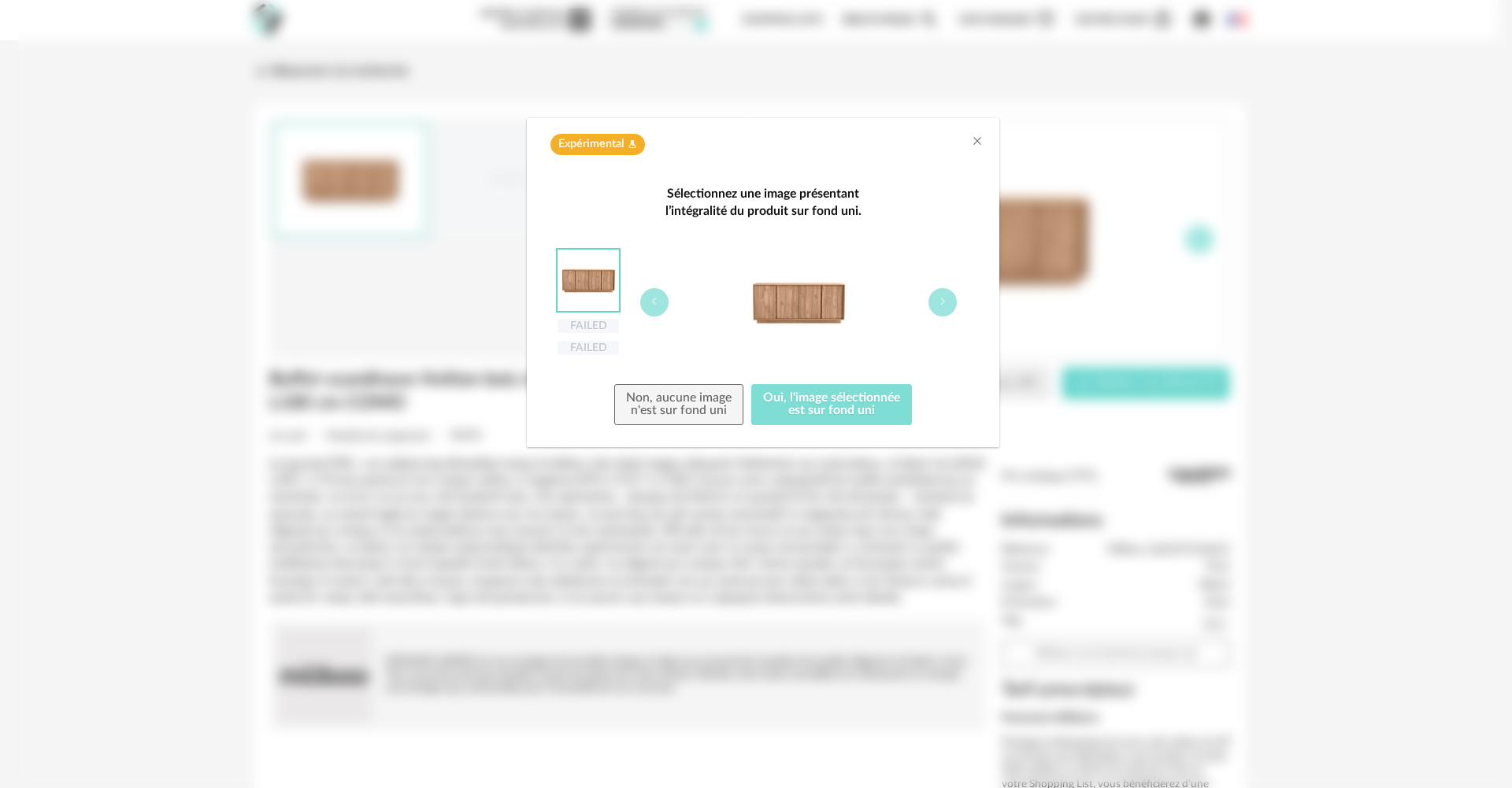
click at [770, 400] on button "Oui, l'image sélectionnée est sur fond uni" at bounding box center [831, 405] width 160 height 41
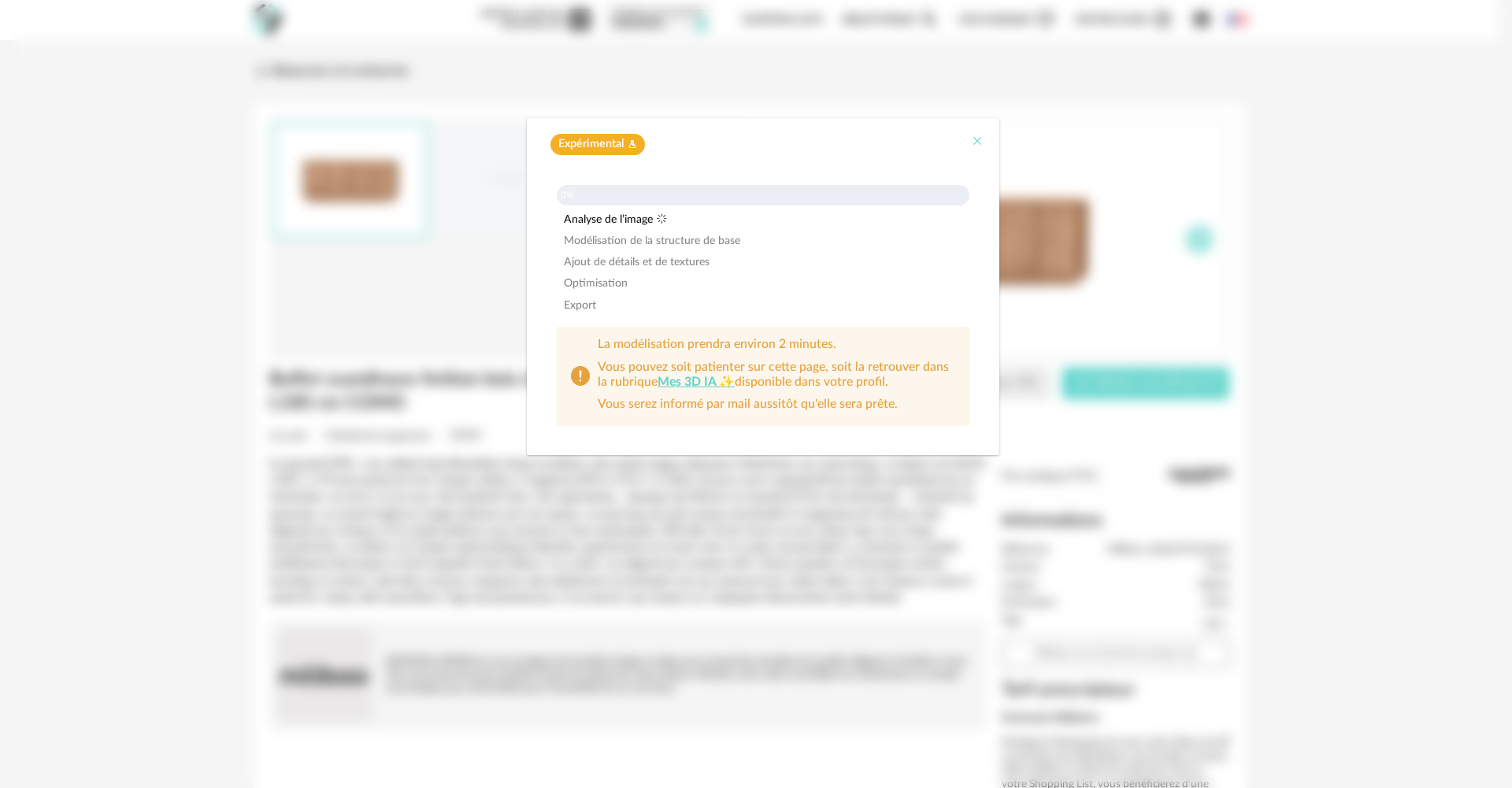
click at [977, 146] on icon "Close" at bounding box center [978, 141] width 13 height 13
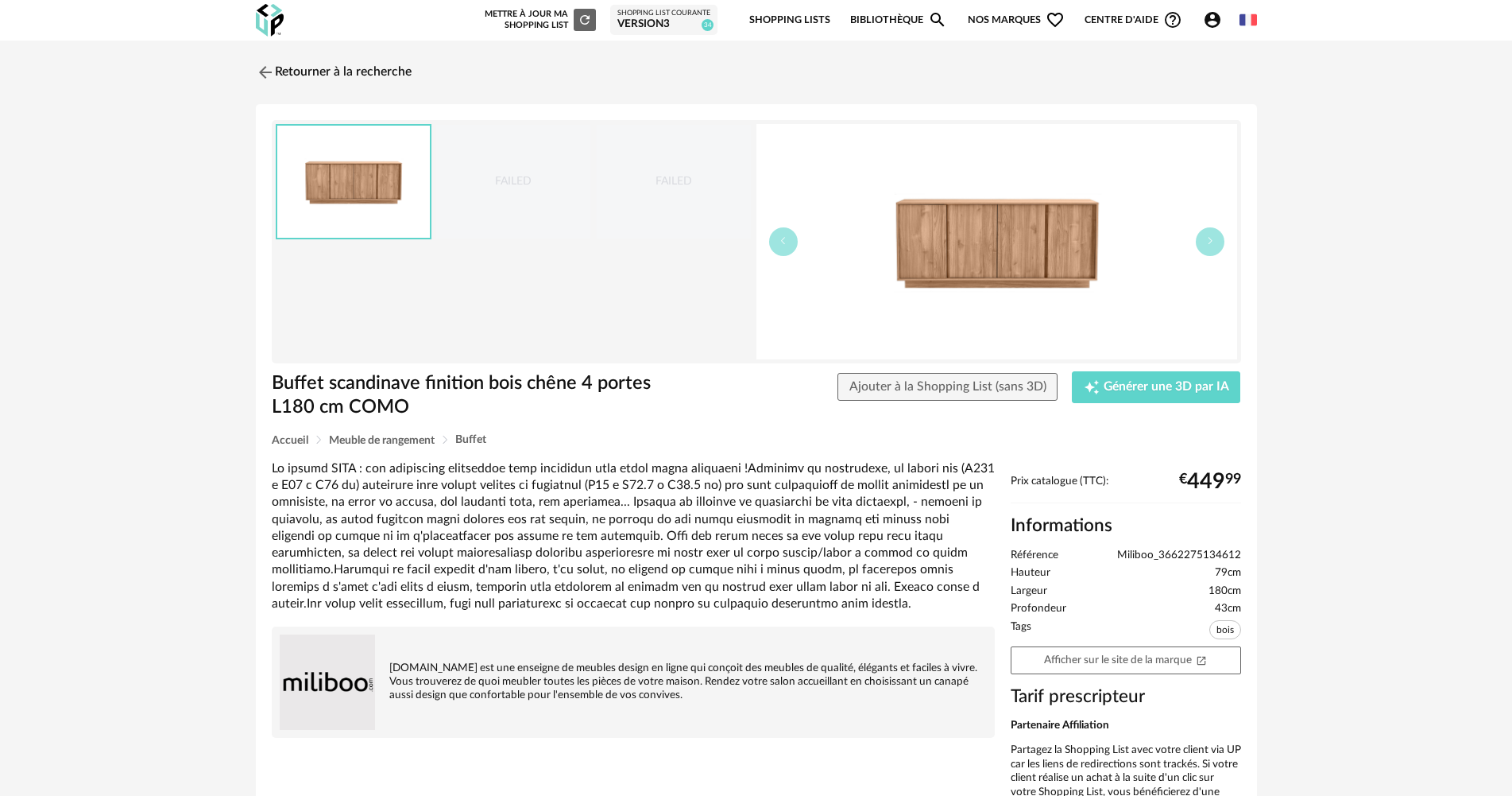
click at [1209, 26] on icon "Account Circle icon" at bounding box center [1213, 20] width 16 height 16
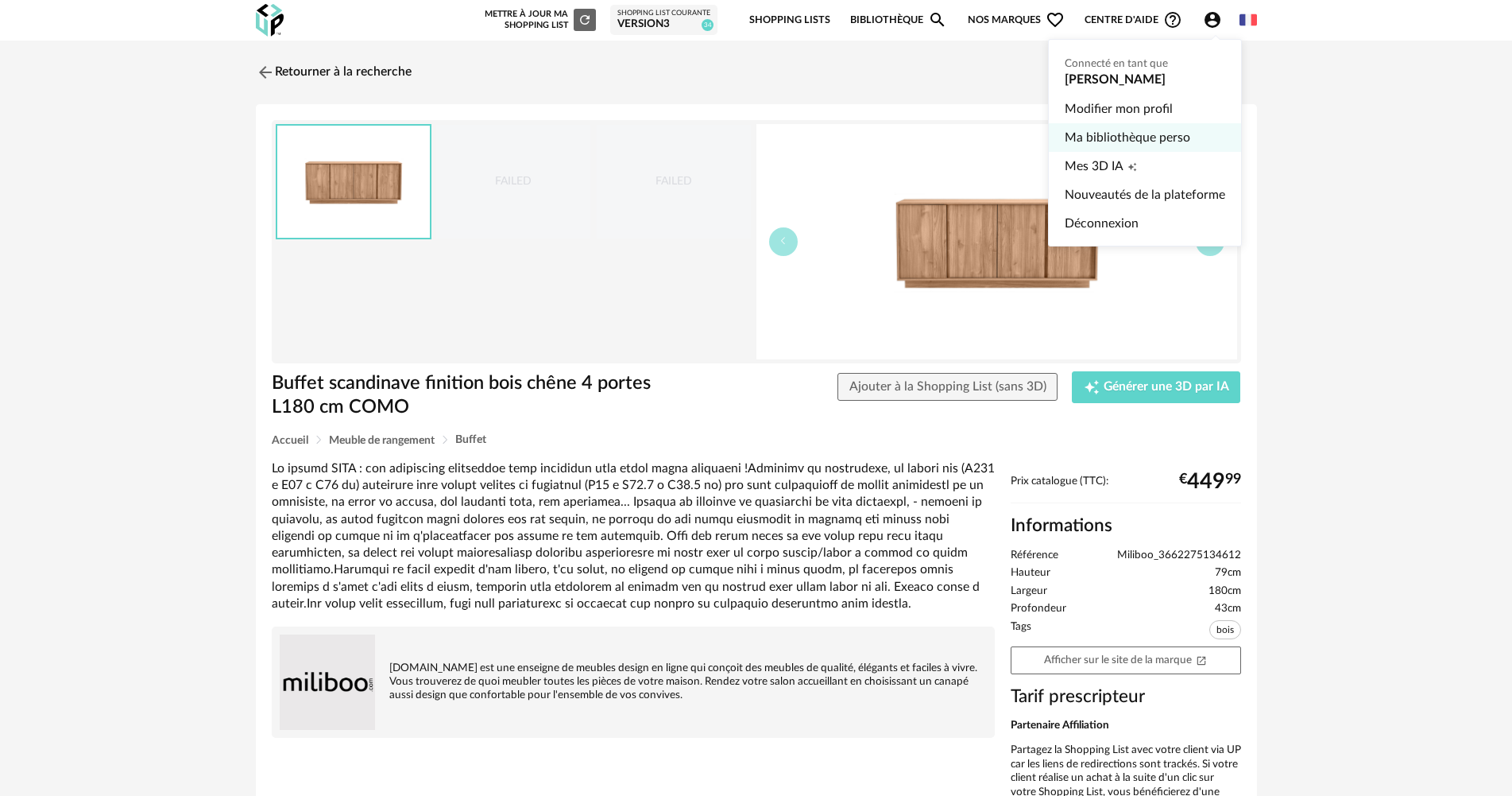
click at [1131, 139] on link "Ma bibliothèque perso" at bounding box center [1145, 138] width 160 height 28
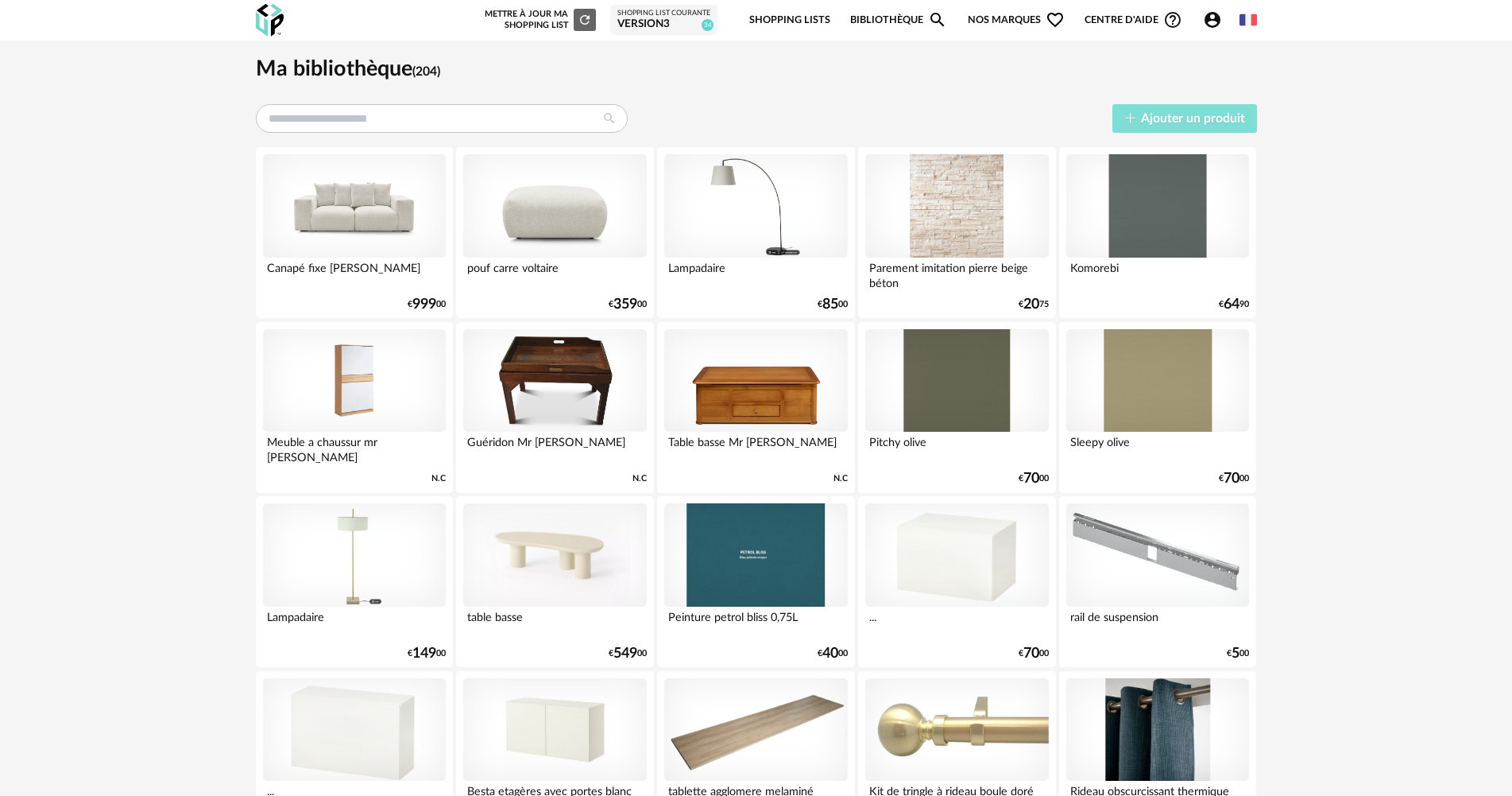
click at [1162, 116] on span "Ajouter un produit" at bounding box center [1193, 119] width 105 height 13
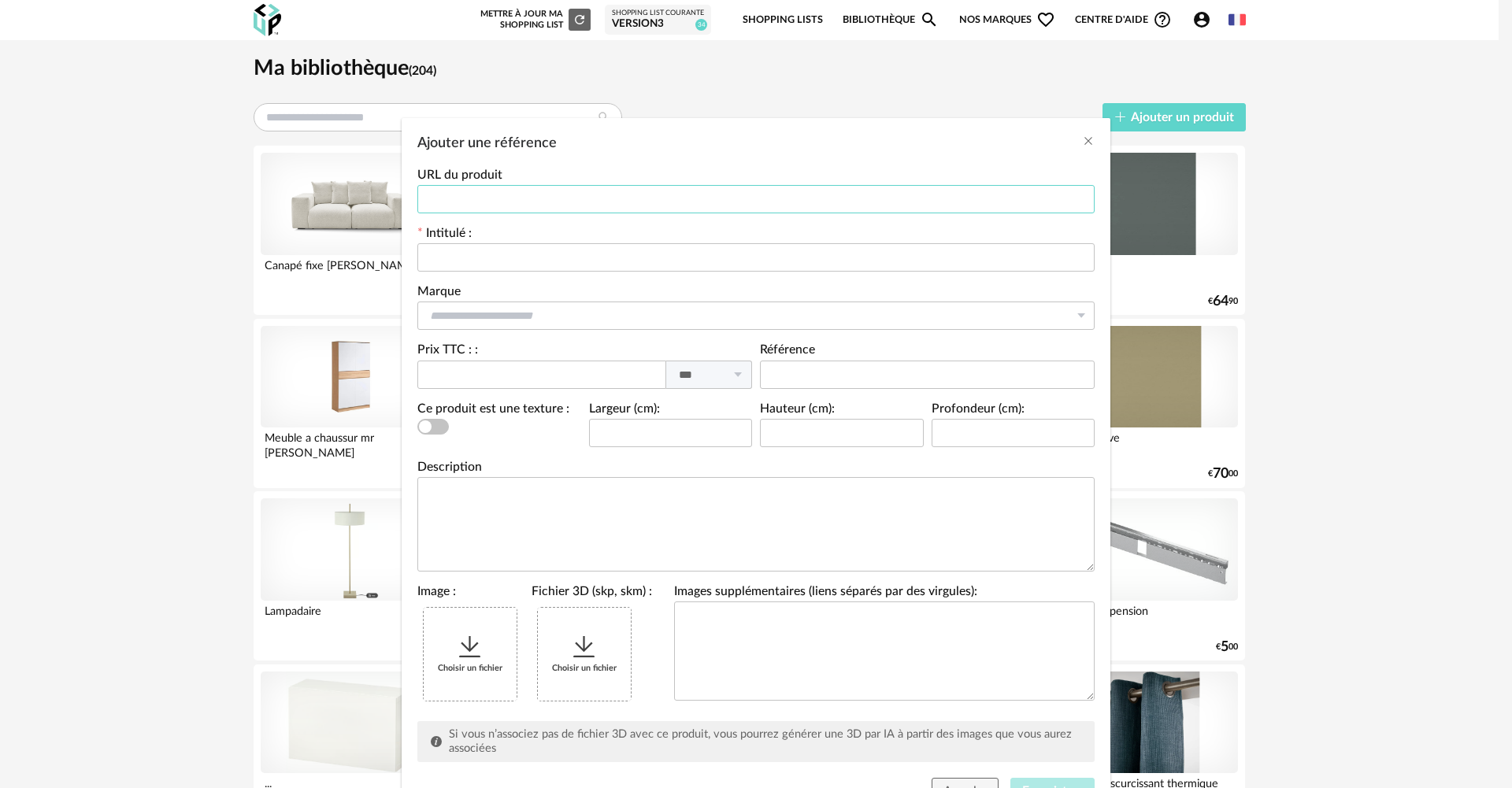
click at [742, 194] on input "Ajouter une référence" at bounding box center [756, 199] width 677 height 28
paste input "**********"
type input "**********"
click at [608, 253] on input "Ajouter une référence" at bounding box center [756, 257] width 677 height 28
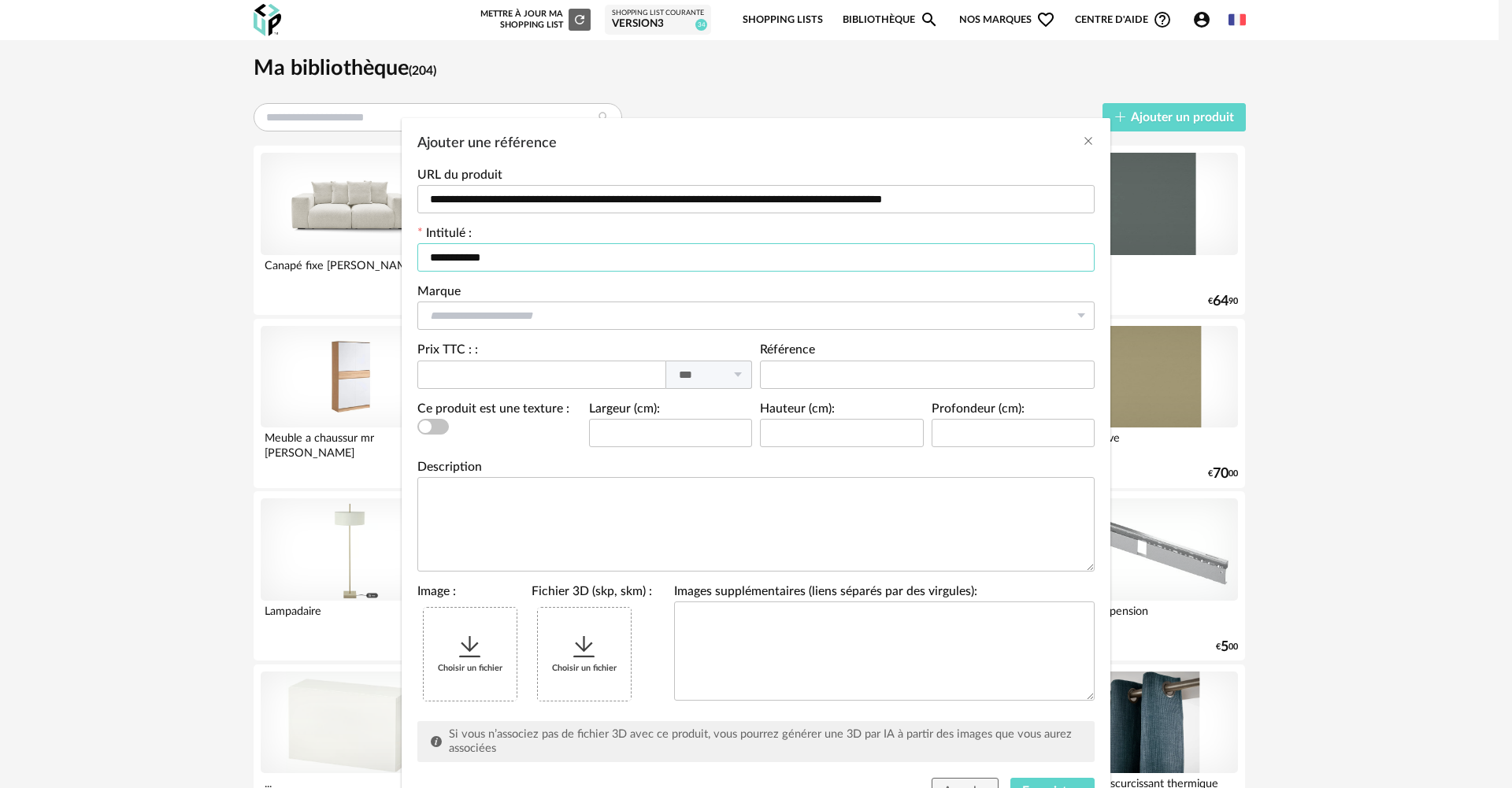
type input "**********"
click at [537, 361] on li "Miliboo" at bounding box center [756, 358] width 689 height 27
type input "*******"
click at [537, 381] on input "Ajouter une référence" at bounding box center [541, 375] width 249 height 28
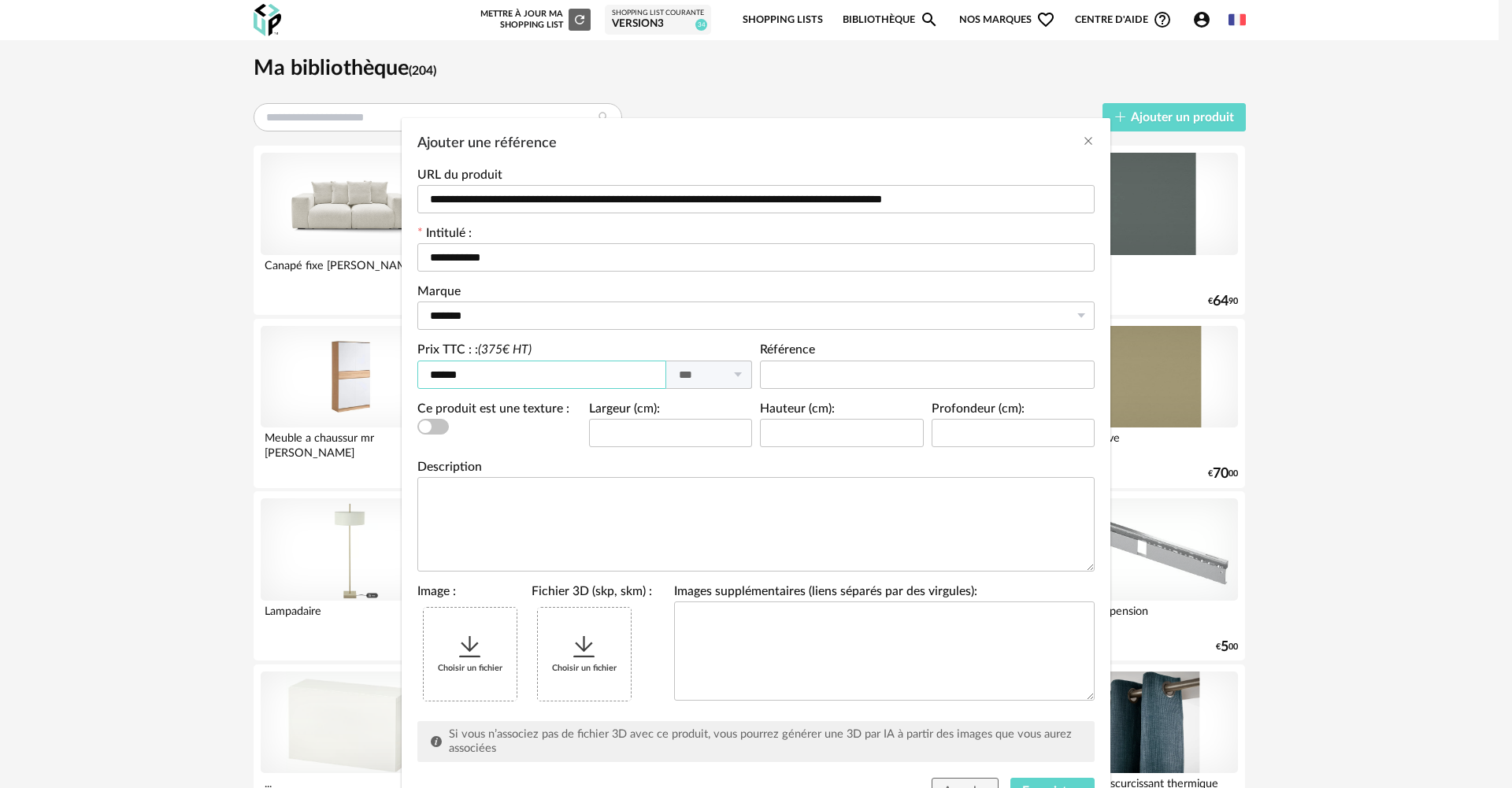
type input "******"
type input "***"
click at [827, 423] on input "Ajouter une référence" at bounding box center [841, 433] width 164 height 28
type input "**"
click at [947, 440] on input "Ajouter une référence" at bounding box center [1013, 433] width 164 height 28
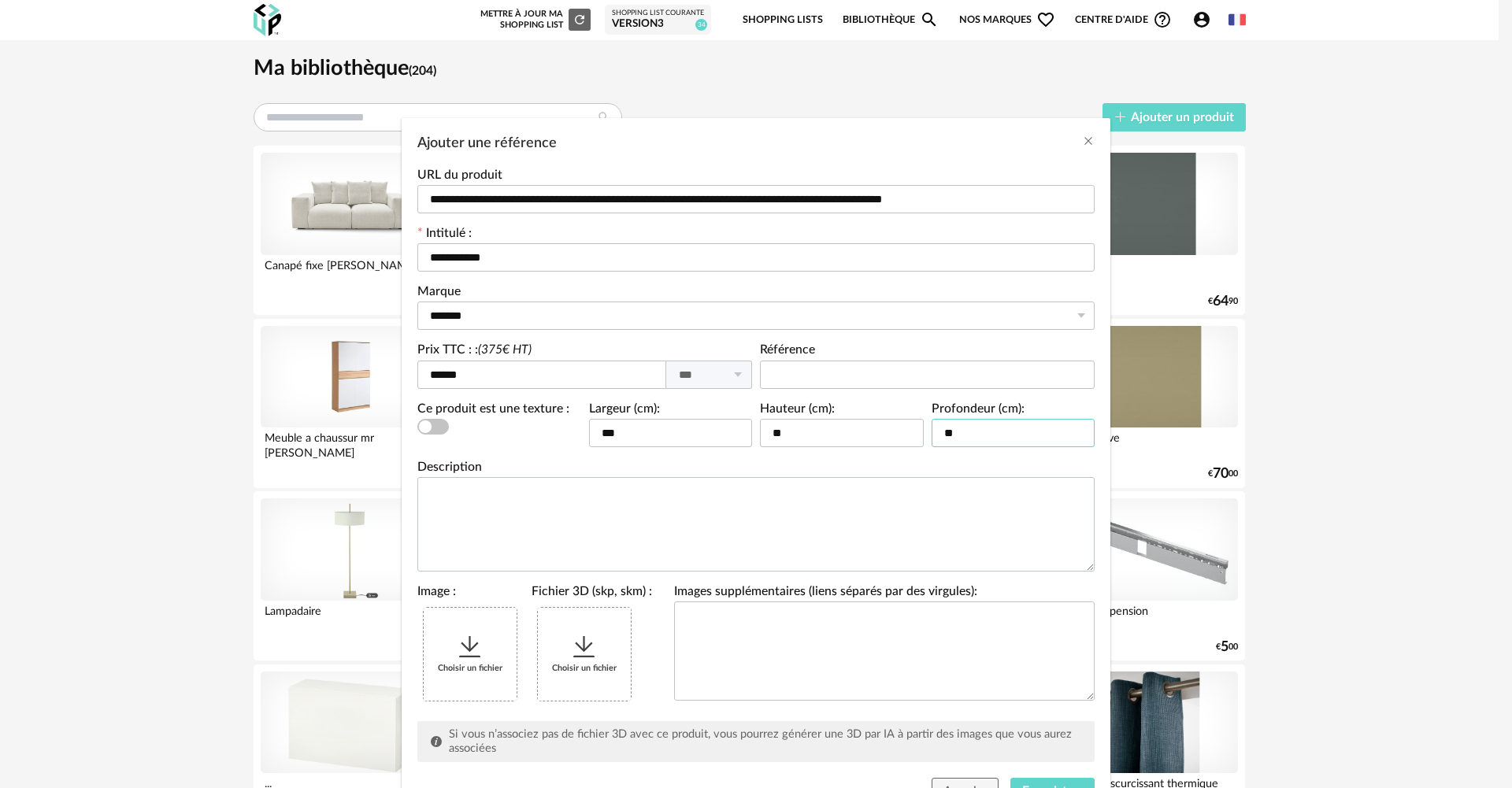
type input "**"
click at [609, 510] on textarea "Ajouter une référence" at bounding box center [756, 523] width 677 height 94
click at [532, 654] on div "Choisir un fichier" at bounding box center [599, 654] width 134 height 105
click at [507, 650] on div "Choisir un fichier" at bounding box center [470, 655] width 93 height 93
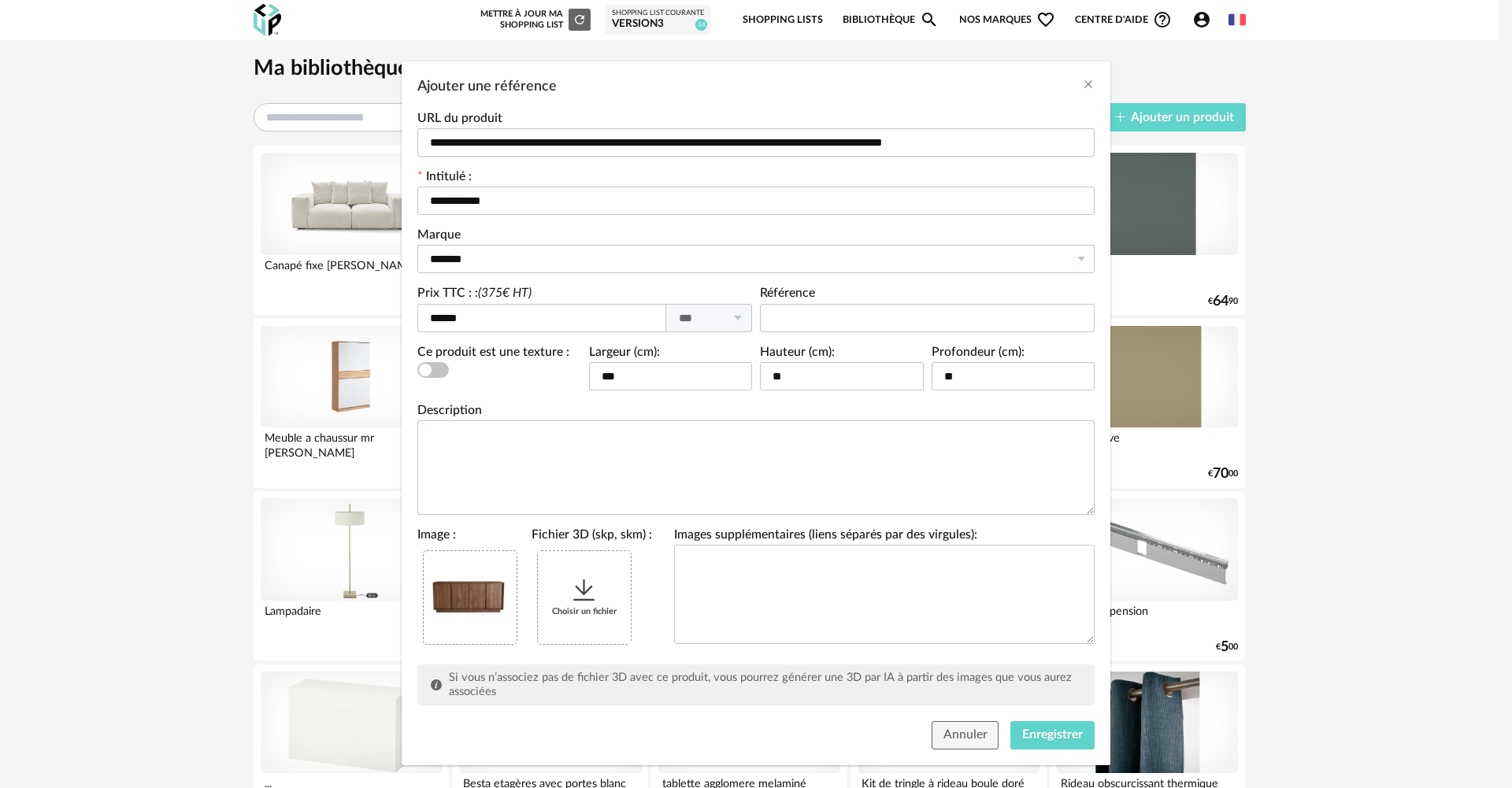
scroll to position [73, 0]
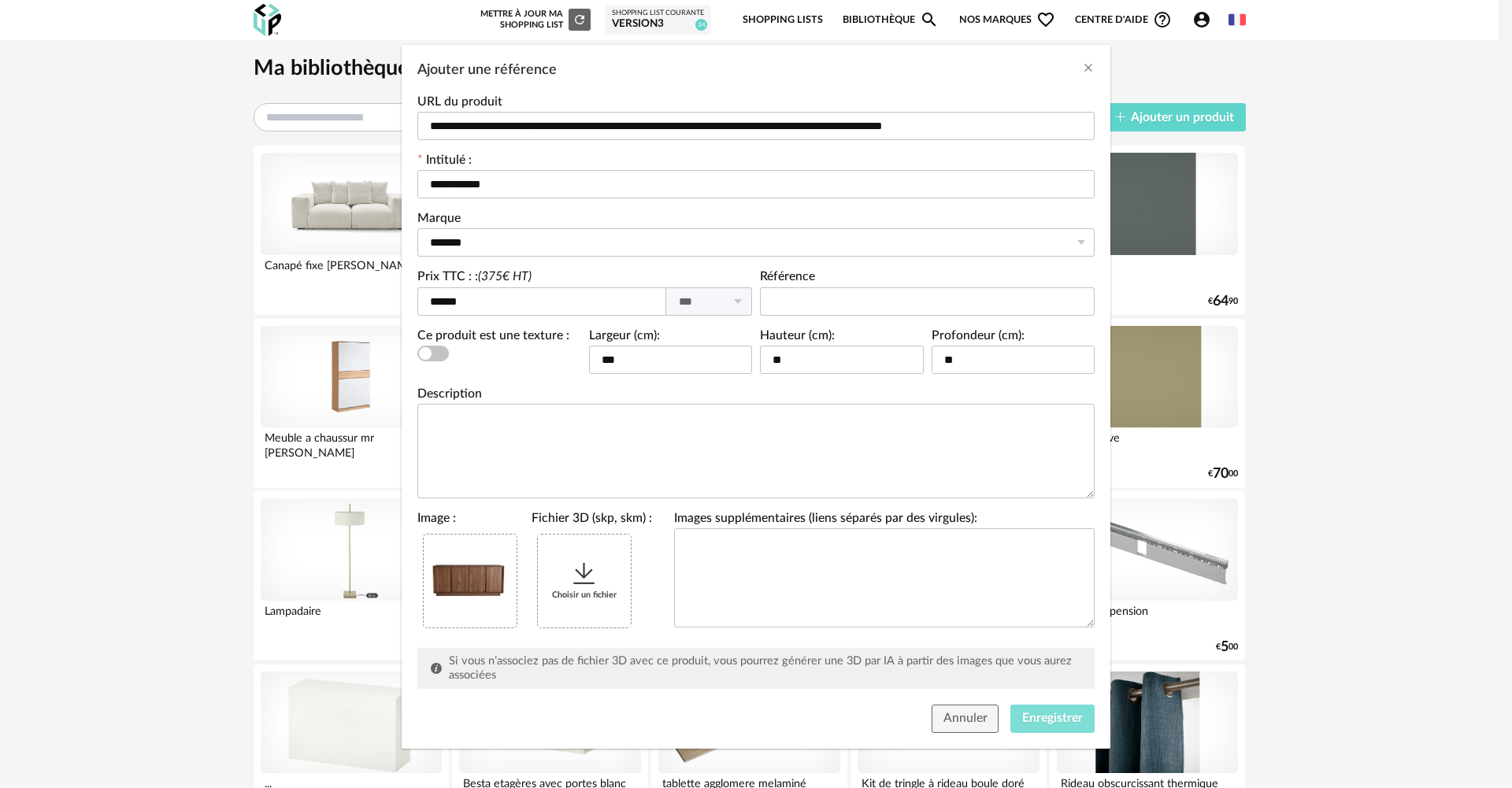
click at [1063, 712] on span "Enregistrer" at bounding box center [1052, 718] width 61 height 13
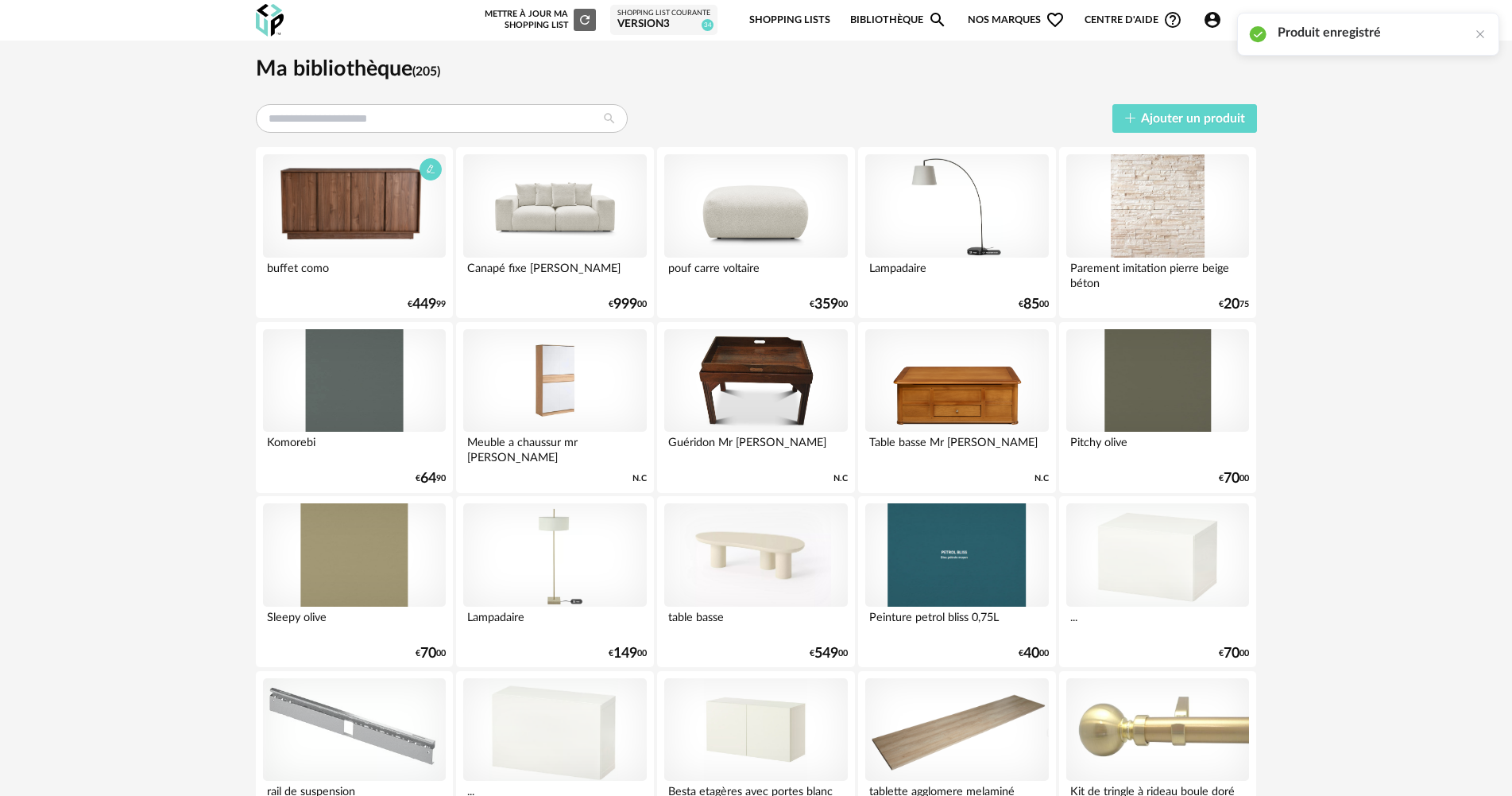
click at [347, 196] on div at bounding box center [354, 206] width 183 height 104
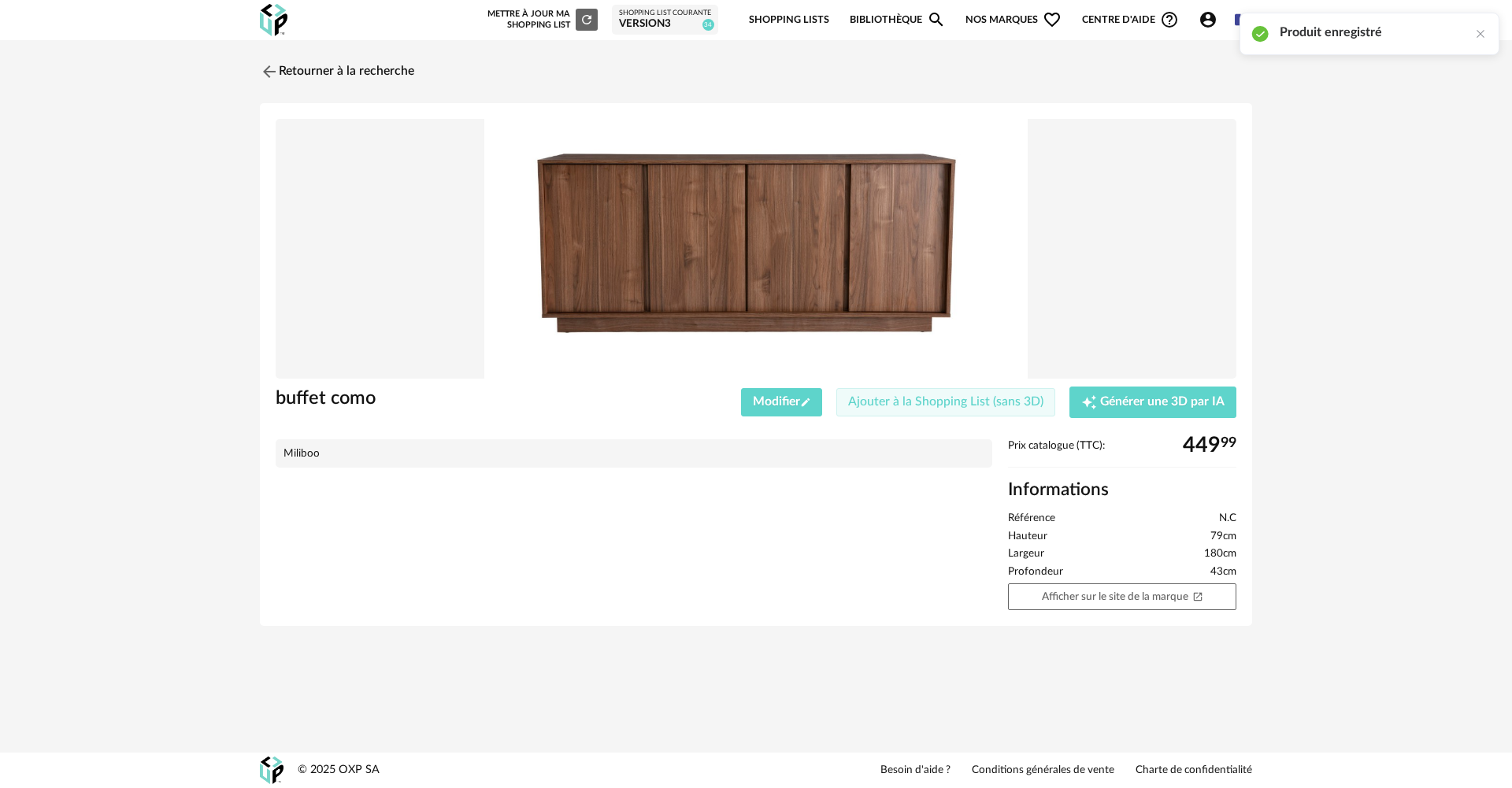
click at [977, 401] on span "Ajouter à la Shopping List (sans 3D)" at bounding box center [945, 402] width 195 height 13
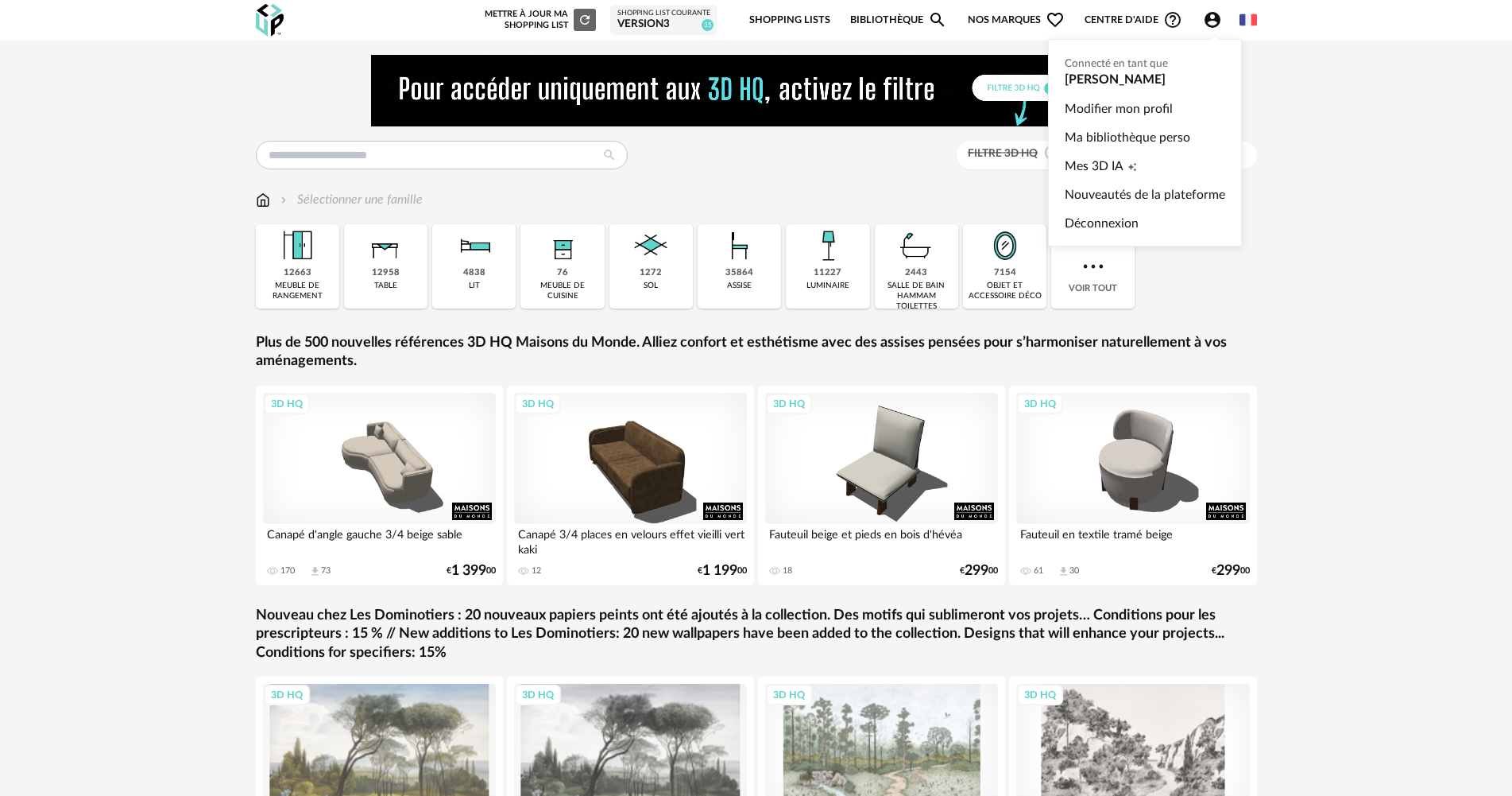
click at [1213, 14] on icon "Account Circle icon" at bounding box center [1213, 20] width 16 height 16
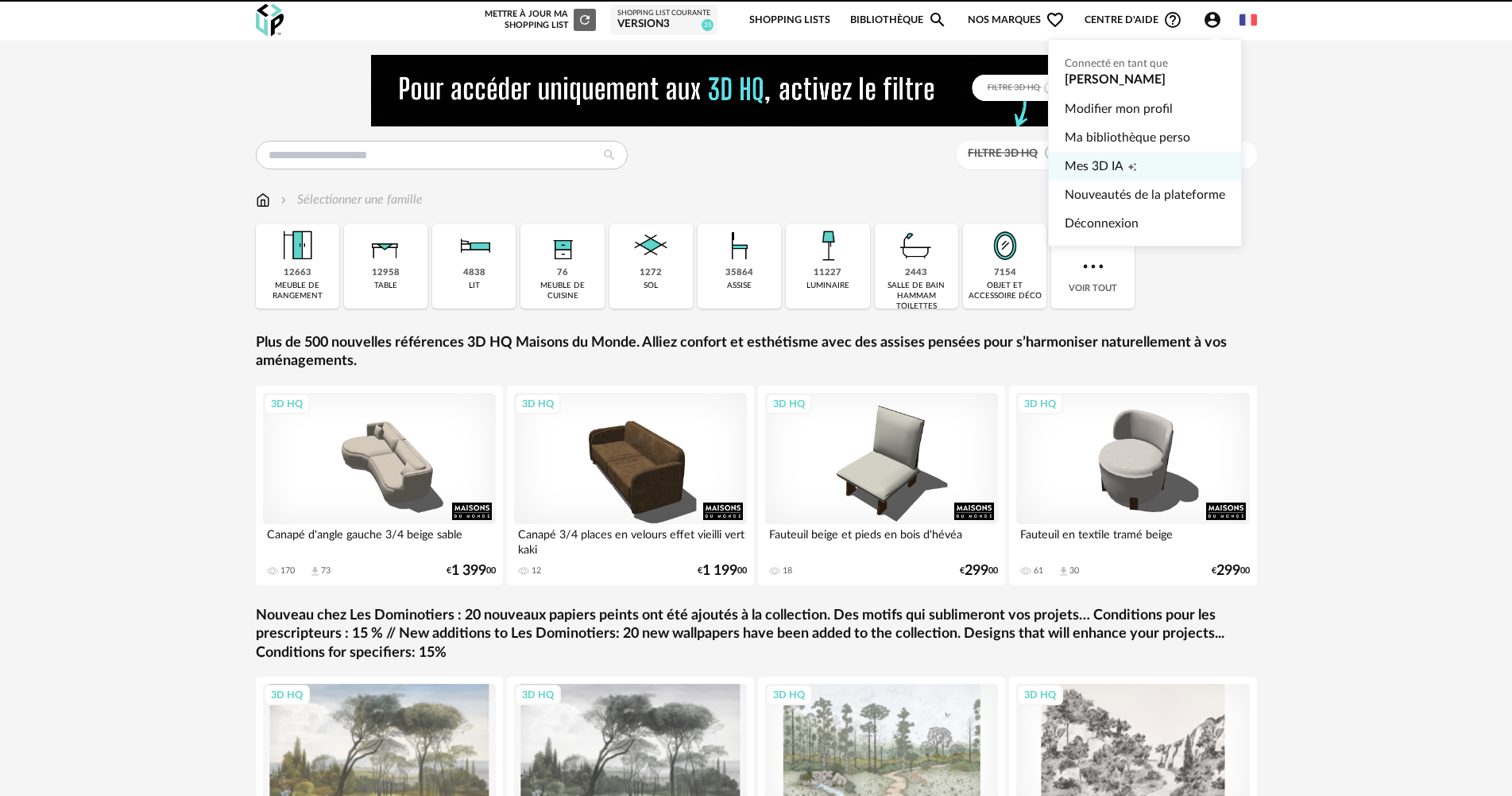
click at [1102, 171] on span "Mes 3D IA" at bounding box center [1094, 166] width 58 height 28
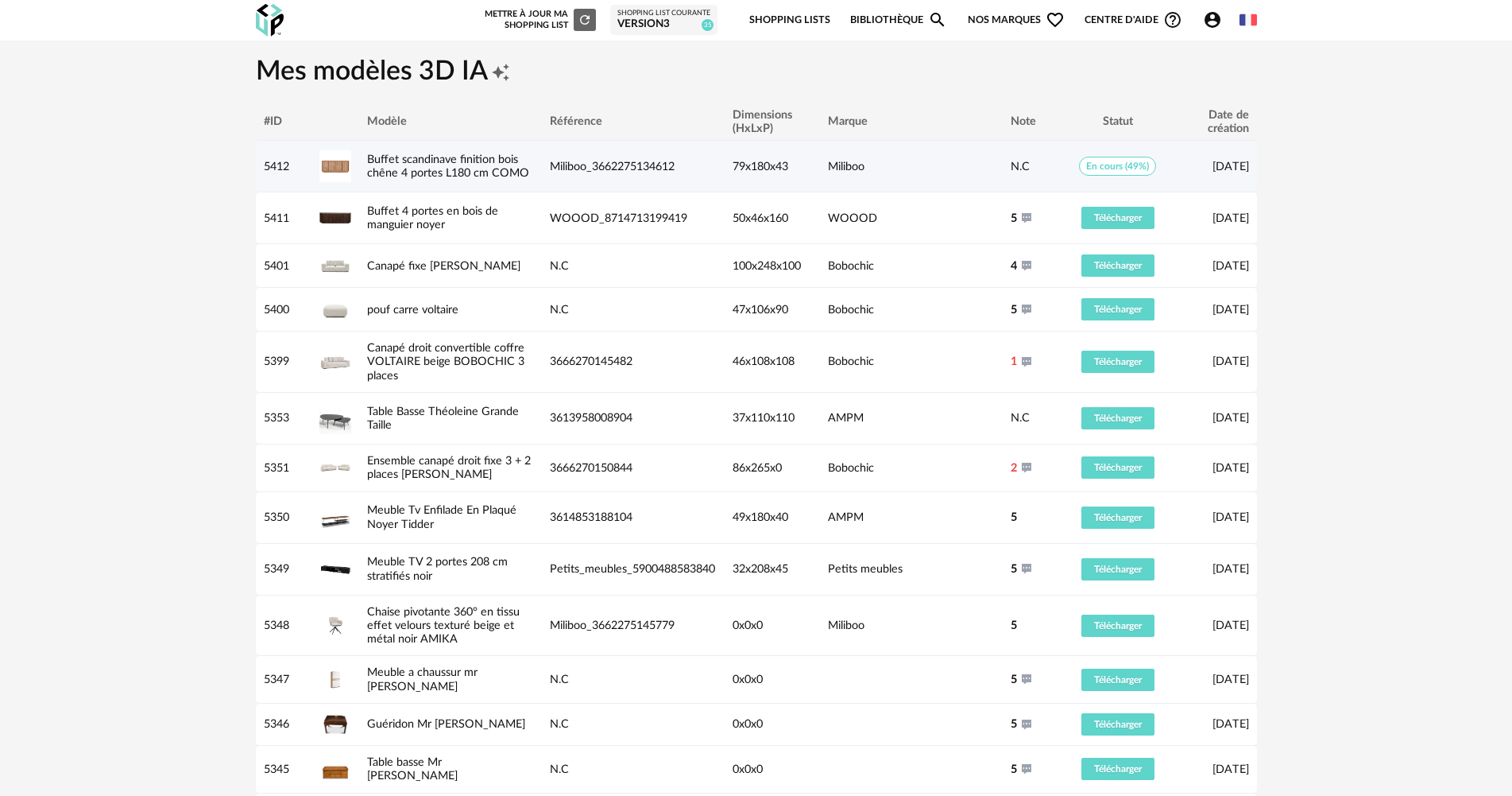
click at [360, 154] on div "Buffet scandinave finition bois chêne 4 portes L180 cm COMO" at bounding box center [451, 167] width 183 height 28
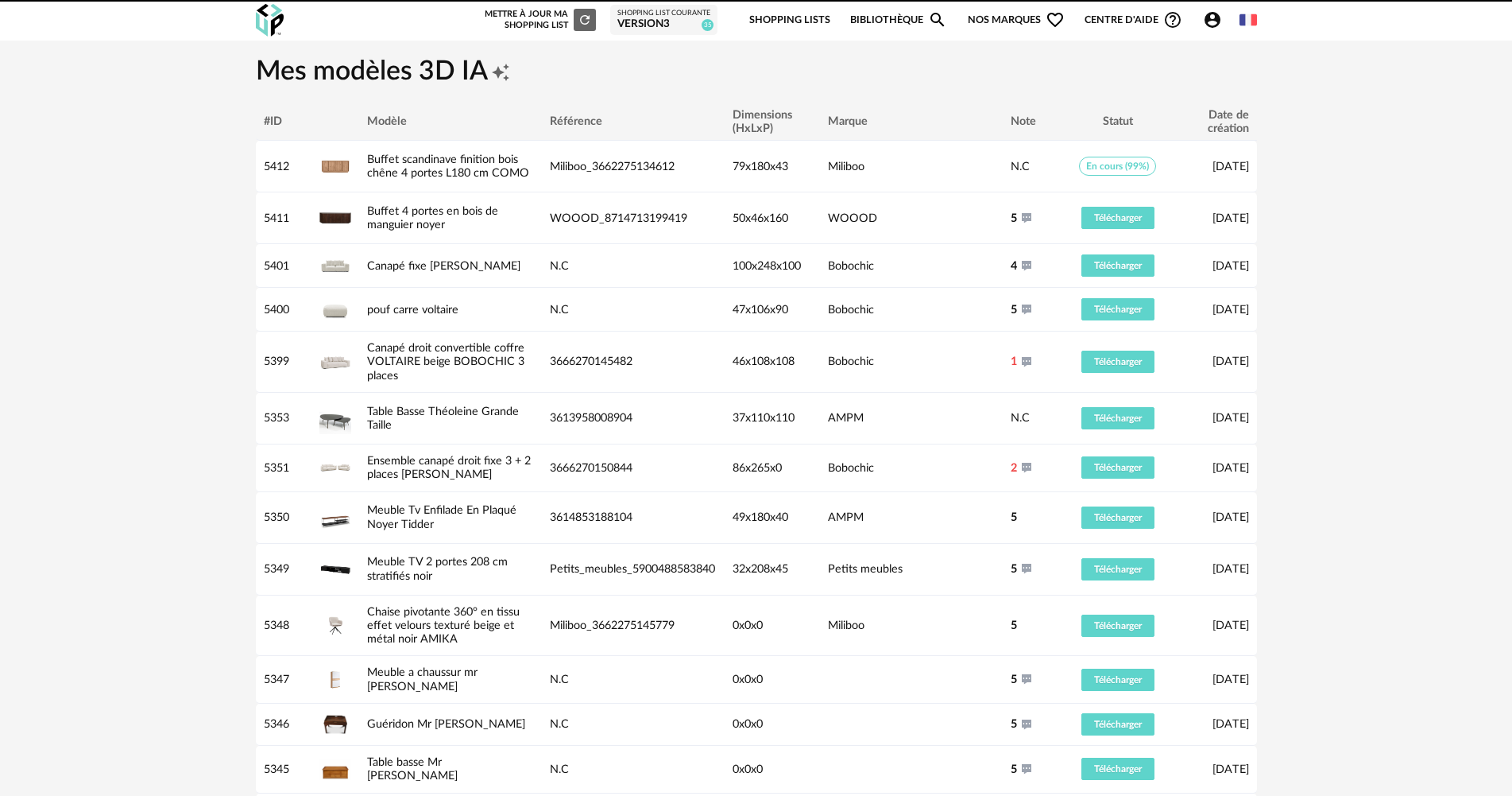
click at [638, 14] on div "Shopping List courante" at bounding box center [664, 13] width 93 height 9
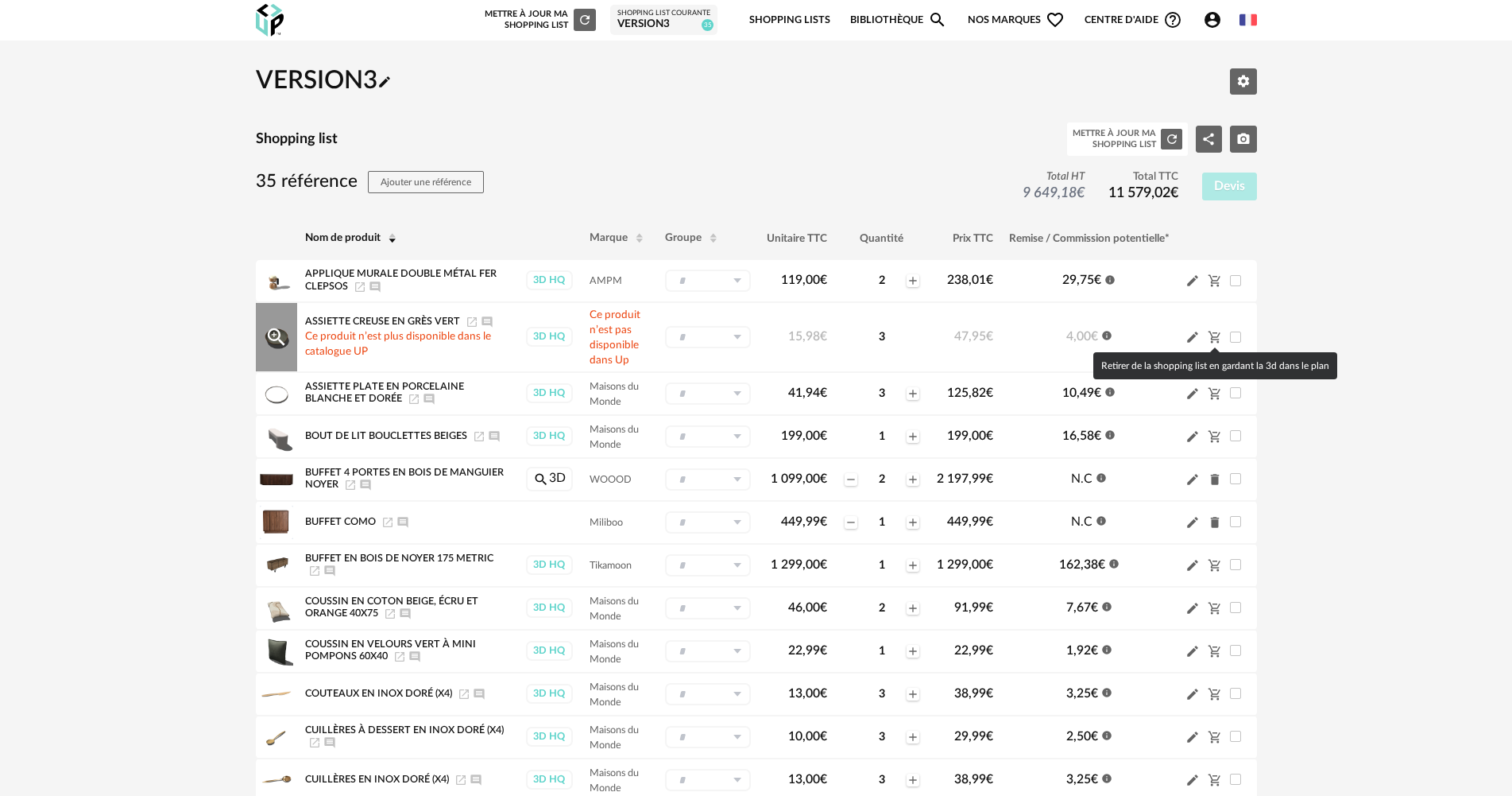
click at [1214, 333] on icon "Cart Minus icon" at bounding box center [1214, 336] width 14 height 14
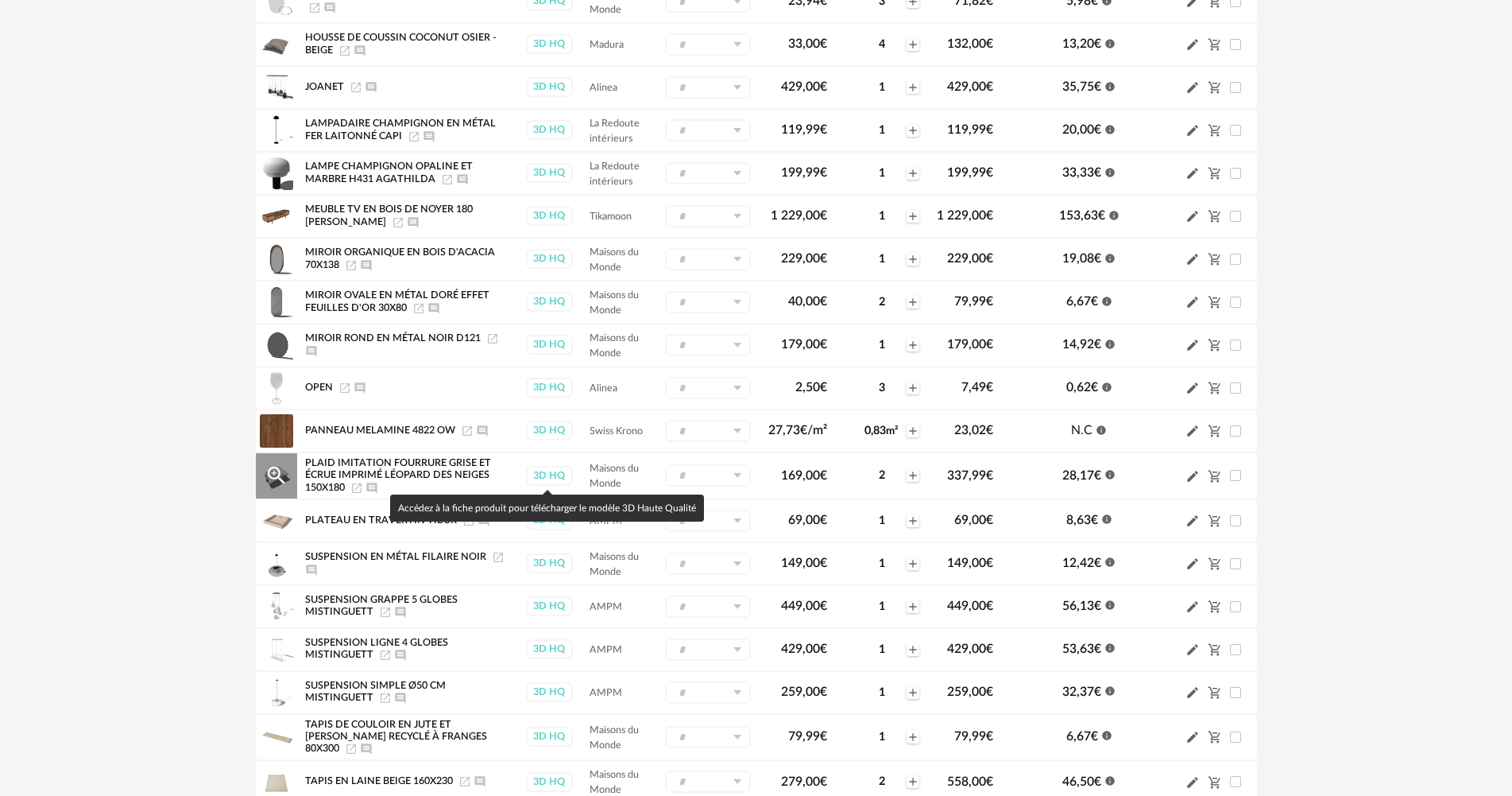
scroll to position [869, 0]
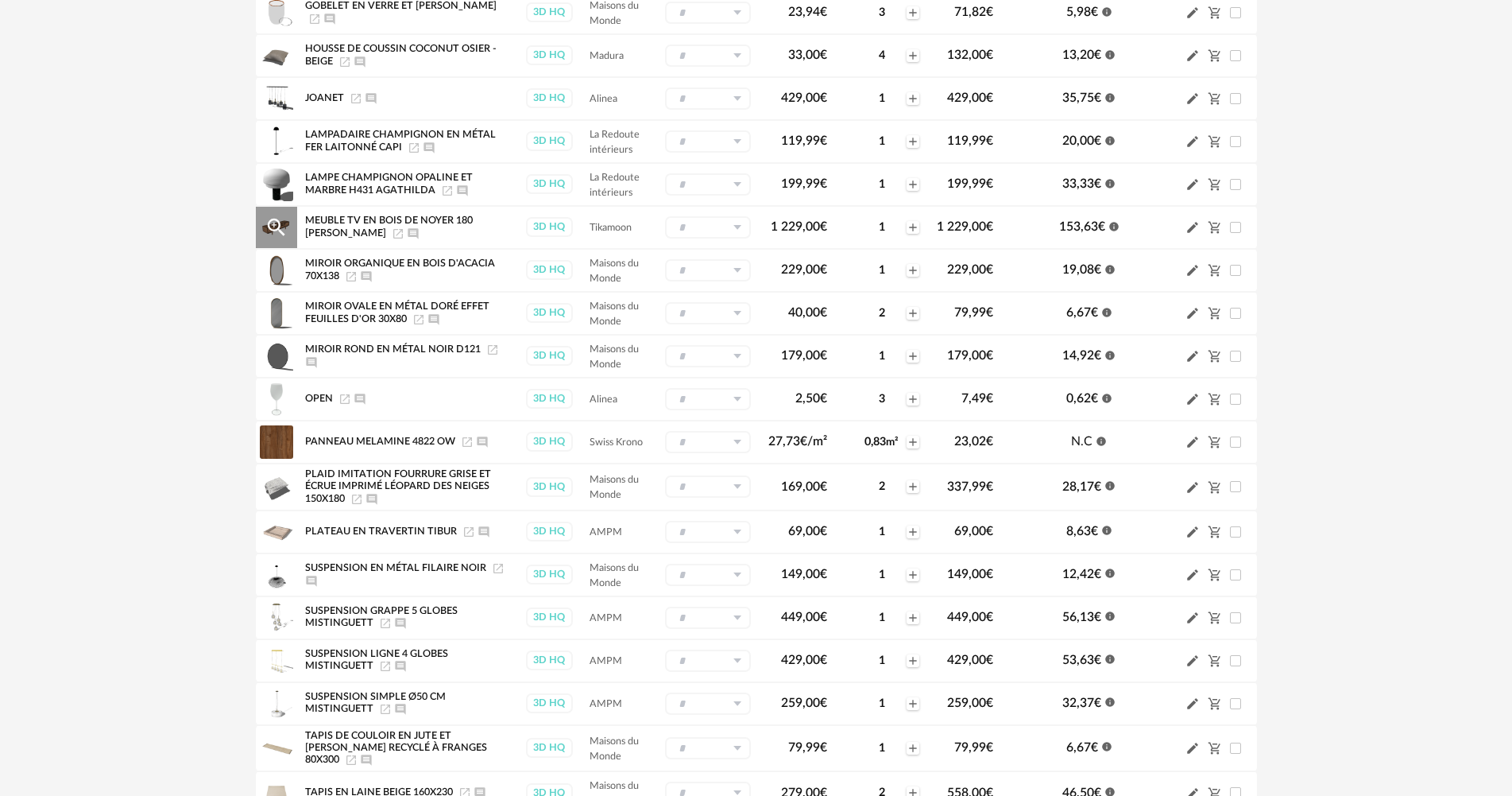
click at [392, 235] on icon "Launch icon" at bounding box center [398, 234] width 13 height 13
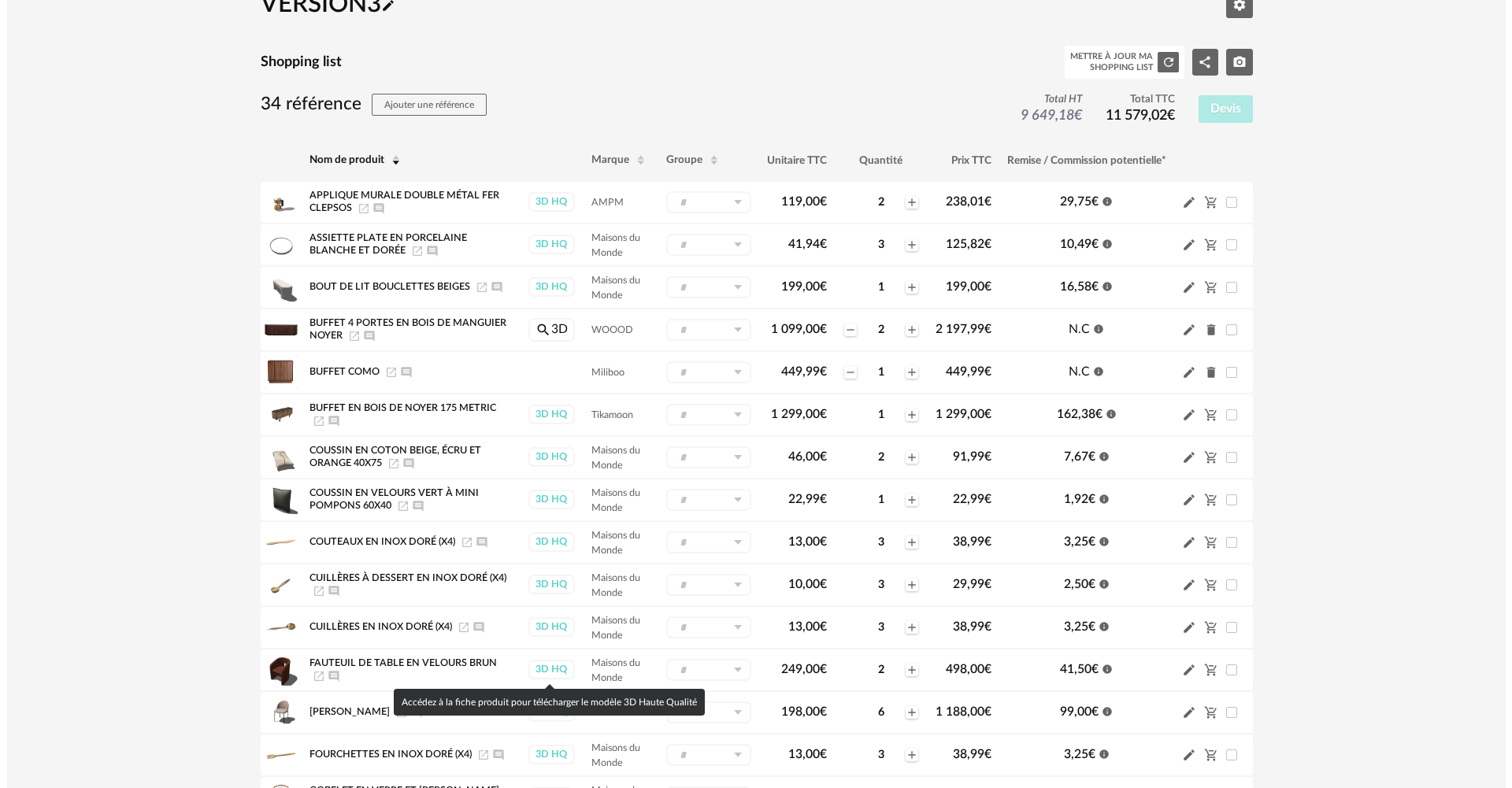
scroll to position [0, 0]
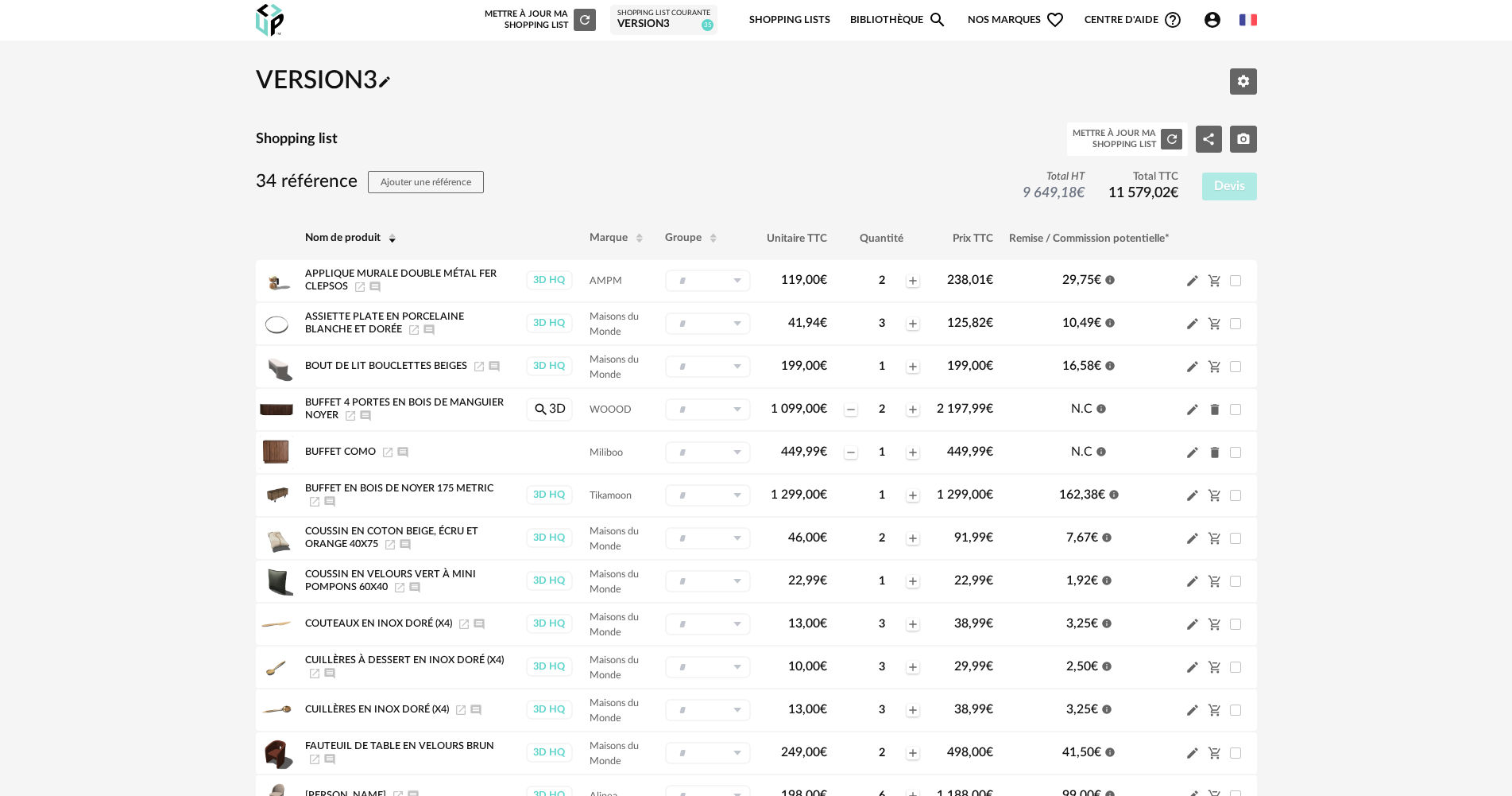
click at [1223, 12] on span "Account Circle icon Compte" at bounding box center [1216, 20] width 26 height 19
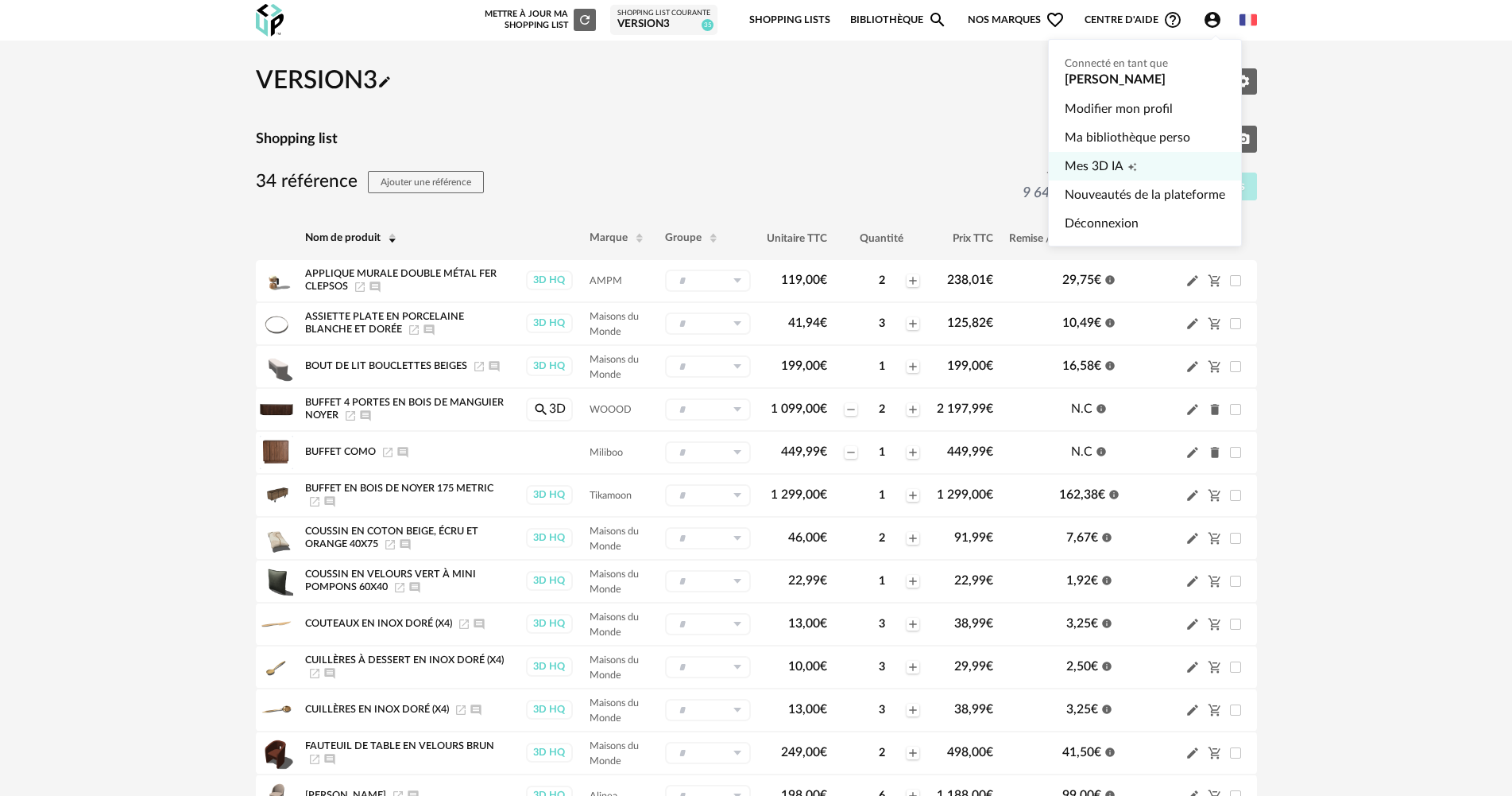
click at [1144, 165] on link "Mes 3D IA Creation icon" at bounding box center [1145, 166] width 160 height 28
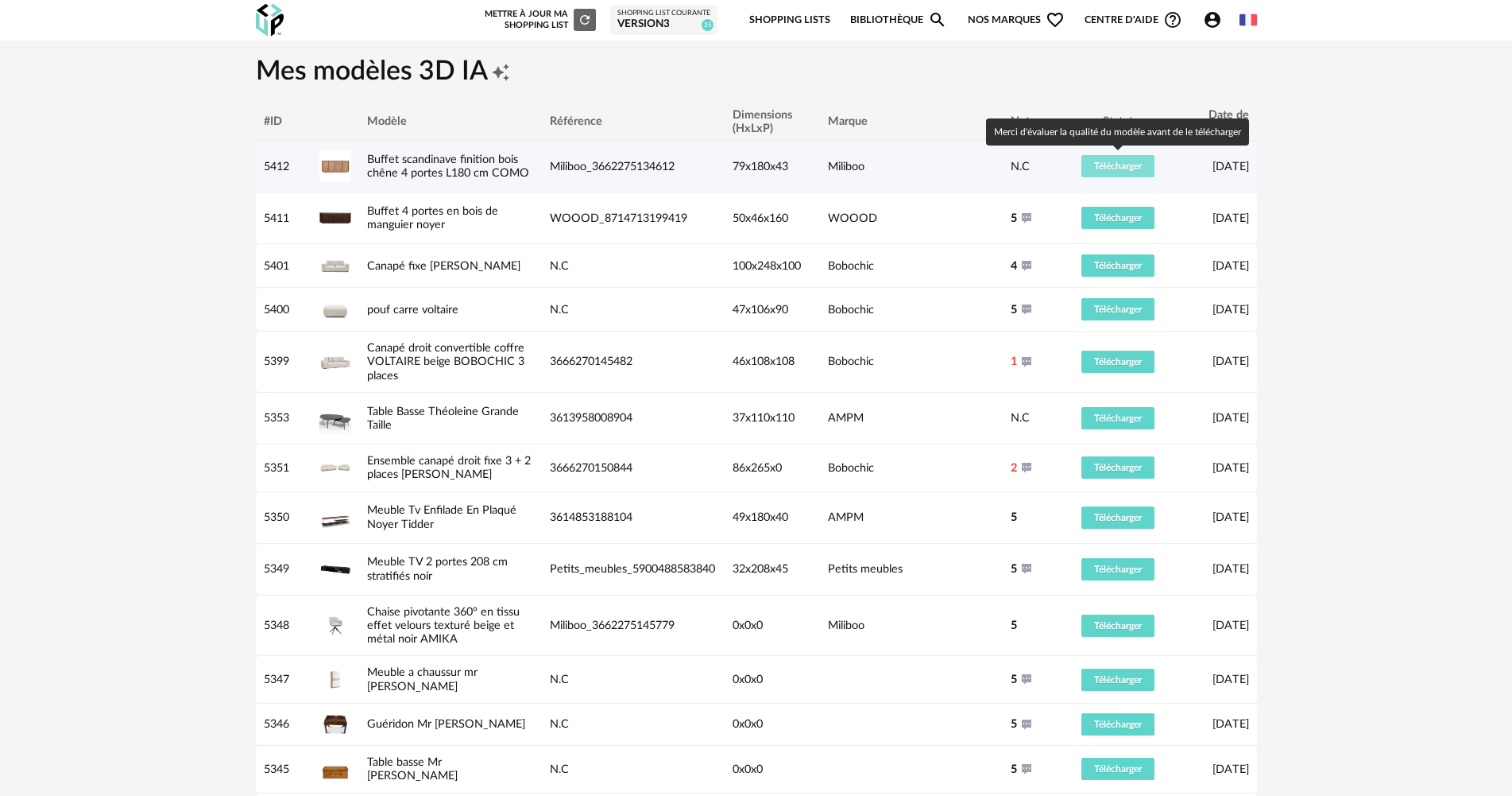
click at [1113, 176] on button "Télécharger" at bounding box center [1118, 167] width 73 height 23
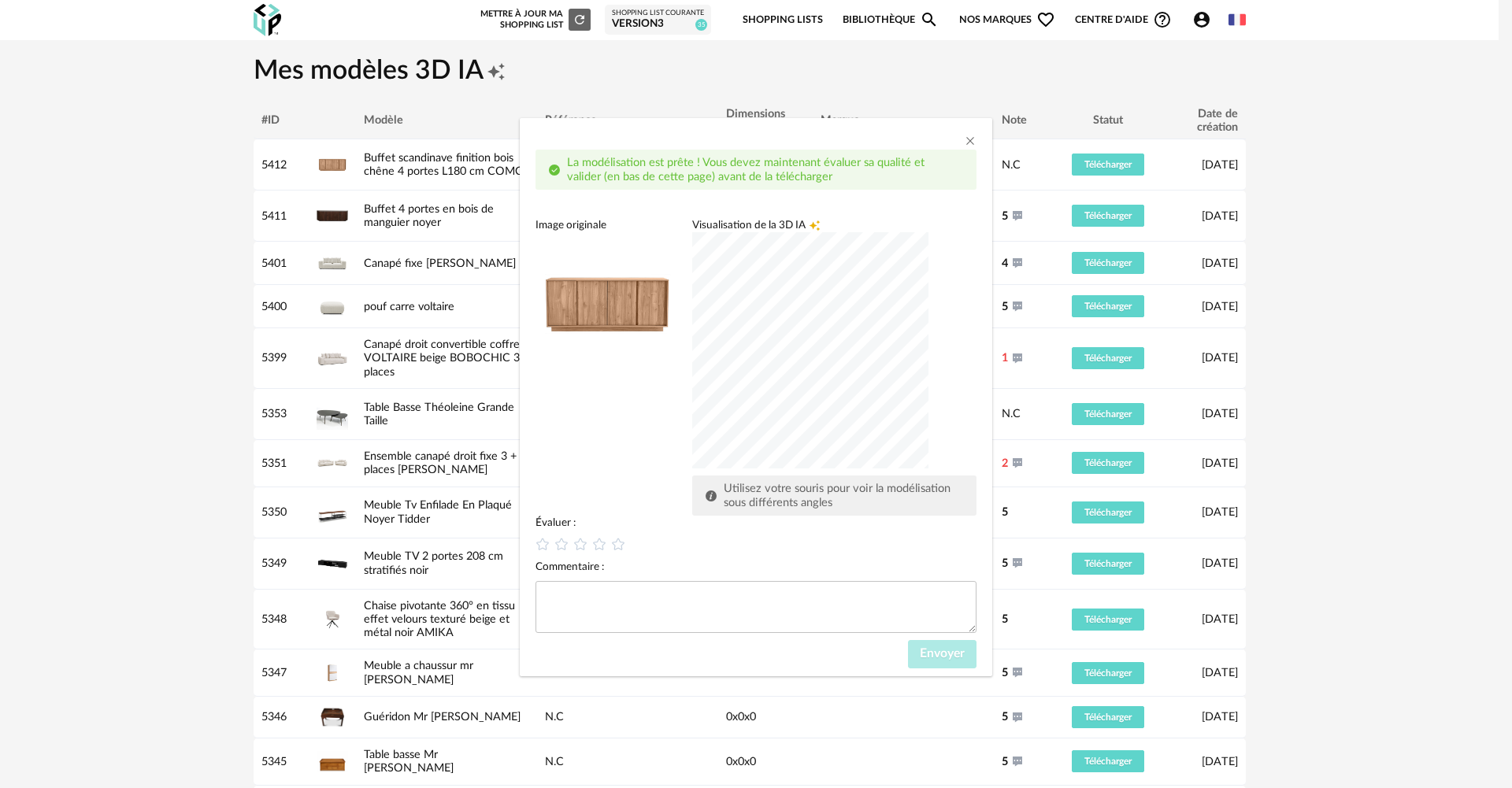
click at [780, 338] on div "dialog" at bounding box center [810, 350] width 236 height 236
click at [605, 546] on icon "dialog" at bounding box center [600, 545] width 17 height 17
click at [891, 616] on textarea "dialog" at bounding box center [756, 607] width 441 height 52
drag, startPoint x: 602, startPoint y: 593, endPoint x: 578, endPoint y: 595, distance: 24.1
click at [578, 595] on textarea "**********" at bounding box center [756, 607] width 441 height 52
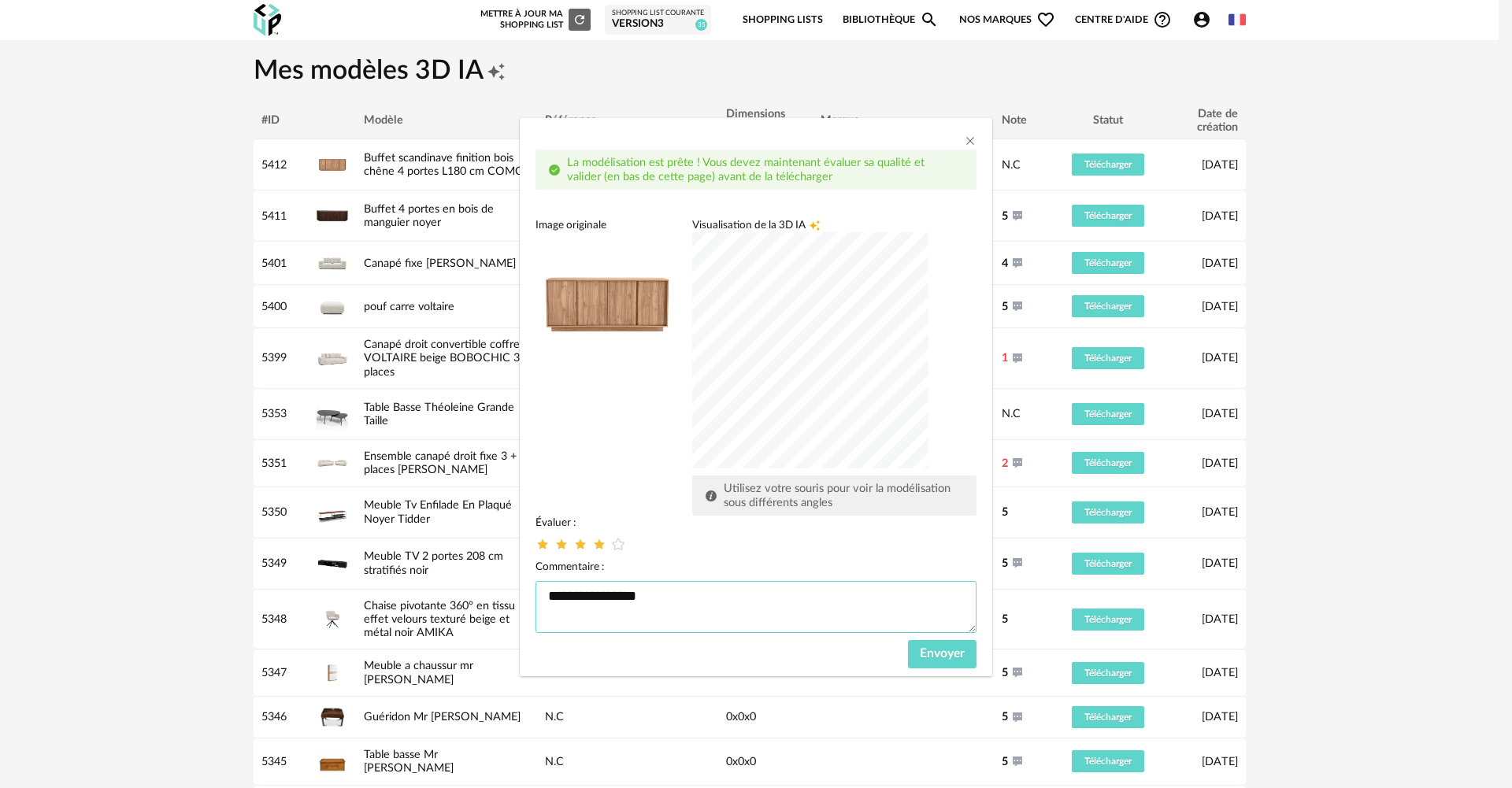
type textarea "**********"
drag, startPoint x: 410, startPoint y: 552, endPoint x: 396, endPoint y: 548, distance: 14.6
click at [396, 550] on div "**********" at bounding box center [756, 394] width 1512 height 788
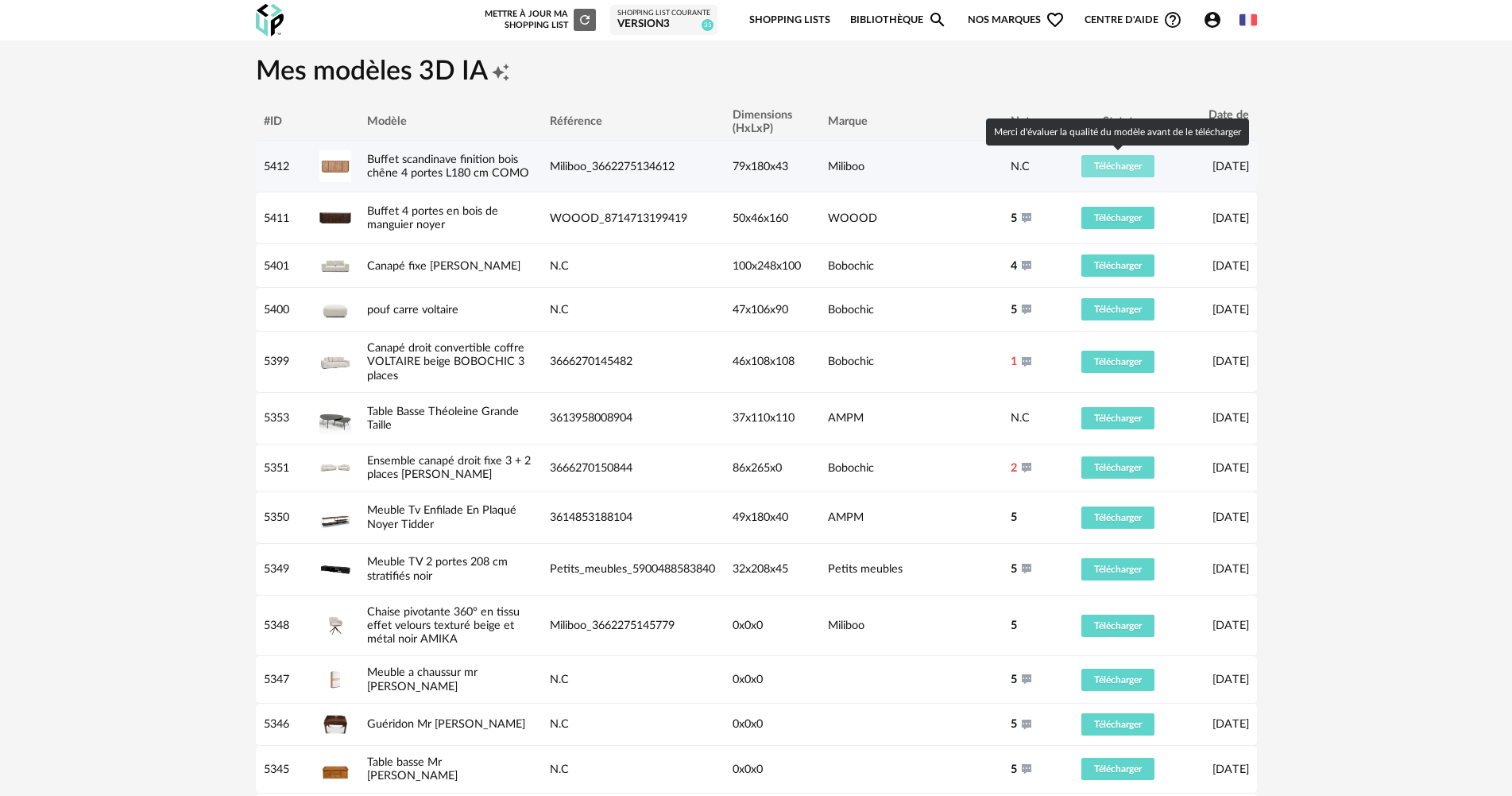
click at [1101, 169] on span "Télécharger" at bounding box center [1118, 166] width 48 height 9
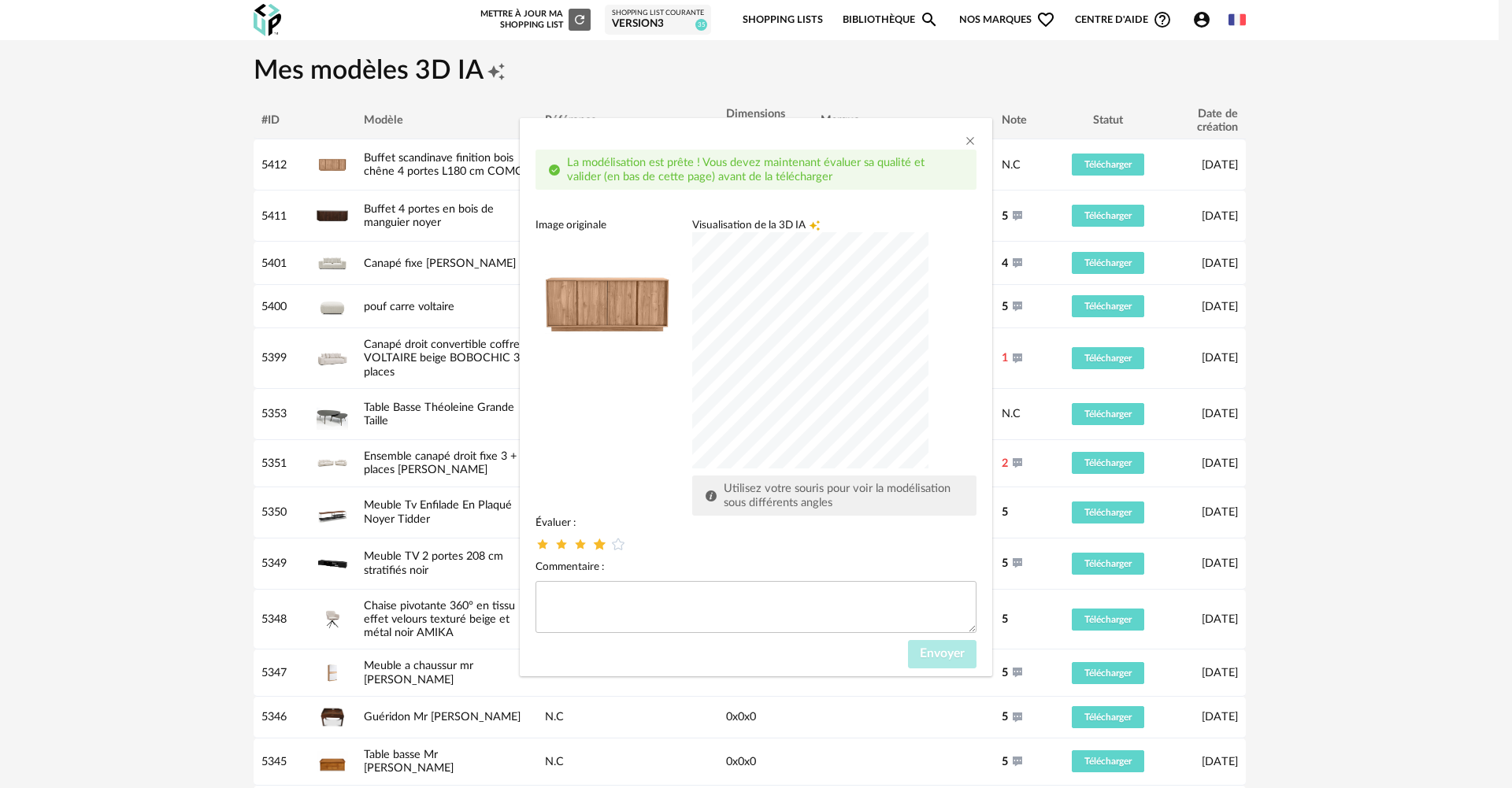
click at [601, 546] on icon "dialog" at bounding box center [600, 545] width 17 height 17
click at [602, 584] on textarea "dialog" at bounding box center [756, 607] width 441 height 52
type textarea "****"
click at [926, 656] on span "Envoyer" at bounding box center [942, 654] width 45 height 13
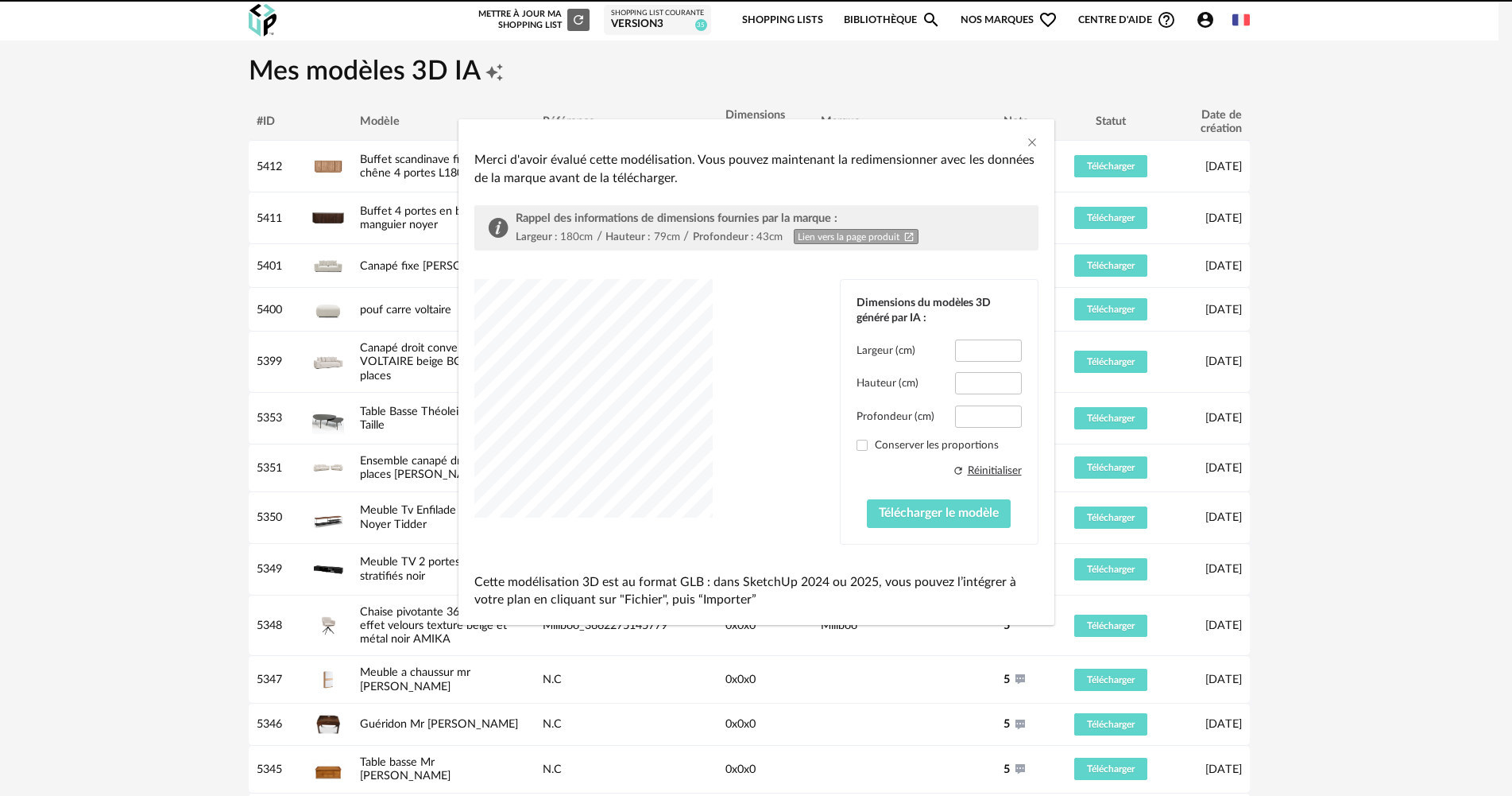
type input "*****"
type input "****"
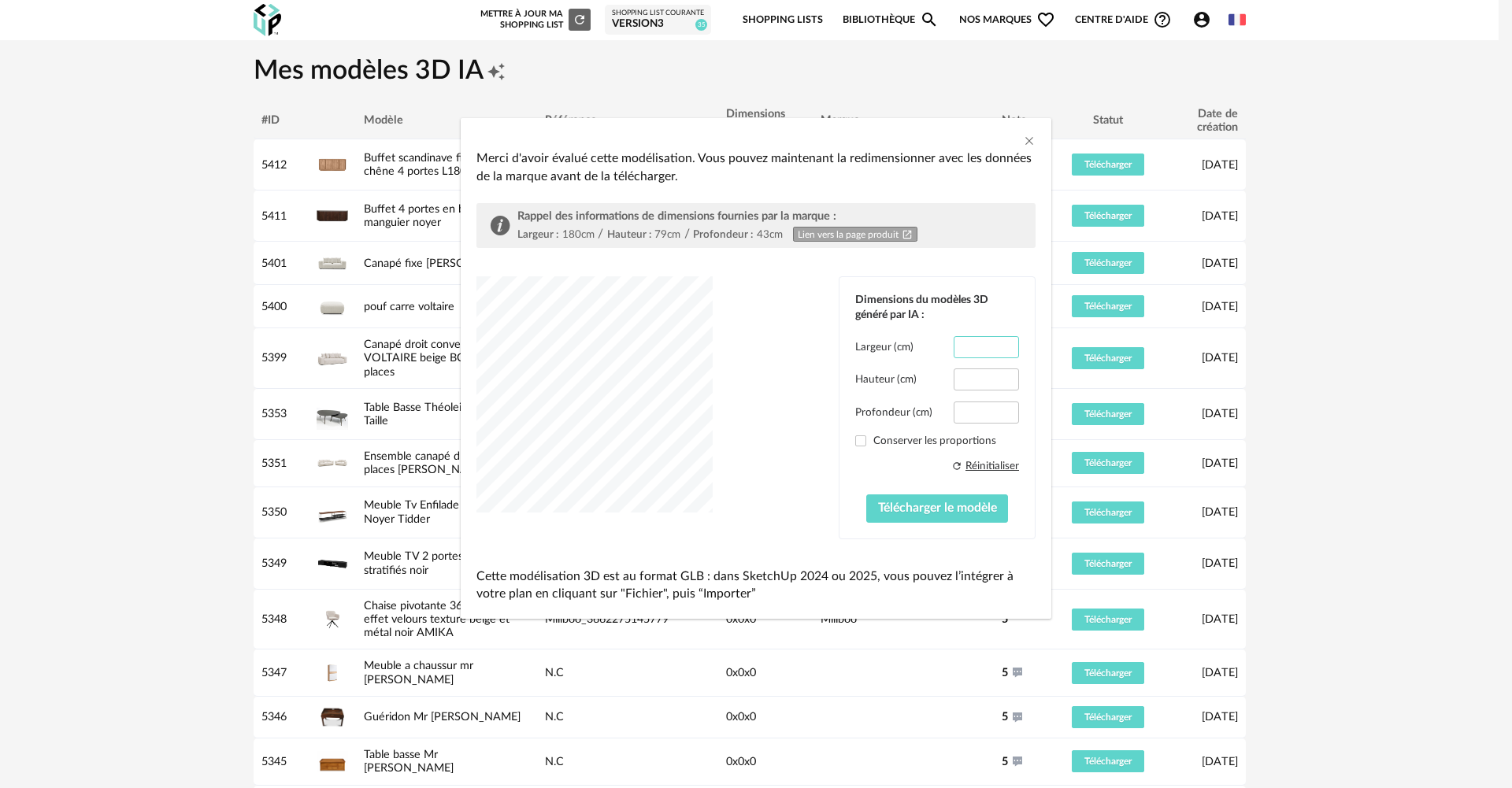
scroll to position [0, 1]
drag, startPoint x: 965, startPoint y: 342, endPoint x: 1083, endPoint y: 340, distance: 118.0
click at [1083, 346] on div "Merci d'avoir évalué cette modélisation. Vous pouvez maintenant la redimensionn…" at bounding box center [756, 394] width 1512 height 788
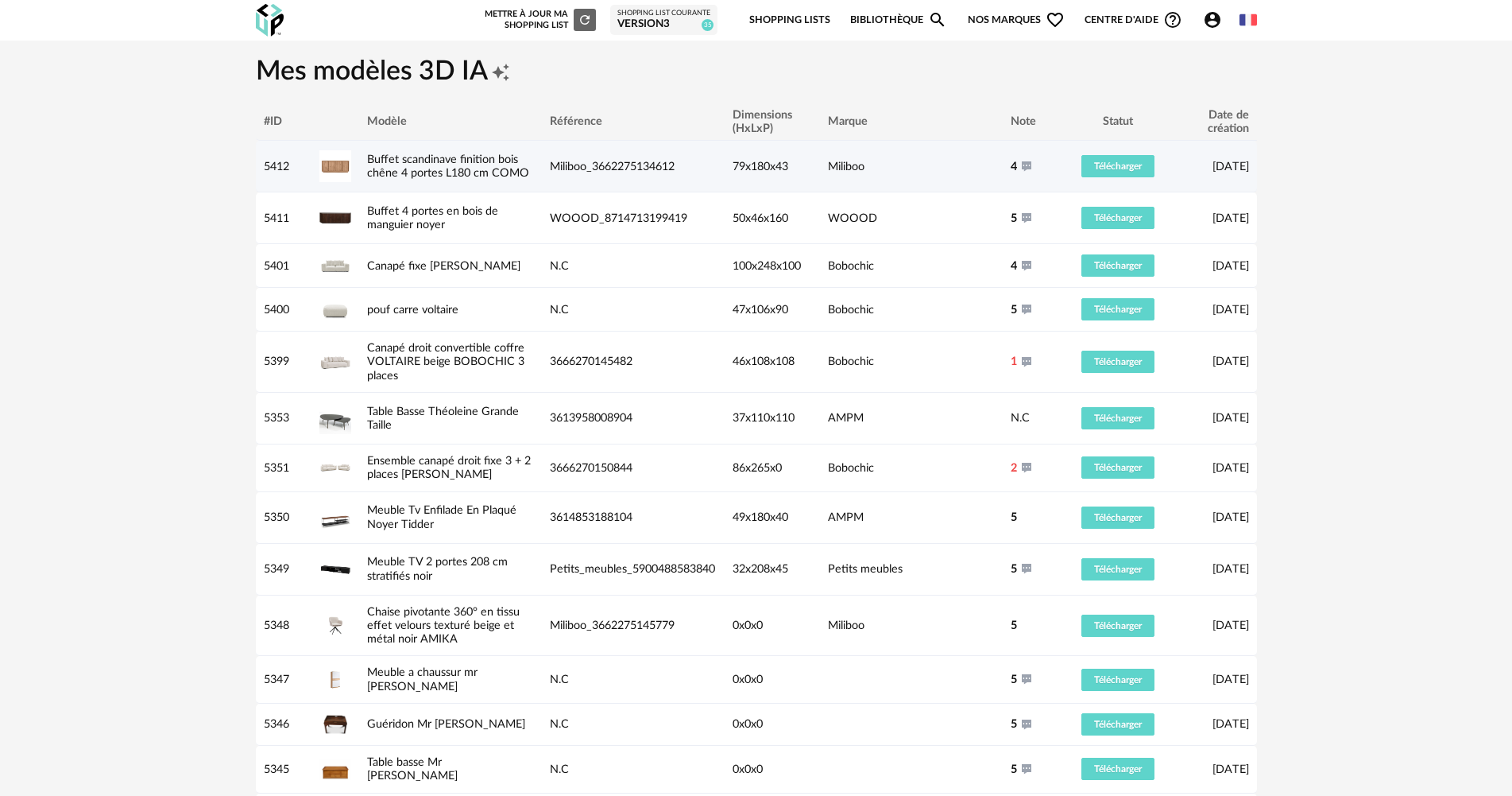
click at [1127, 154] on td "Télécharger" at bounding box center [1118, 166] width 120 height 52
click at [1102, 166] on span "Télécharger" at bounding box center [1118, 166] width 48 height 9
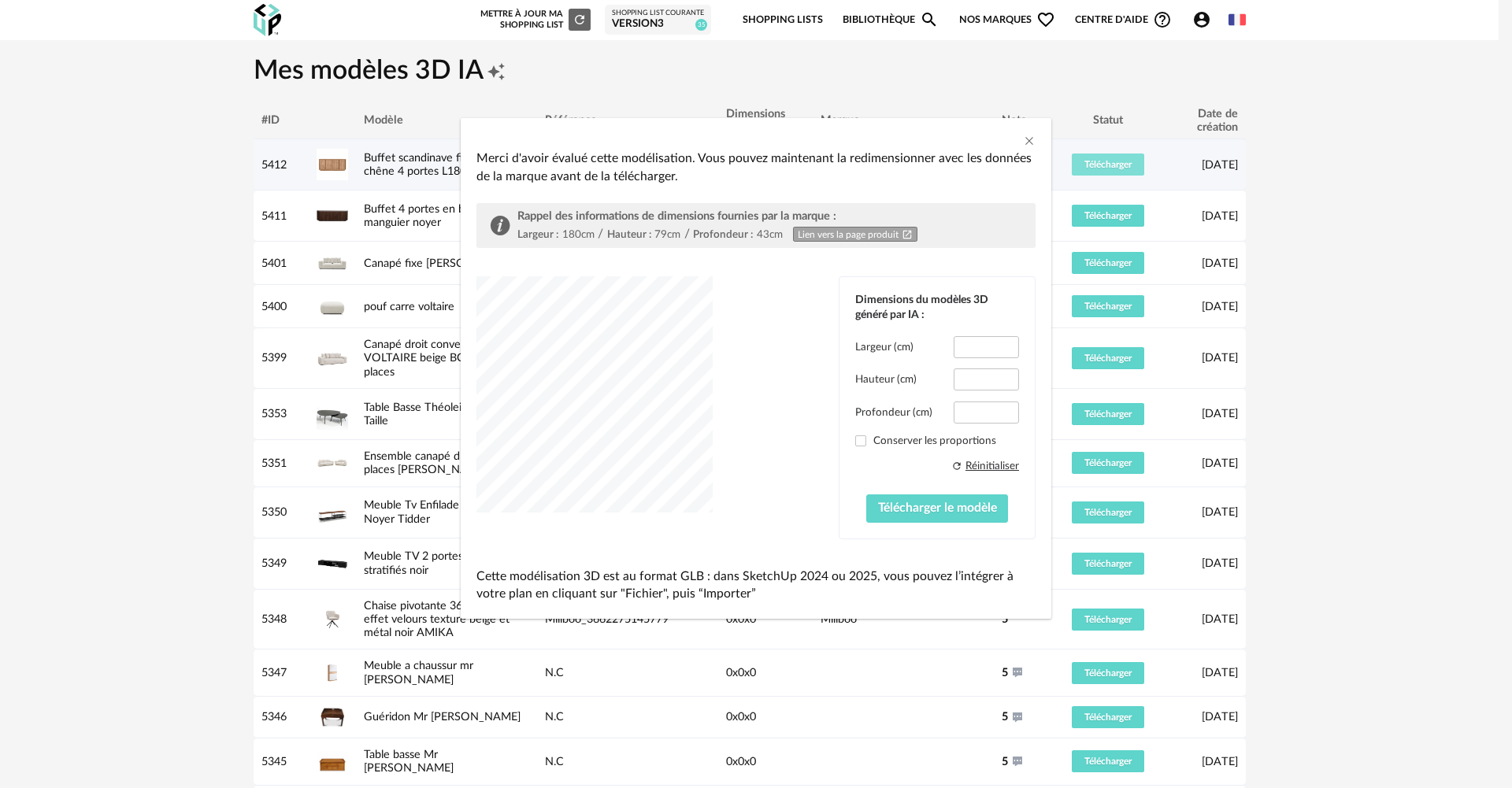
type input "*****"
type input "****"
drag, startPoint x: 964, startPoint y: 345, endPoint x: 1053, endPoint y: 343, distance: 89.0
click at [1053, 343] on div "Merci d'avoir évalué cette modélisation. Vous pouvez maintenant la redimensionn…" at bounding box center [756, 394] width 1512 height 788
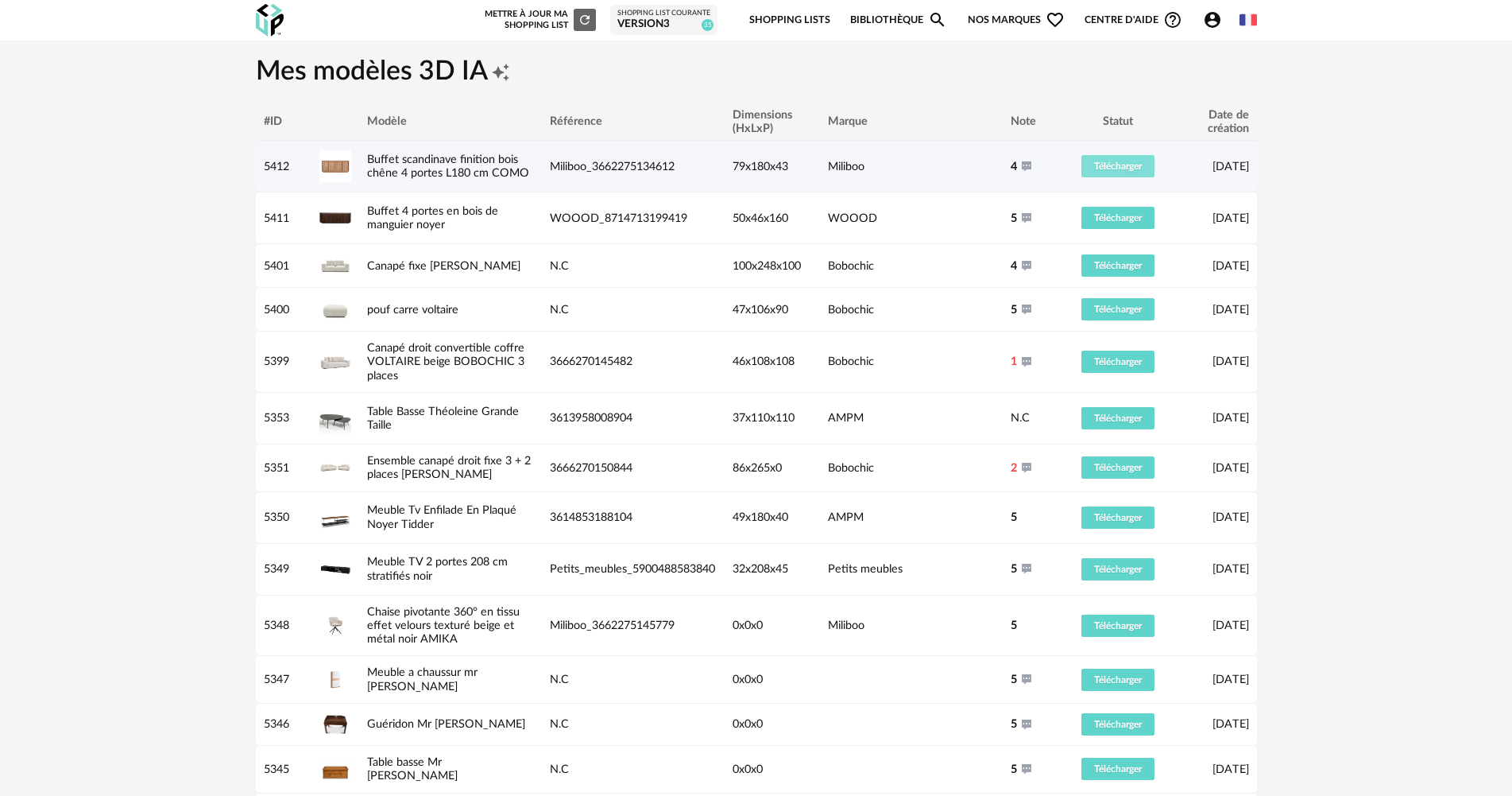
click at [1140, 173] on button "Télécharger" at bounding box center [1118, 167] width 73 height 23
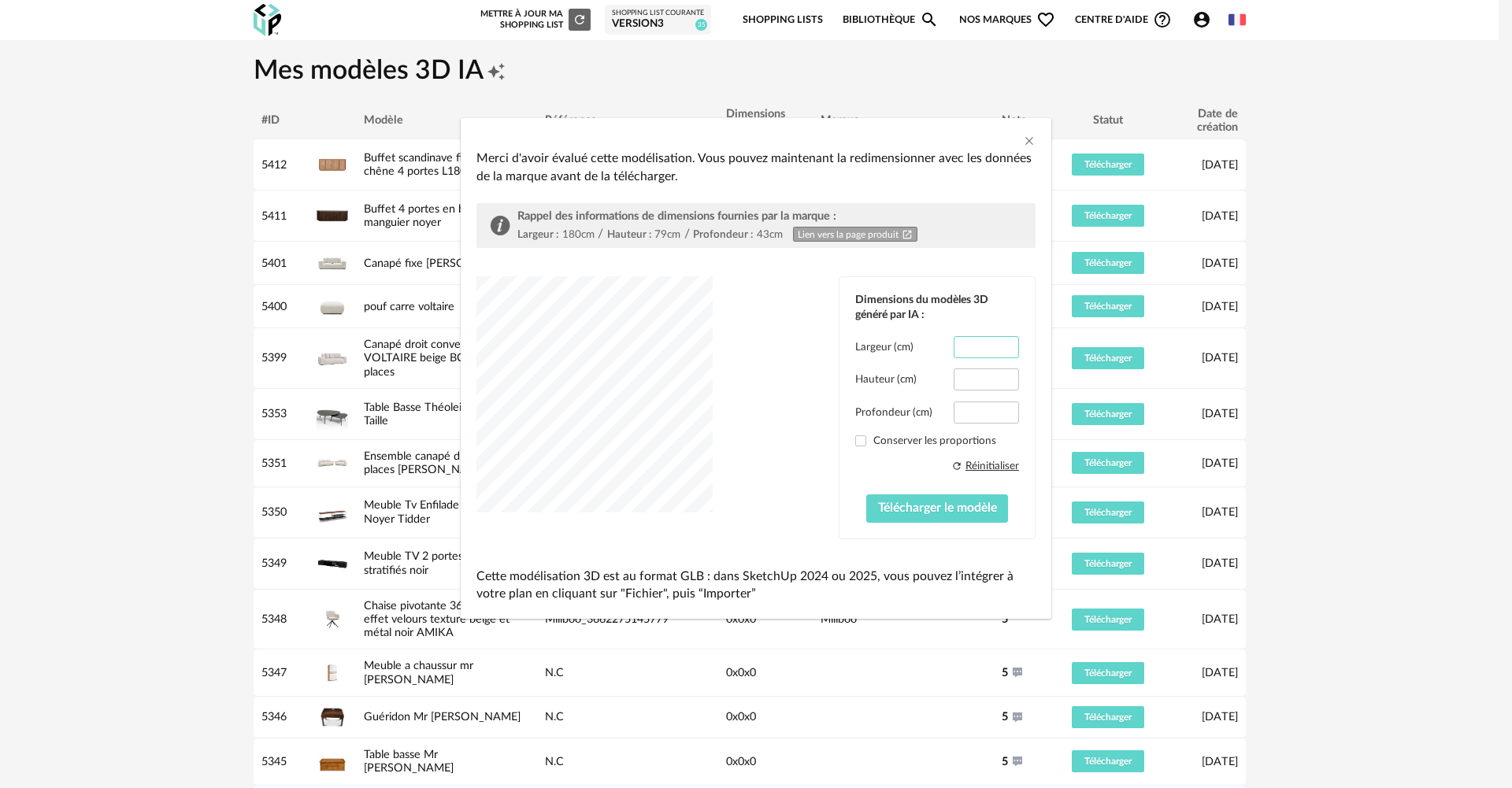
click at [997, 351] on input "***" at bounding box center [986, 347] width 65 height 22
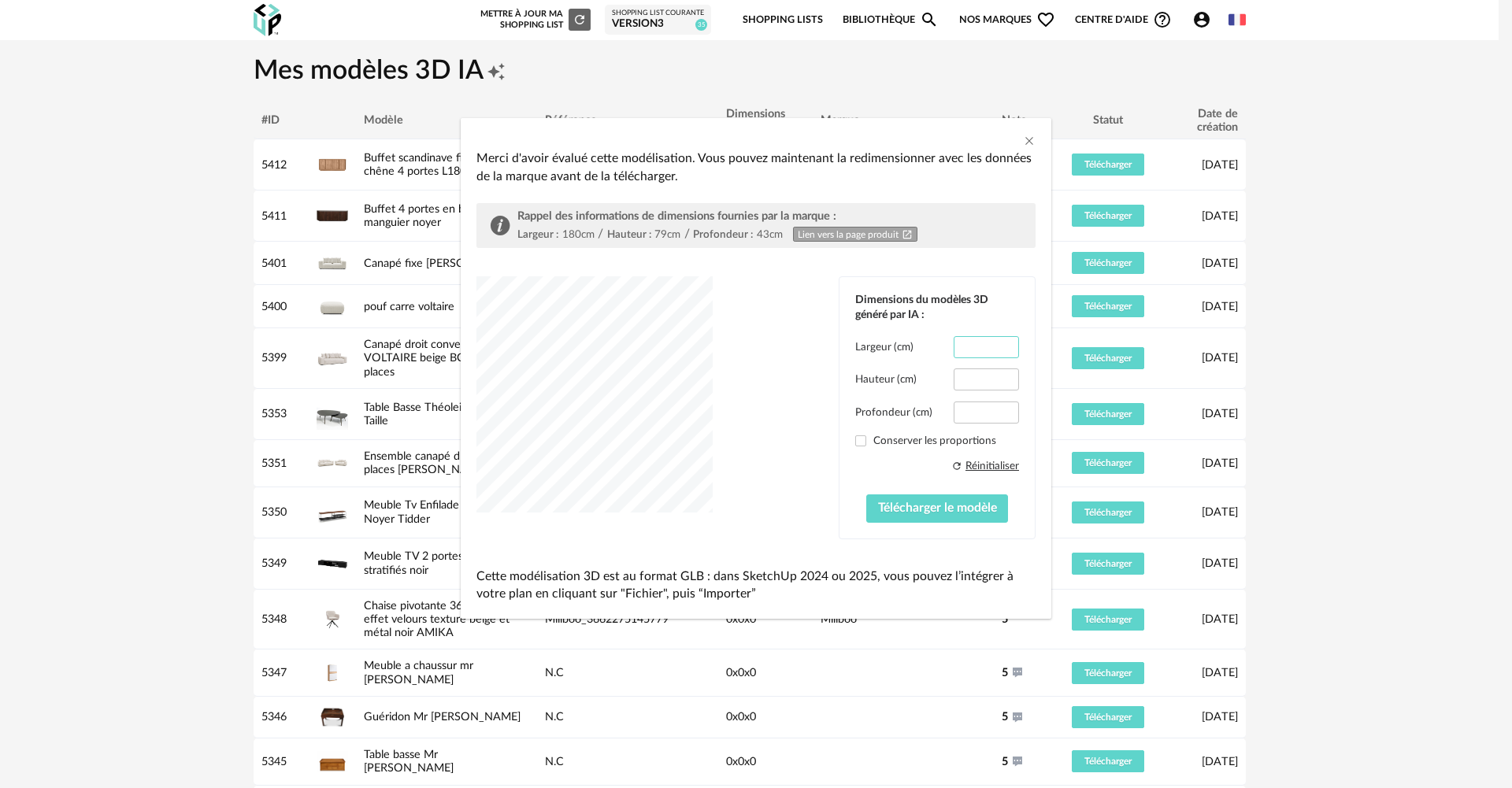
click at [997, 351] on input "***" at bounding box center [986, 347] width 65 height 22
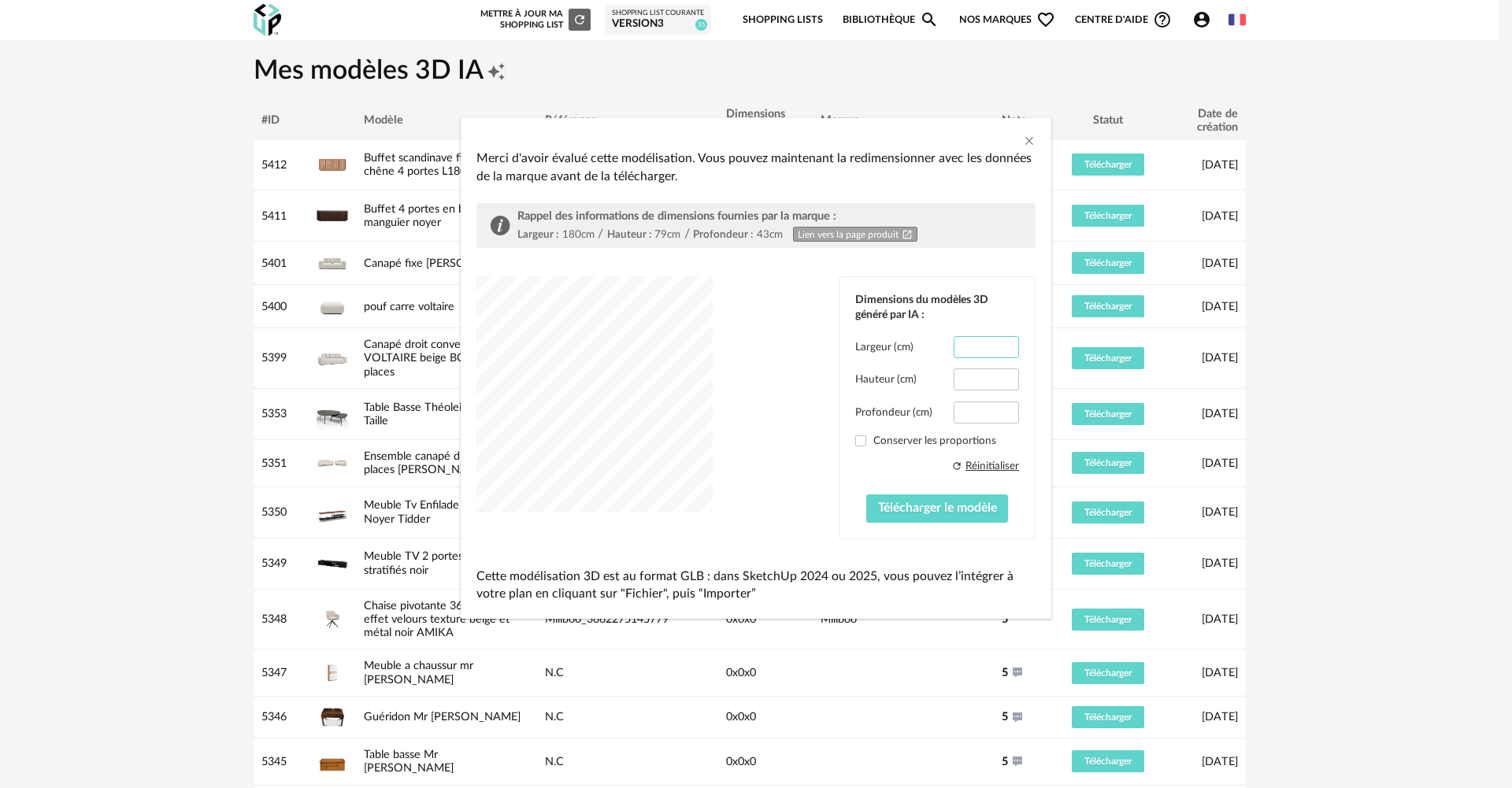
type input "***"
click at [997, 351] on input "***" at bounding box center [986, 347] width 65 height 22
click at [1002, 419] on input "**" at bounding box center [986, 412] width 65 height 22
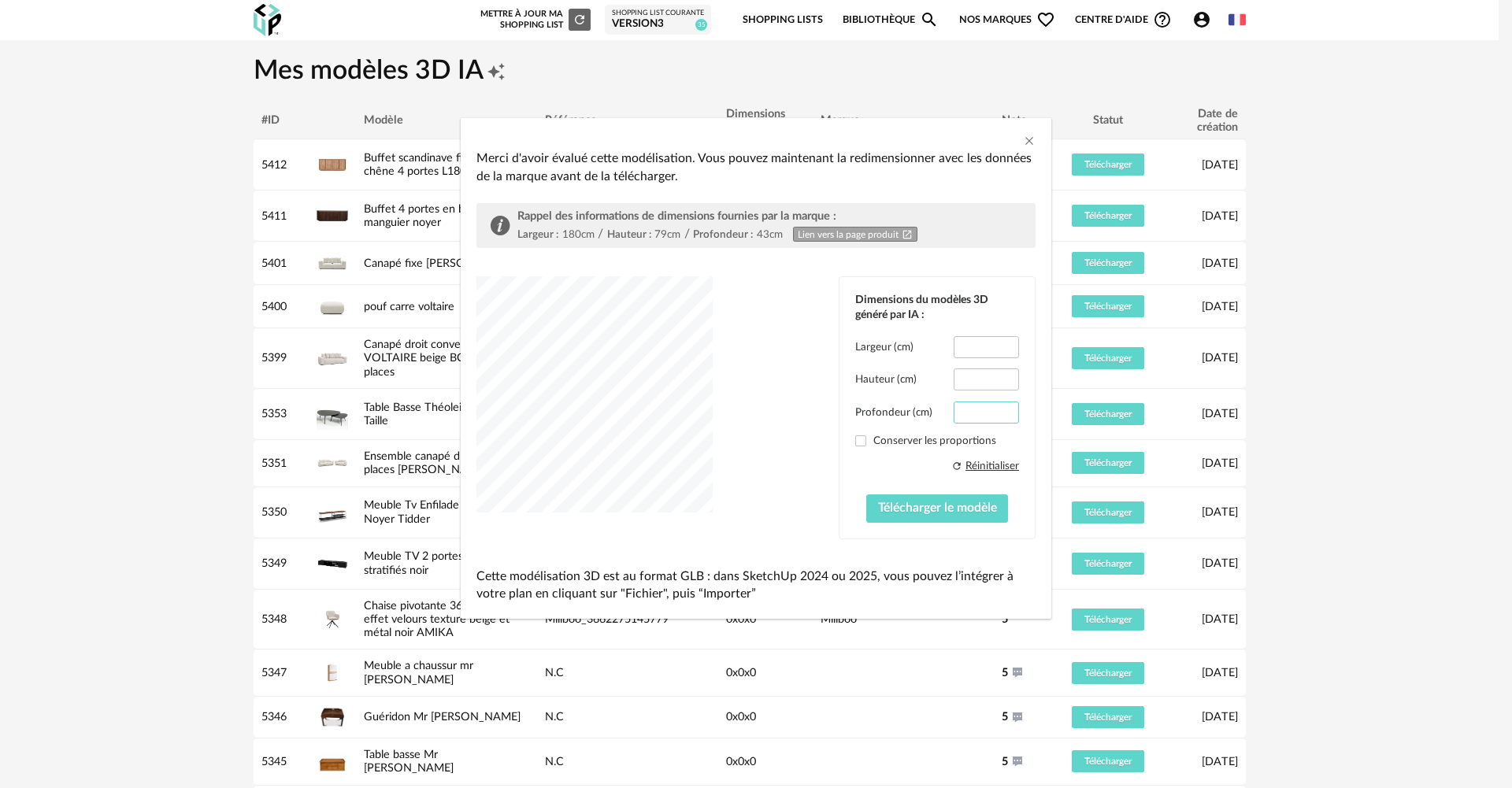
click at [1002, 419] on input "**" at bounding box center [986, 412] width 65 height 22
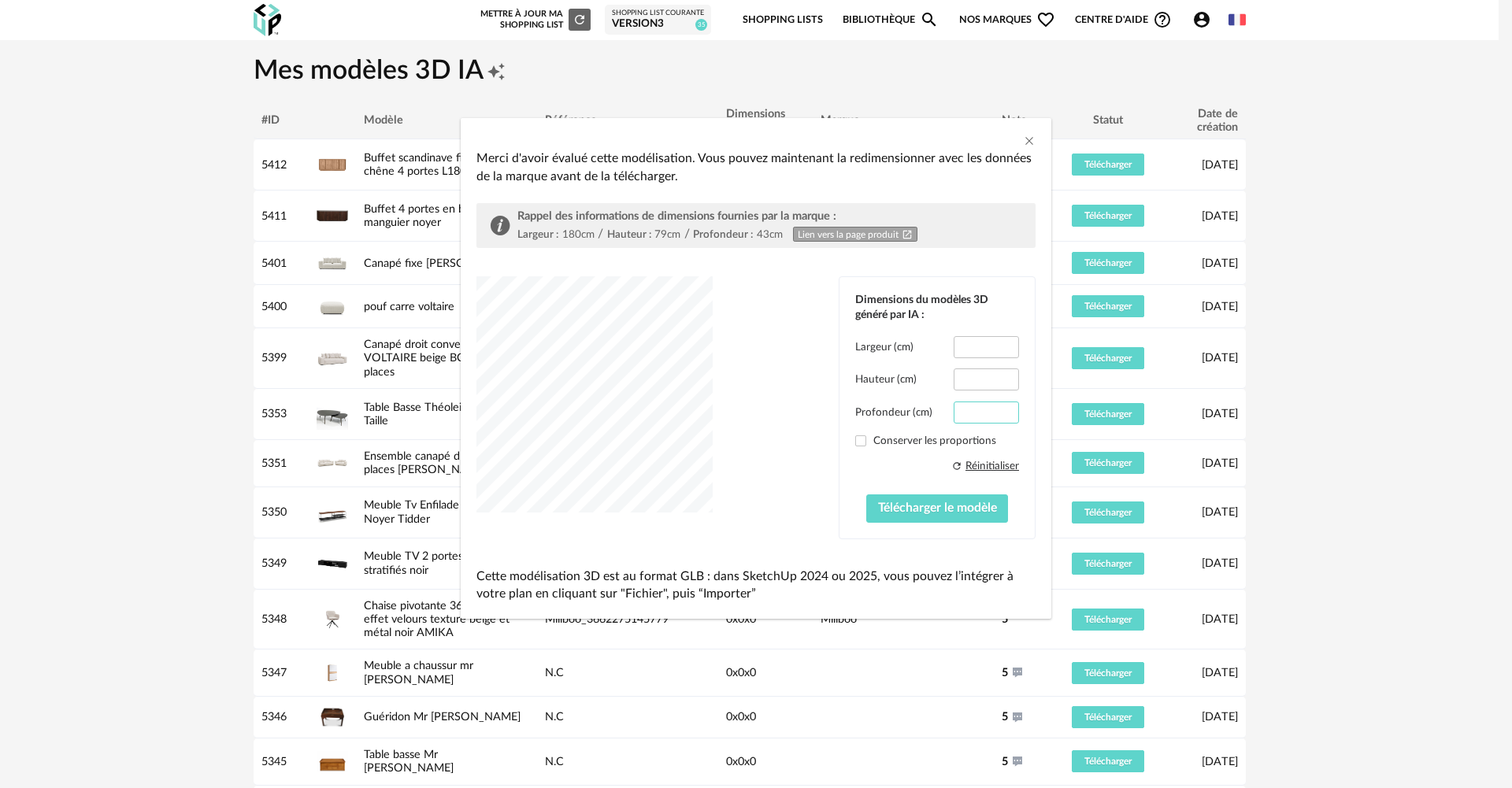
click at [1002, 419] on input "**" at bounding box center [986, 412] width 65 height 22
click at [1001, 417] on input "**" at bounding box center [986, 412] width 65 height 22
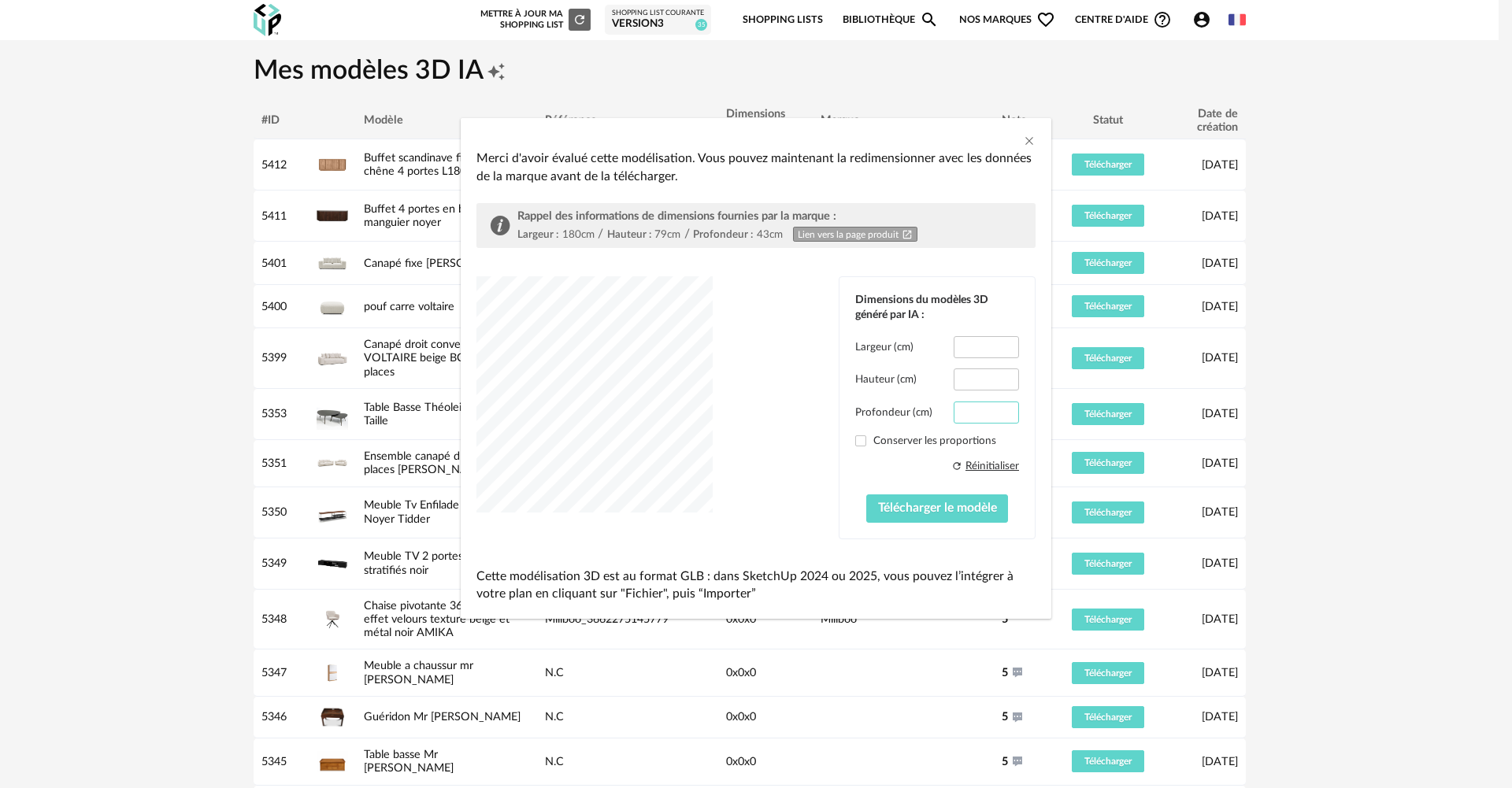
click at [1000, 416] on input "**" at bounding box center [986, 412] width 65 height 22
type input "**"
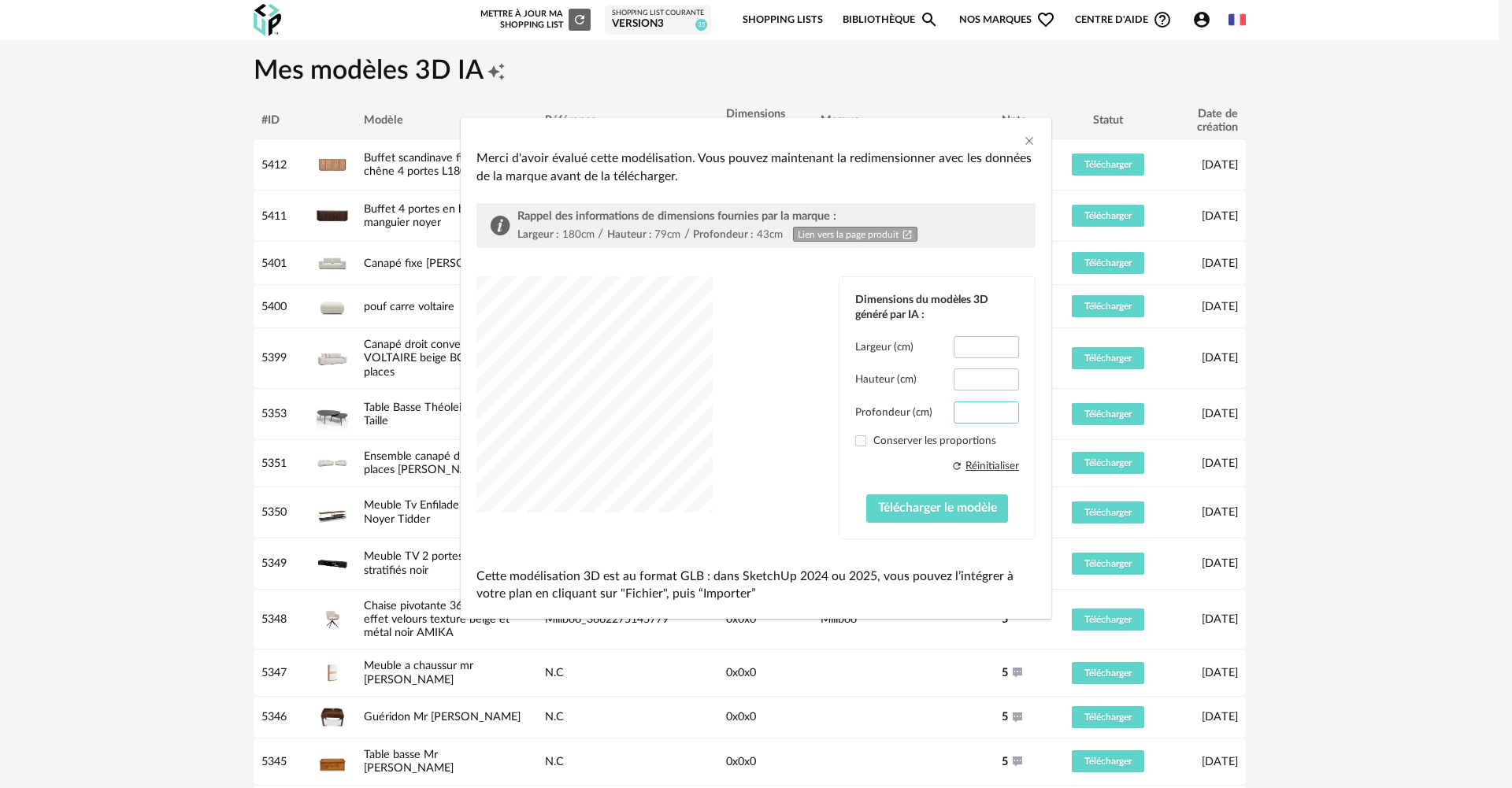
click at [1000, 416] on input "**" at bounding box center [986, 412] width 65 height 22
click at [912, 509] on span "Télécharger le modèle" at bounding box center [936, 508] width 118 height 13
